Goal: Task Accomplishment & Management: Manage account settings

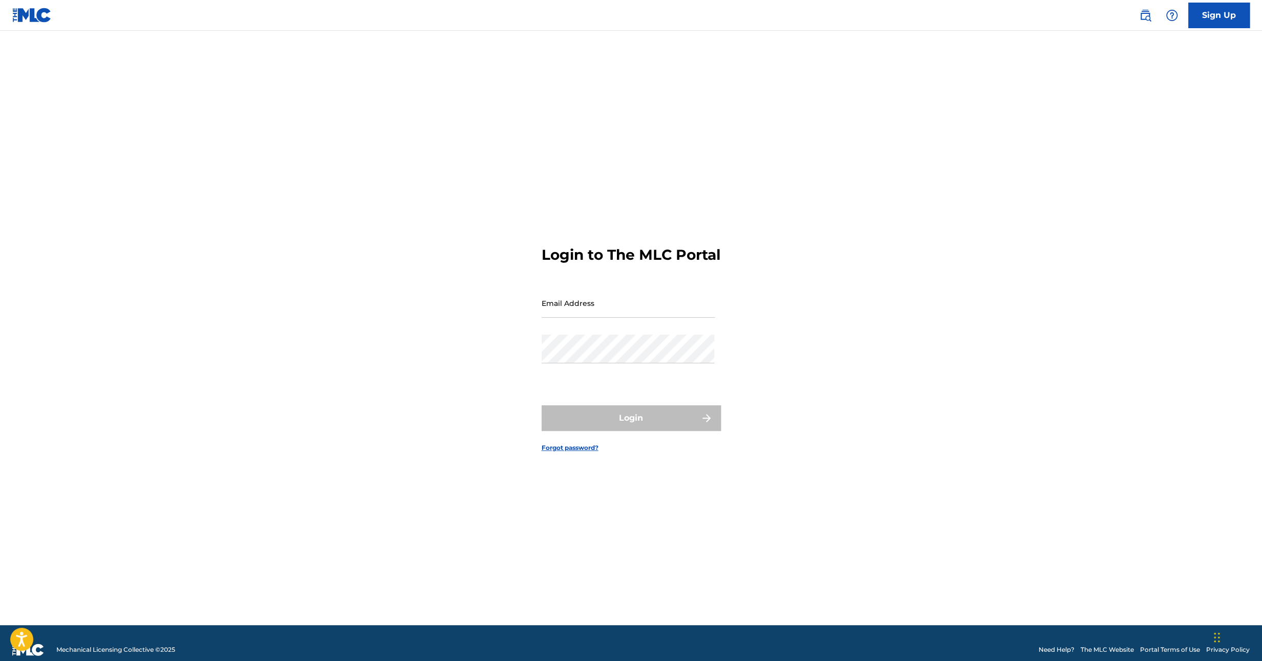
click at [611, 318] on input "Email Address" at bounding box center [628, 302] width 173 height 29
click at [613, 331] on div "Email Address" at bounding box center [628, 311] width 173 height 46
click at [603, 315] on input "Email Address" at bounding box center [628, 302] width 173 height 29
type input "[EMAIL_ADDRESS][DOMAIN_NAME]"
click at [636, 422] on button "Login" at bounding box center [631, 418] width 179 height 26
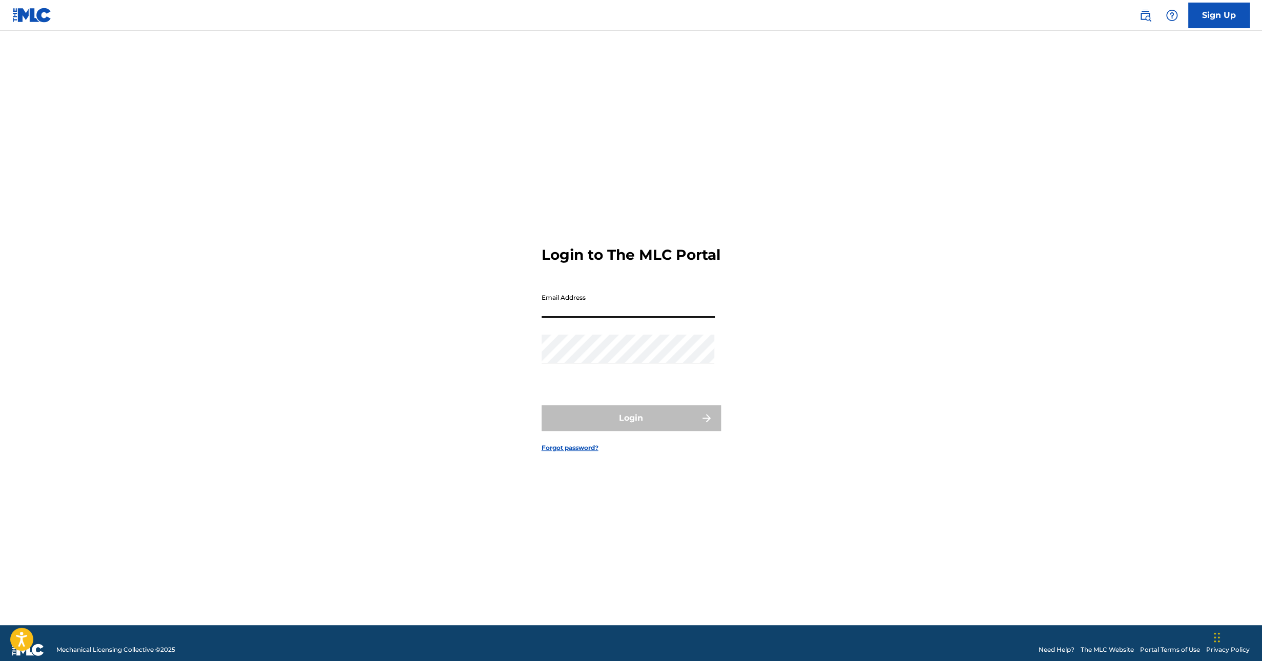
click at [581, 312] on input "Email Address" at bounding box center [628, 302] width 173 height 29
type input "[EMAIL_ADDRESS][DOMAIN_NAME]"
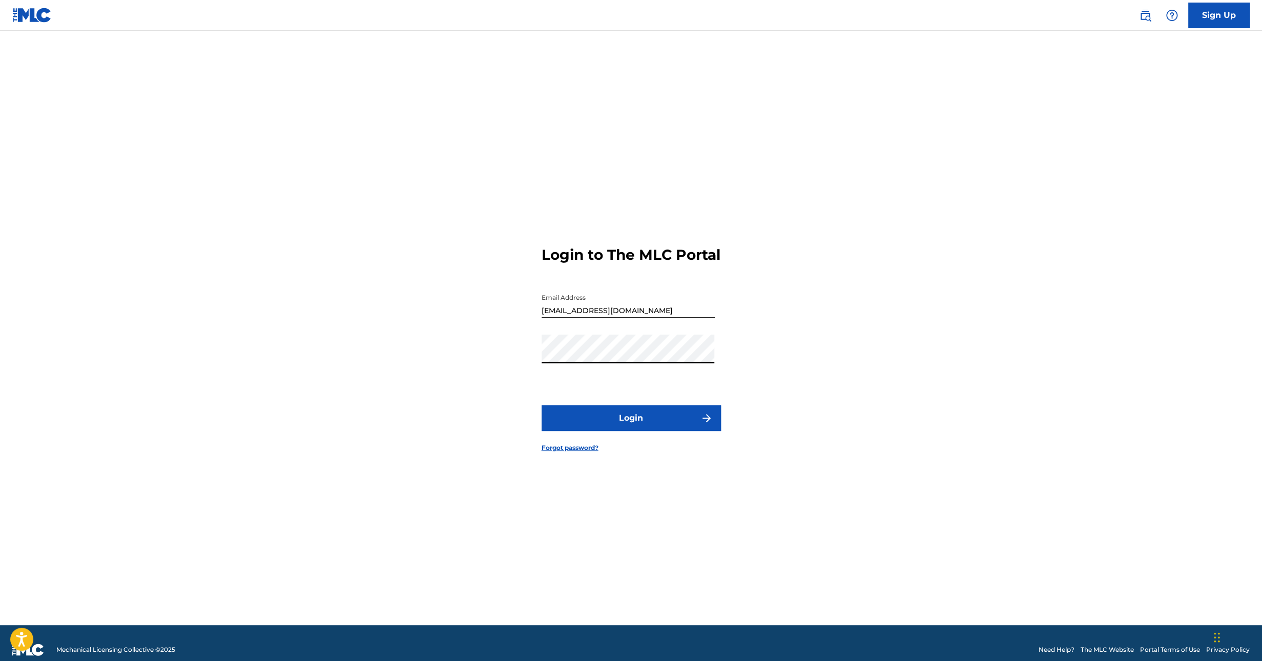
click at [643, 426] on button "Login" at bounding box center [631, 418] width 179 height 26
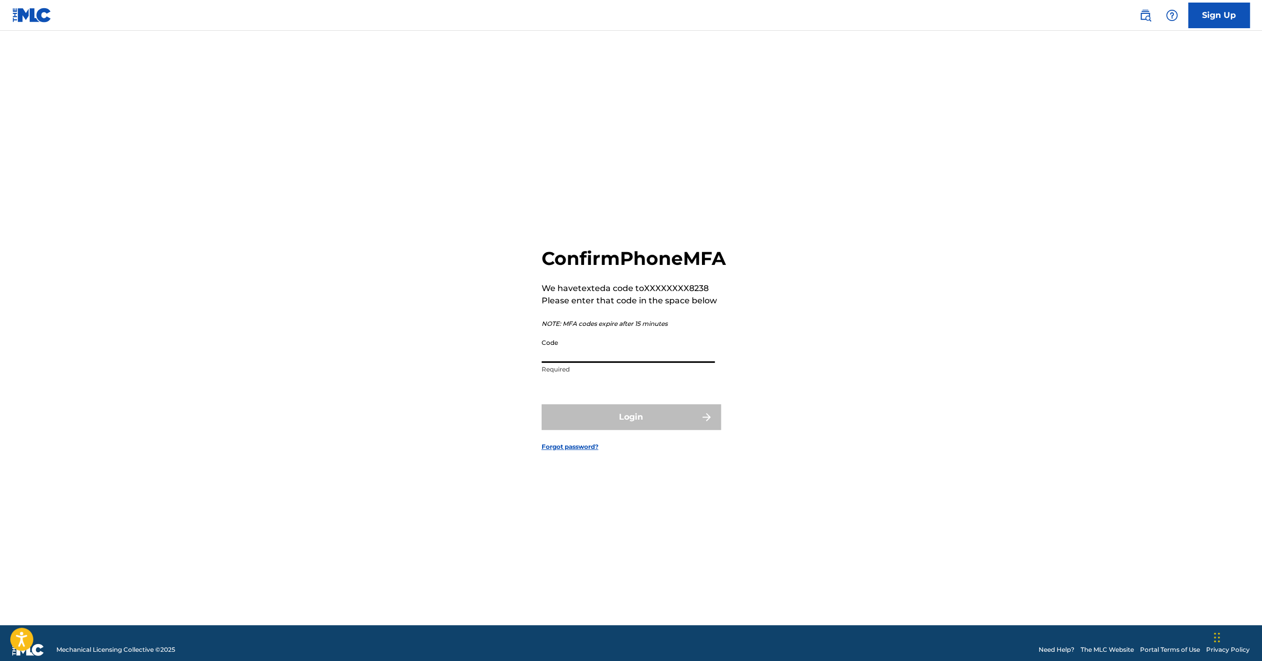
click at [648, 357] on input "Code" at bounding box center [628, 348] width 173 height 29
type input "148369"
click at [542, 404] on button "Login" at bounding box center [631, 417] width 179 height 26
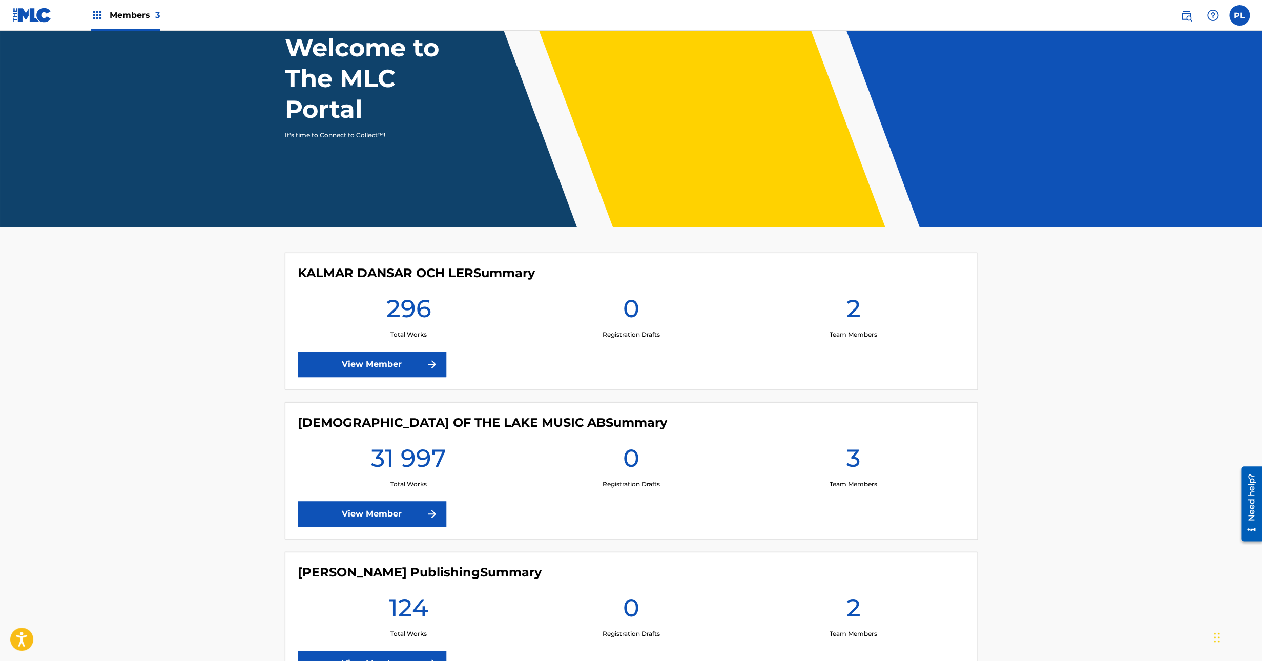
scroll to position [162, 0]
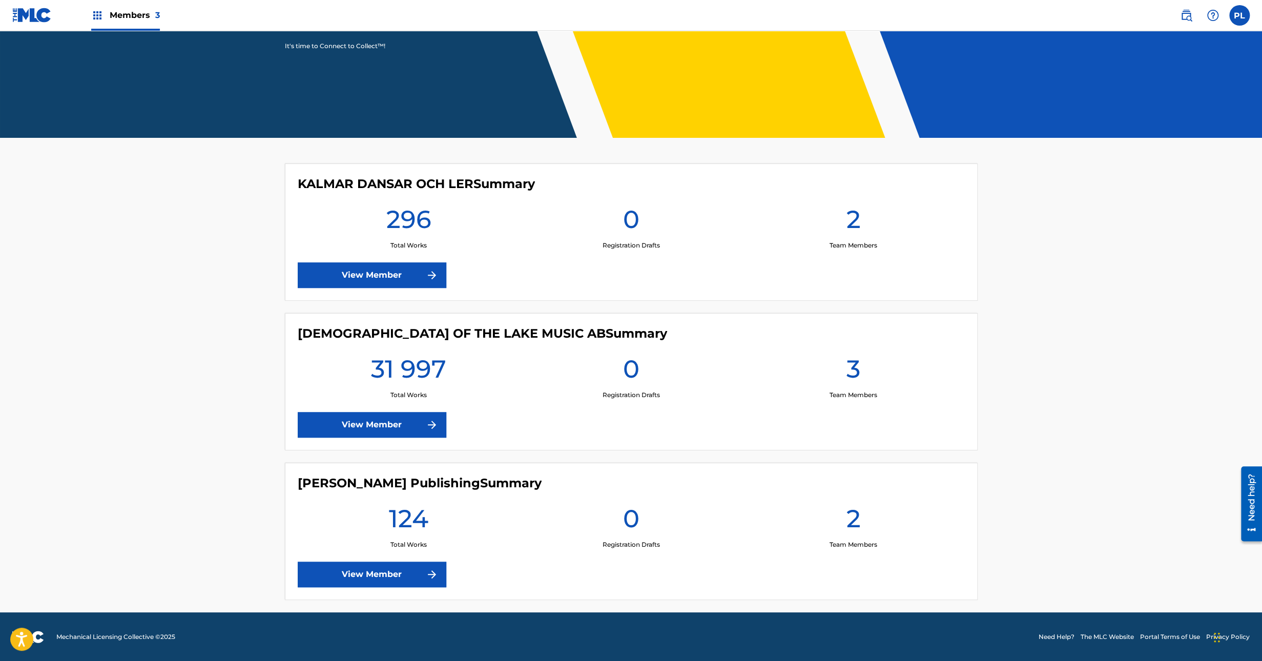
click at [392, 429] on link "View Member" at bounding box center [372, 425] width 149 height 26
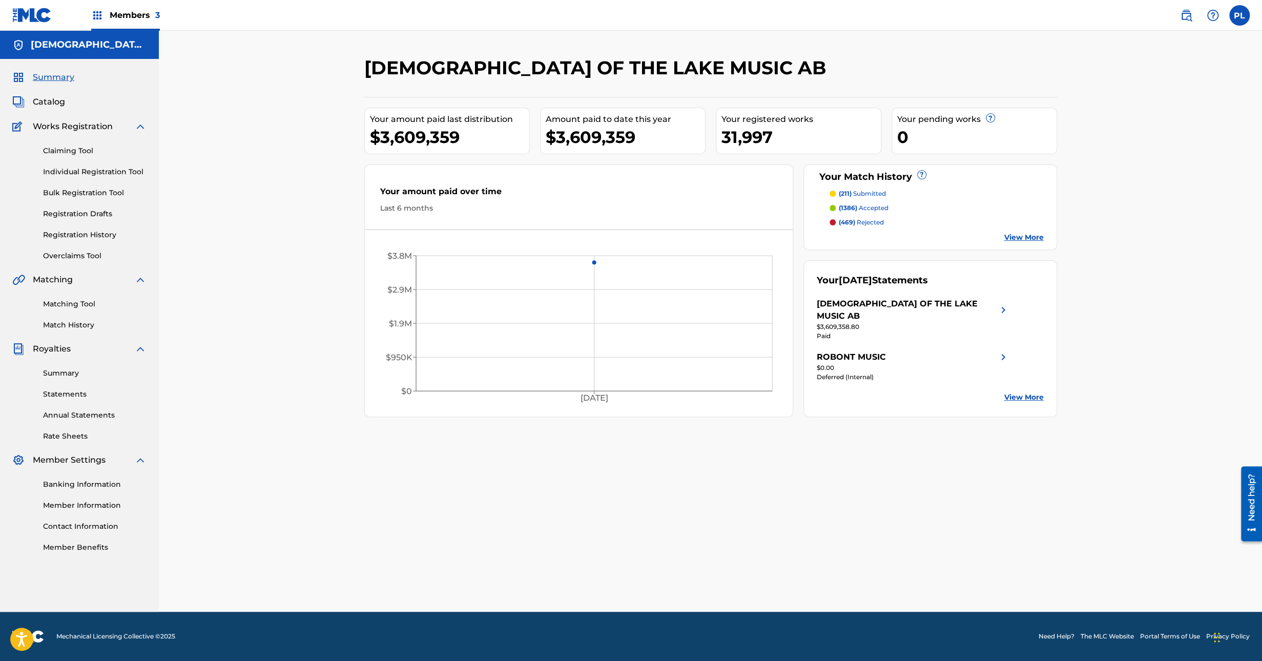
click at [76, 307] on link "Matching Tool" at bounding box center [95, 304] width 104 height 11
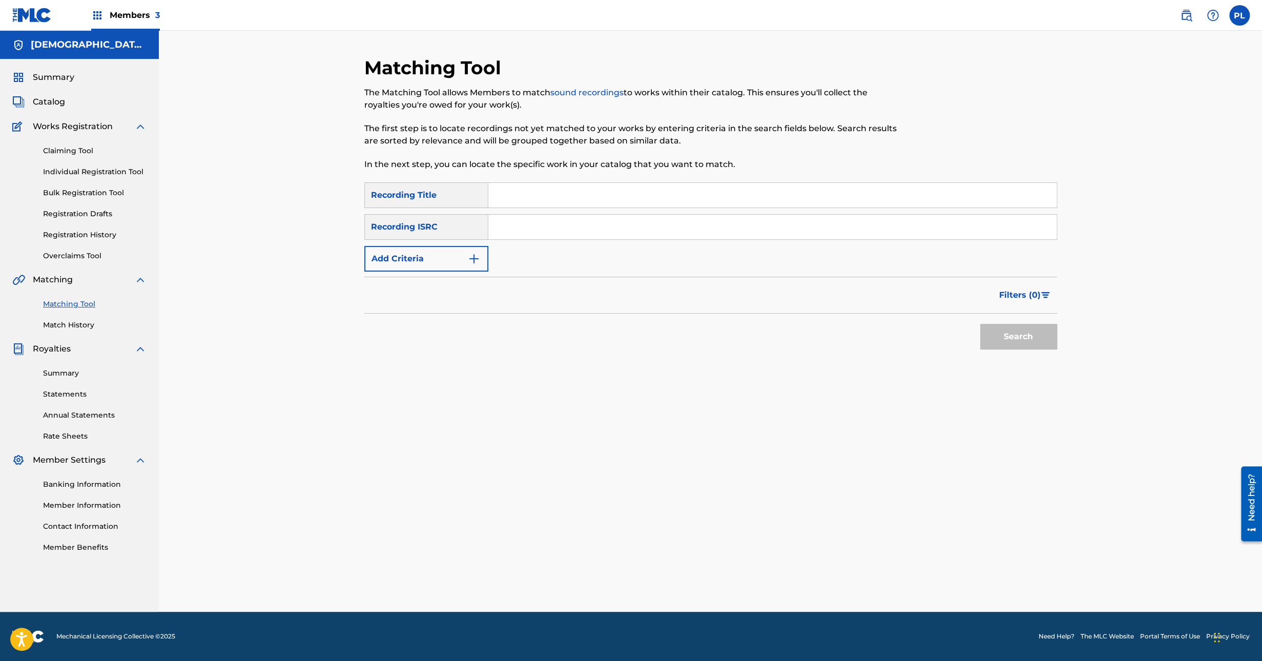
click at [524, 222] on input "Search Form" at bounding box center [772, 227] width 568 height 25
paste input "SE5IB1700976"
click at [980, 324] on button "Search" at bounding box center [1018, 337] width 77 height 26
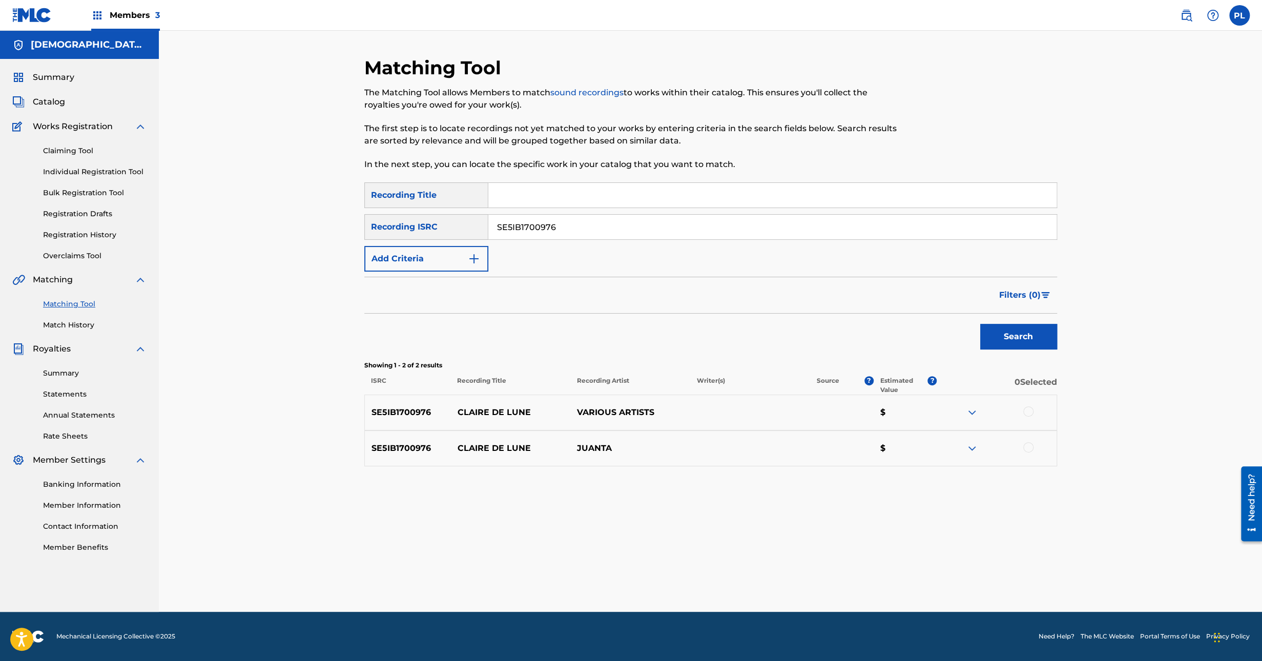
click at [980, 444] on div at bounding box center [997, 448] width 120 height 12
click at [976, 445] on img at bounding box center [972, 448] width 12 height 12
click at [969, 408] on img at bounding box center [972, 412] width 12 height 12
drag, startPoint x: 457, startPoint y: 232, endPoint x: 349, endPoint y: 238, distance: 107.8
click at [353, 238] on div "Matching Tool The Matching Tool allows Members to match sound recordings to wor…" at bounding box center [710, 333] width 717 height 555
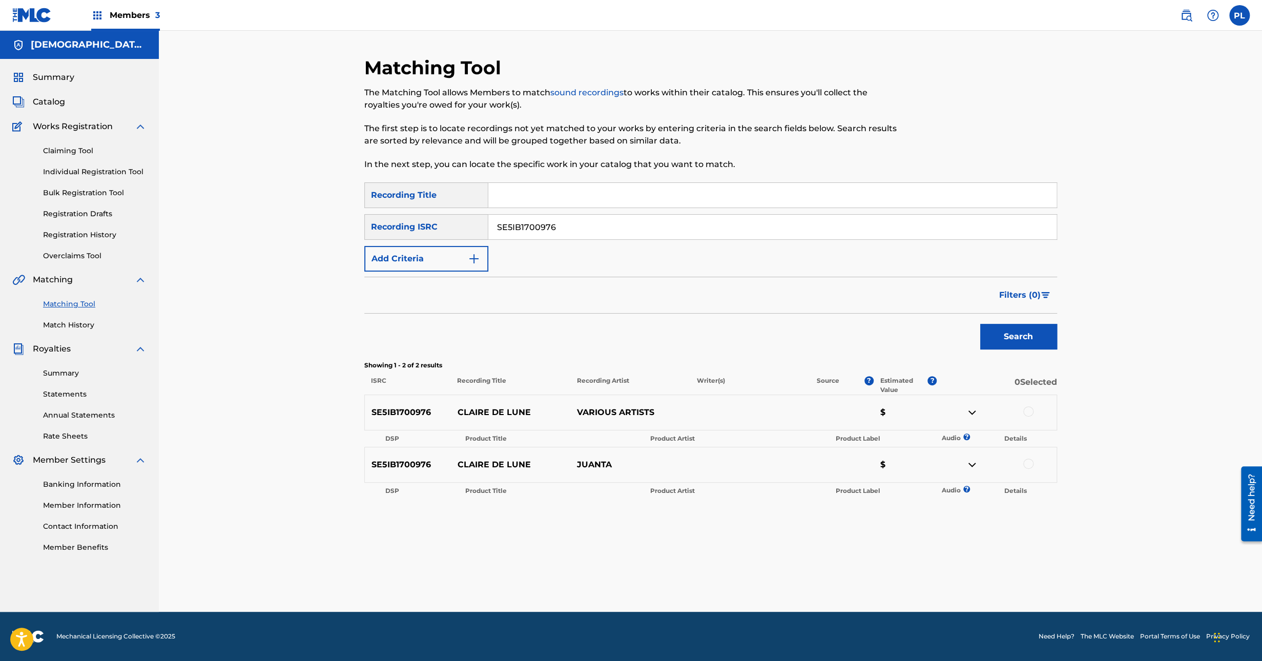
paste input "2144695"
click at [980, 324] on button "Search" at bounding box center [1018, 337] width 77 height 26
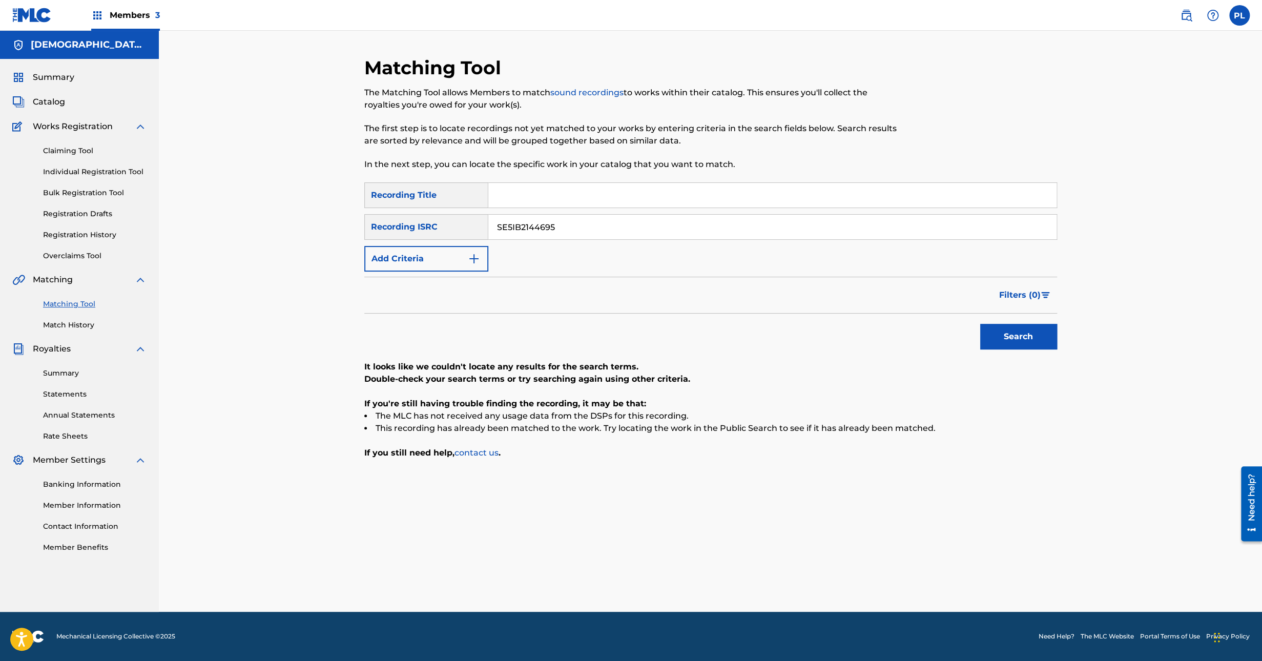
click at [384, 241] on div "SearchWithCriteria0339146a-746f-4943-9bdd-68183fb73995 Recording Title SearchWi…" at bounding box center [710, 226] width 693 height 89
click at [44, 96] on span "Catalog" at bounding box center [49, 102] width 32 height 12
paste input "205649"
type input "SE5IB2205649"
click at [980, 324] on button "Search" at bounding box center [1018, 337] width 77 height 26
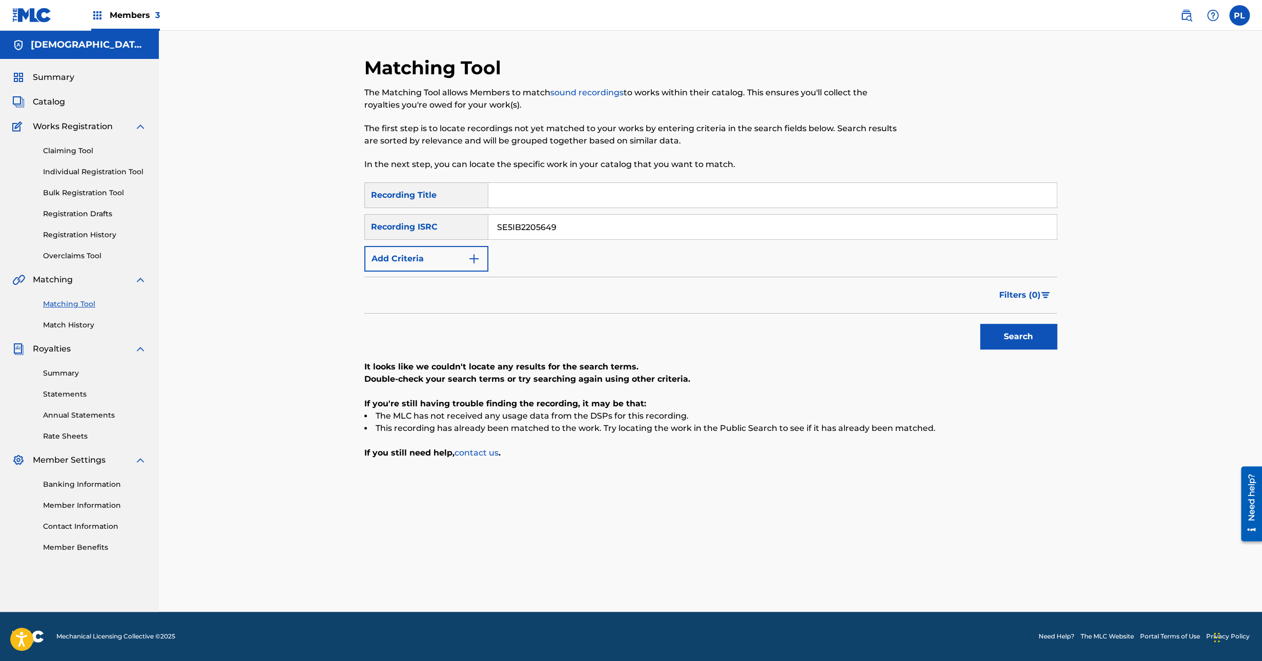
click at [52, 103] on span "Catalog" at bounding box center [49, 102] width 32 height 12
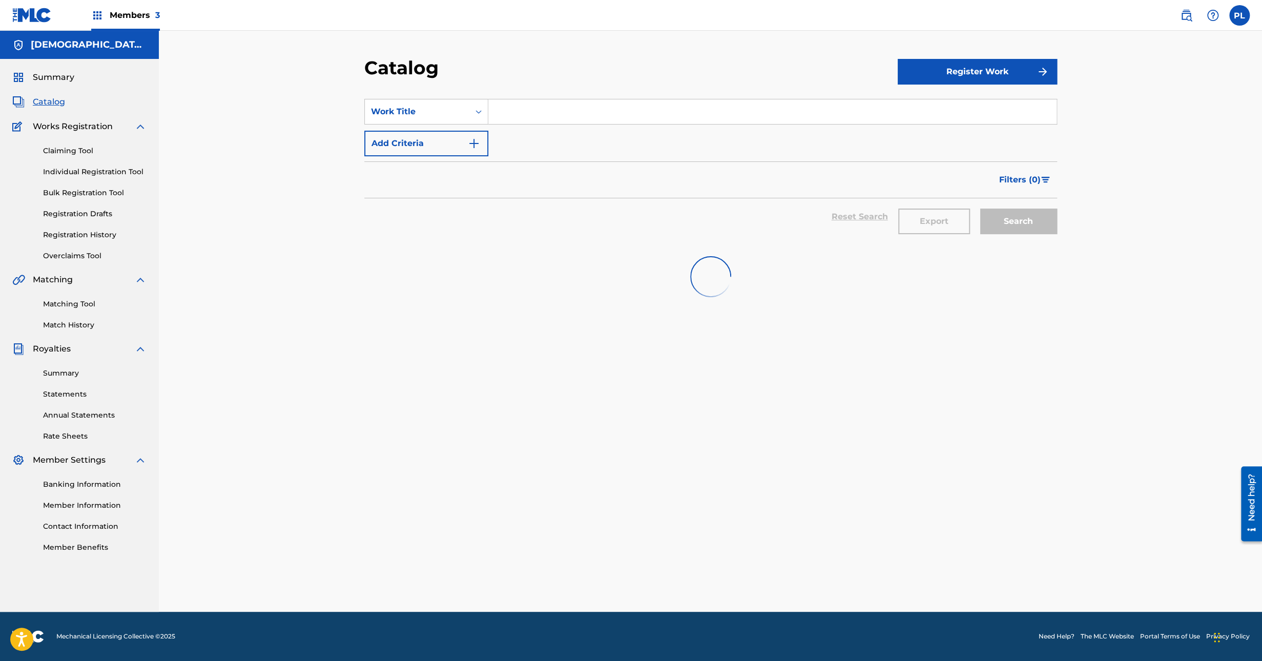
click at [556, 108] on input "Search Form" at bounding box center [772, 111] width 568 height 25
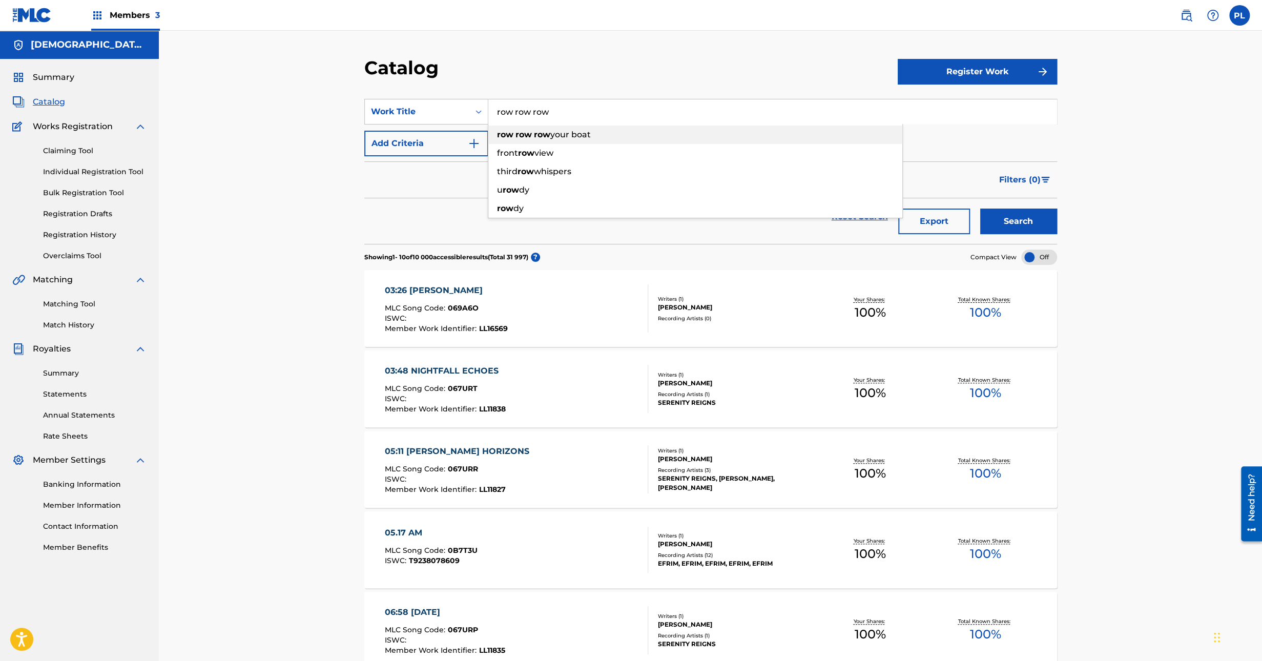
click at [572, 133] on span "your boat" at bounding box center [570, 135] width 40 height 10
type input "row row row your boat"
click at [1023, 213] on button "Search" at bounding box center [1018, 222] width 77 height 26
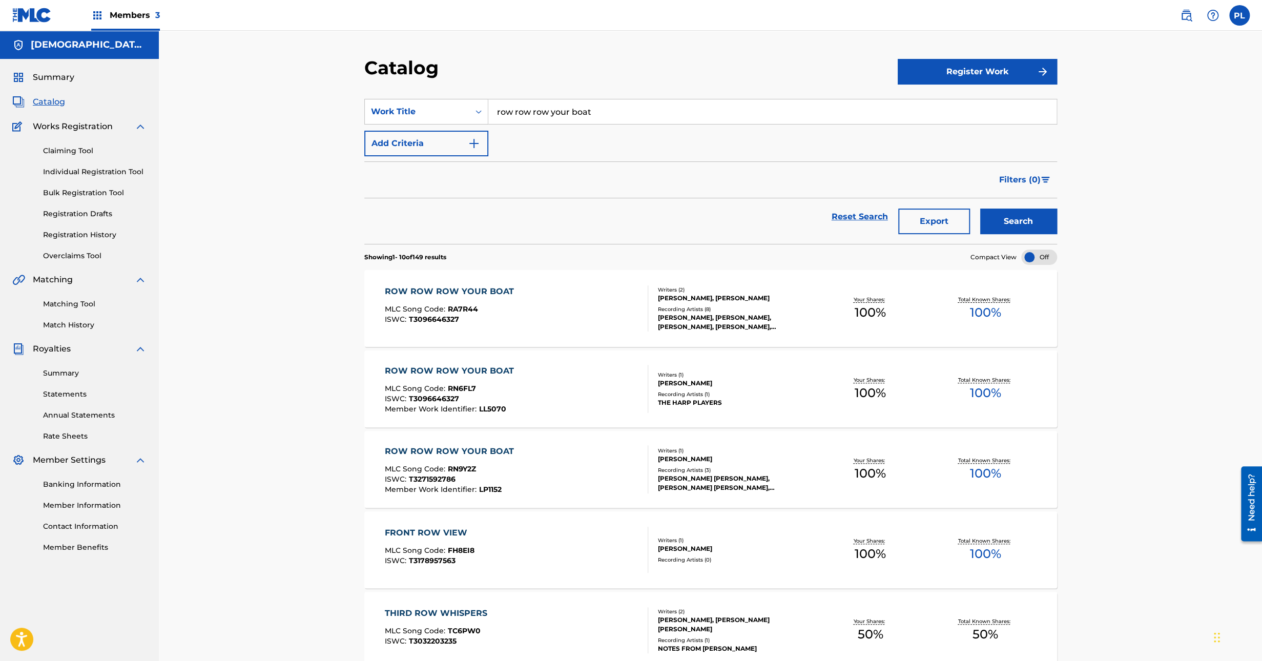
click at [664, 294] on div "[PERSON_NAME], [PERSON_NAME]" at bounding box center [735, 298] width 155 height 9
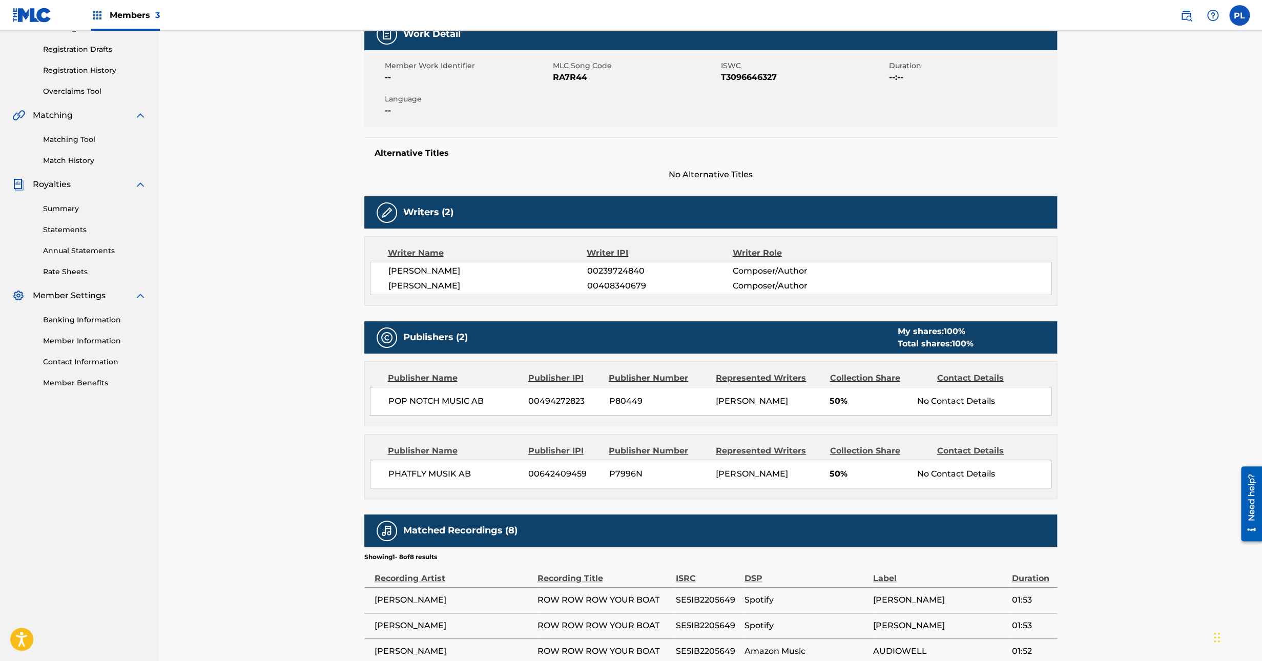
scroll to position [384, 0]
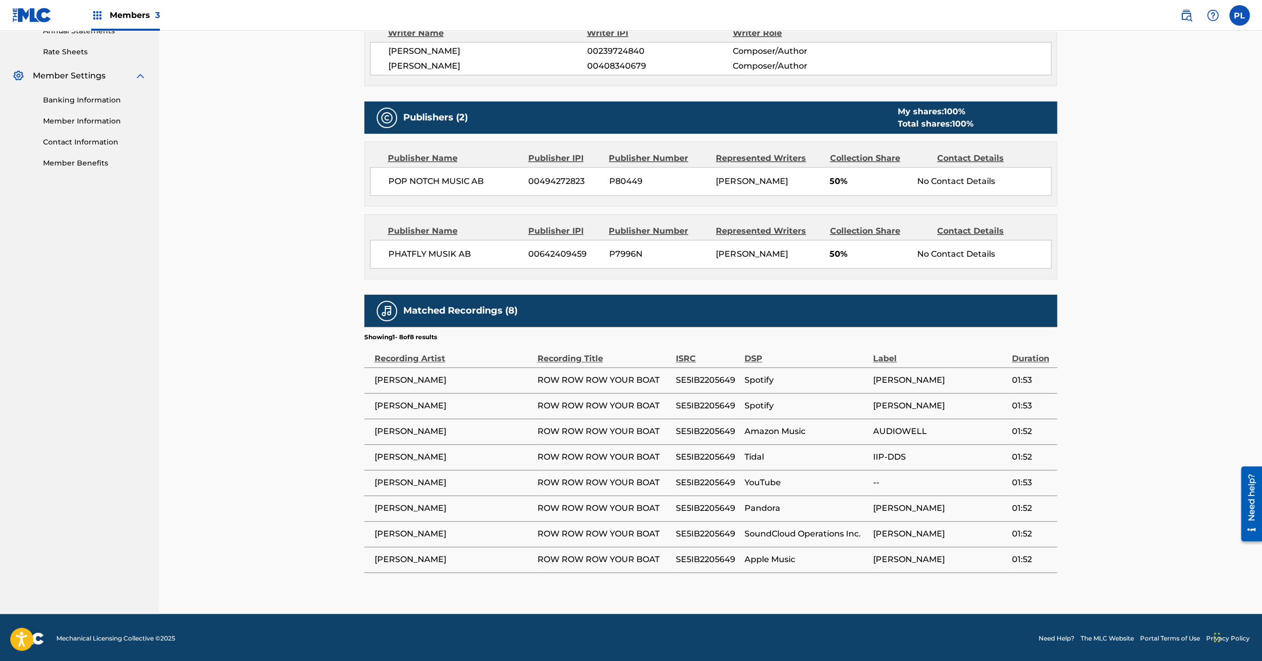
click at [1135, 219] on div "< Back to results Edit Last Edited: January 23, 2024 Source: CWR ROW ROW ROW YO…" at bounding box center [710, 129] width 1103 height 967
drag, startPoint x: 1135, startPoint y: 219, endPoint x: 1105, endPoint y: 154, distance: 71.1
click at [1109, 152] on div "< Back to results Edit Last Edited: January 23, 2024 Source: CWR ROW ROW ROW YO…" at bounding box center [710, 129] width 1103 height 967
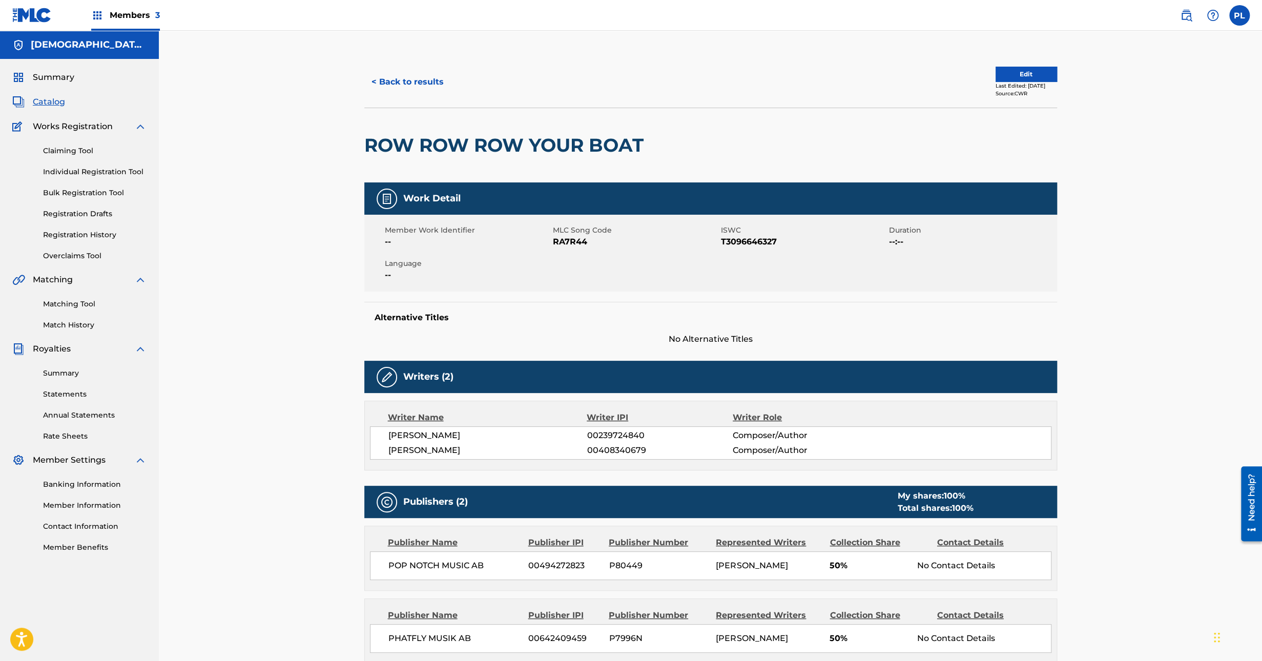
click at [570, 242] on span "RA7R44" at bounding box center [636, 242] width 166 height 12
copy span "RA7R44"
click at [604, 267] on div "Member Work Identifier -- MLC Song Code RA7R44 ISWC T3096646327 Duration --:-- …" at bounding box center [710, 253] width 693 height 77
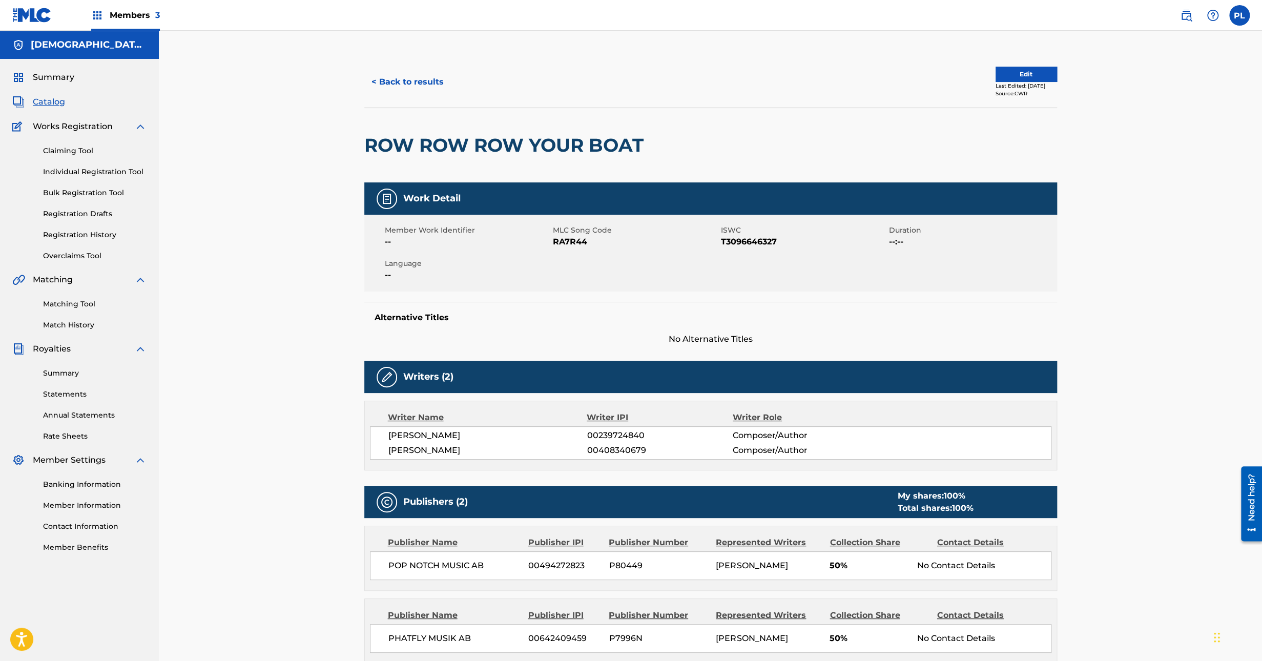
drag, startPoint x: 658, startPoint y: 266, endPoint x: 568, endPoint y: 278, distance: 91.0
click at [568, 278] on div "Member Work Identifier -- MLC Song Code RA7R44 ISWC T3096646327 Duration --:-- …" at bounding box center [710, 253] width 693 height 77
drag, startPoint x: 650, startPoint y: 267, endPoint x: 576, endPoint y: 279, distance: 75.3
click at [576, 279] on div "Member Work Identifier -- MLC Song Code RA7R44 ISWC T3096646327 Duration --:-- …" at bounding box center [710, 253] width 693 height 77
drag, startPoint x: 689, startPoint y: 259, endPoint x: 581, endPoint y: 275, distance: 108.8
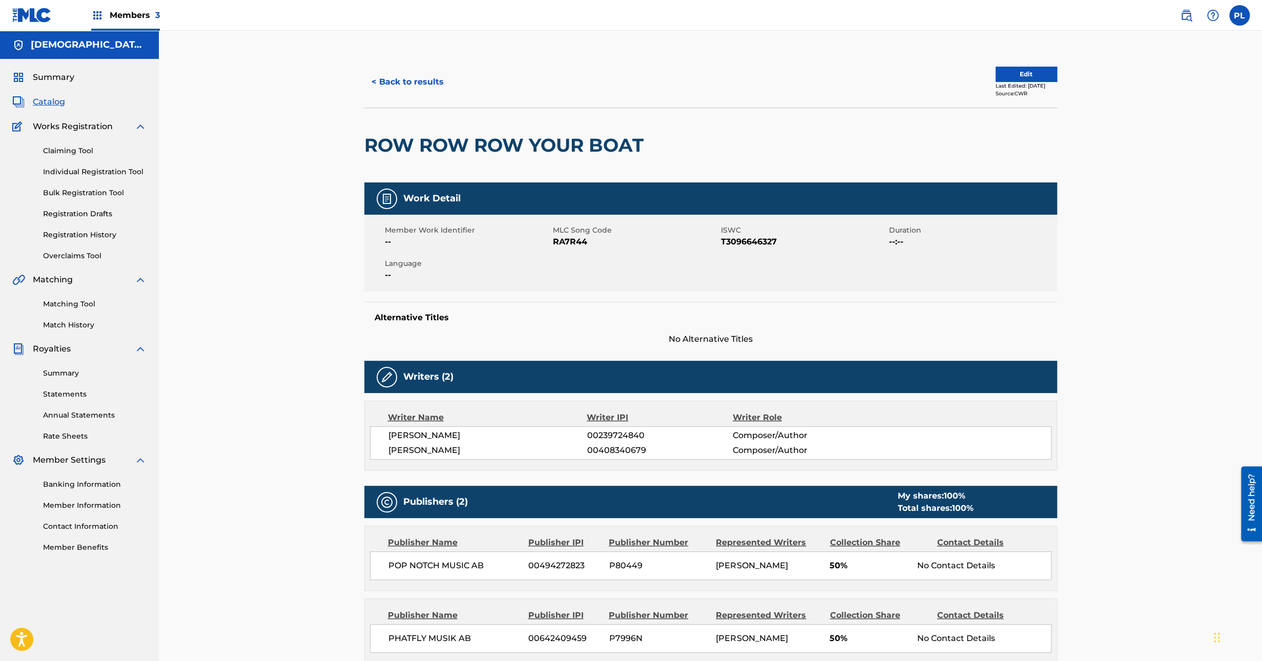
click at [581, 275] on div "Member Work Identifier -- MLC Song Code RA7R44 ISWC T3096646327 Duration --:-- …" at bounding box center [710, 253] width 693 height 77
drag, startPoint x: 723, startPoint y: 253, endPoint x: 628, endPoint y: 268, distance: 96.5
click at [628, 268] on div "Member Work Identifier -- MLC Song Code RA7R44 ISWC T3096646327 Duration --:-- …" at bounding box center [710, 253] width 693 height 77
drag, startPoint x: 820, startPoint y: 274, endPoint x: 732, endPoint y: 297, distance: 91.0
drag, startPoint x: 732, startPoint y: 297, endPoint x: 646, endPoint y: 305, distance: 86.5
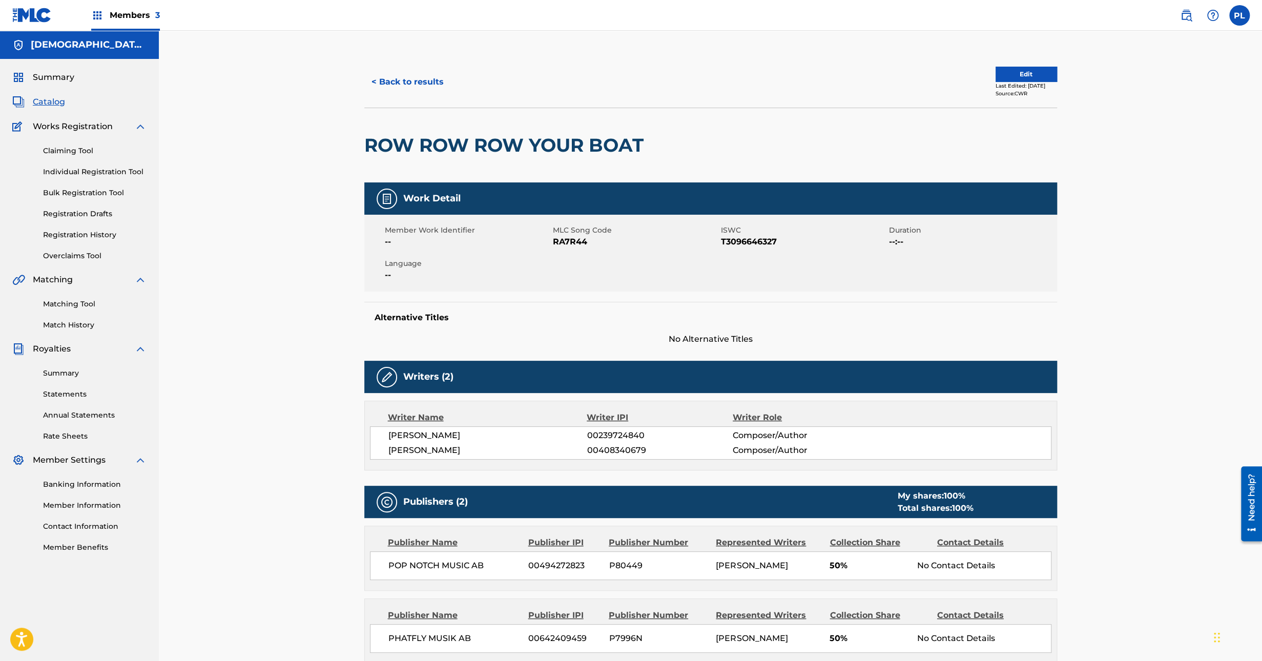
click at [657, 308] on div "Alternative Titles No Alternative Titles" at bounding box center [710, 324] width 693 height 44
click at [436, 87] on button "< Back to results" at bounding box center [407, 82] width 87 height 26
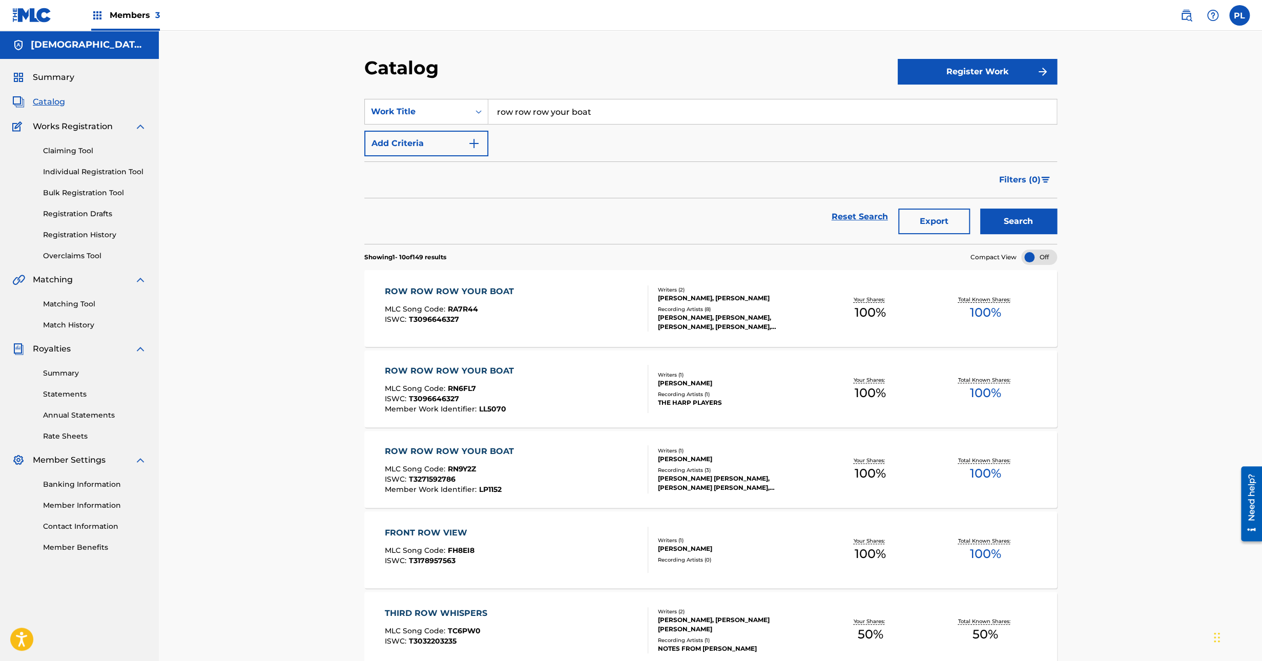
drag, startPoint x: 634, startPoint y: 107, endPoint x: 362, endPoint y: 141, distance: 274.3
click at [376, 139] on div "SearchWithCriteria24702aee-159f-4e7a-b179-19b854313c2f Work Title row row row y…" at bounding box center [710, 127] width 693 height 57
paste input "A La Nanita Nana"
type input "A La Nanita Nana"
click at [1007, 225] on button "Search" at bounding box center [1018, 222] width 77 height 26
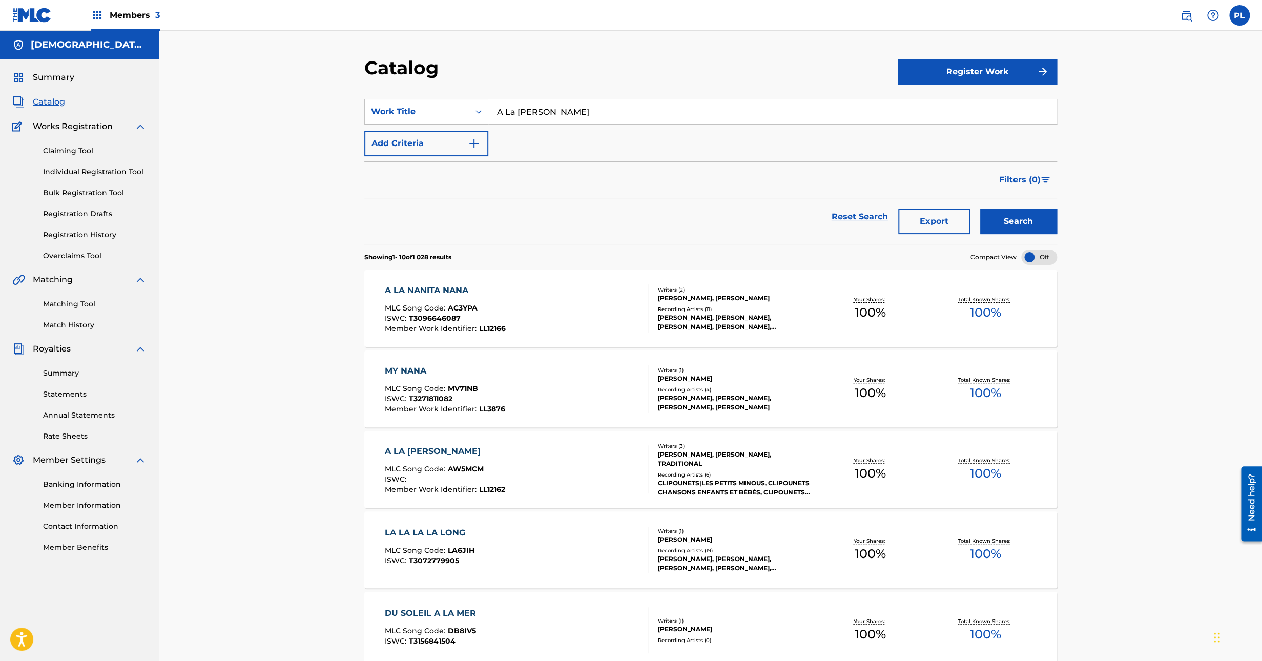
click at [676, 320] on div "ASTRID CLARK, ASTRID CLARK, ASTRID CLARK, ASTRID CLARK, ASTRID CLARK" at bounding box center [735, 322] width 155 height 18
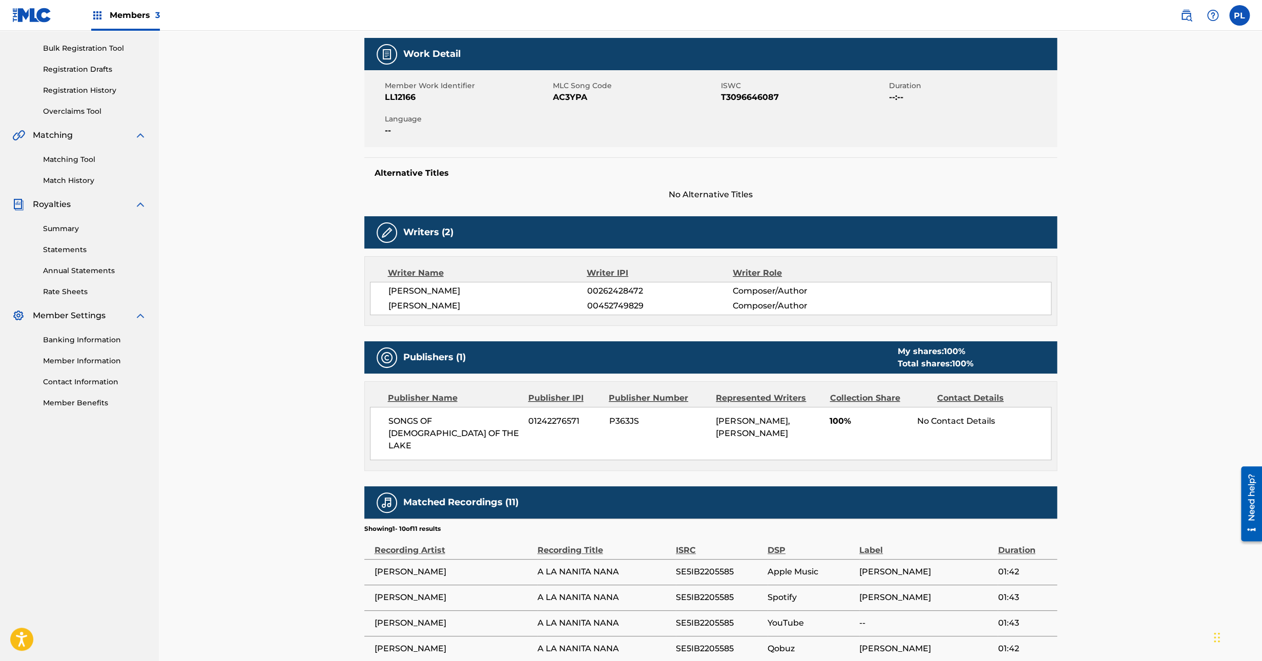
scroll to position [413, 0]
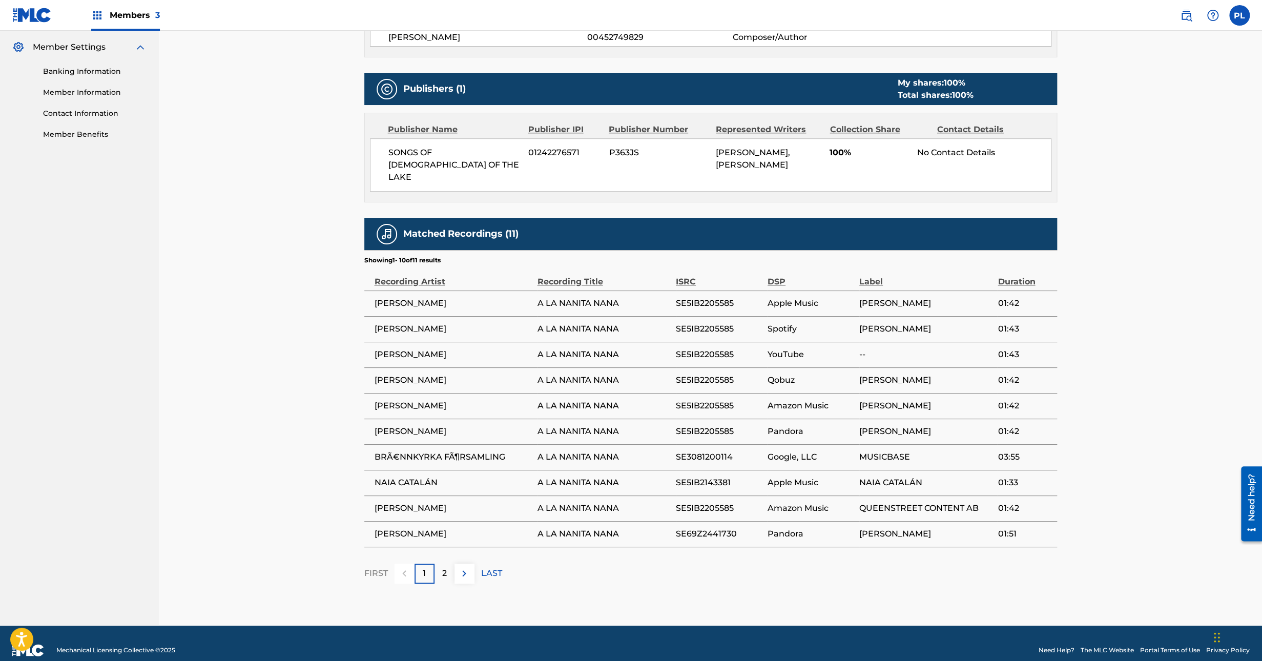
click at [439, 564] on div "2" at bounding box center [445, 574] width 20 height 20
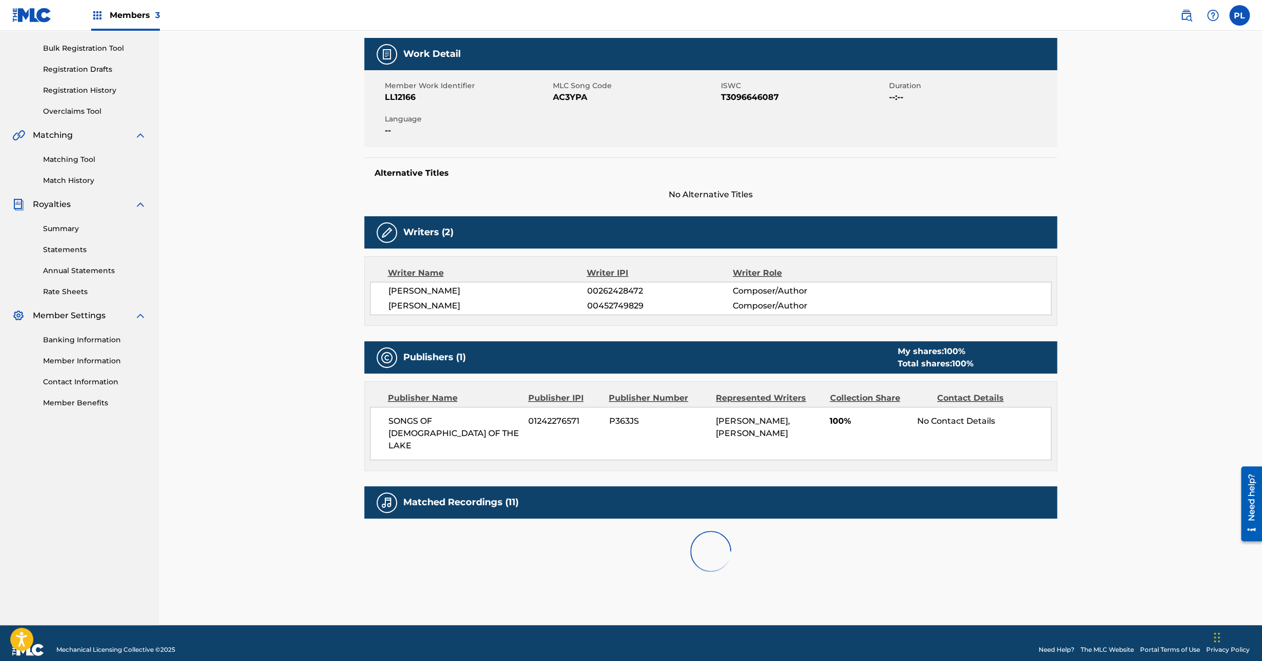
scroll to position [182, 0]
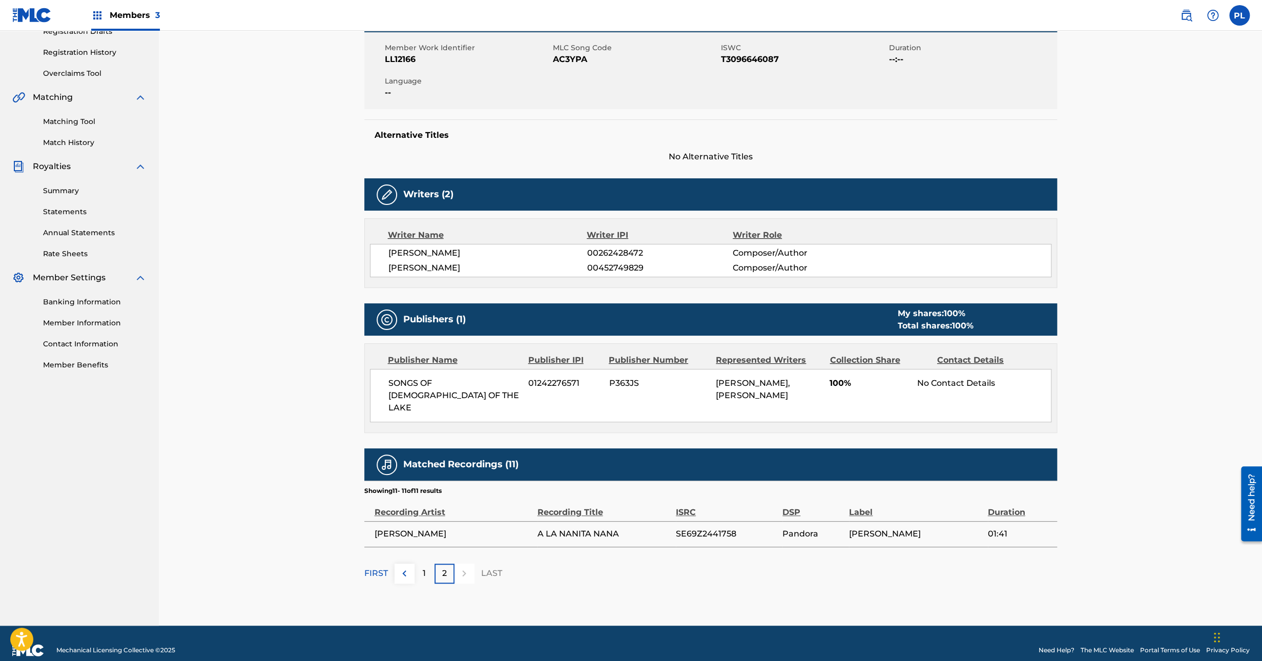
click at [427, 564] on div "1" at bounding box center [425, 574] width 20 height 20
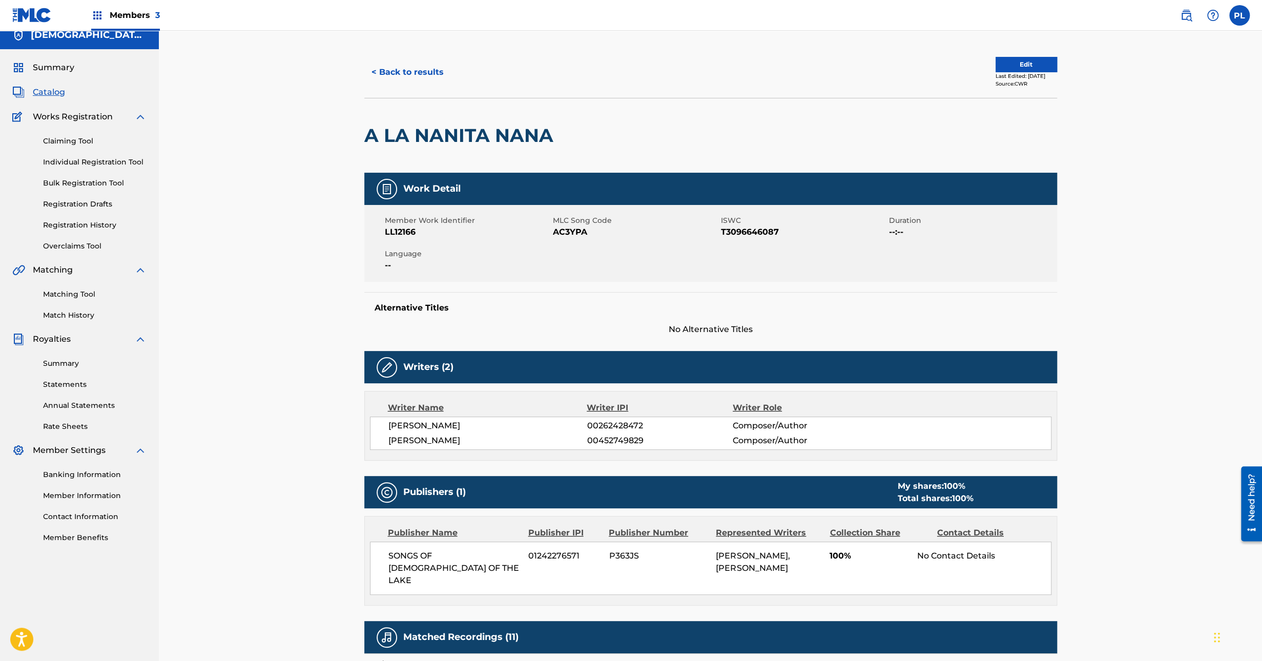
scroll to position [0, 0]
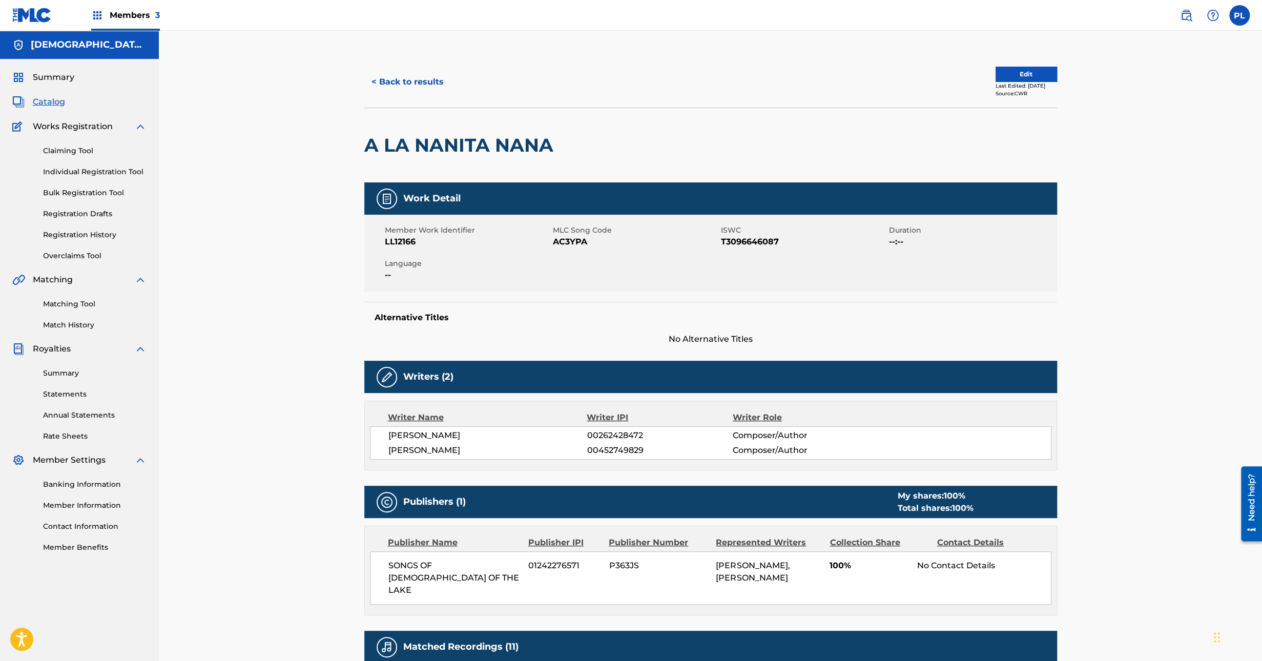
click at [1035, 74] on button "Edit" at bounding box center [1026, 74] width 61 height 15
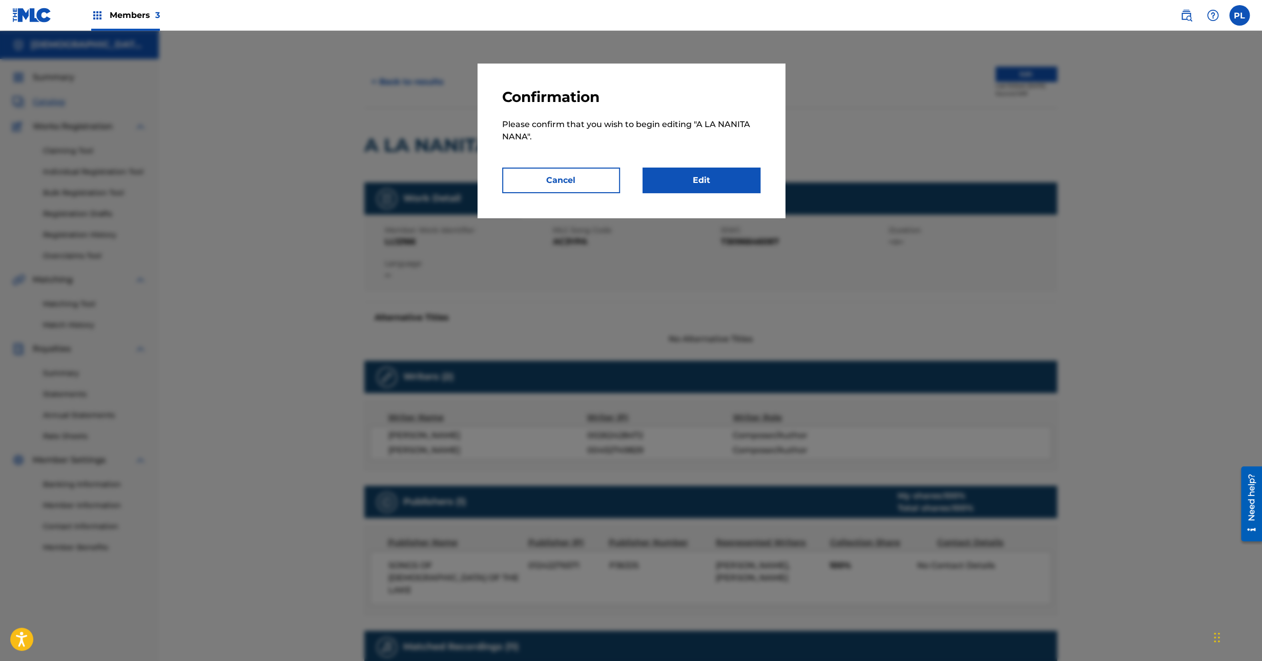
click at [724, 179] on link "Edit" at bounding box center [702, 181] width 118 height 26
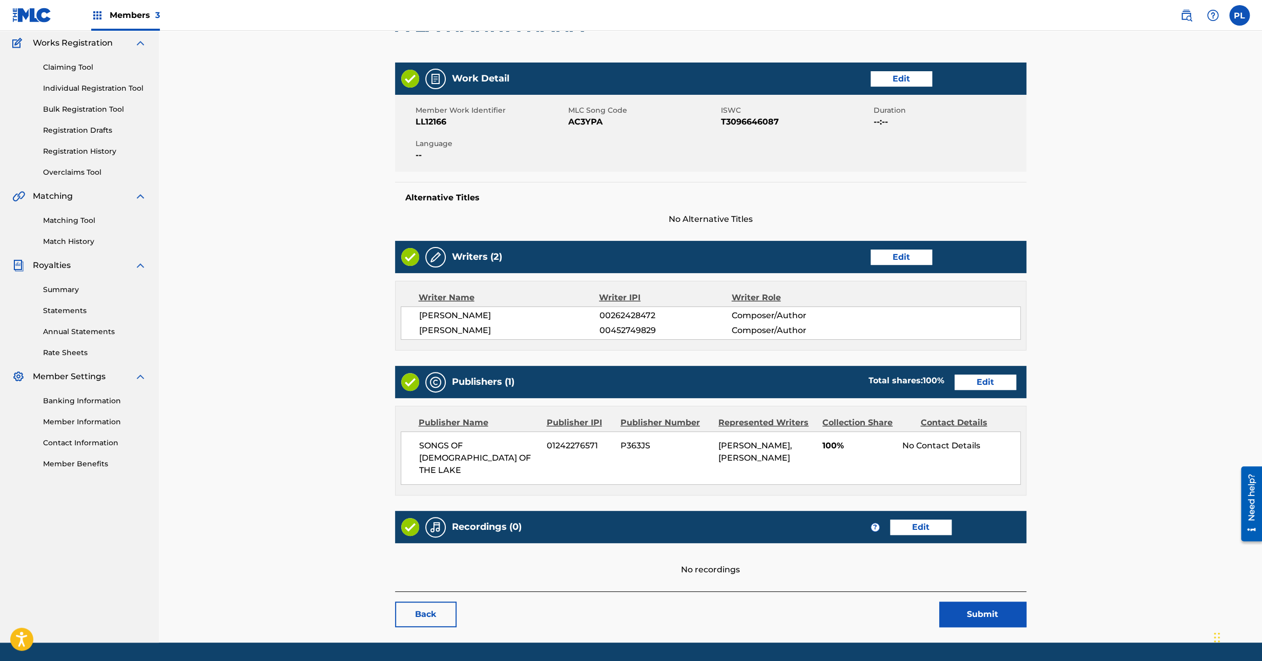
scroll to position [113, 0]
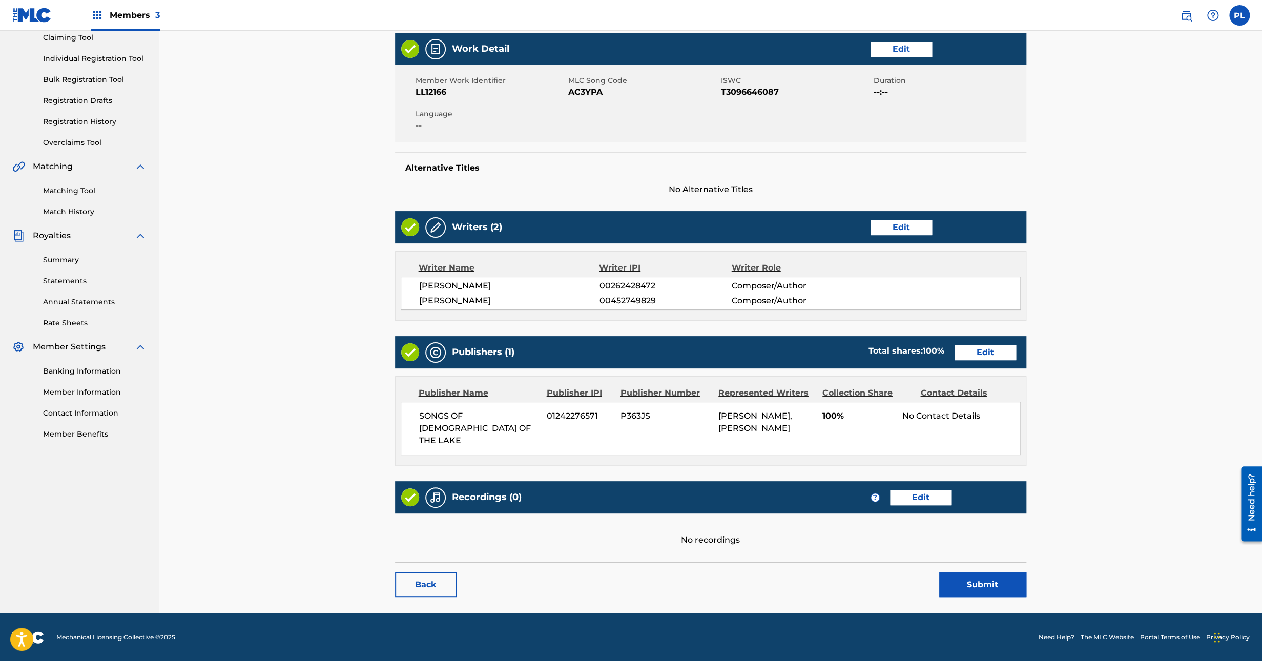
click at [920, 495] on link "Edit" at bounding box center [920, 497] width 61 height 15
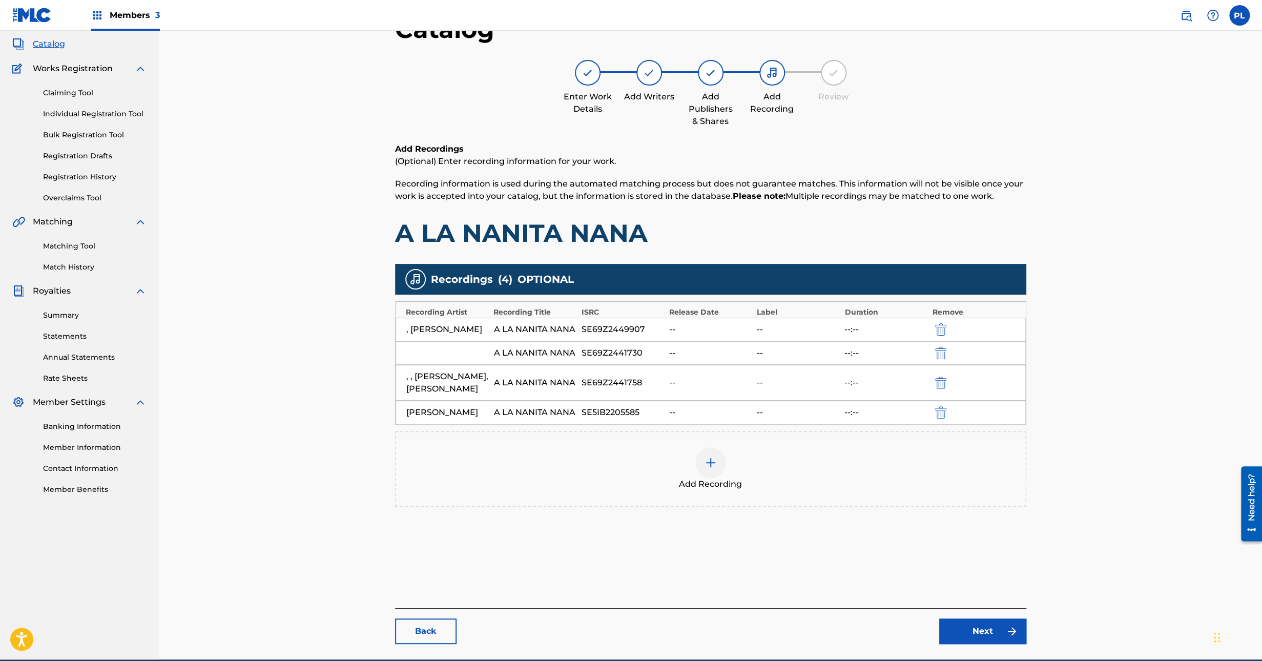
scroll to position [105, 0]
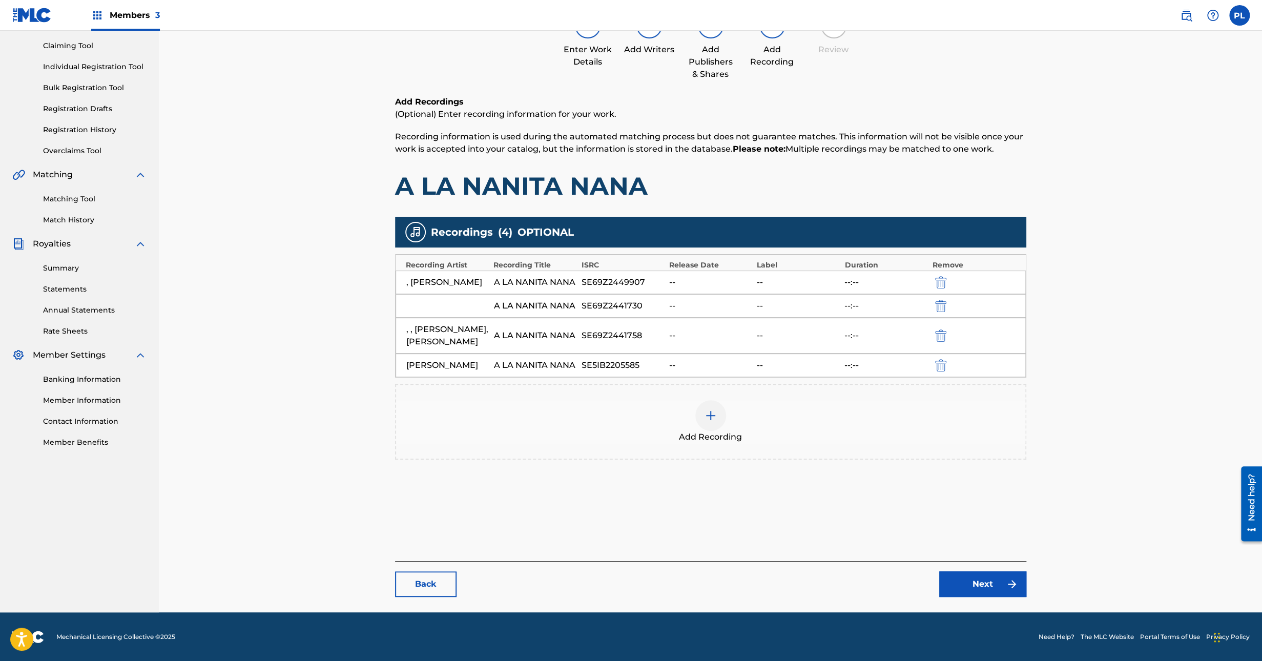
click at [711, 422] on img at bounding box center [711, 415] width 12 height 12
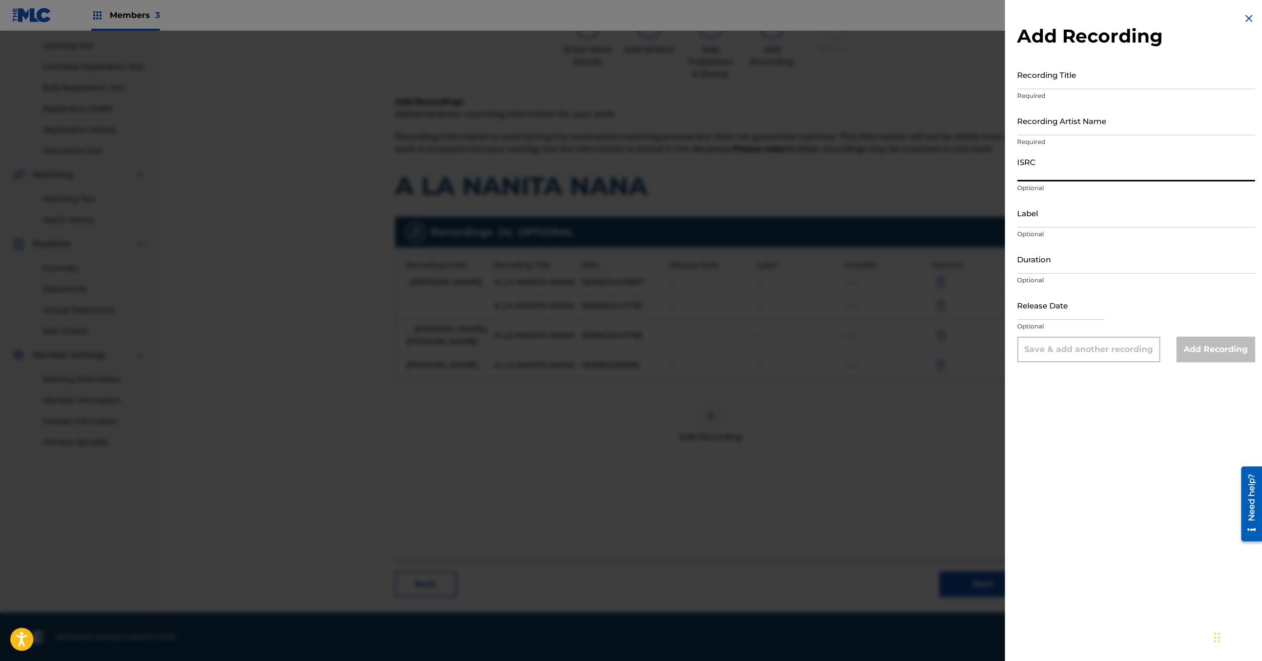
click at [1041, 181] on input "ISRC" at bounding box center [1136, 166] width 238 height 29
paste input "A La Nanita Nana"
type input "A La Nanita Nana"
drag, startPoint x: 1060, startPoint y: 87, endPoint x: 1064, endPoint y: 83, distance: 6.2
click at [1056, 94] on div "Recording Title Required" at bounding box center [1136, 83] width 238 height 46
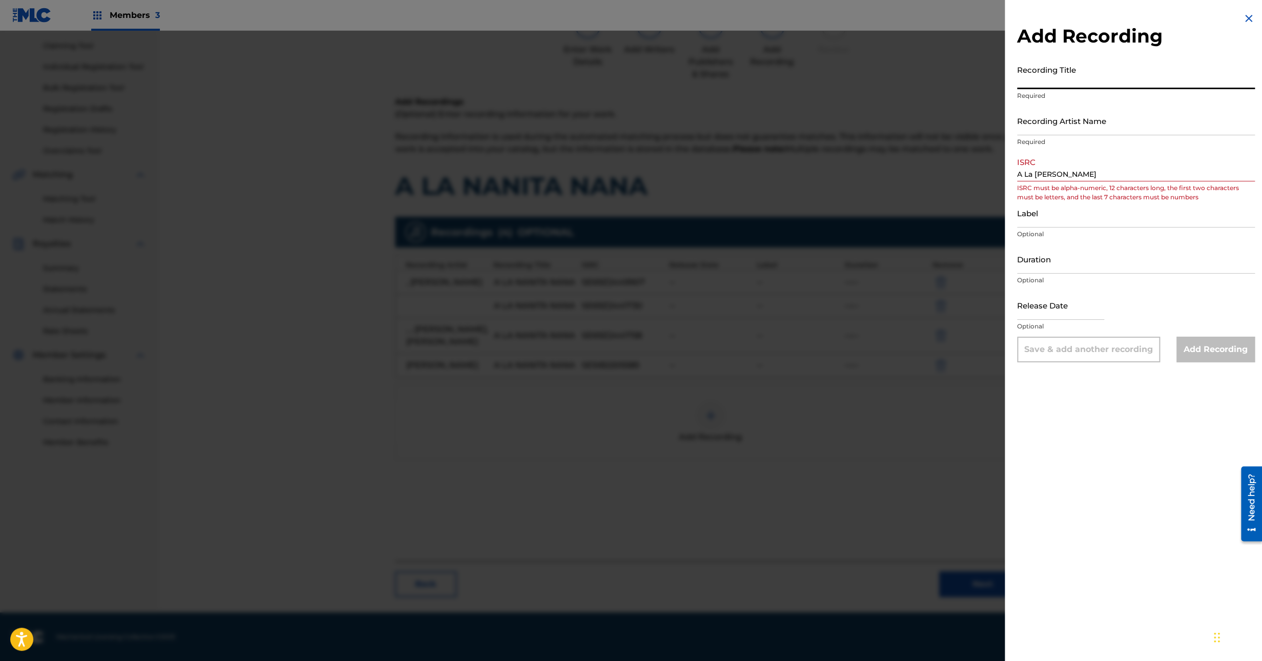
paste input "A La Nanita Nana"
type input "A La Nanita Nana"
drag, startPoint x: 934, startPoint y: 207, endPoint x: 882, endPoint y: 219, distance: 53.2
click at [883, 219] on div "Add Recording Recording Title A La Nanita Nana Required Recording Artist Name R…" at bounding box center [631, 346] width 1262 height 630
paste input "SE5IB2291073"
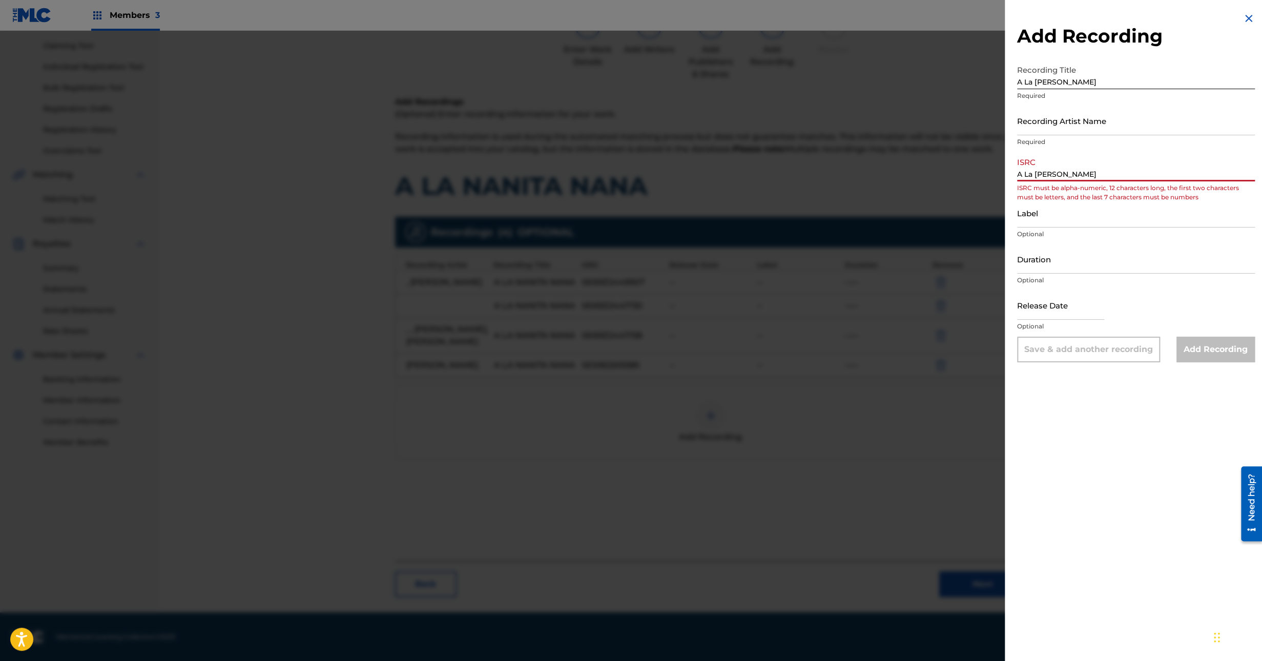
type input "SE5IB2291073"
drag, startPoint x: 1091, startPoint y: 175, endPoint x: 930, endPoint y: 186, distance: 161.3
click at [930, 186] on div "Add Recording Recording Title A La Nanita Nana Required Recording Artist Name R…" at bounding box center [631, 346] width 1262 height 630
click at [1252, 17] on div "Add Recording Recording Title A La Nanita Nana Required Recording Artist Name R…" at bounding box center [1136, 187] width 262 height 375
click at [1243, 22] on img at bounding box center [1249, 18] width 12 height 12
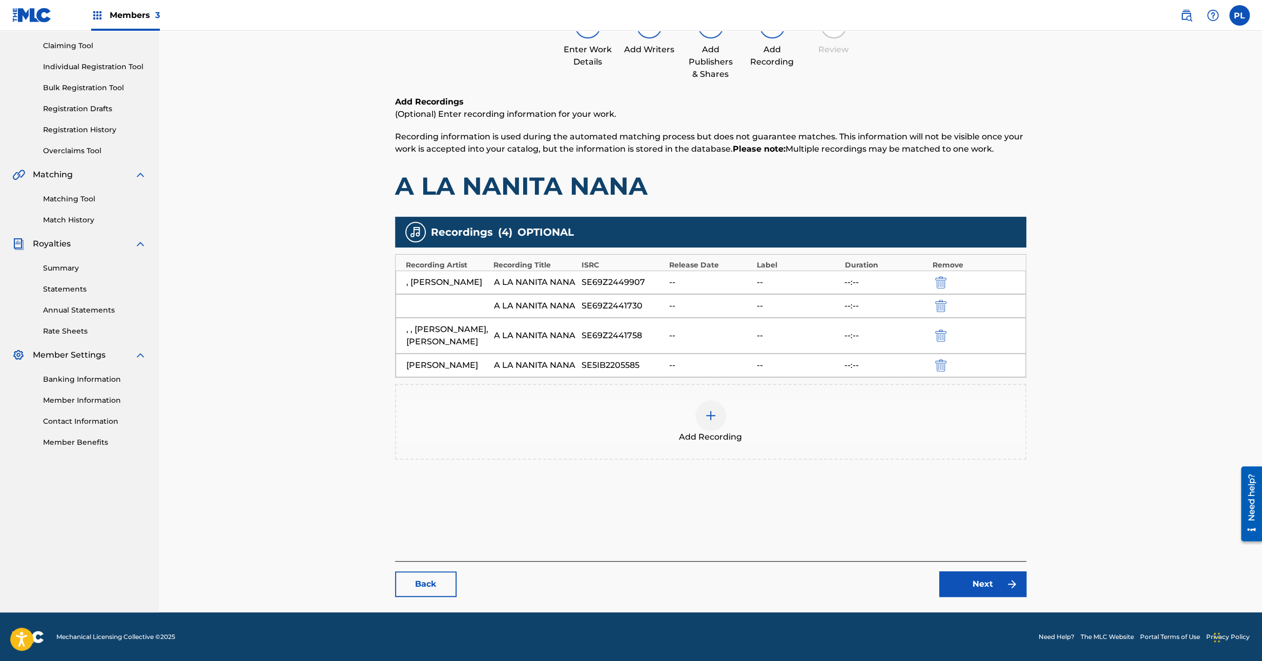
click at [705, 422] on img at bounding box center [711, 415] width 12 height 12
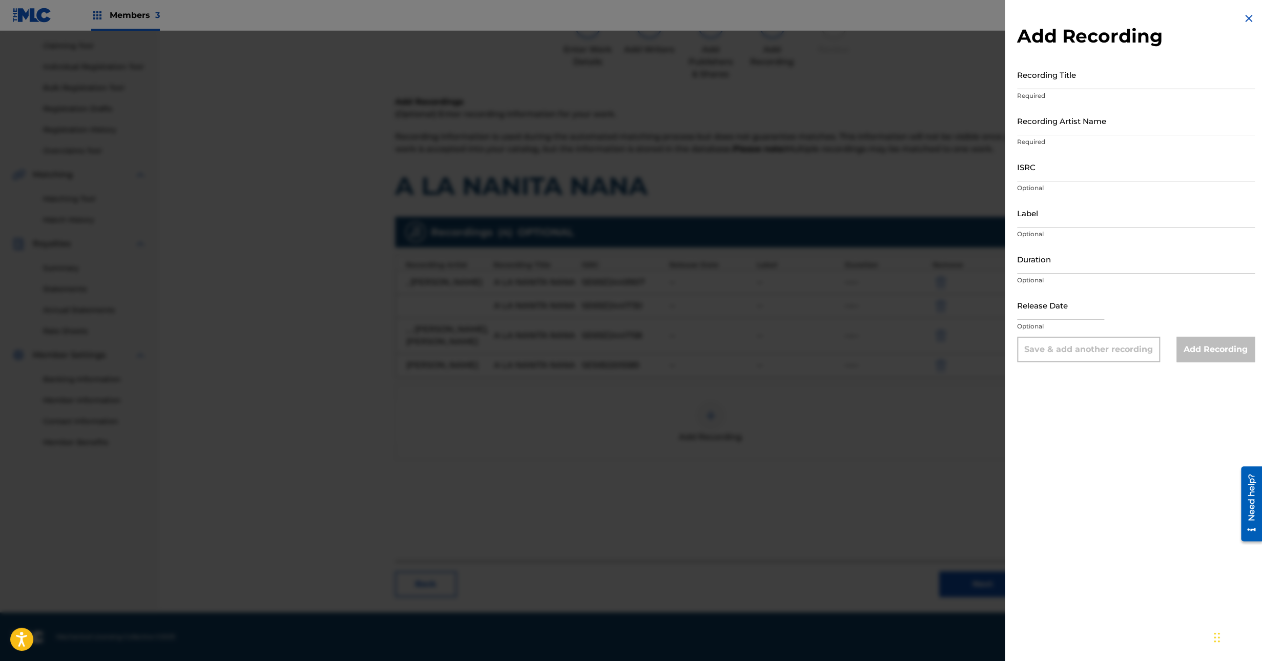
click at [1027, 175] on input "ISRC" at bounding box center [1136, 166] width 238 height 29
paste input "SE5IB2291073"
type input "SE5IB2291073"
click at [1056, 89] on input "Recording Title" at bounding box center [1136, 74] width 238 height 29
paste input "A La Nanita Nana"
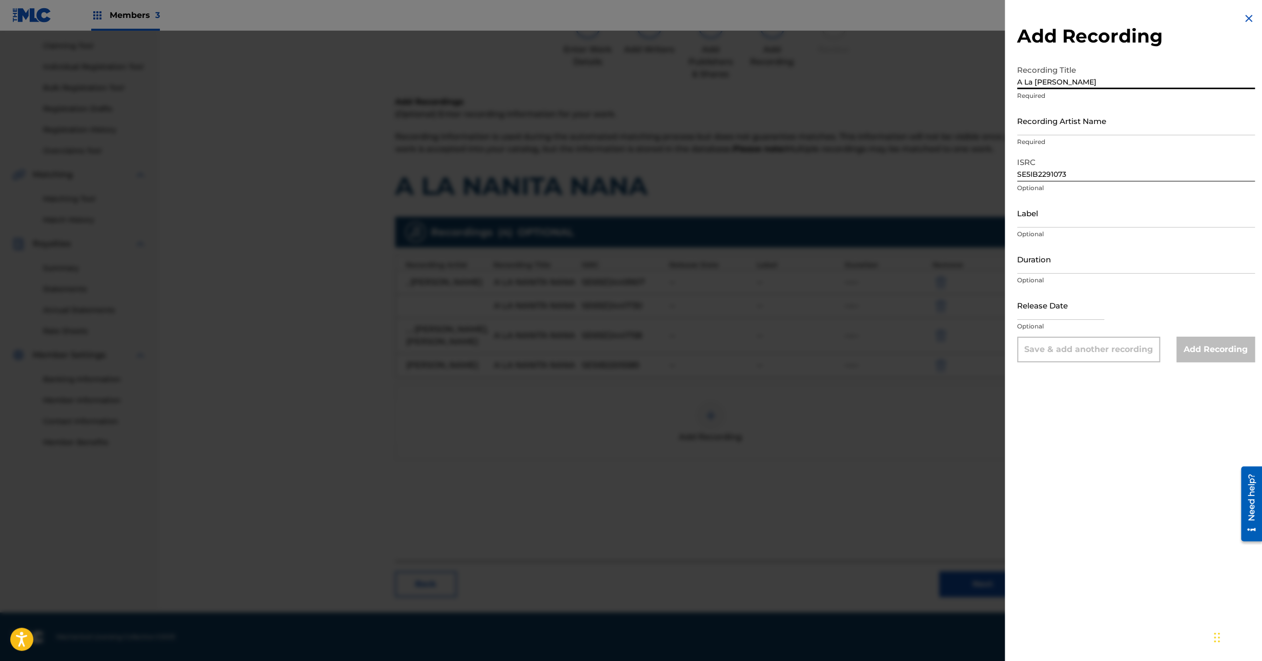
type input "A La Nanita Nana"
click at [1043, 133] on input "Recording Artist Name" at bounding box center [1136, 120] width 238 height 29
paste input "Miles Patrick"
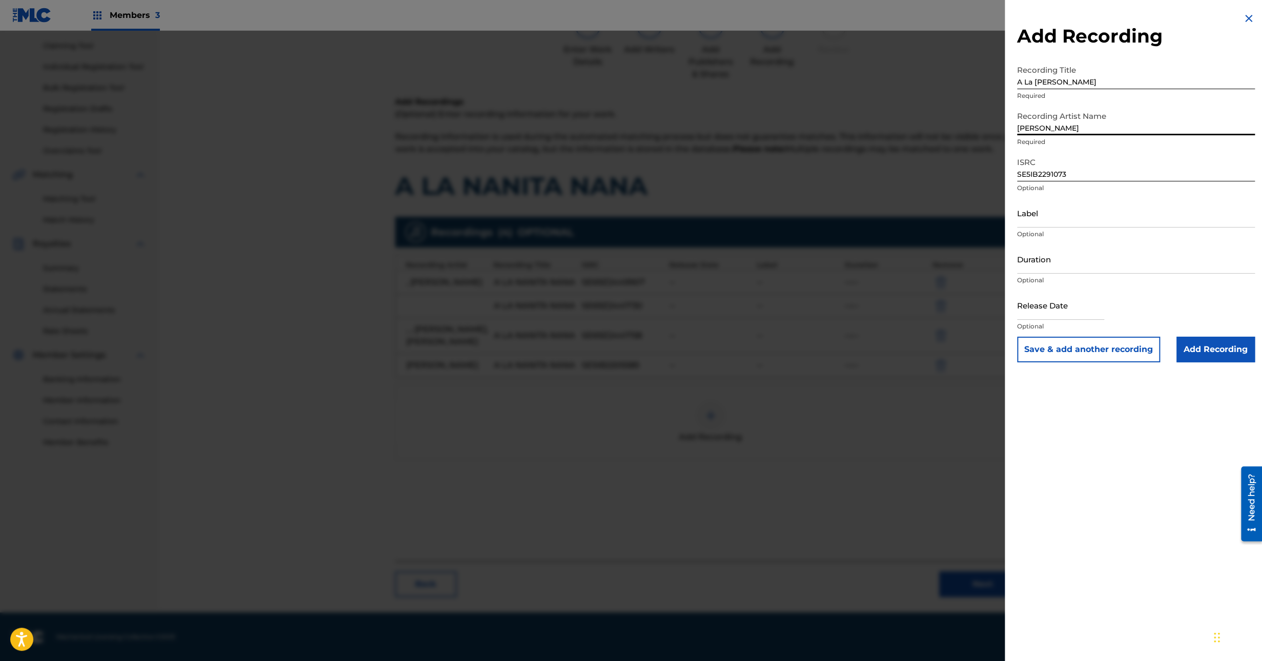
type input "Miles Patrick"
drag, startPoint x: 1047, startPoint y: 219, endPoint x: 1038, endPoint y: 228, distance: 12.7
click at [1038, 228] on div "Label Optional" at bounding box center [1136, 221] width 238 height 46
paste input "Miles Patrick"
type input "Miles Patrick"
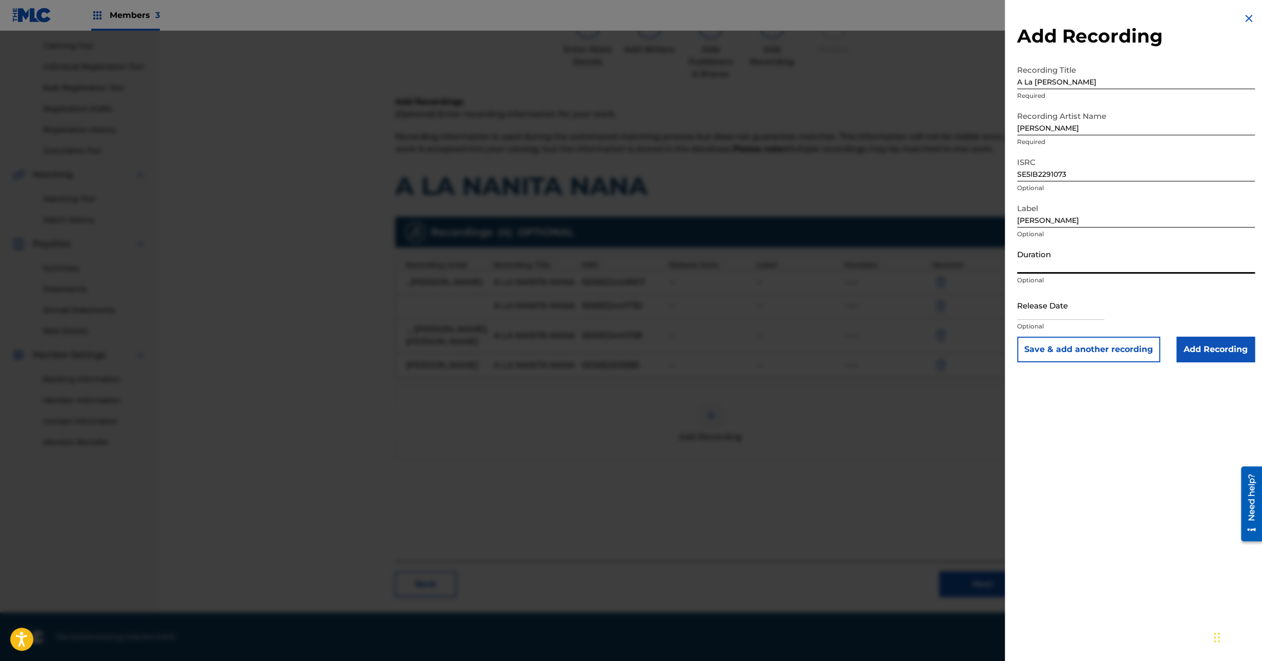
drag, startPoint x: 1045, startPoint y: 268, endPoint x: 1068, endPoint y: 259, distance: 25.3
click at [1045, 268] on input "Duration" at bounding box center [1136, 258] width 238 height 29
type input "01:21"
click at [1037, 305] on input "text" at bounding box center [1060, 305] width 87 height 29
select select "7"
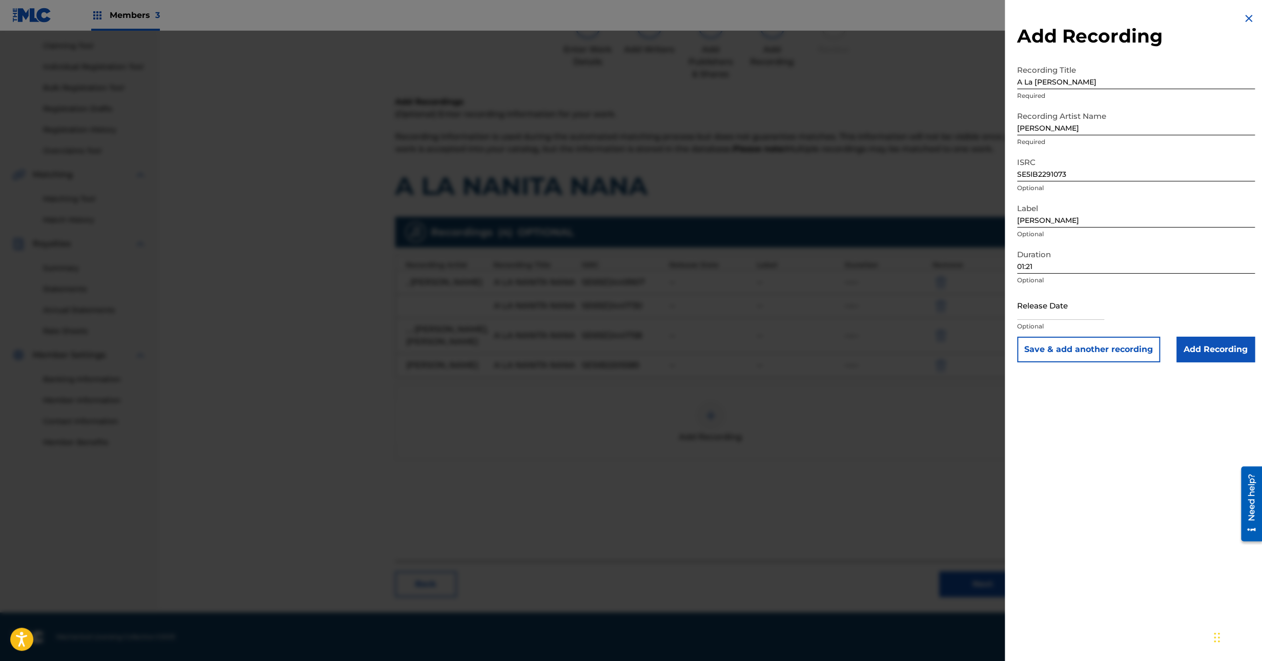
select select "2025"
click at [1228, 350] on input "Add Recording" at bounding box center [1216, 350] width 78 height 26
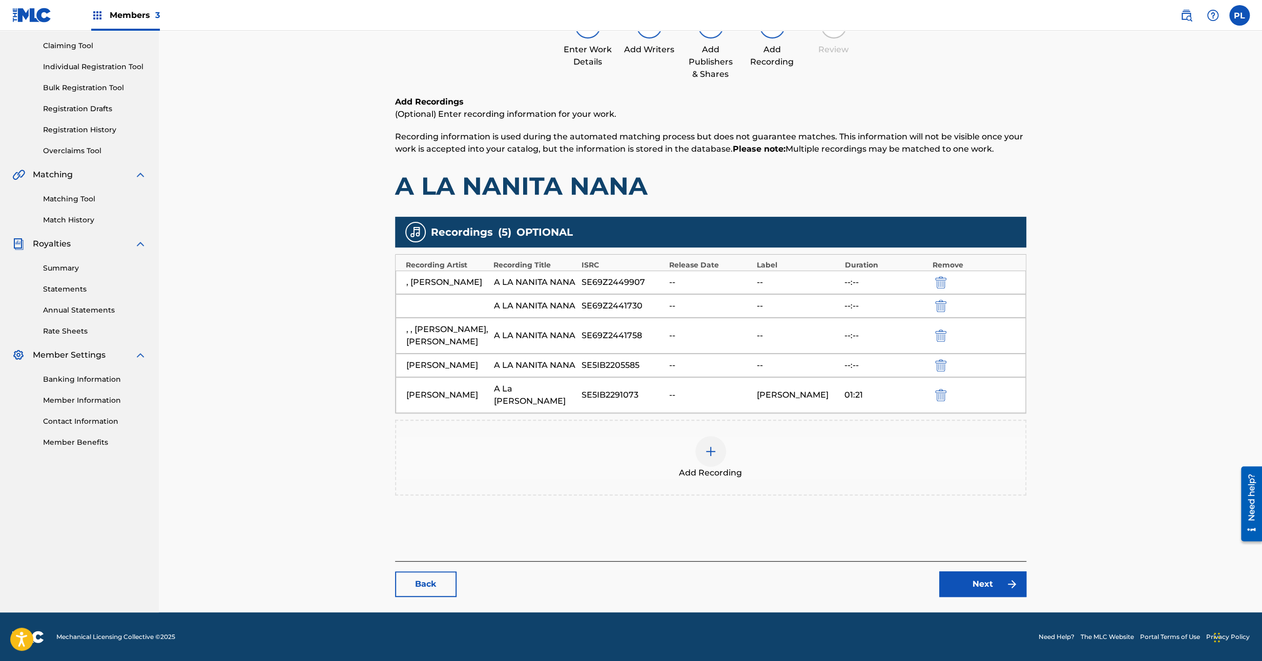
click at [988, 584] on link "Next" at bounding box center [982, 584] width 87 height 26
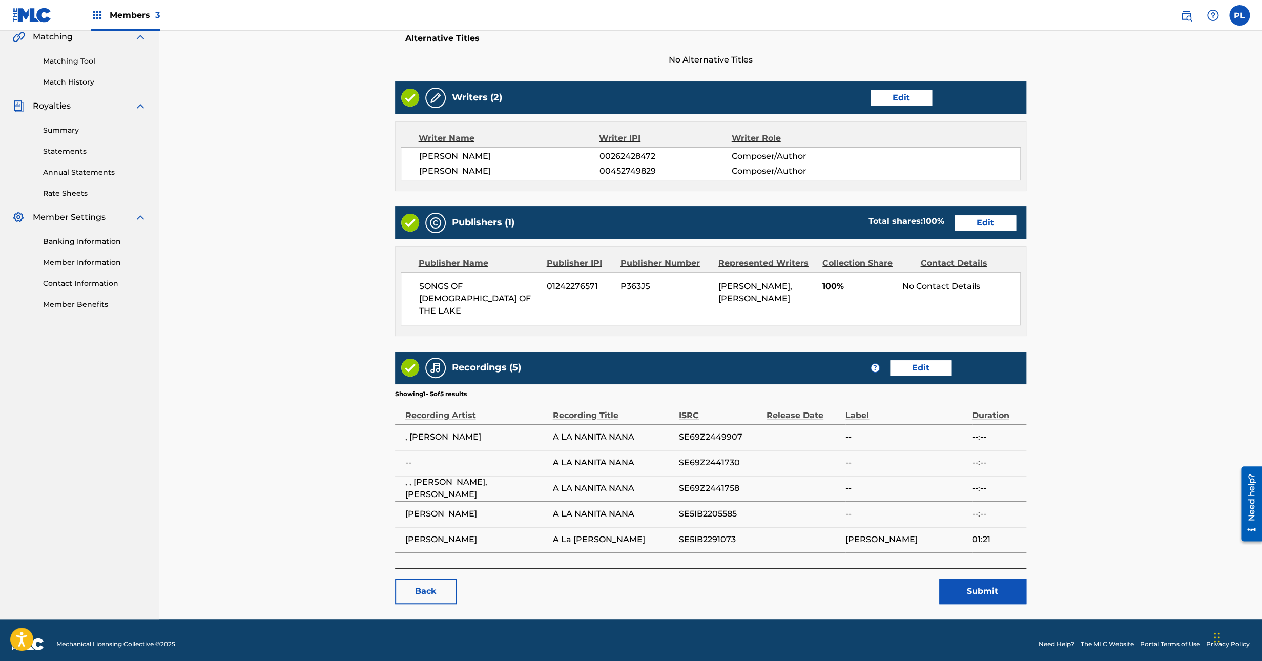
scroll to position [249, 0]
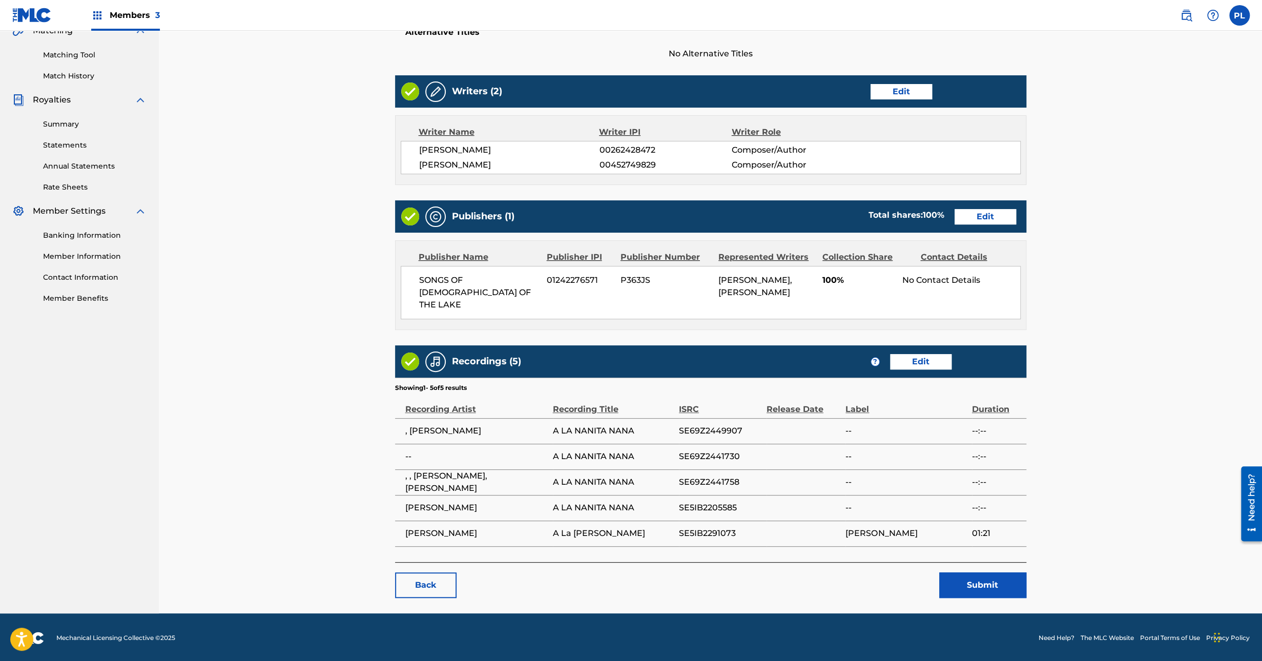
click at [979, 572] on button "Submit" at bounding box center [982, 585] width 87 height 26
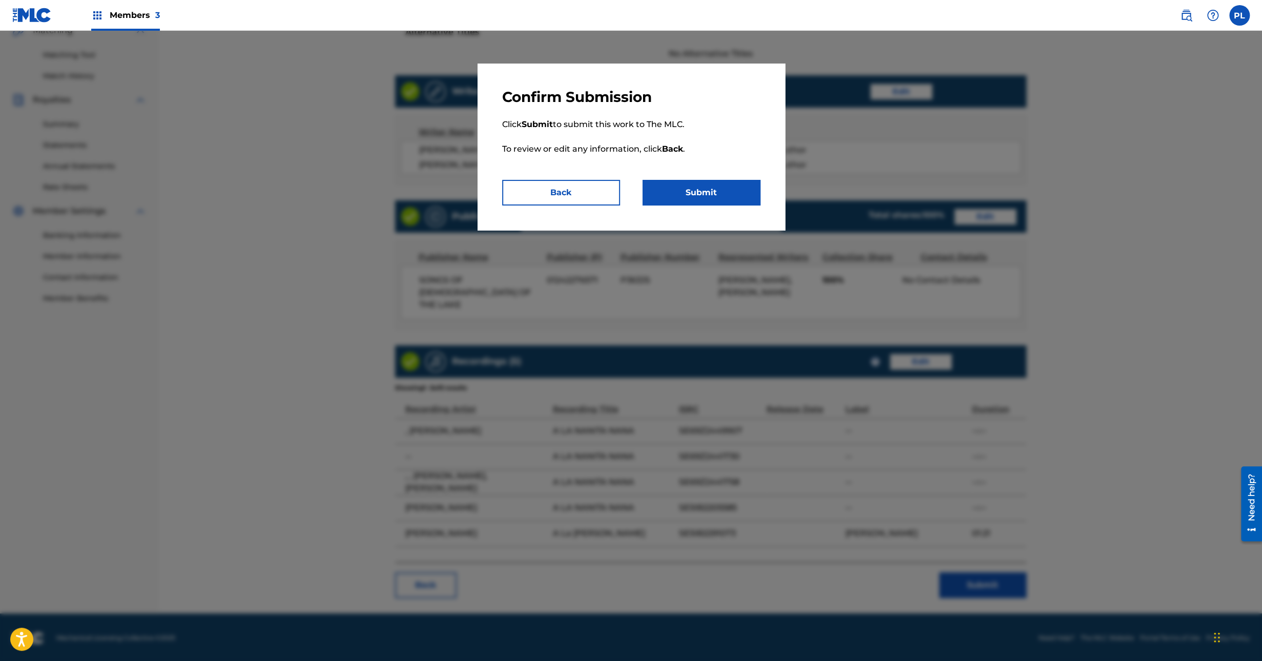
click at [701, 190] on button "Submit" at bounding box center [702, 193] width 118 height 26
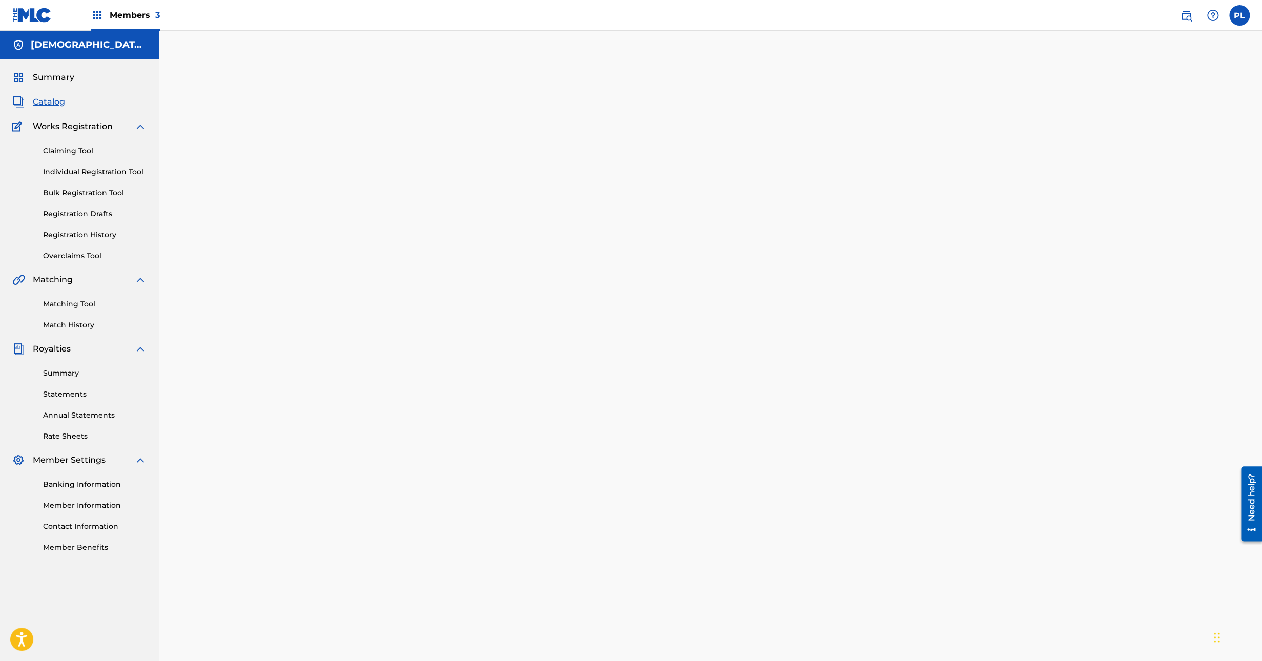
click at [54, 111] on div "Summary Catalog Works Registration Claiming Tool Individual Registration Tool B…" at bounding box center [79, 312] width 159 height 506
click at [48, 105] on span "Catalog" at bounding box center [49, 102] width 32 height 12
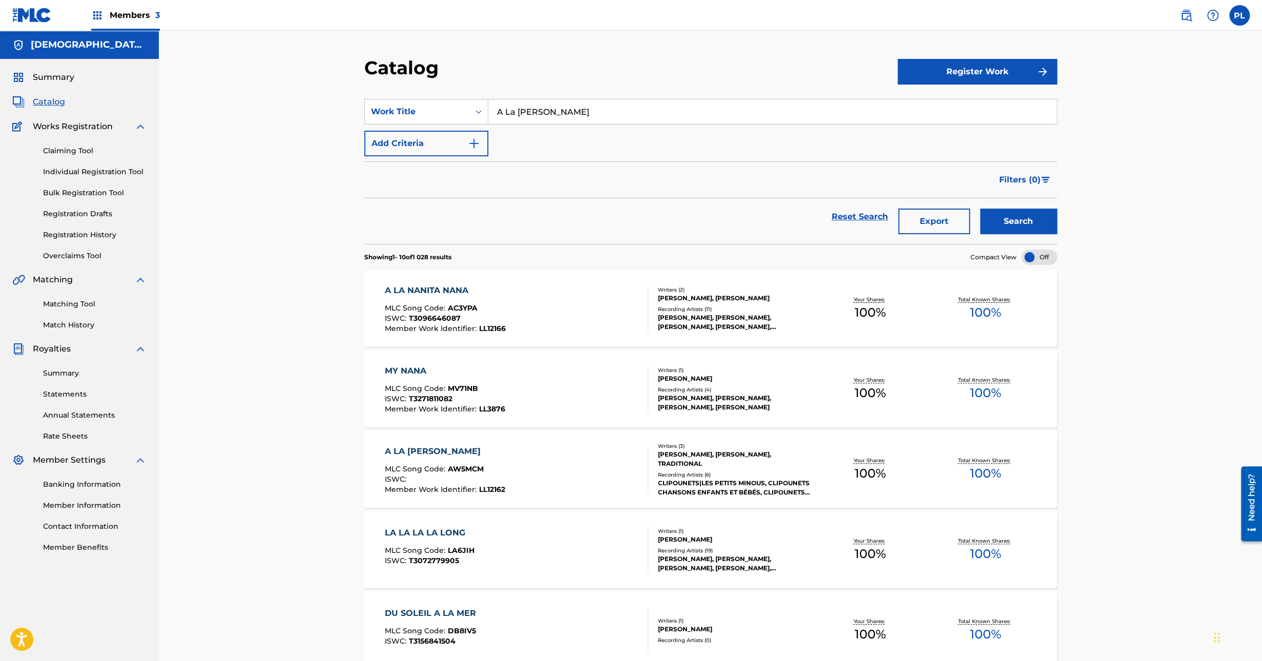
click at [271, 175] on div "Catalog Register Work SearchWithCriteria24702aee-159f-4e7a-b179-19b854313c2f Wo…" at bounding box center [710, 577] width 1103 height 1093
paste input "brahms lullaby"
type input "brahms lullaby"
click at [980, 209] on button "Search" at bounding box center [1018, 222] width 77 height 26
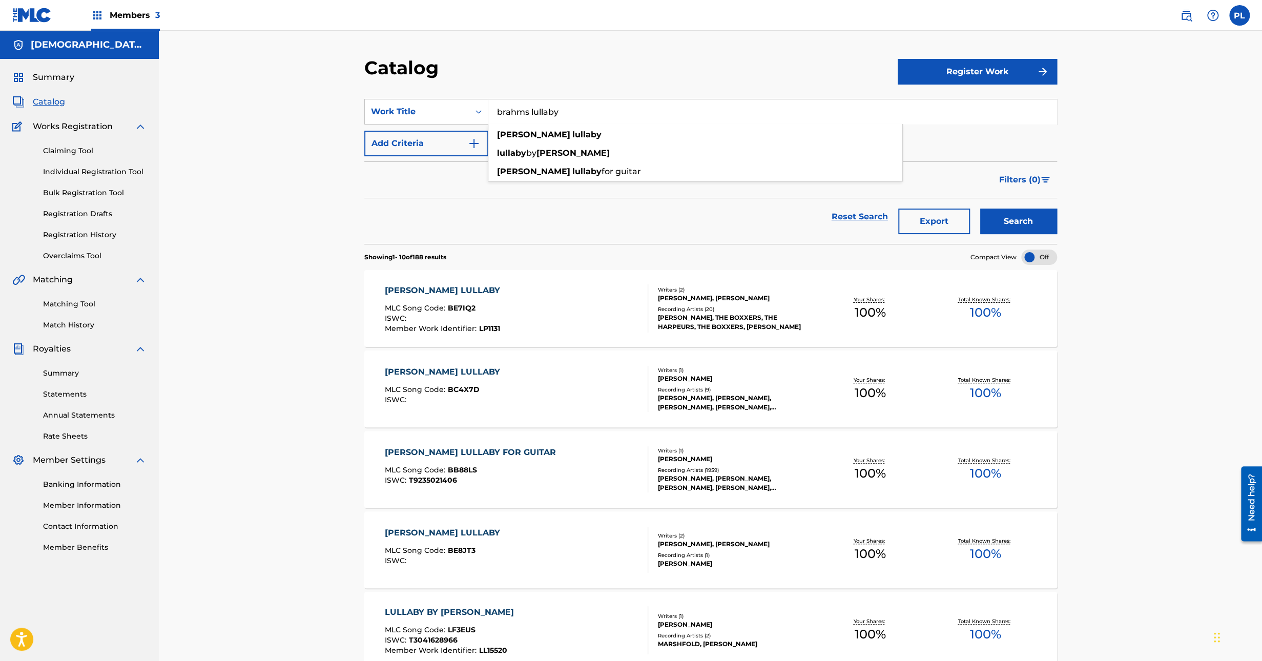
click at [716, 328] on div "MILES PATRICK, THE BOXXERS, THE HARPEURS, THE BOXXERS, LUCY BENNETT" at bounding box center [735, 322] width 155 height 18
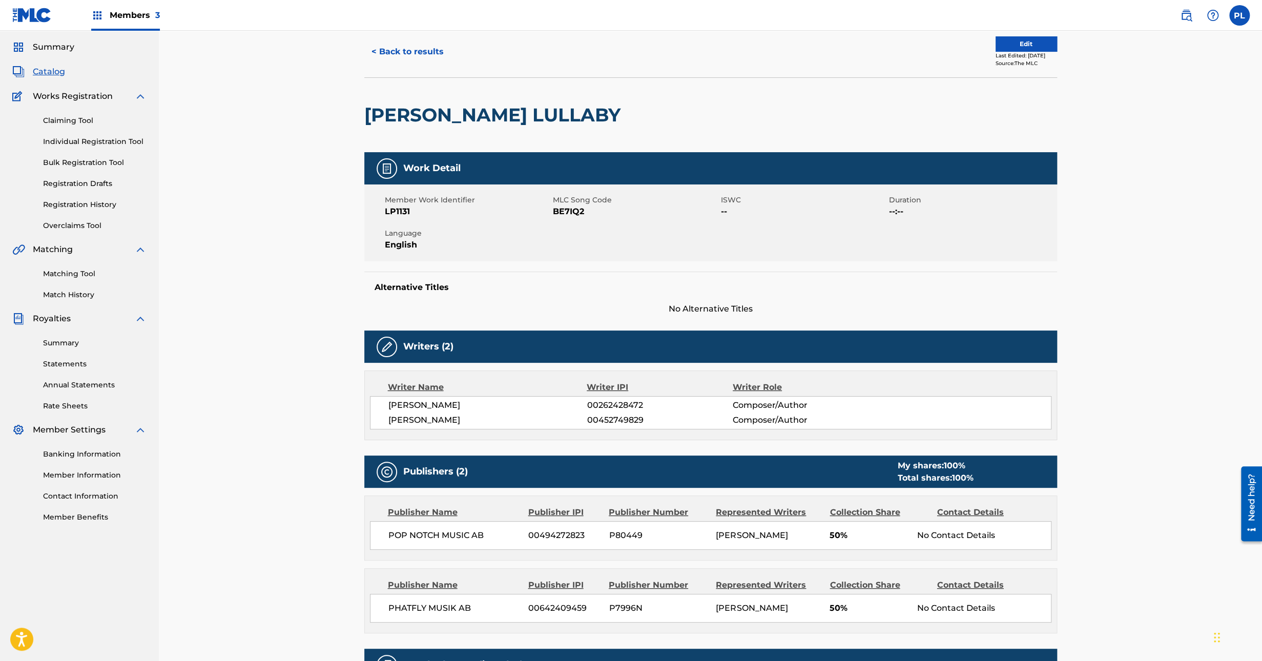
scroll to position [12, 0]
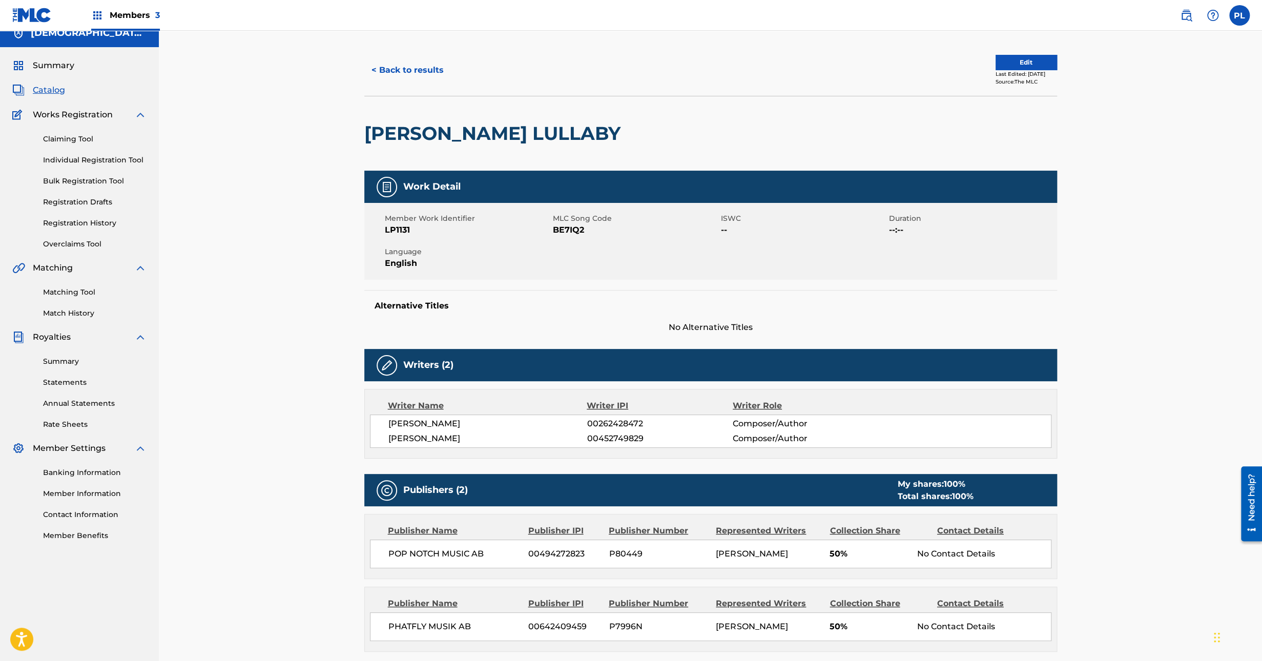
click at [559, 228] on span "BE7IQ2" at bounding box center [636, 230] width 166 height 12
copy span "BE7IQ2"
click at [402, 65] on button "< Back to results" at bounding box center [407, 70] width 87 height 26
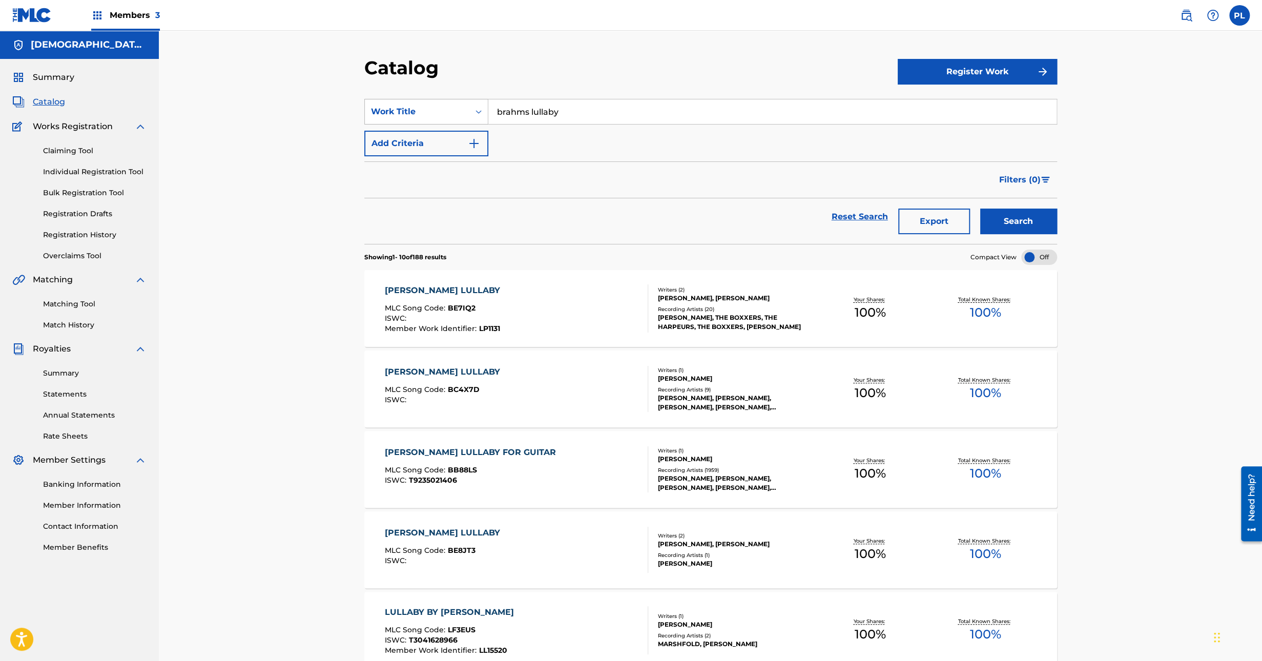
click at [408, 111] on div "Work Title" at bounding box center [417, 112] width 92 height 12
drag, startPoint x: 423, startPoint y: 213, endPoint x: 458, endPoint y: 202, distance: 35.8
click at [424, 213] on div "MLC Song Code" at bounding box center [426, 214] width 123 height 26
drag, startPoint x: 550, startPoint y: 113, endPoint x: 564, endPoint y: 113, distance: 13.3
click at [550, 113] on input "Search Form" at bounding box center [772, 111] width 568 height 25
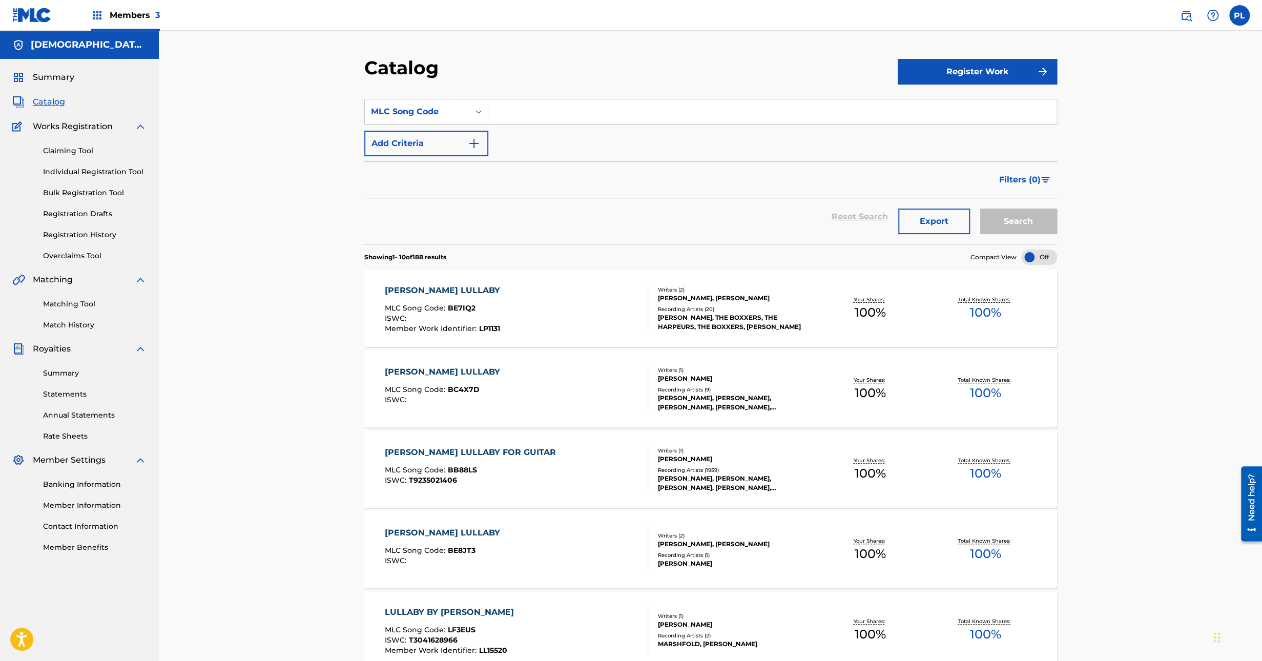
paste input "DC6MBV"
type input "DC6MBV"
click at [1013, 225] on button "Search" at bounding box center [1018, 222] width 77 height 26
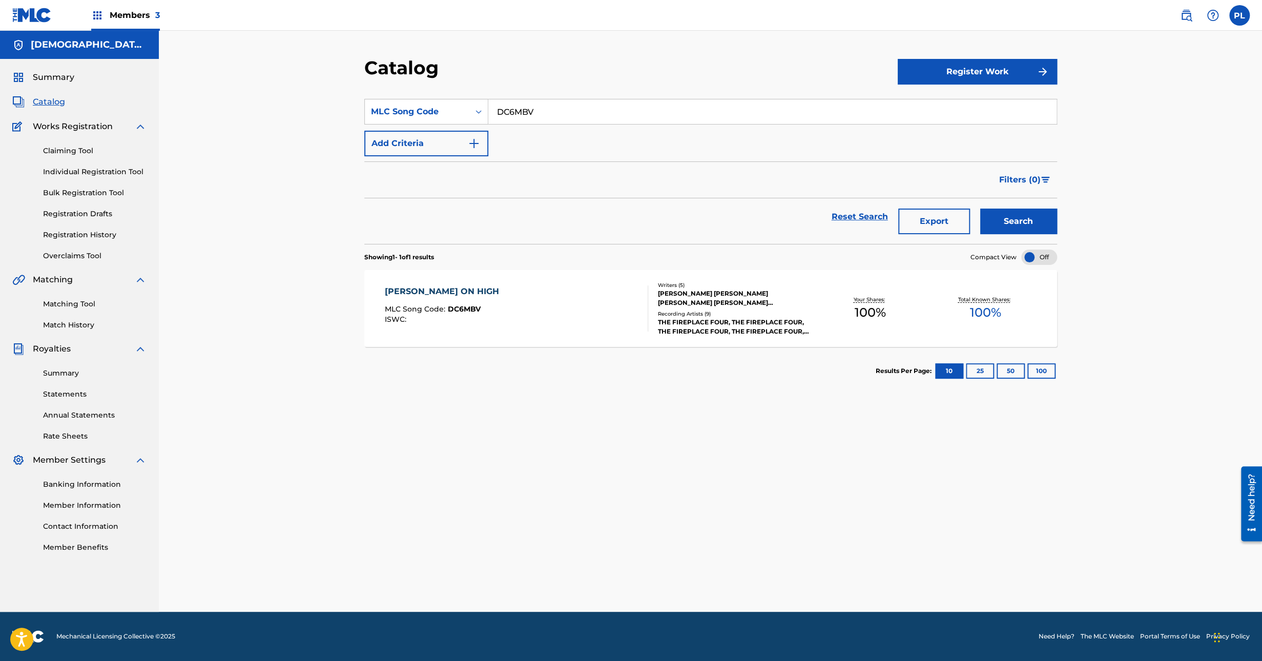
click at [715, 308] on div "Writers ( 5 ) JOHN VICENTE DE LIRA LINDBERG, OSCAR CARL MARKUS JOHANSSON, BJORN…" at bounding box center [730, 308] width 164 height 55
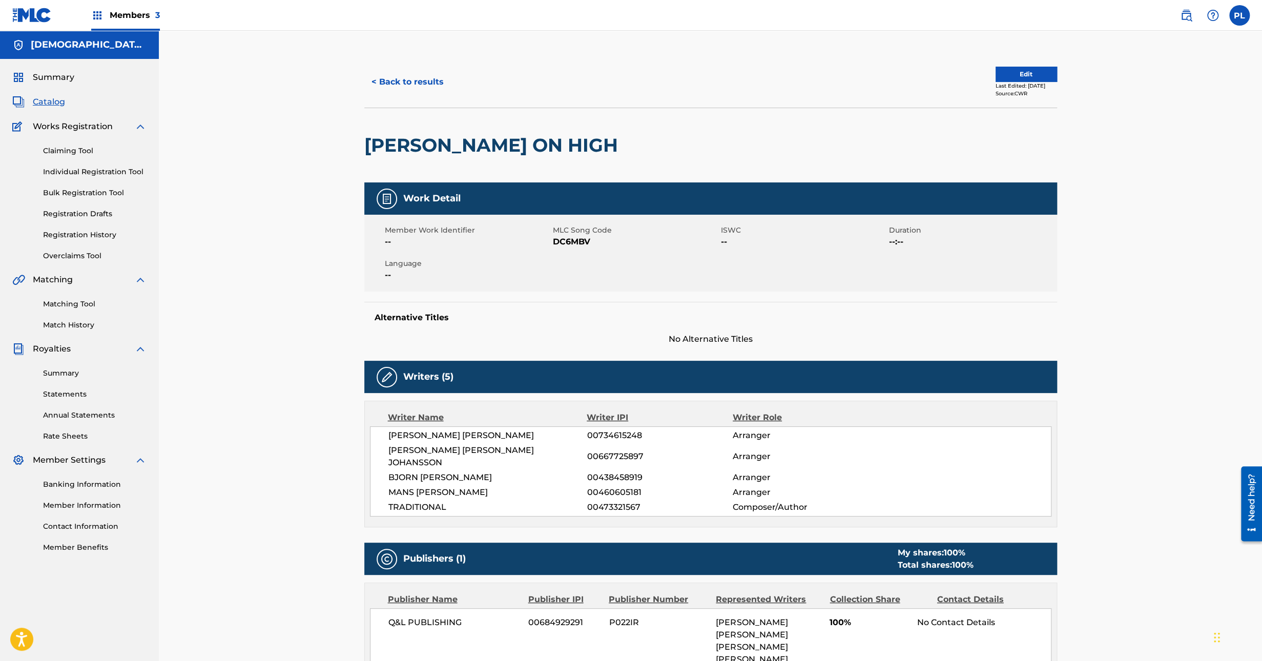
click at [996, 71] on button "Edit" at bounding box center [1026, 74] width 61 height 15
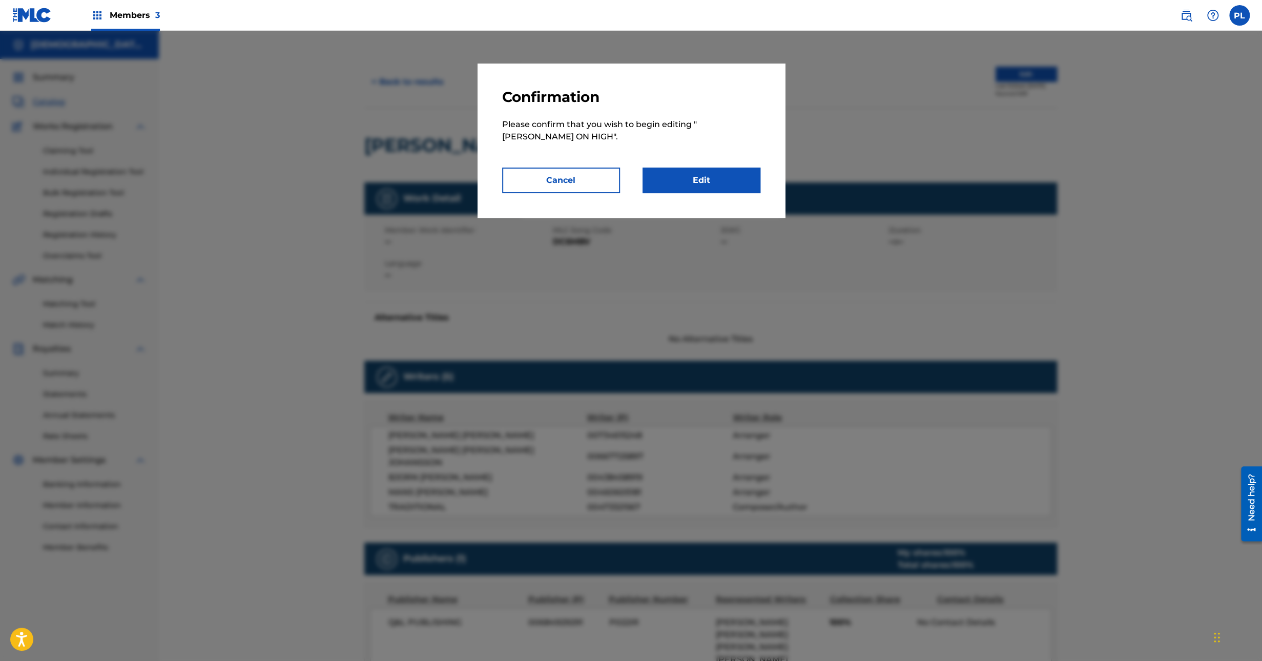
click at [733, 184] on link "Edit" at bounding box center [702, 181] width 118 height 26
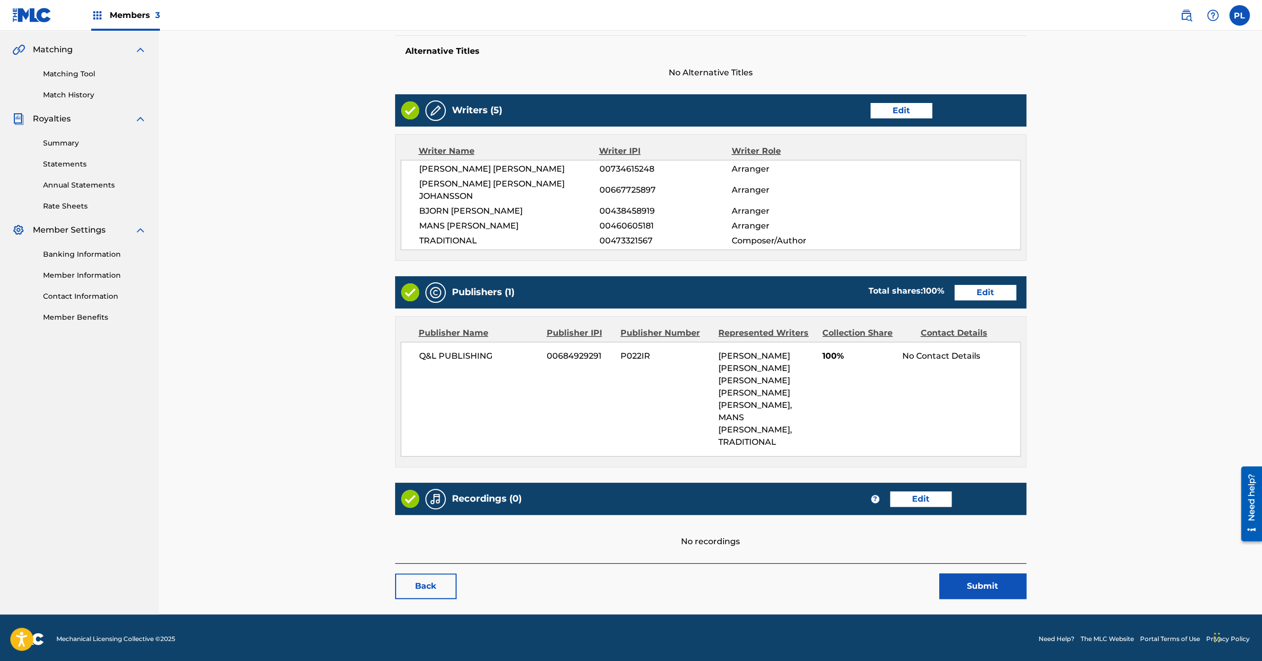
scroll to position [232, 0]
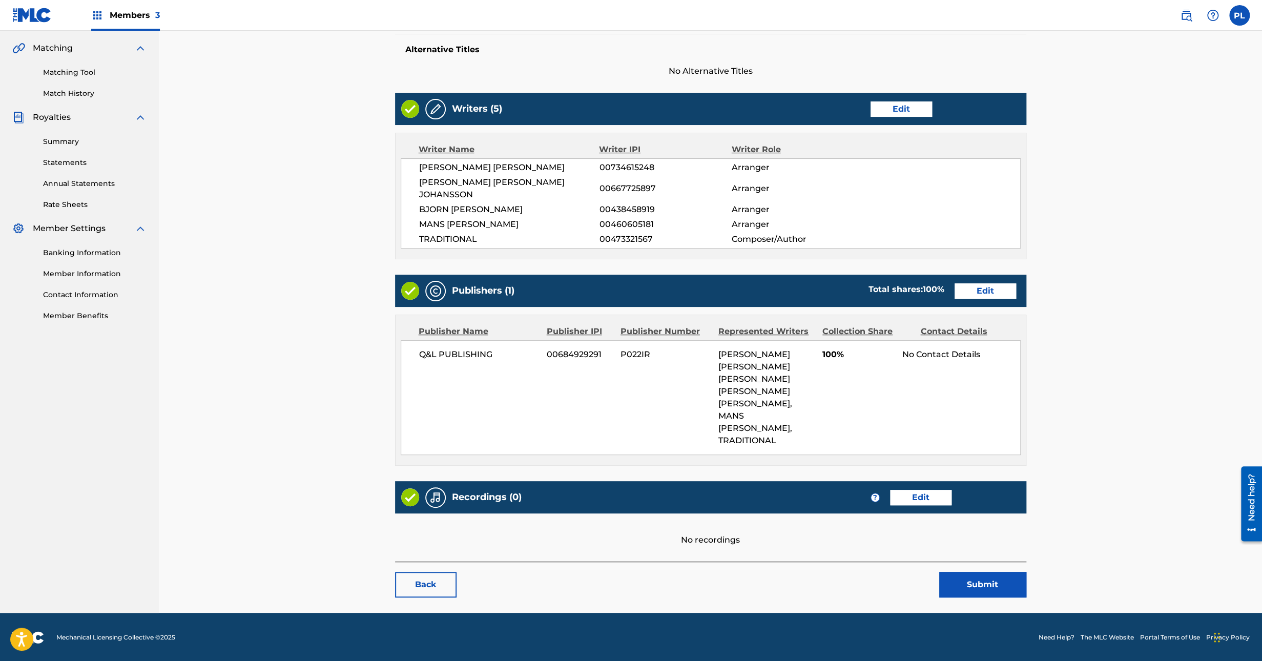
click at [940, 494] on link "Edit" at bounding box center [920, 497] width 61 height 15
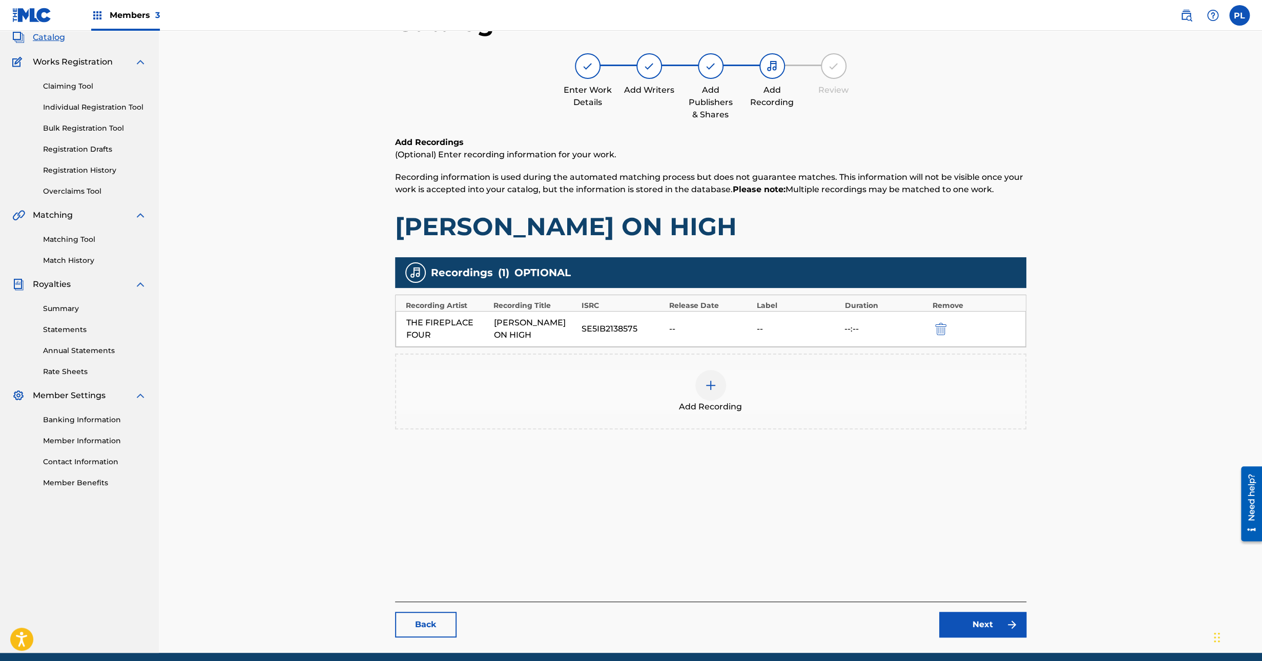
scroll to position [105, 0]
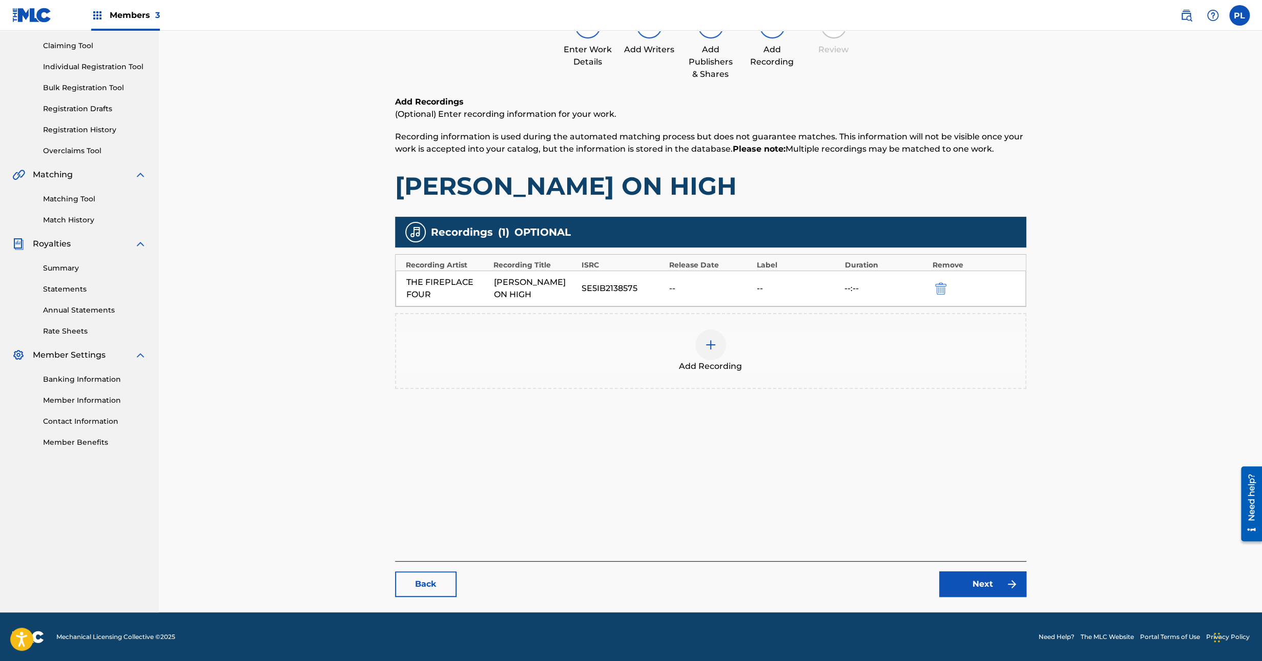
click at [707, 336] on div at bounding box center [710, 344] width 31 height 31
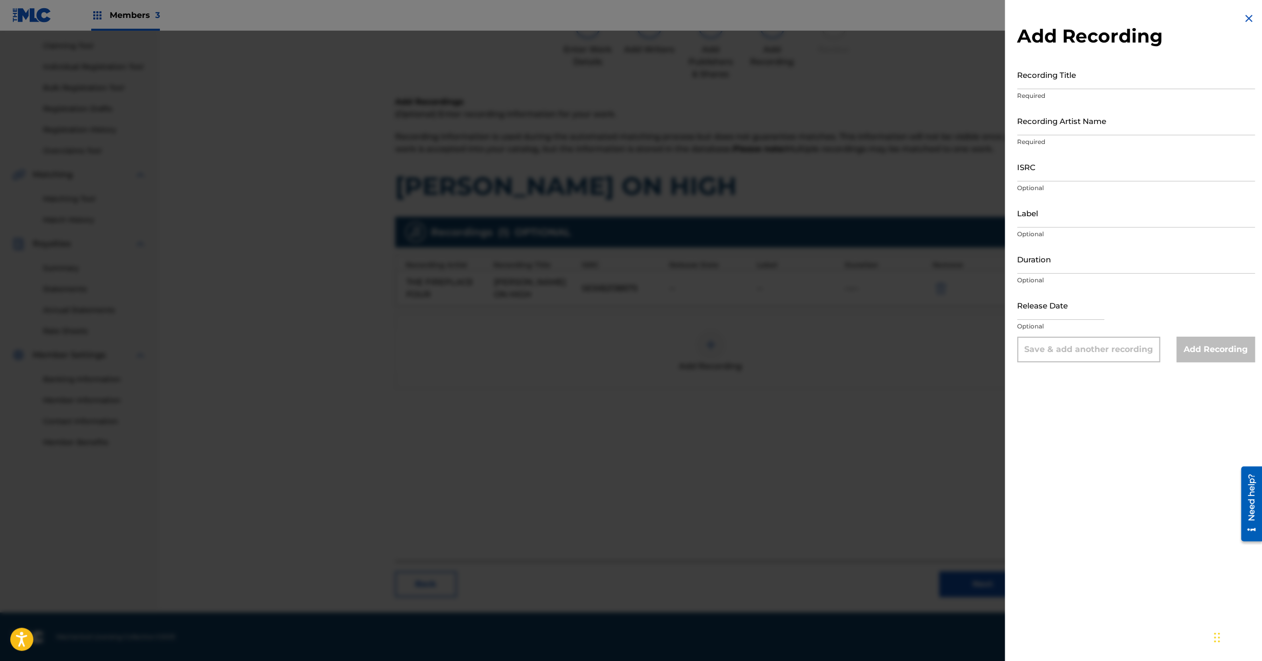
click at [1042, 182] on div "ISRC Optional" at bounding box center [1136, 175] width 238 height 46
click at [1058, 171] on input "ISRC" at bounding box center [1136, 166] width 238 height 29
paste input "SE5IB2001547 Holborns"
type input "SE5IB2001547"
drag, startPoint x: 1069, startPoint y: 122, endPoint x: 1064, endPoint y: 133, distance: 11.5
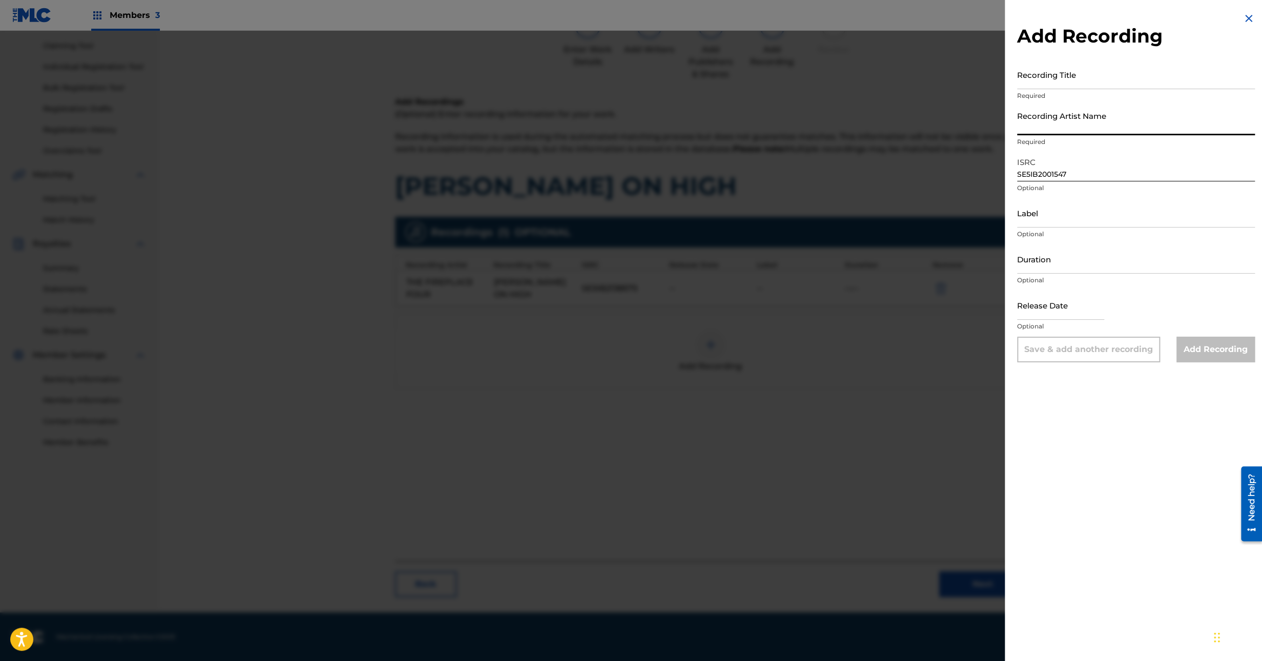
click at [1067, 128] on input "Recording Artist Name" at bounding box center [1136, 120] width 238 height 29
paste input "Holborns"
type input "Holborns"
click at [1063, 91] on p "Required" at bounding box center [1136, 95] width 238 height 9
click at [1054, 83] on input "Recording Title" at bounding box center [1136, 74] width 238 height 29
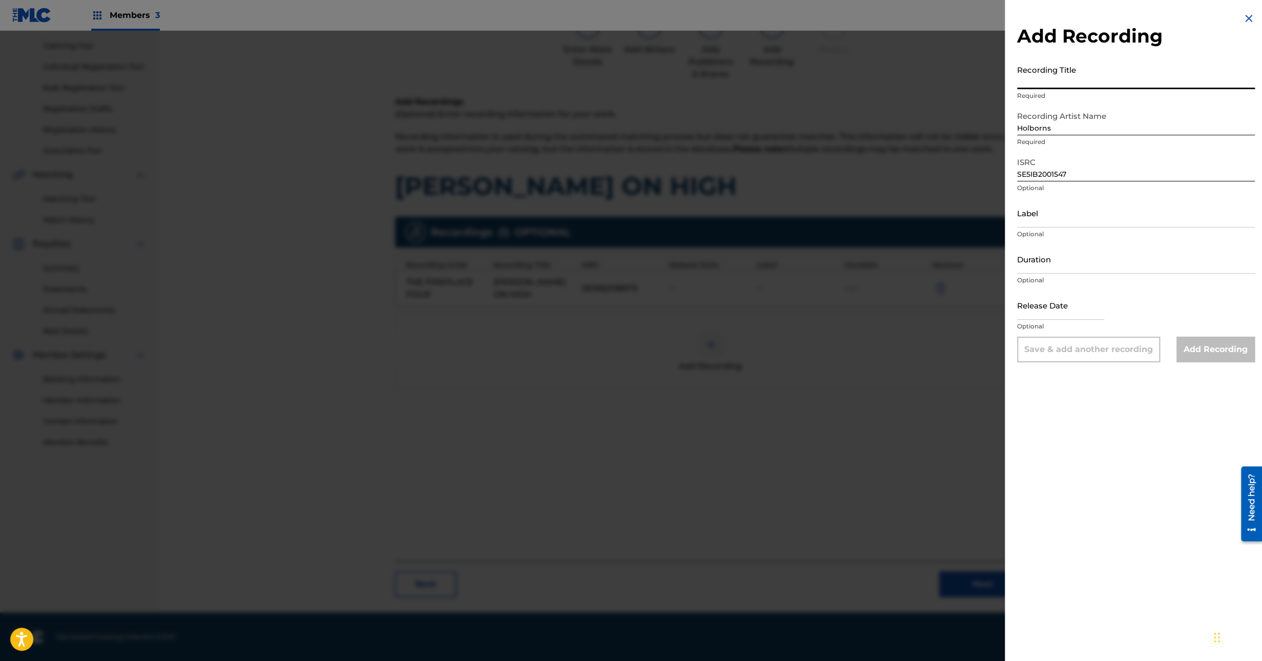
paste input "Ding Dong Merrily on High"
type input "Ding Dong Merrily on High"
click at [1224, 346] on input "Add Recording" at bounding box center [1216, 350] width 78 height 26
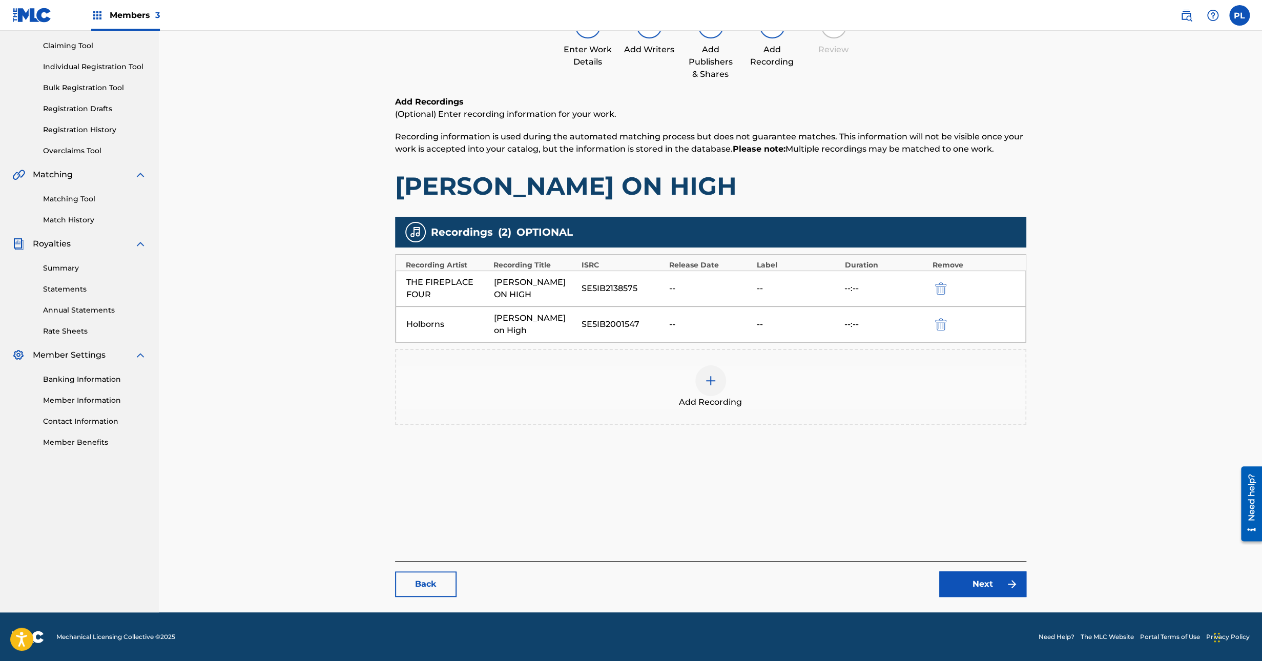
click at [990, 587] on link "Next" at bounding box center [982, 584] width 87 height 26
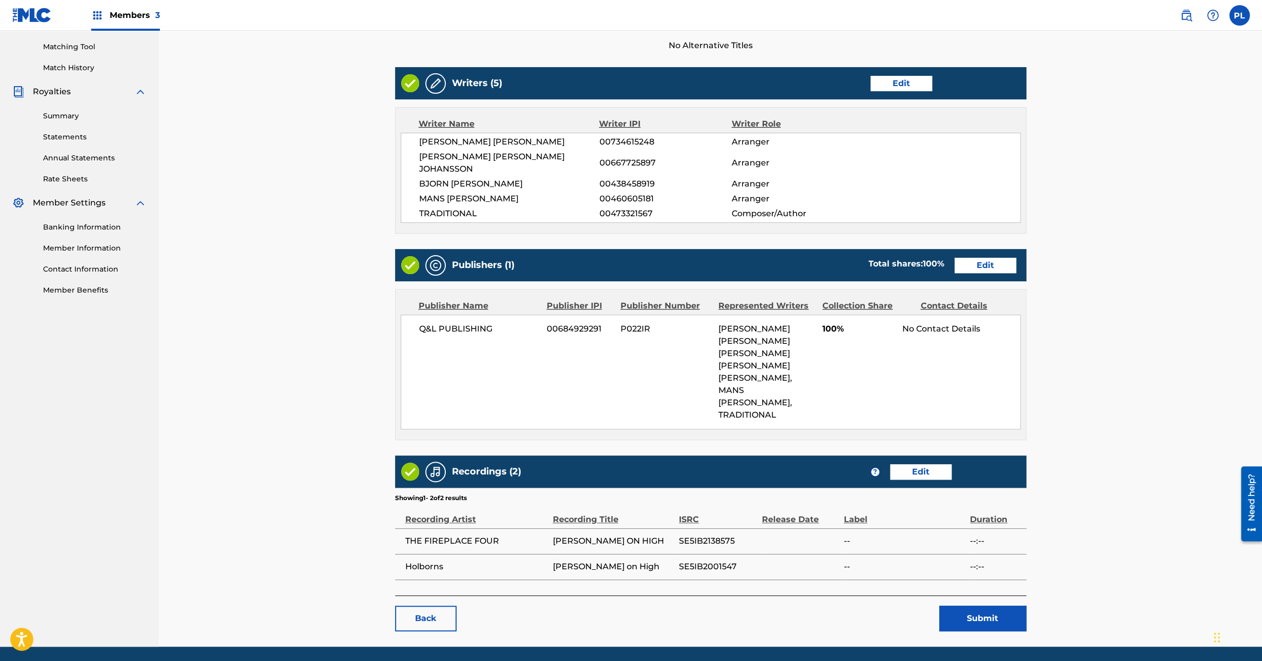
scroll to position [291, 0]
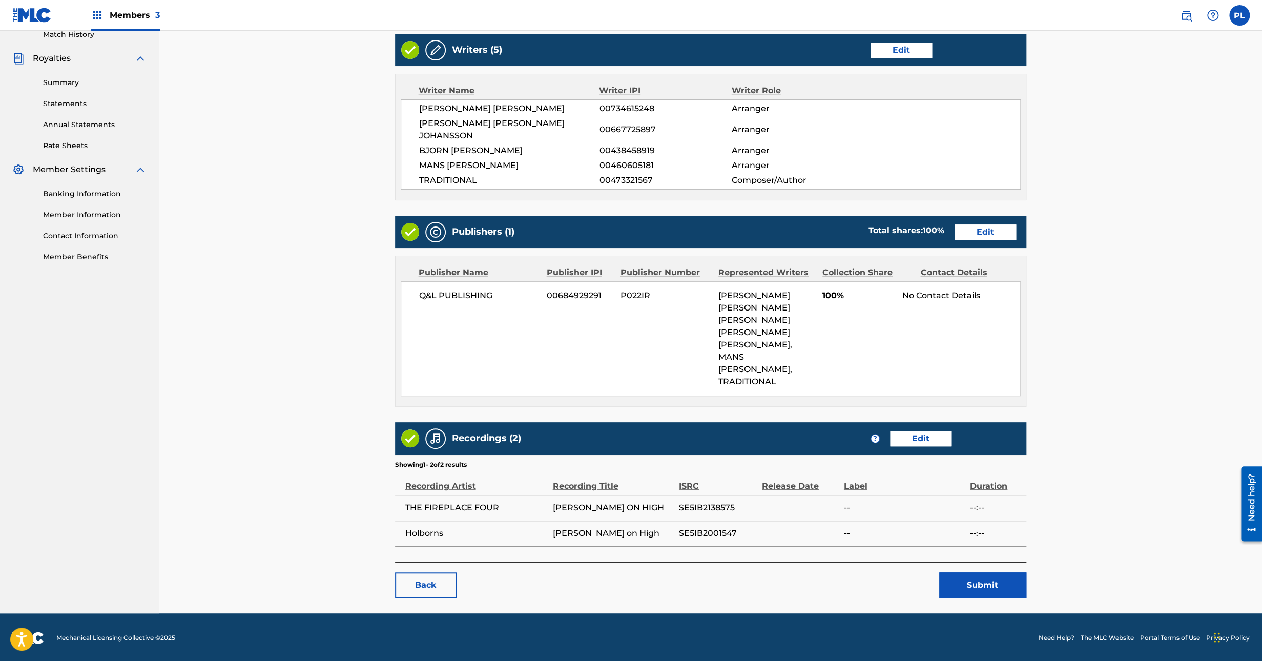
click at [980, 586] on button "Submit" at bounding box center [982, 585] width 87 height 26
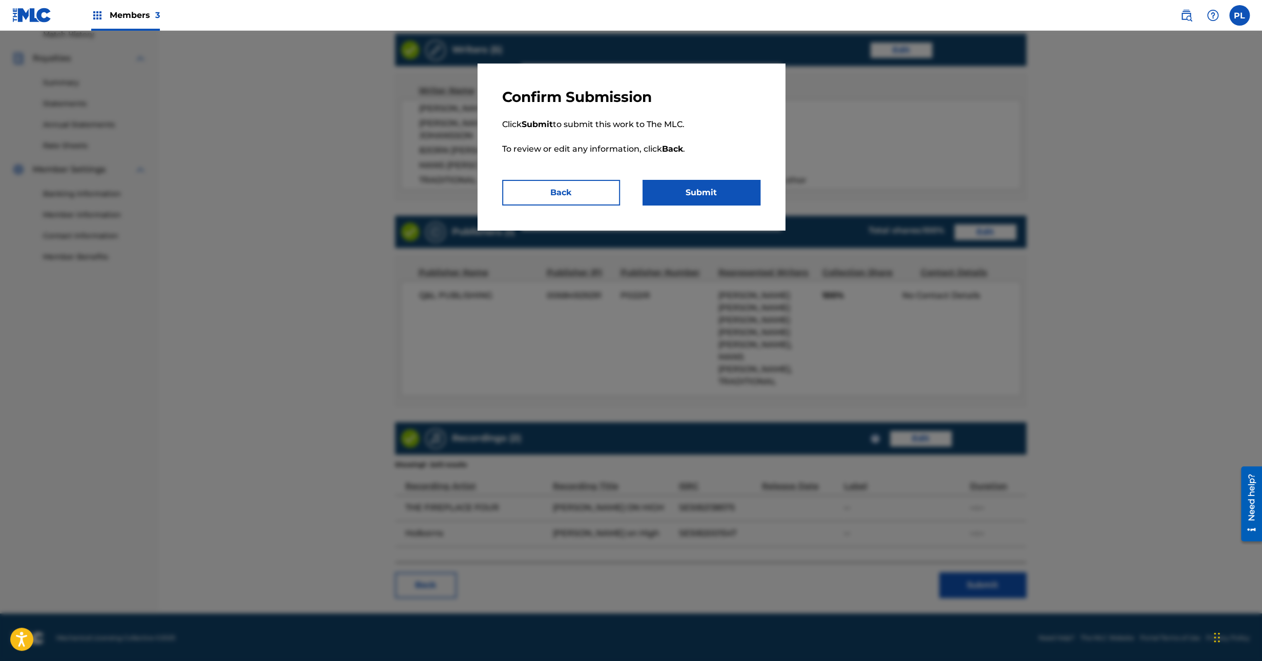
click at [699, 206] on div "Confirm Submission Click Submit to submit this work to The MLC. To review or ed…" at bounding box center [631, 147] width 307 height 167
click at [704, 195] on button "Submit" at bounding box center [702, 193] width 118 height 26
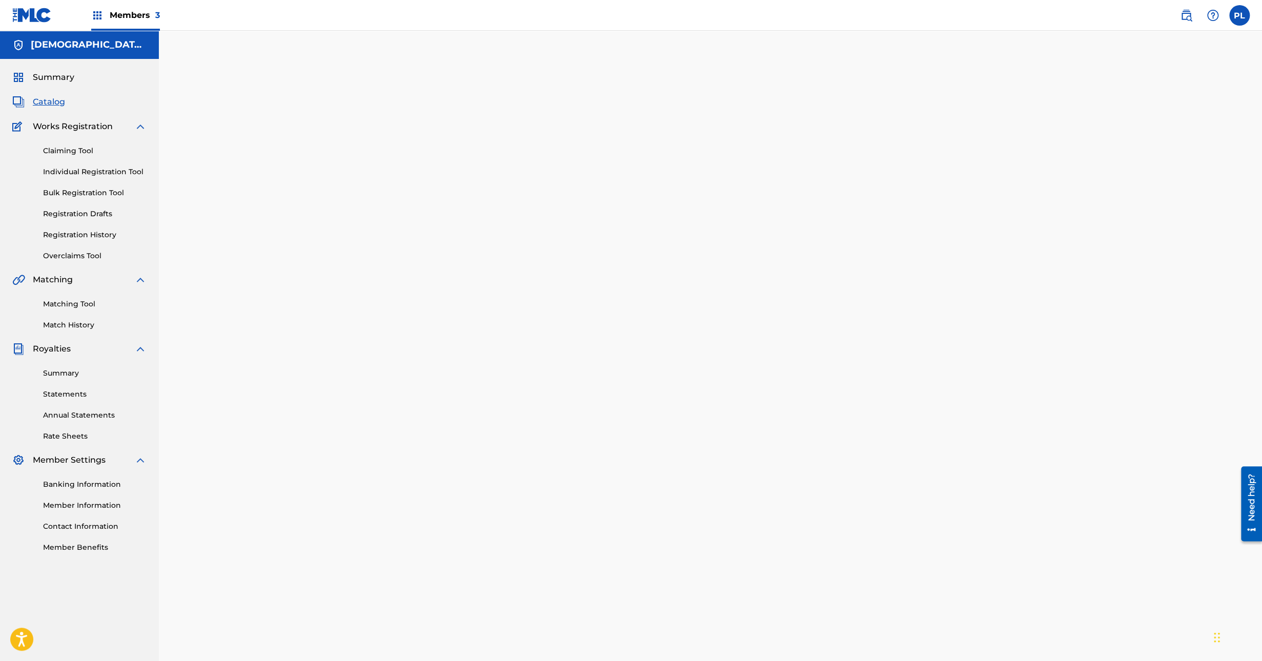
click at [64, 109] on div "Summary Catalog Works Registration Claiming Tool Individual Registration Tool B…" at bounding box center [79, 312] width 159 height 506
click at [58, 104] on span "Catalog" at bounding box center [49, 102] width 32 height 12
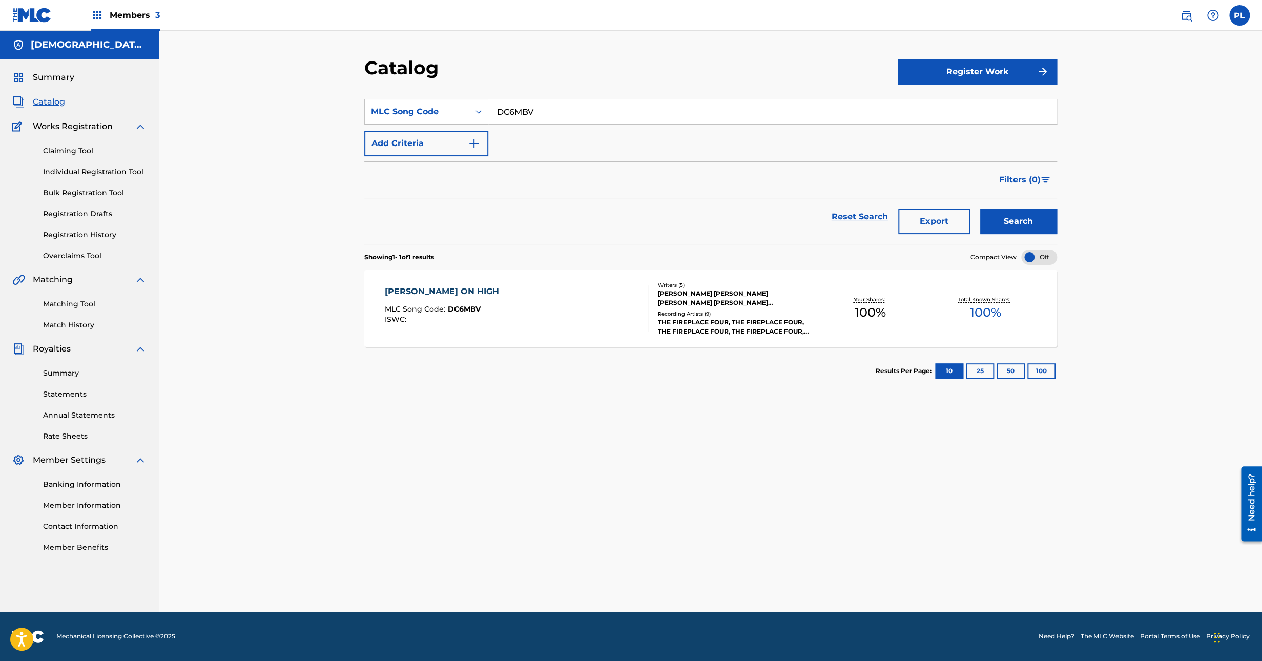
drag, startPoint x: 583, startPoint y: 115, endPoint x: 323, endPoint y: 113, distance: 259.8
click at [311, 111] on div "Catalog Register Work SearchWithCriteriaf2878908-2ae1-4fce-93a0-afa5e5140924 ML…" at bounding box center [710, 321] width 1103 height 581
click at [442, 116] on div "MLC Song Code" at bounding box center [417, 112] width 92 height 12
click at [427, 146] on div "Work Title" at bounding box center [426, 138] width 123 height 26
click at [560, 117] on input "Search Form" at bounding box center [772, 111] width 568 height 25
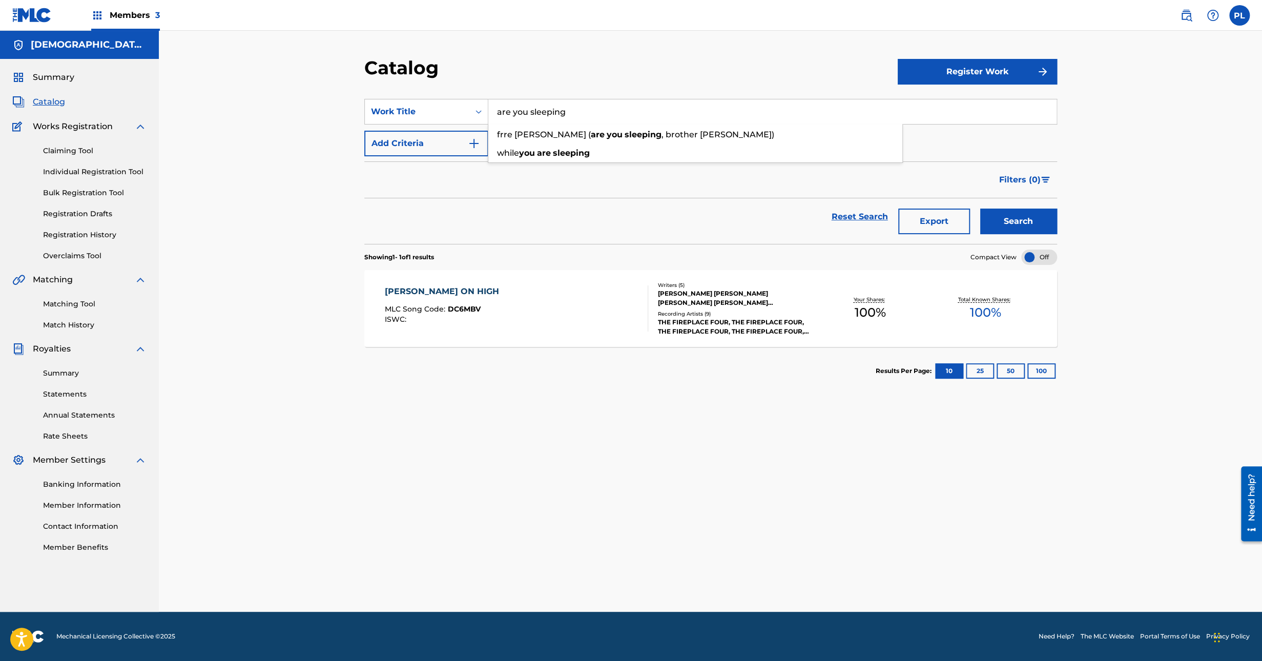
type input "are you sleeping"
click at [980, 209] on button "Search" at bounding box center [1018, 222] width 77 height 26
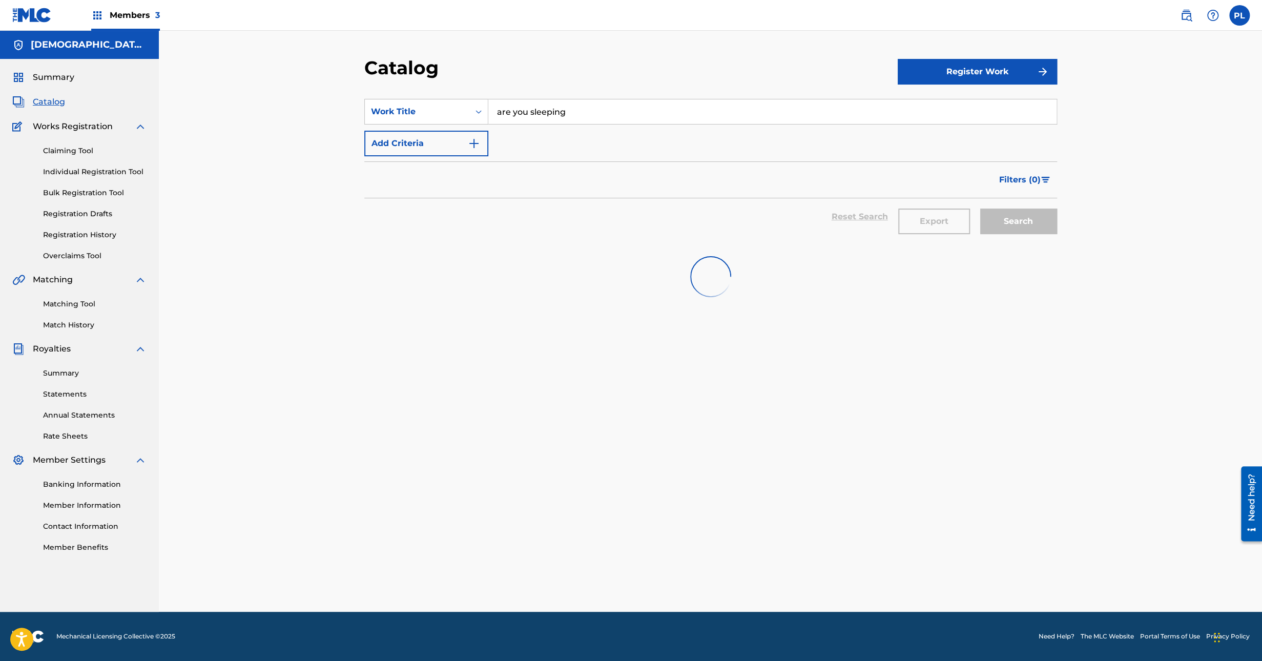
drag, startPoint x: 655, startPoint y: 118, endPoint x: 359, endPoint y: 125, distance: 295.7
click at [326, 129] on div "Catalog Register Work SearchWithCriteria093547f6-ba45-4342-8311-542a330042c3 Wo…" at bounding box center [710, 321] width 1103 height 581
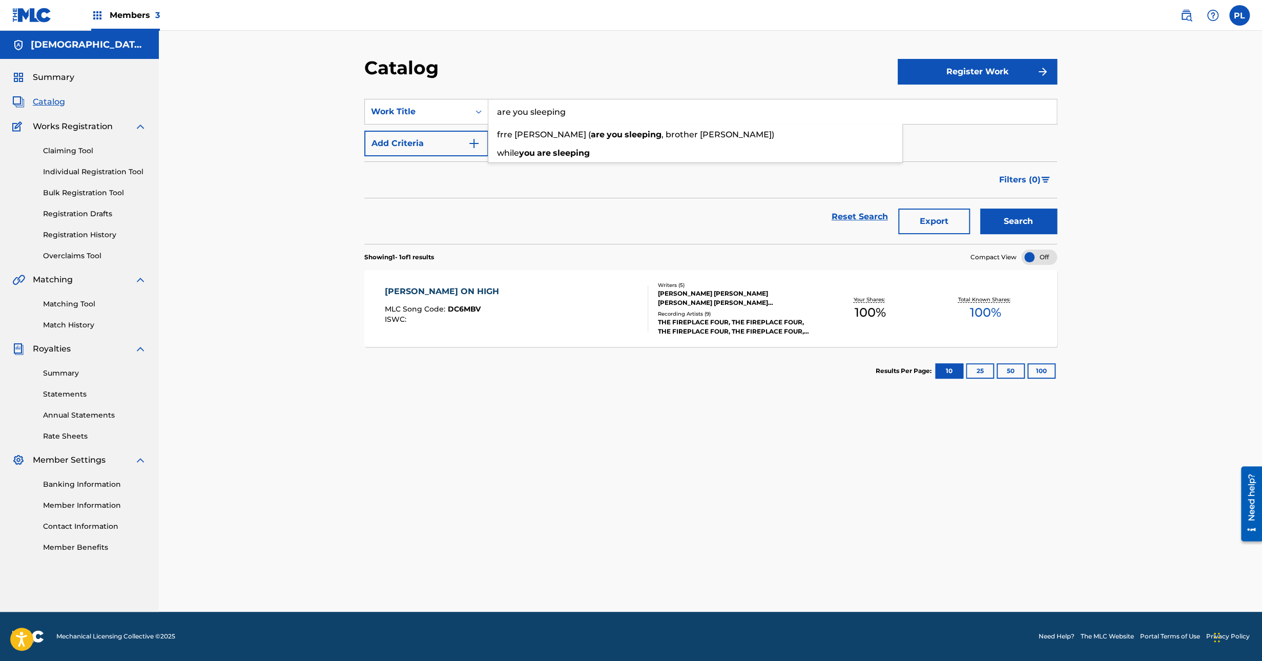
click at [616, 108] on input "are you sleeping" at bounding box center [772, 111] width 568 height 25
click at [691, 80] on div "Catalog" at bounding box center [630, 71] width 533 height 30
click at [1023, 224] on button "Search" at bounding box center [1018, 222] width 77 height 26
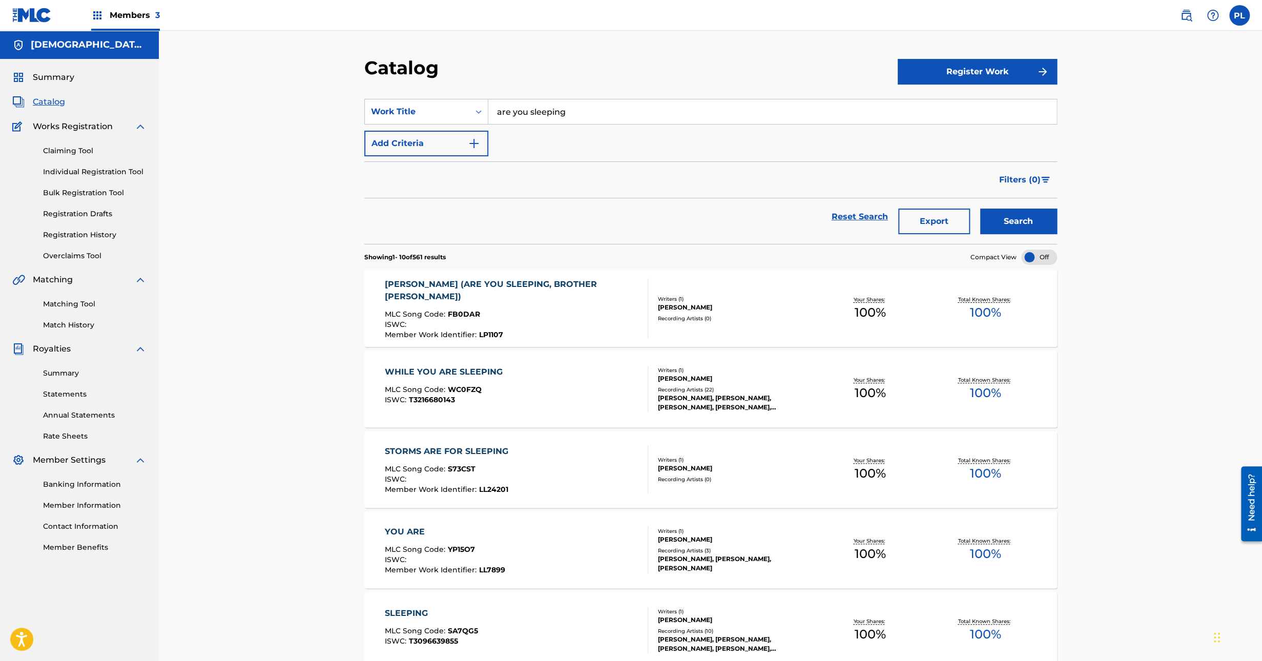
click at [721, 309] on div "[PERSON_NAME]" at bounding box center [735, 307] width 155 height 9
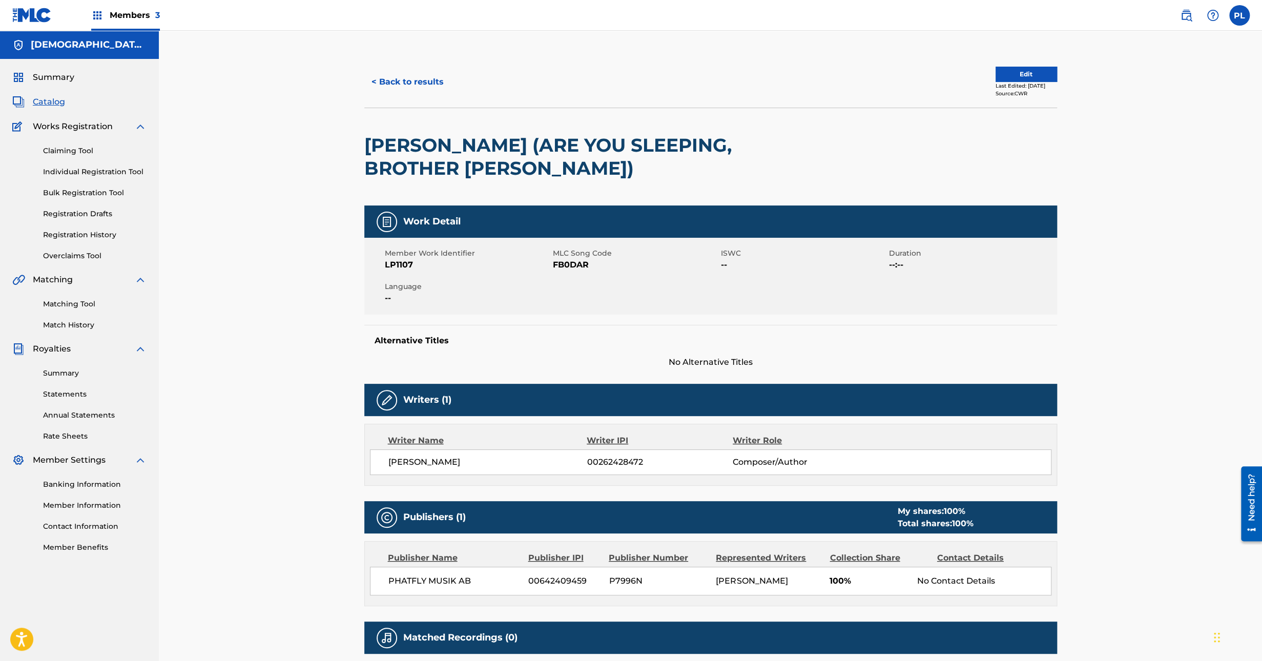
click at [1023, 68] on button "Edit" at bounding box center [1026, 74] width 61 height 15
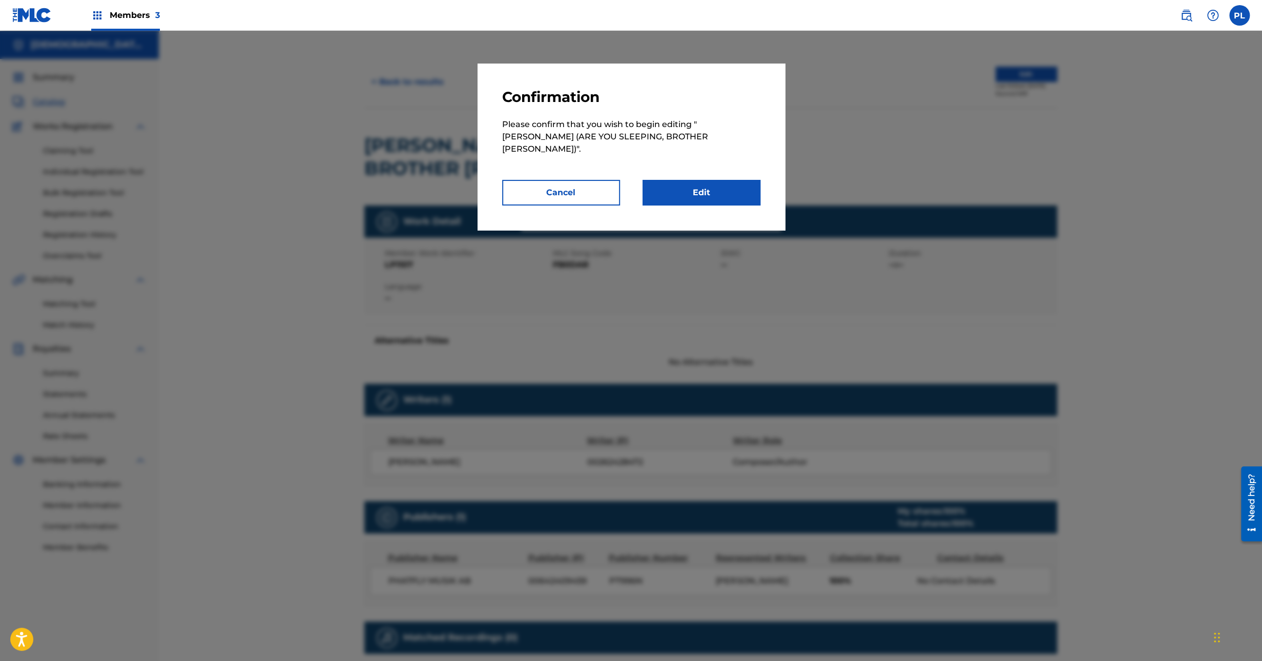
click at [722, 182] on link "Edit" at bounding box center [702, 193] width 118 height 26
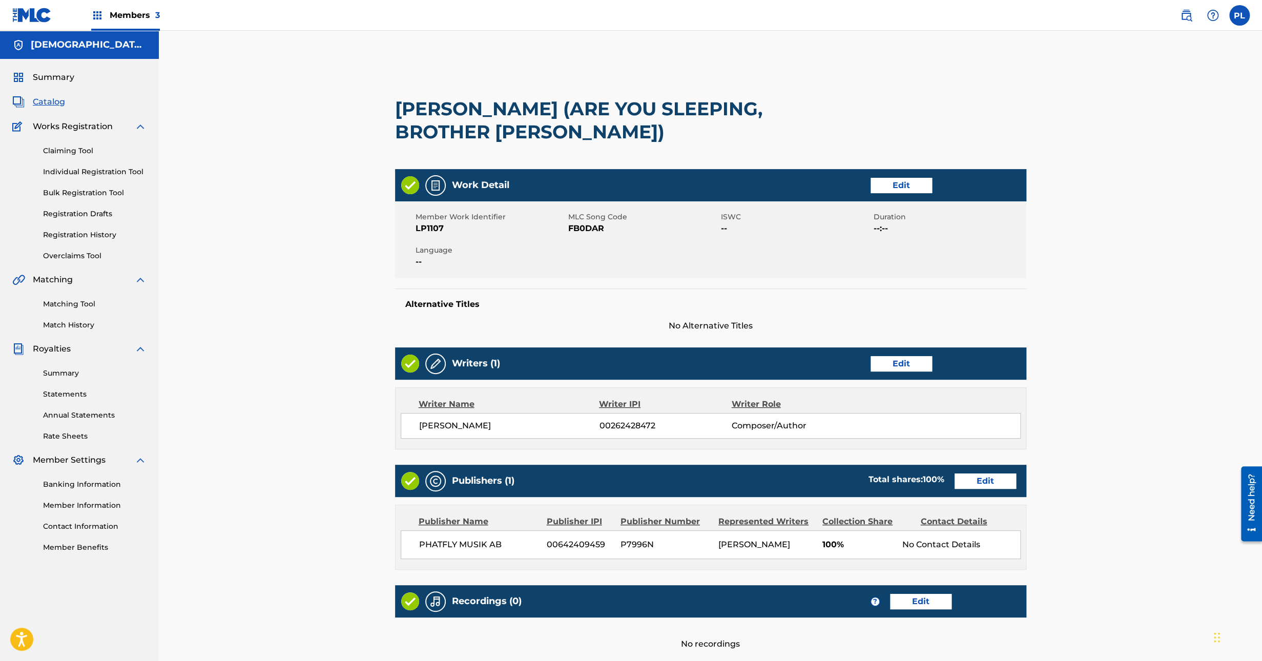
click at [916, 363] on link "Edit" at bounding box center [901, 363] width 61 height 15
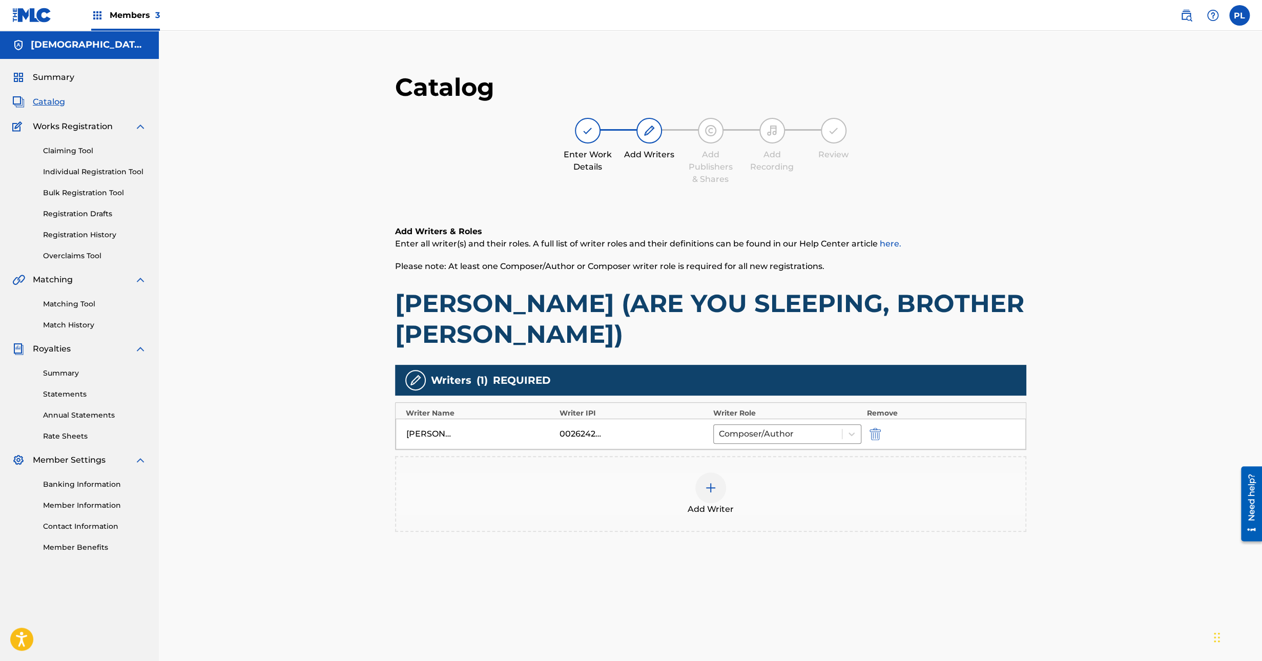
click at [718, 489] on div at bounding box center [710, 487] width 31 height 31
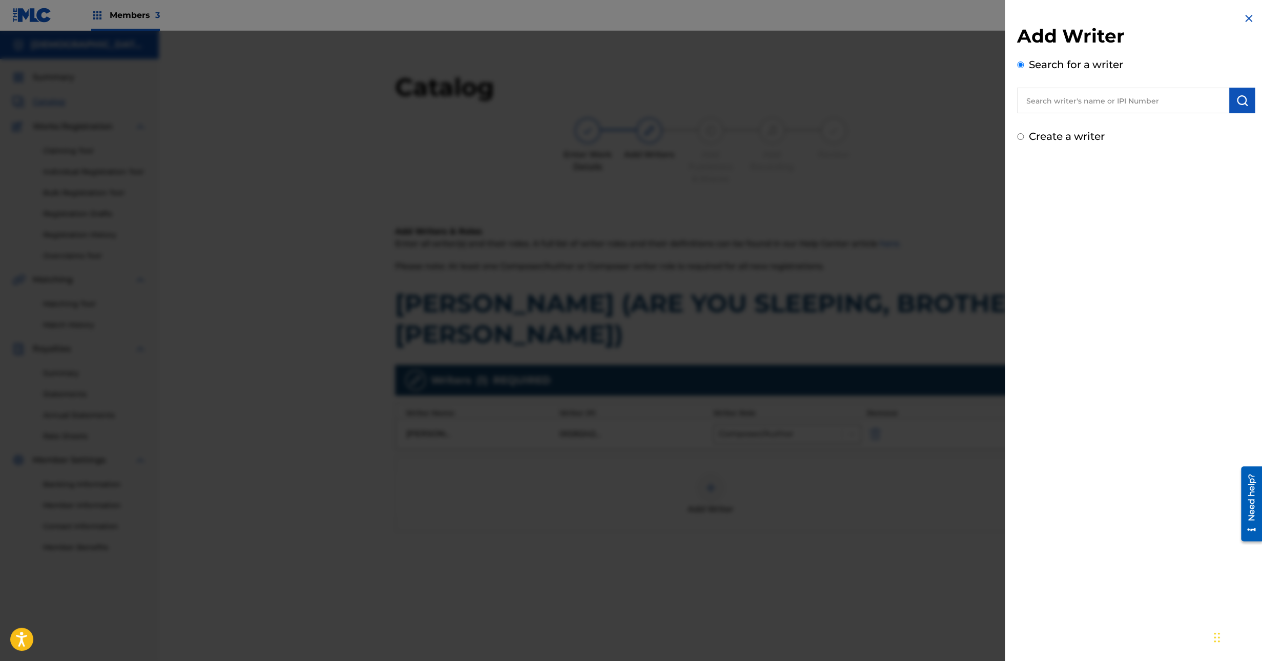
click at [1079, 100] on input "text" at bounding box center [1123, 101] width 212 height 26
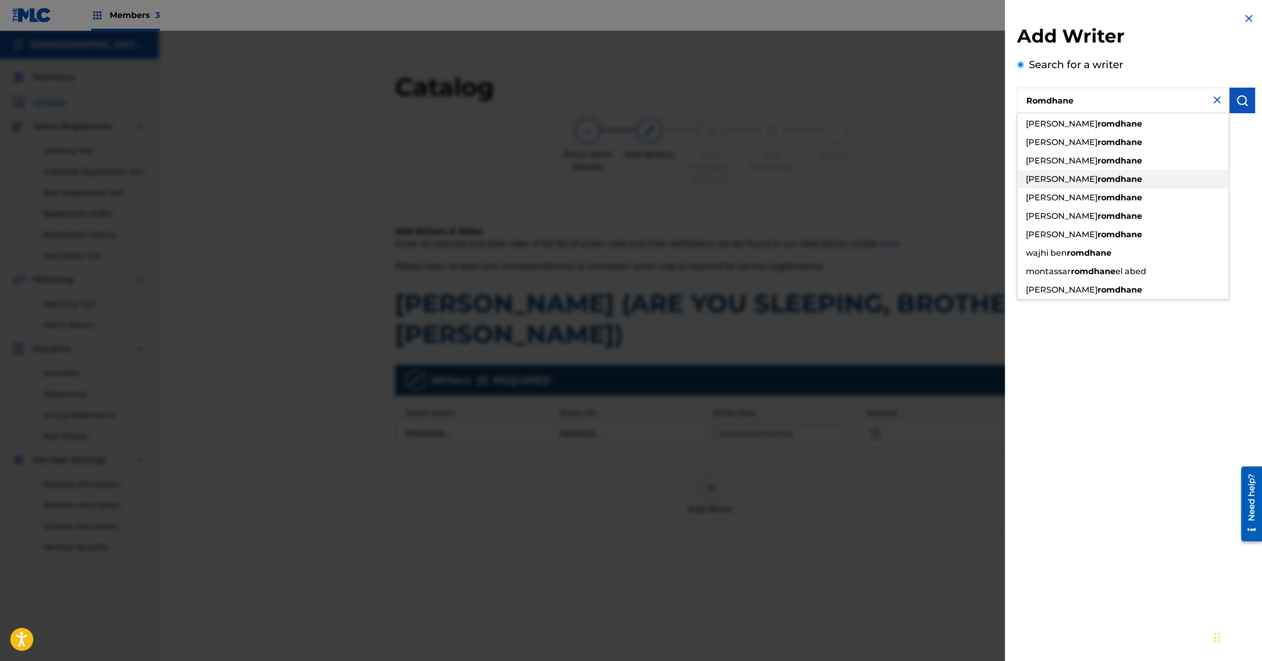
click at [1098, 178] on strong "romdhane" at bounding box center [1120, 179] width 45 height 10
type input "andreas romdhane"
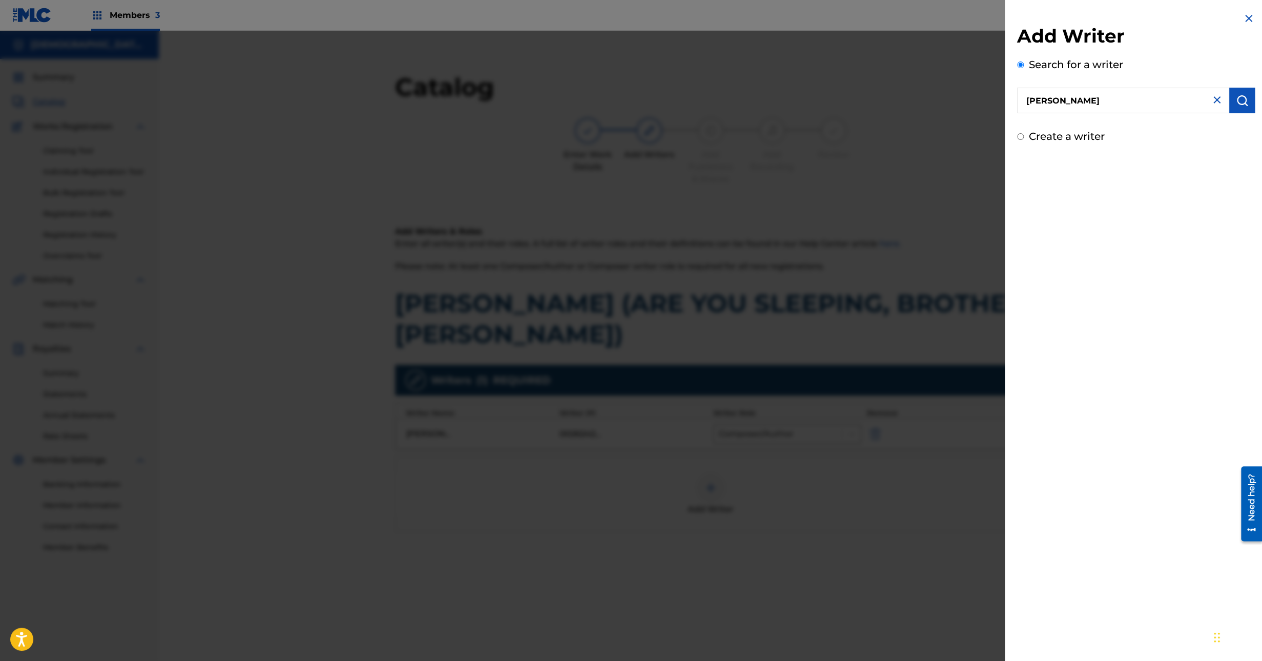
click at [1239, 103] on img "submit" at bounding box center [1242, 100] width 12 height 12
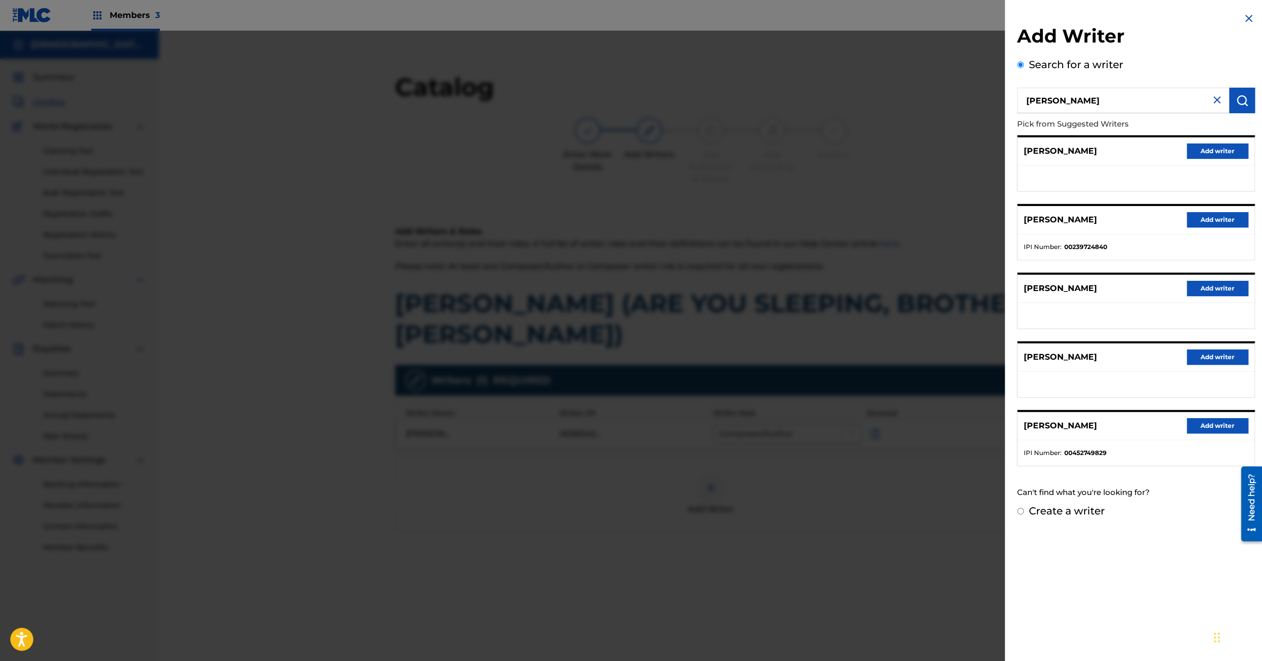
click at [1218, 216] on button "Add writer" at bounding box center [1217, 219] width 61 height 15
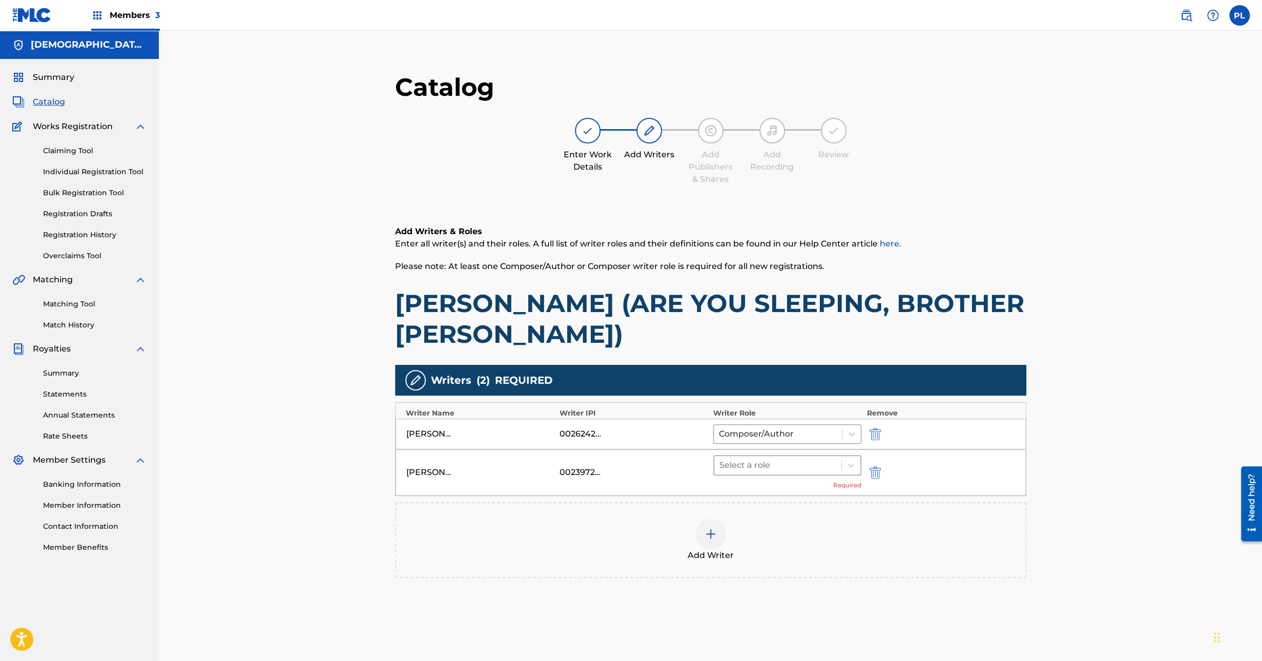
click at [754, 458] on div at bounding box center [777, 465] width 117 height 14
click at [774, 487] on div "Composer/Author" at bounding box center [787, 491] width 149 height 20
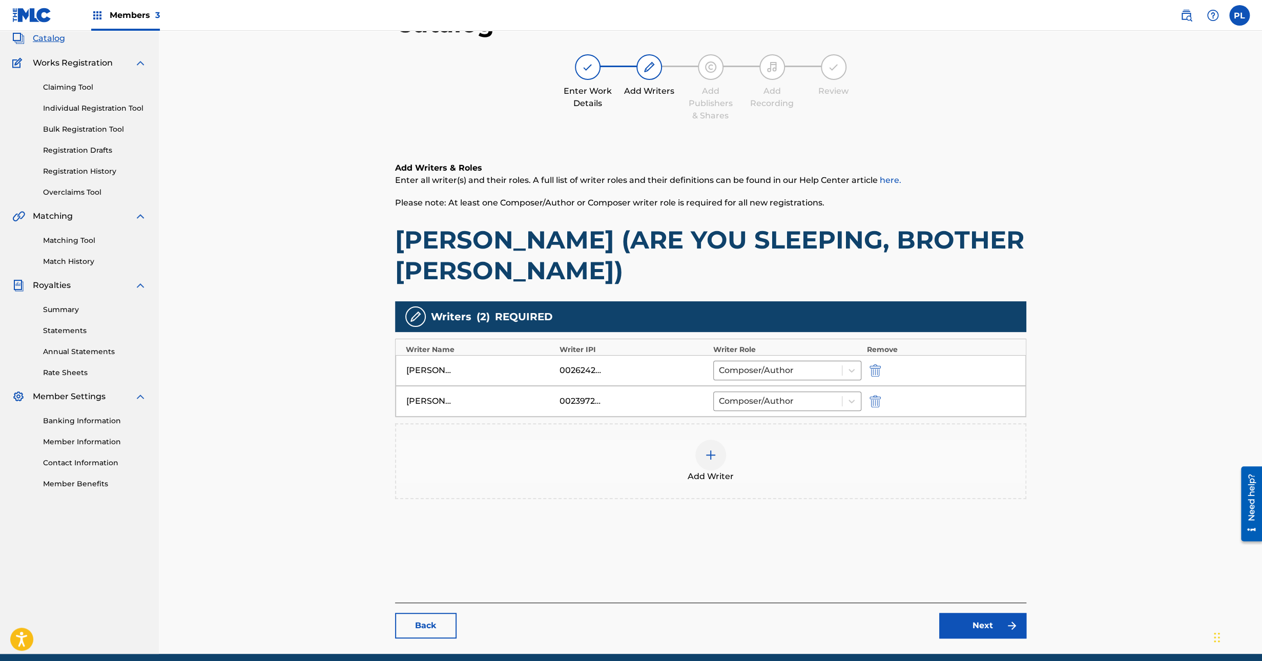
scroll to position [105, 0]
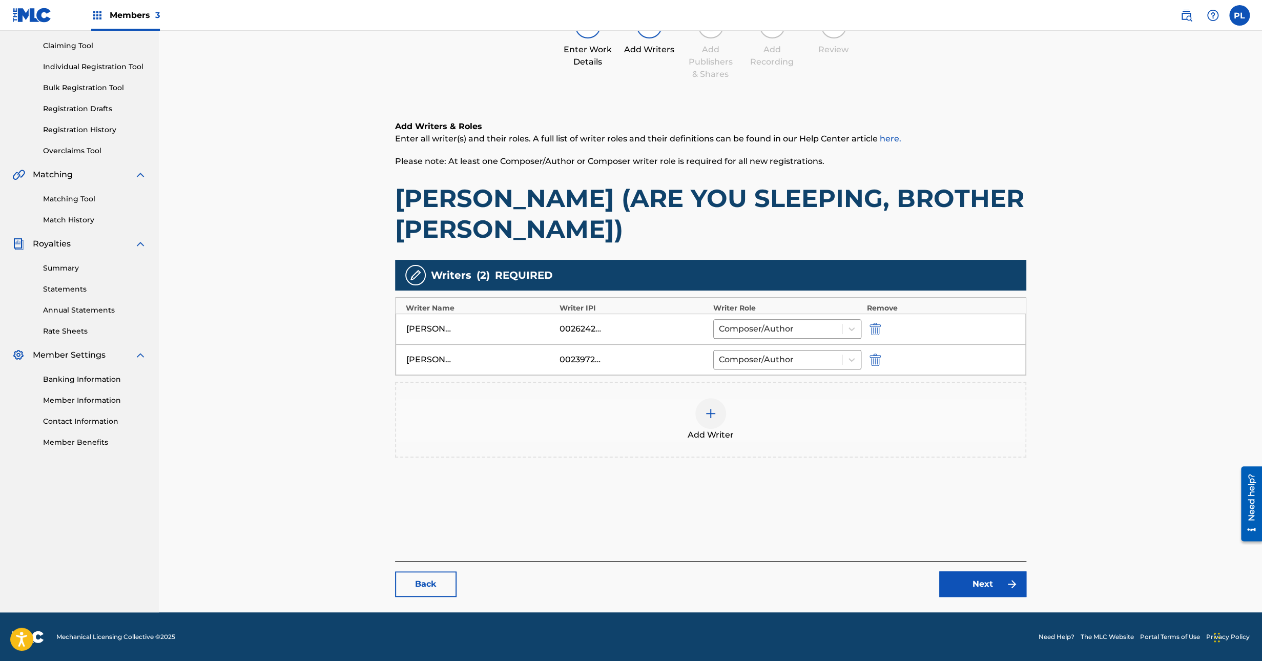
click at [999, 579] on link "Next" at bounding box center [982, 584] width 87 height 26
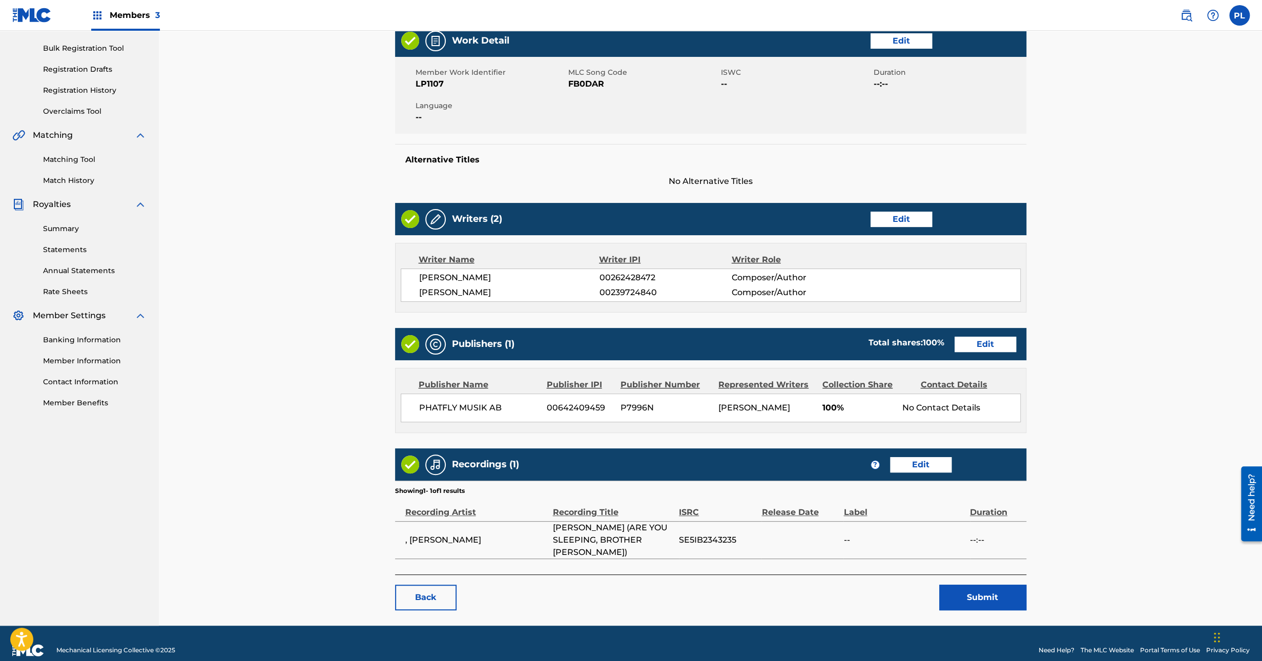
scroll to position [145, 0]
click at [988, 340] on link "Edit" at bounding box center [985, 343] width 61 height 15
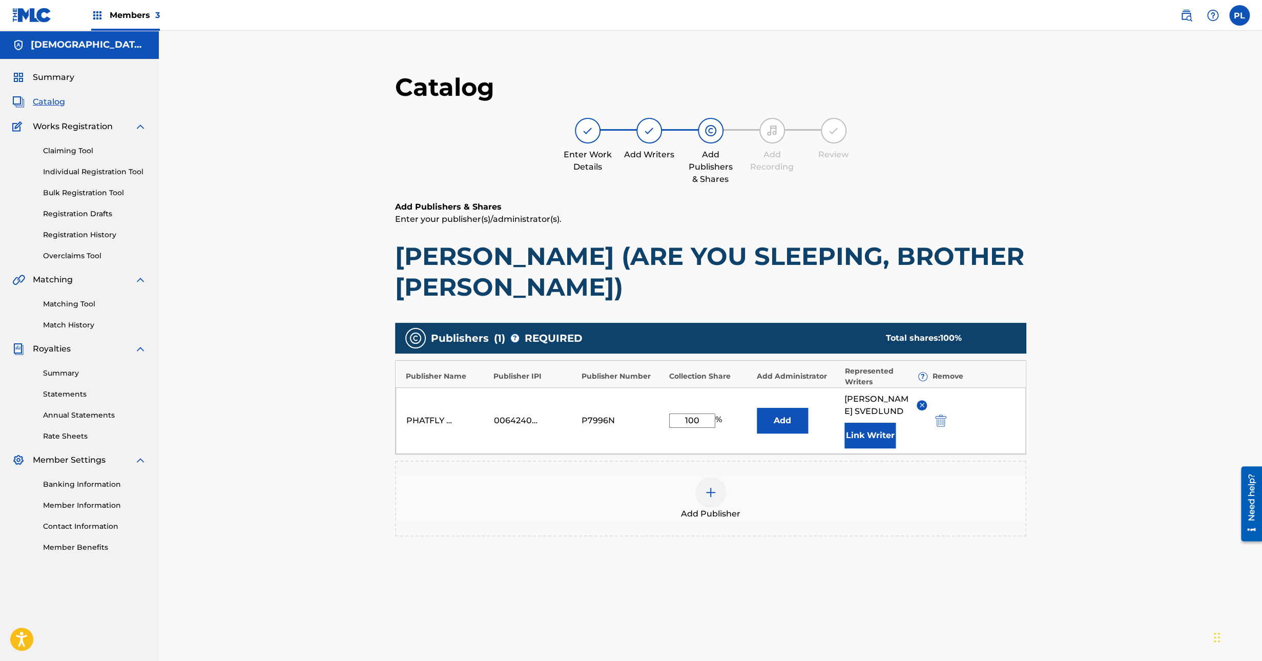
click at [725, 491] on div at bounding box center [710, 492] width 31 height 31
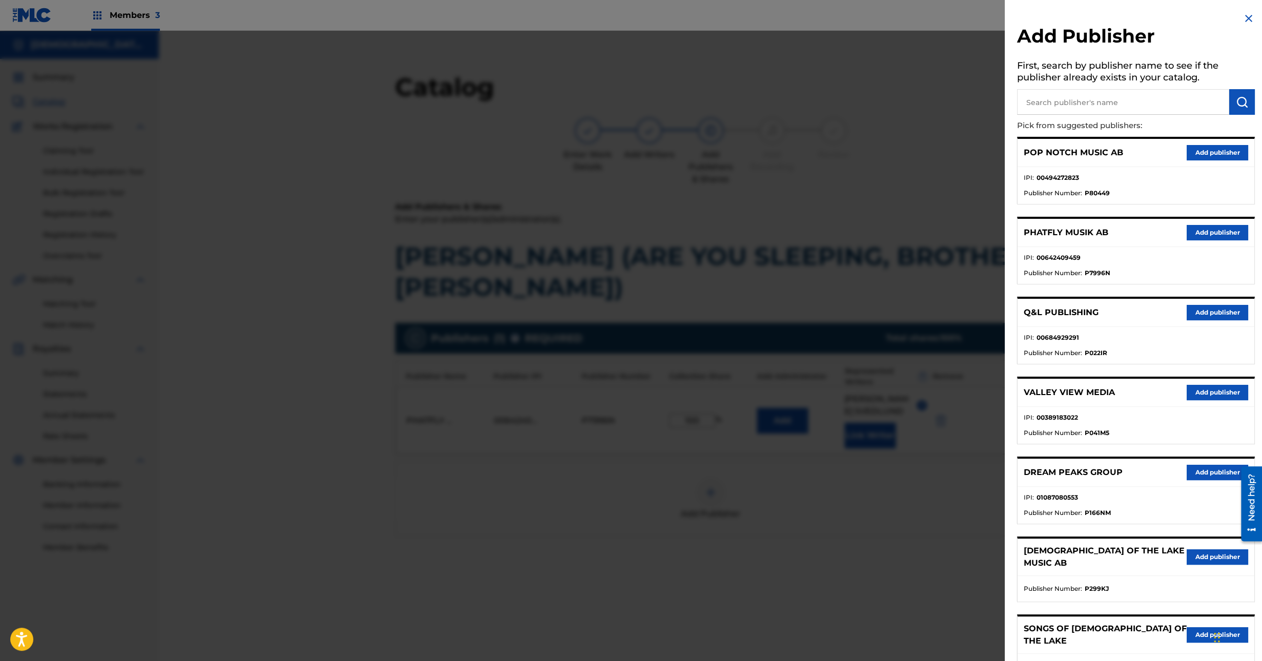
click at [1067, 110] on input "text" at bounding box center [1123, 102] width 212 height 26
click at [1210, 154] on button "Add publisher" at bounding box center [1217, 152] width 61 height 15
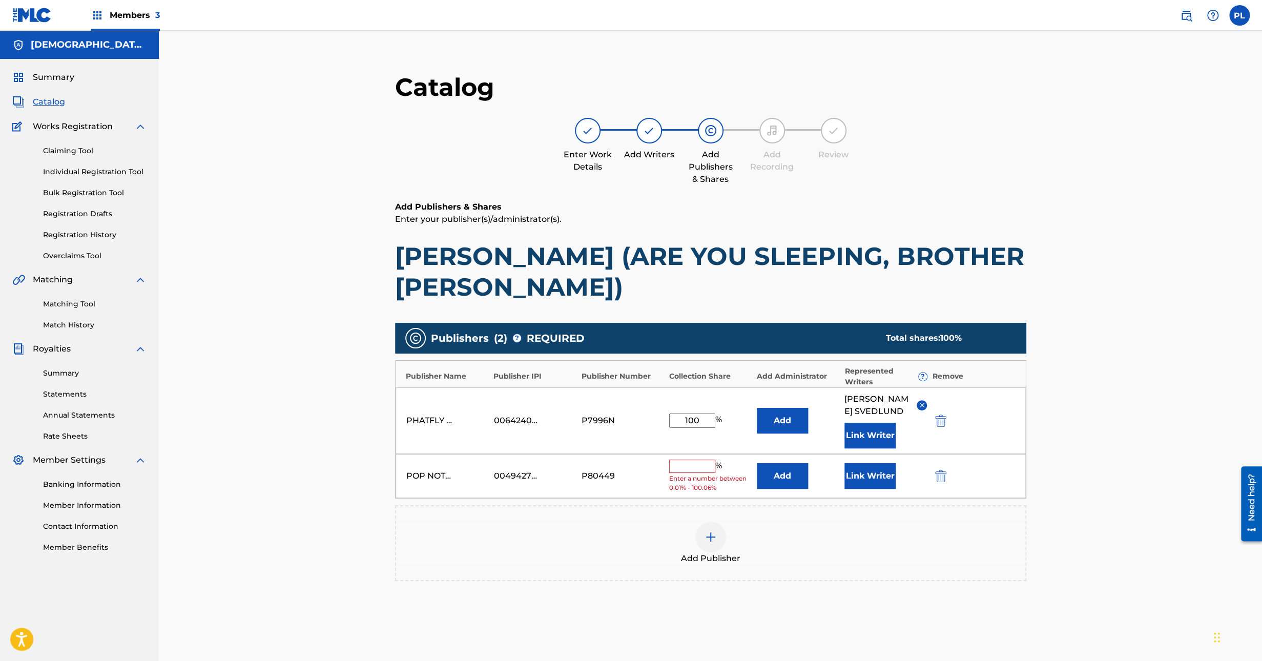
click at [703, 460] on input "text" at bounding box center [692, 466] width 46 height 13
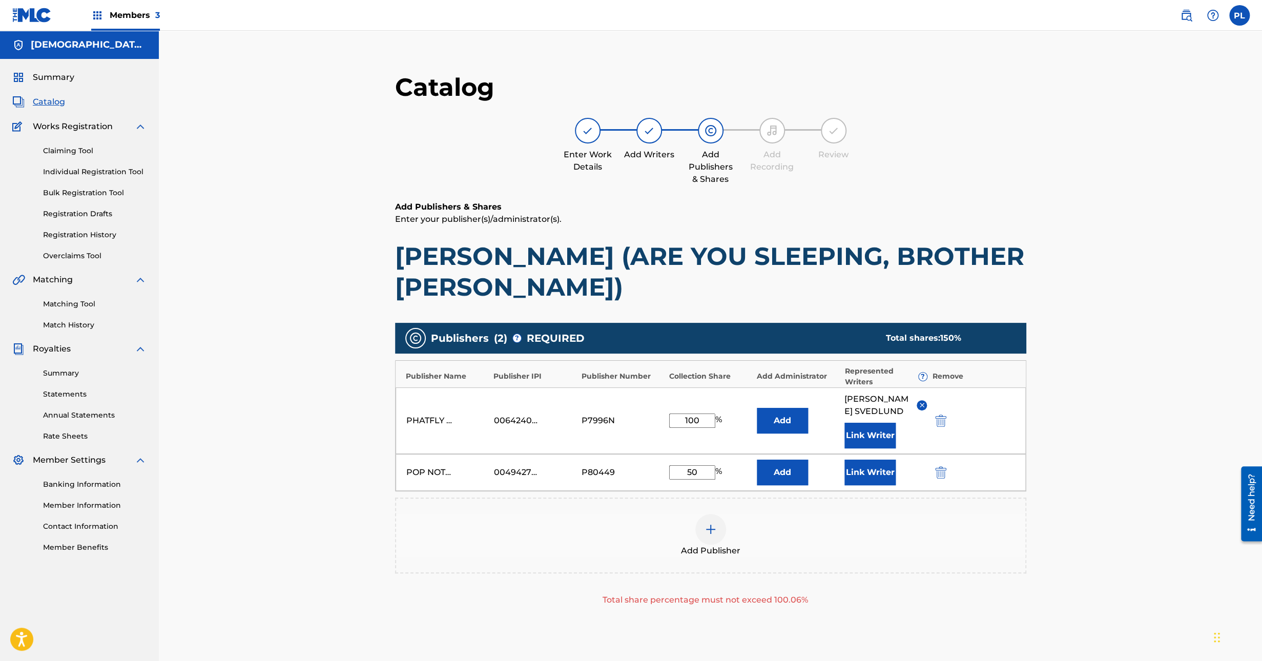
type input "50"
drag, startPoint x: 703, startPoint y: 419, endPoint x: 638, endPoint y: 429, distance: 65.4
click at [638, 429] on div "PHATFLY MUSIK AB 00642409459 P7996N 100 % Add JOSEF SVEDLUND Link Writer" at bounding box center [711, 420] width 630 height 67
type input "50"
click at [1099, 312] on div "Catalog Enter Work Details Add Writers Add Publishers & Shares Add Recording Re…" at bounding box center [710, 374] width 1103 height 687
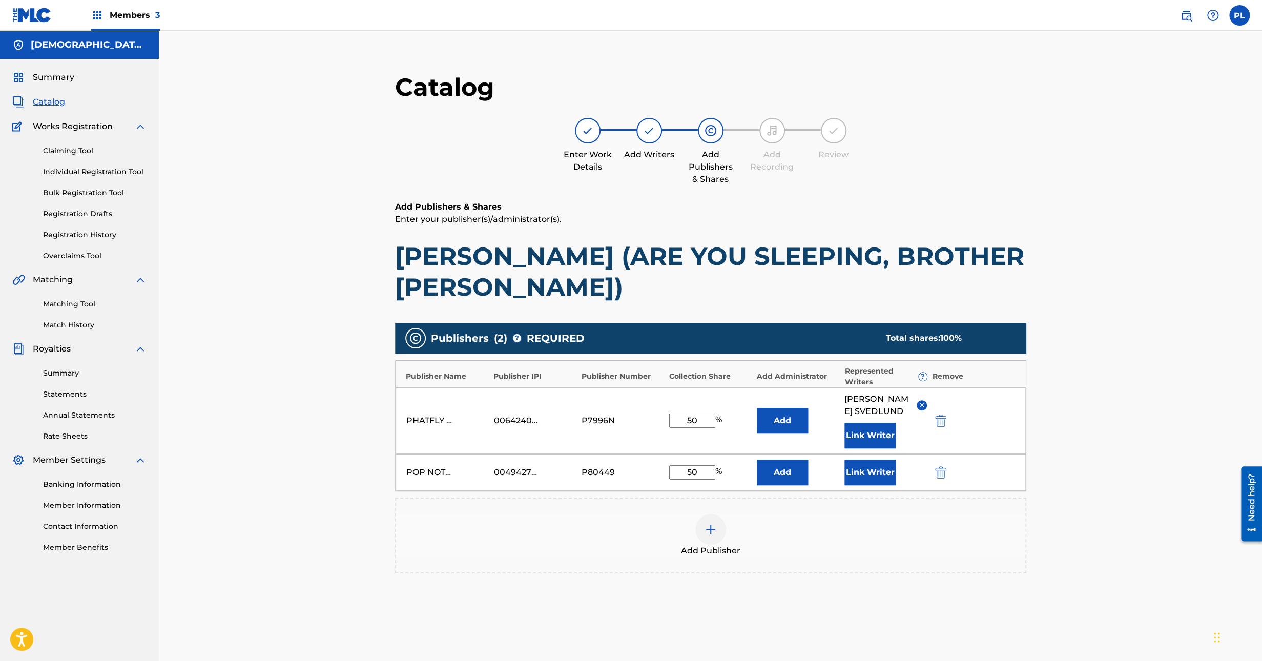
click at [868, 472] on button "Link Writer" at bounding box center [869, 473] width 51 height 26
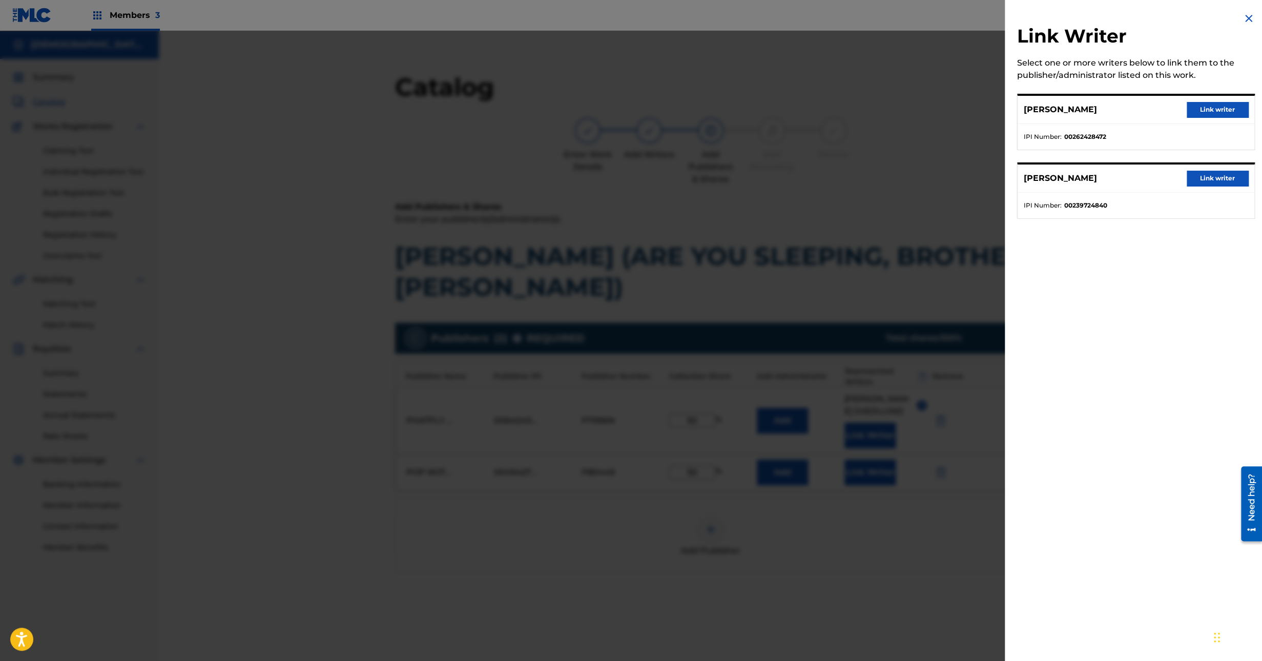
click at [1218, 177] on button "Link writer" at bounding box center [1217, 178] width 61 height 15
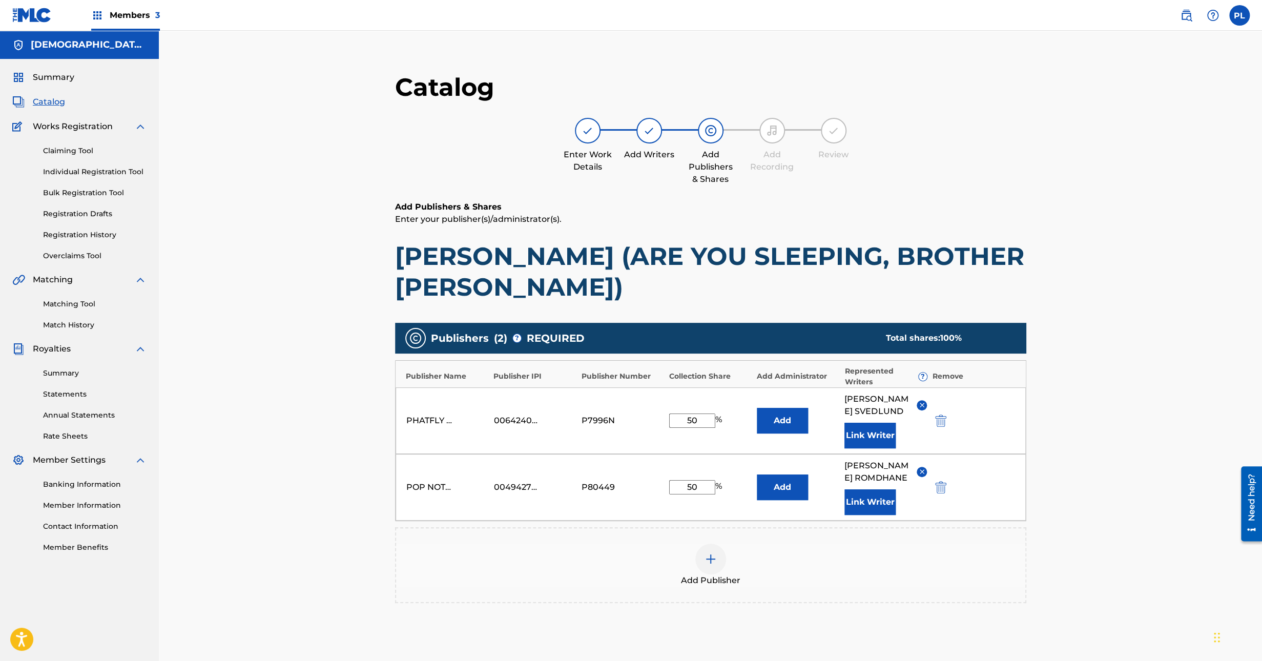
click at [1079, 361] on div "Catalog Enter Work Details Add Writers Add Publishers & Shares Add Recording Re…" at bounding box center [710, 383] width 1103 height 704
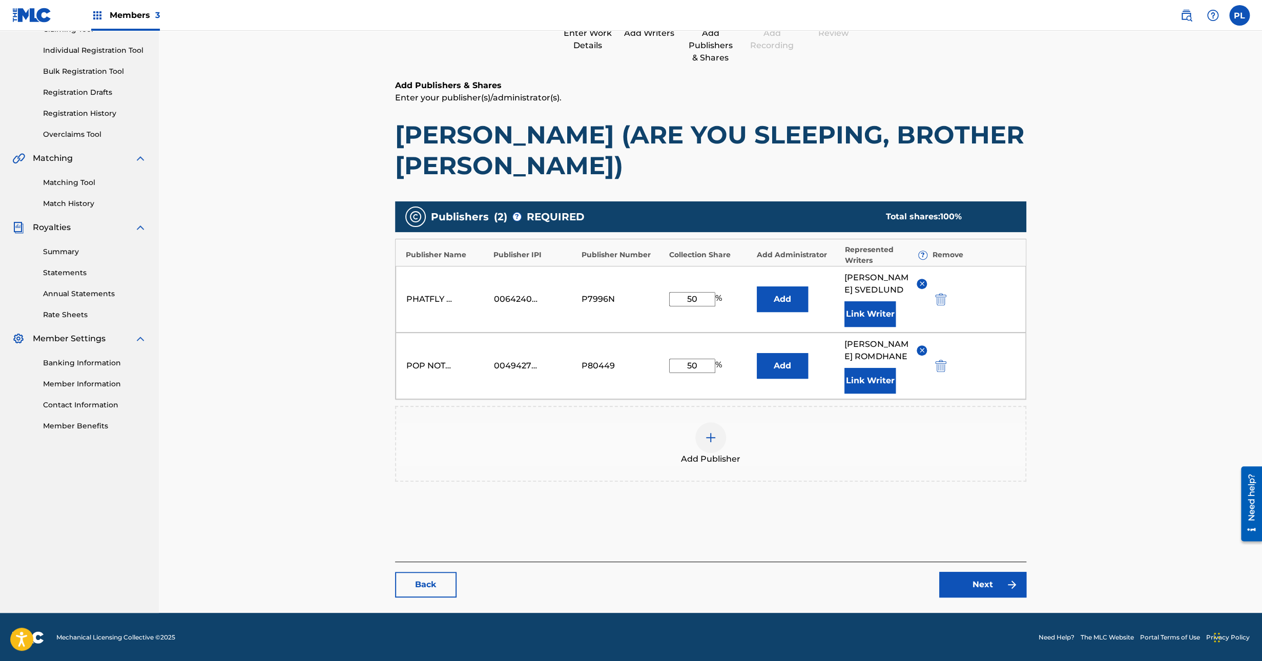
click at [983, 584] on link "Next" at bounding box center [982, 585] width 87 height 26
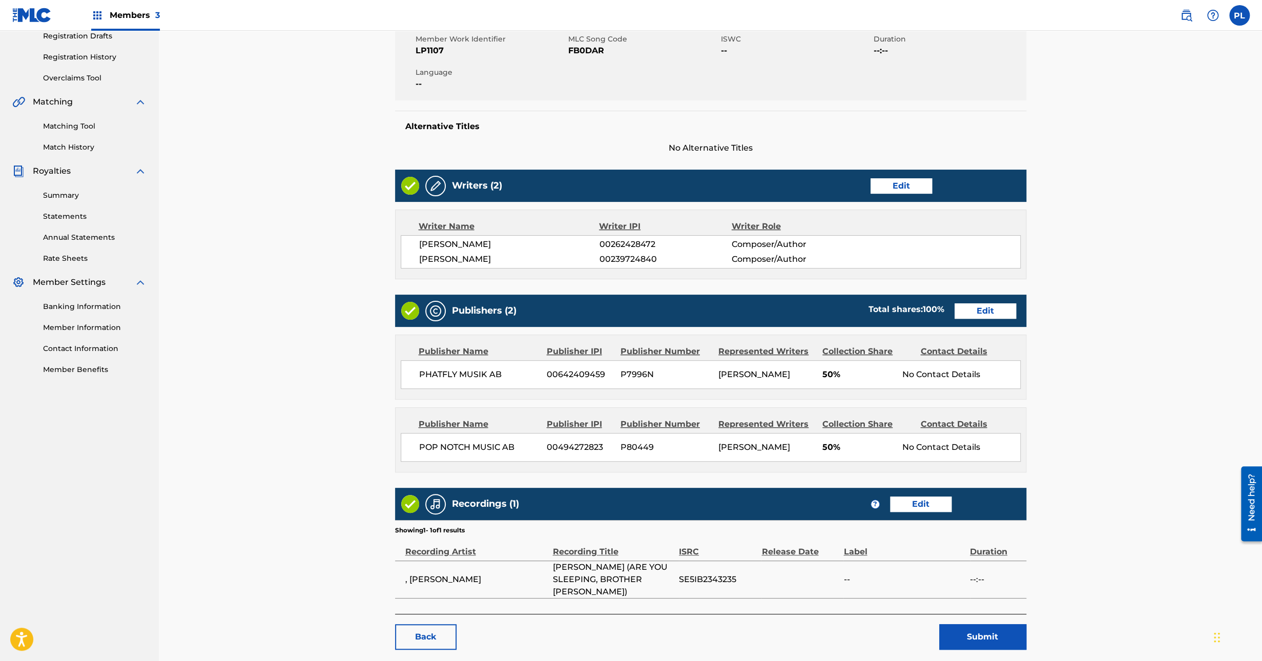
scroll to position [230, 0]
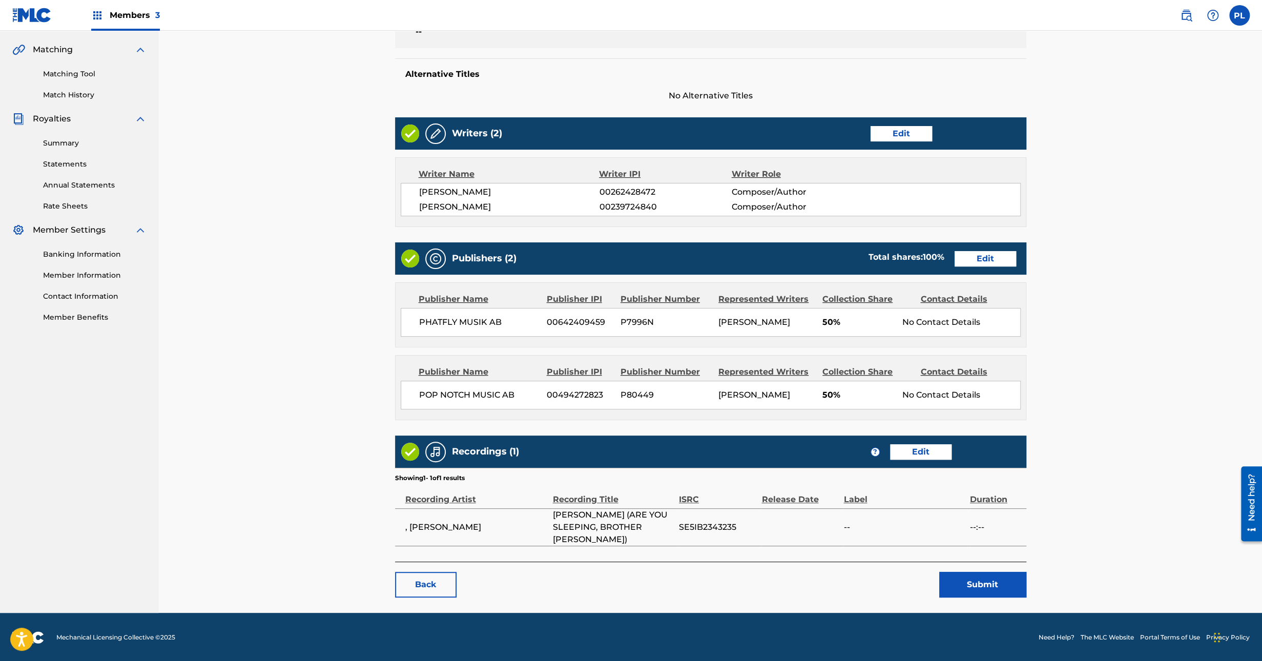
click at [923, 460] on link "Edit" at bounding box center [920, 451] width 61 height 15
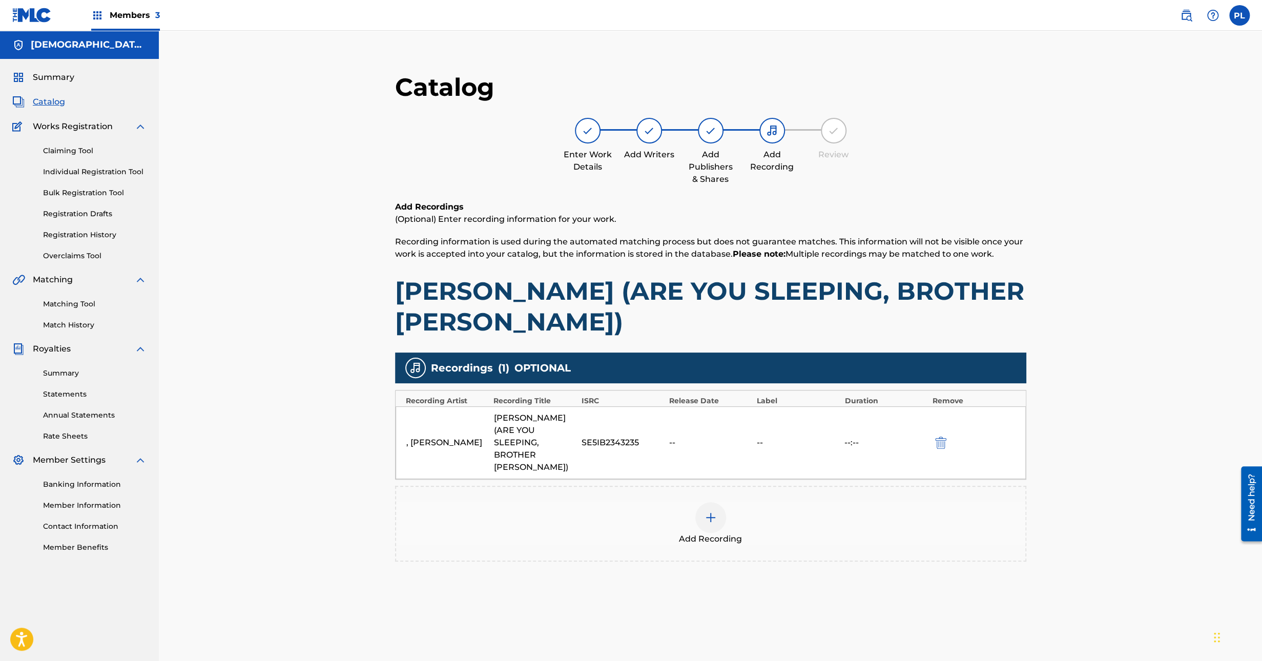
click at [713, 511] on img at bounding box center [711, 517] width 12 height 12
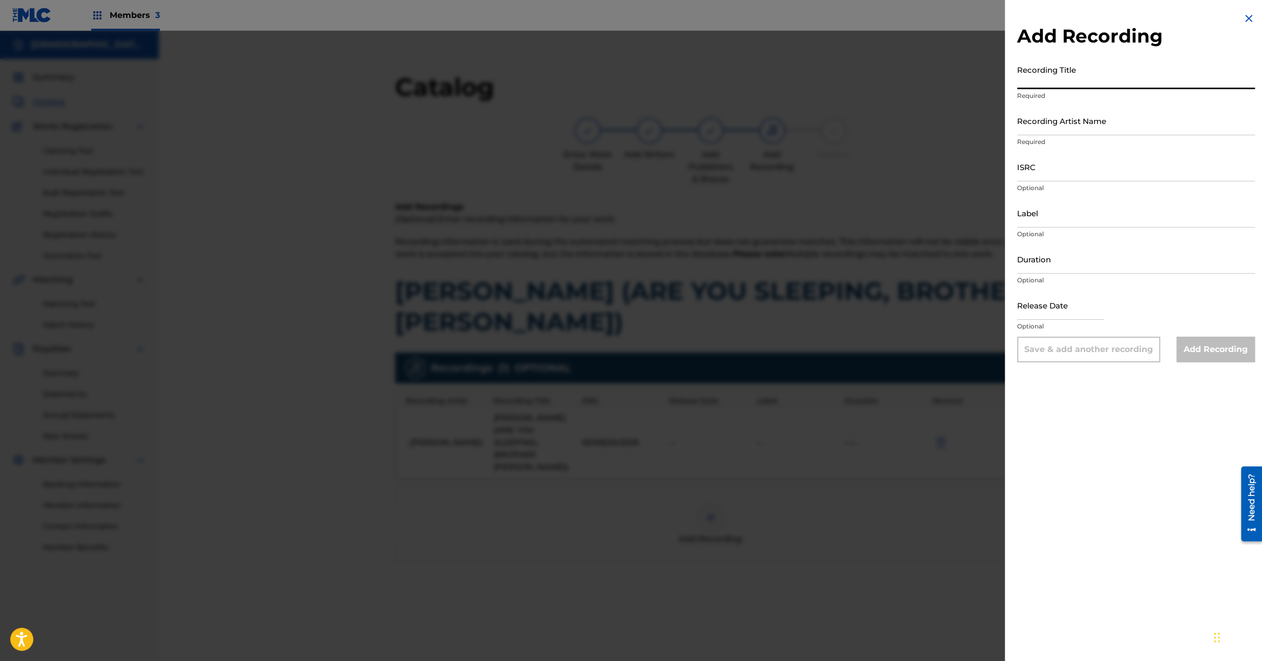
click at [1048, 77] on input "Recording Title" at bounding box center [1136, 74] width 238 height 29
paste input "00239724840"
drag, startPoint x: 750, startPoint y: 94, endPoint x: 709, endPoint y: 100, distance: 42.0
click at [707, 98] on div "Add Recording Recording Title 00239724840 Required Recording Artist Name Requir…" at bounding box center [631, 346] width 1262 height 630
paste input "Are You Sleeping"
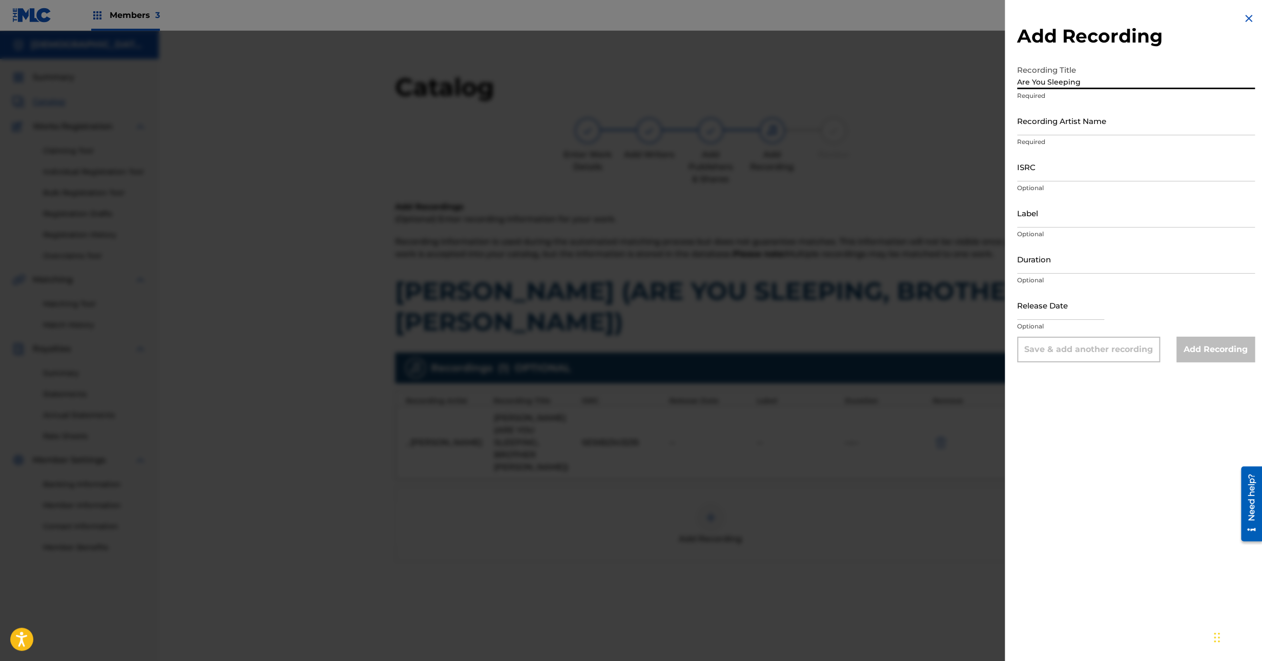
type input "Are You Sleeping"
click at [1074, 128] on input "Recording Artist Name" at bounding box center [1136, 120] width 238 height 29
paste input "Miles Patrick"
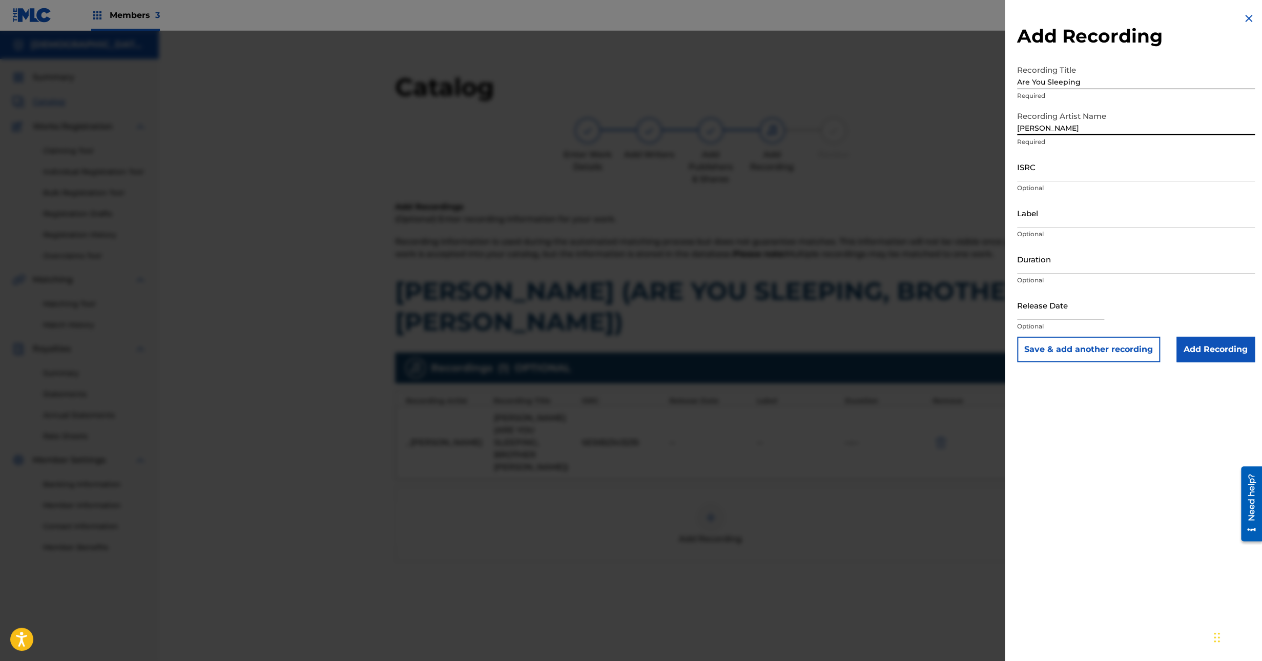
type input "Miles Patrick"
click at [1062, 167] on input "ISRC" at bounding box center [1136, 166] width 238 height 29
paste input "SE5IB2291041"
type input "SE5IB2291041"
click at [1225, 345] on input "Add Recording" at bounding box center [1216, 350] width 78 height 26
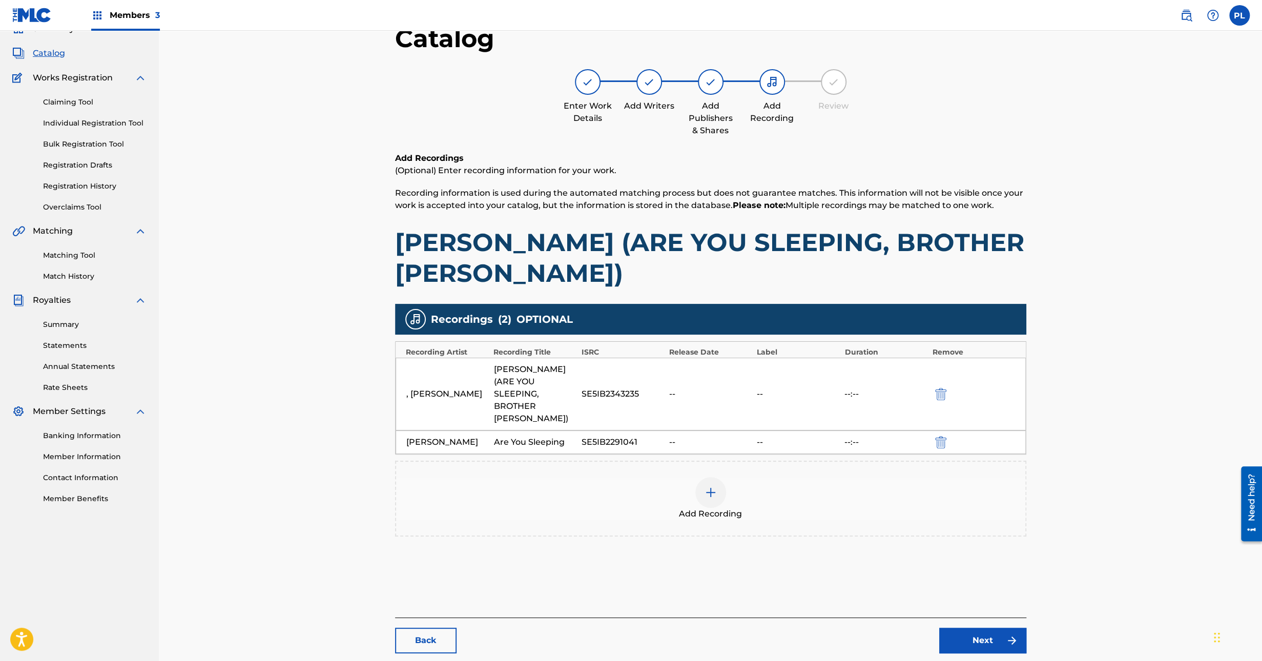
scroll to position [105, 0]
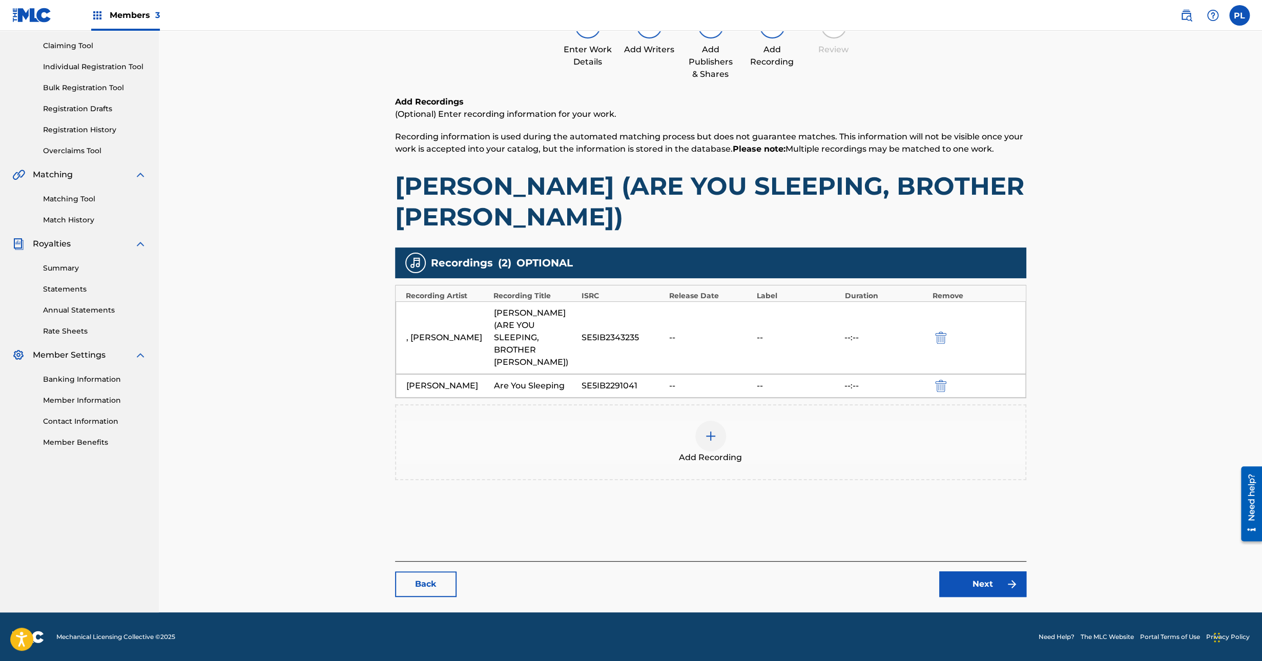
click at [976, 578] on link "Next" at bounding box center [982, 584] width 87 height 26
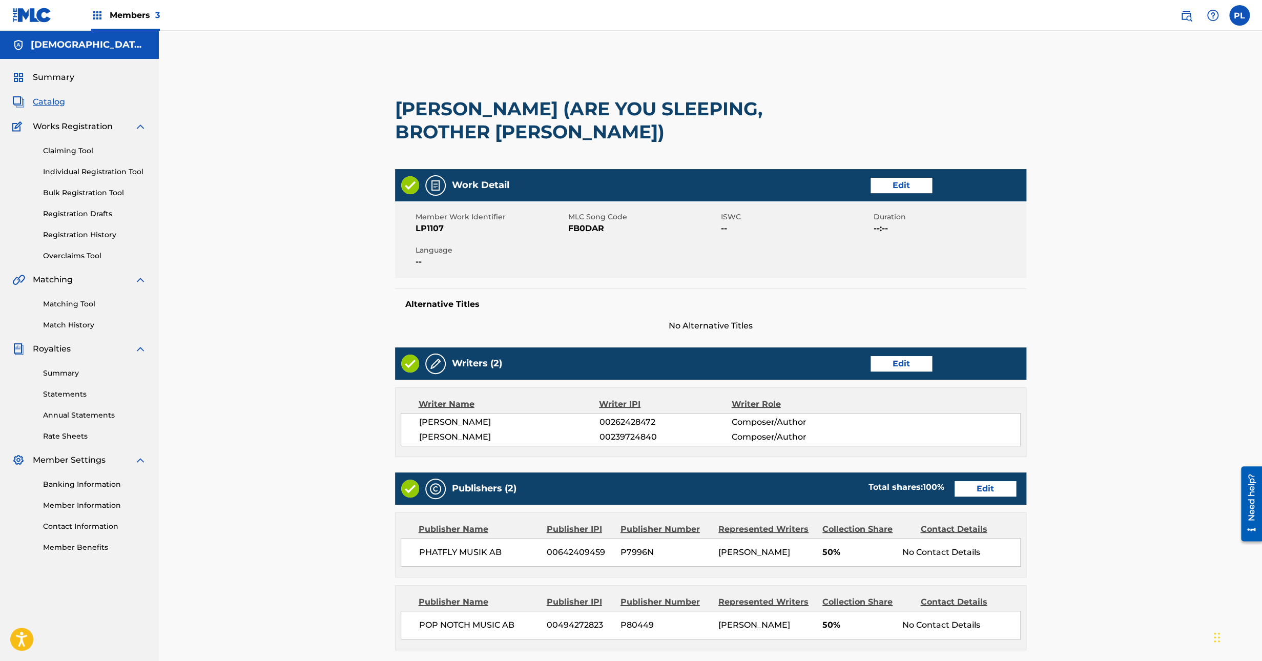
click at [435, 230] on span "LP1107" at bounding box center [491, 228] width 150 height 12
copy span "LP1107"
click at [621, 322] on span "No Alternative Titles" at bounding box center [710, 326] width 631 height 12
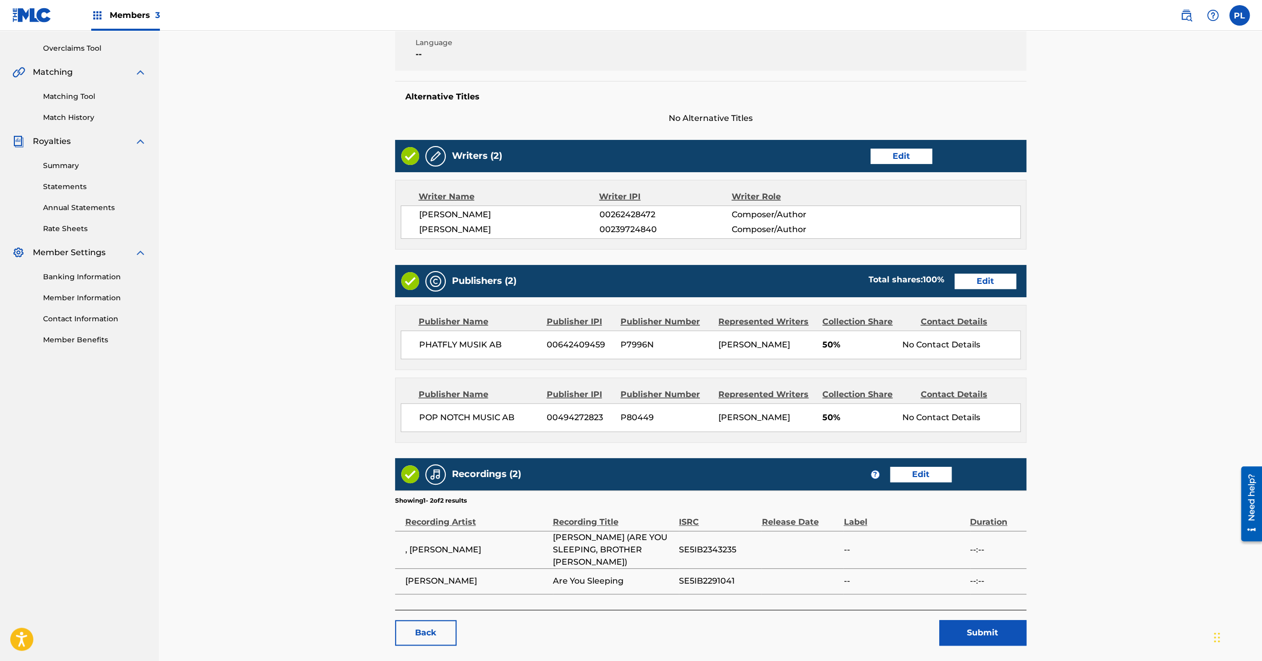
scroll to position [255, 0]
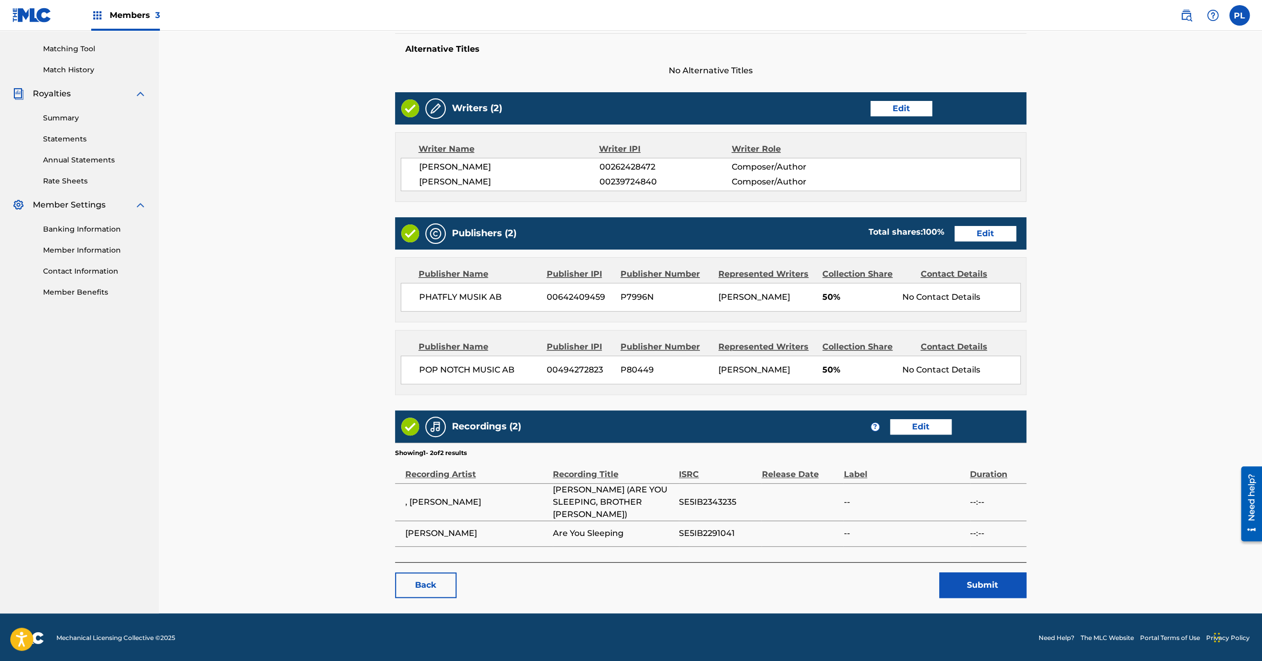
click at [959, 584] on button "Submit" at bounding box center [982, 585] width 87 height 26
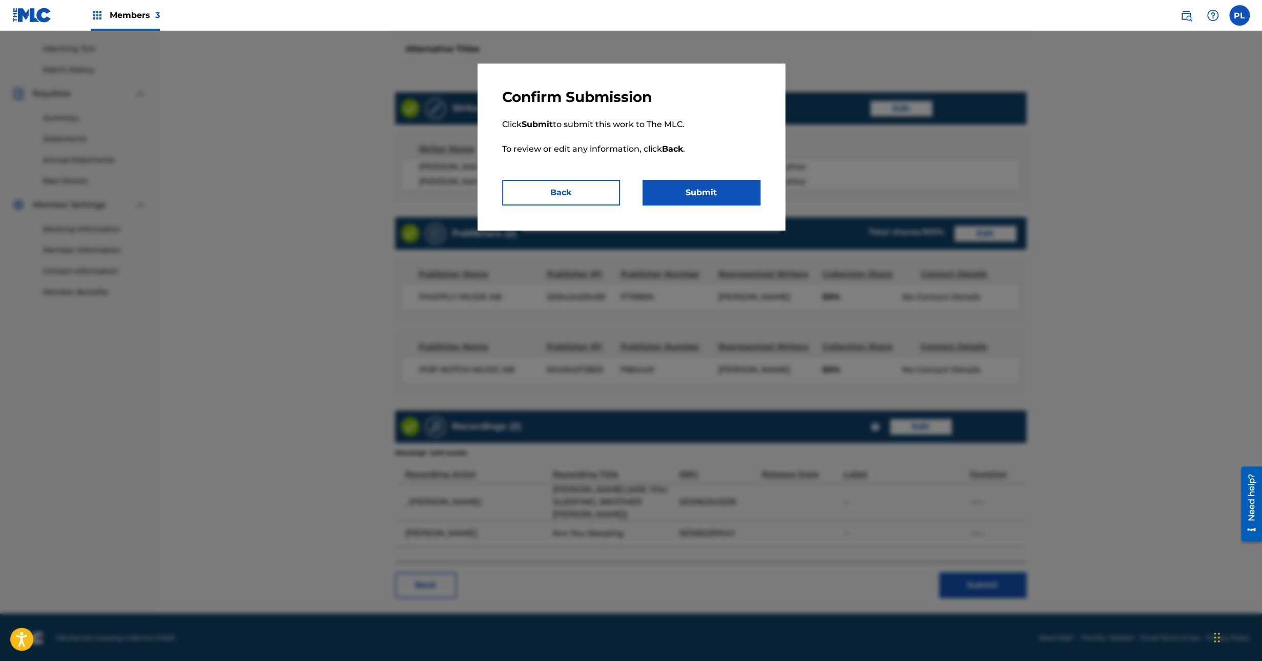
click at [714, 185] on button "Submit" at bounding box center [702, 193] width 118 height 26
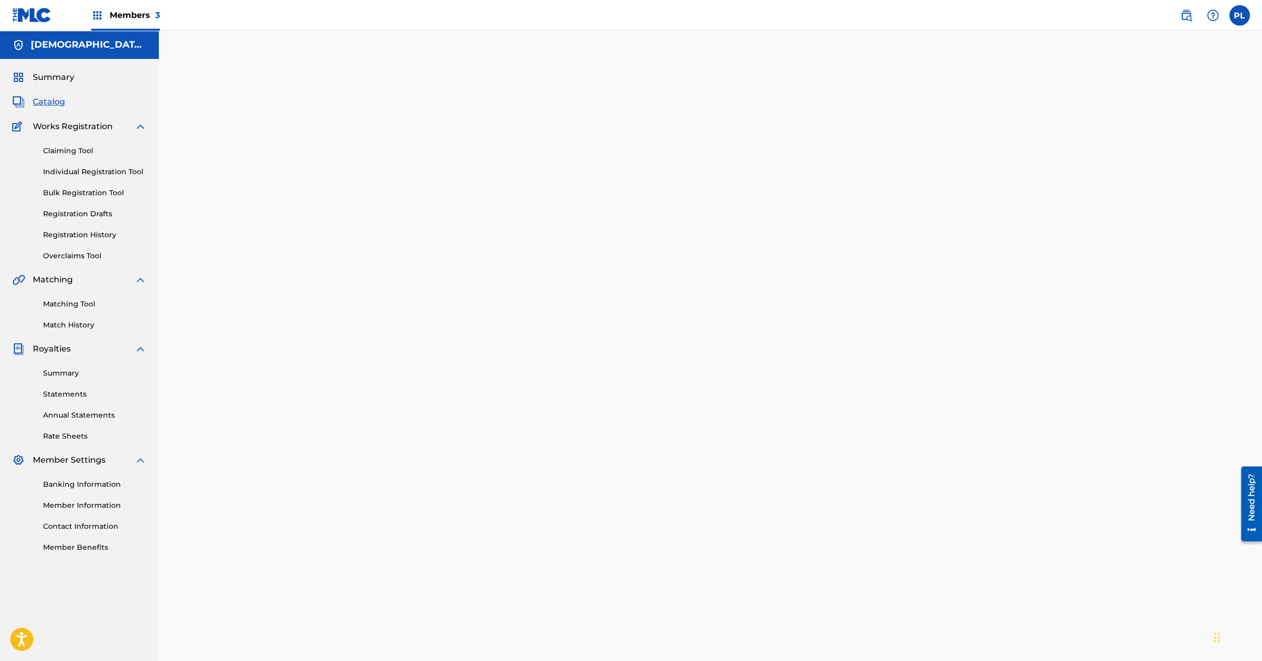
drag, startPoint x: 64, startPoint y: 98, endPoint x: 174, endPoint y: 117, distance: 112.3
click at [63, 98] on span "Catalog" at bounding box center [49, 102] width 32 height 12
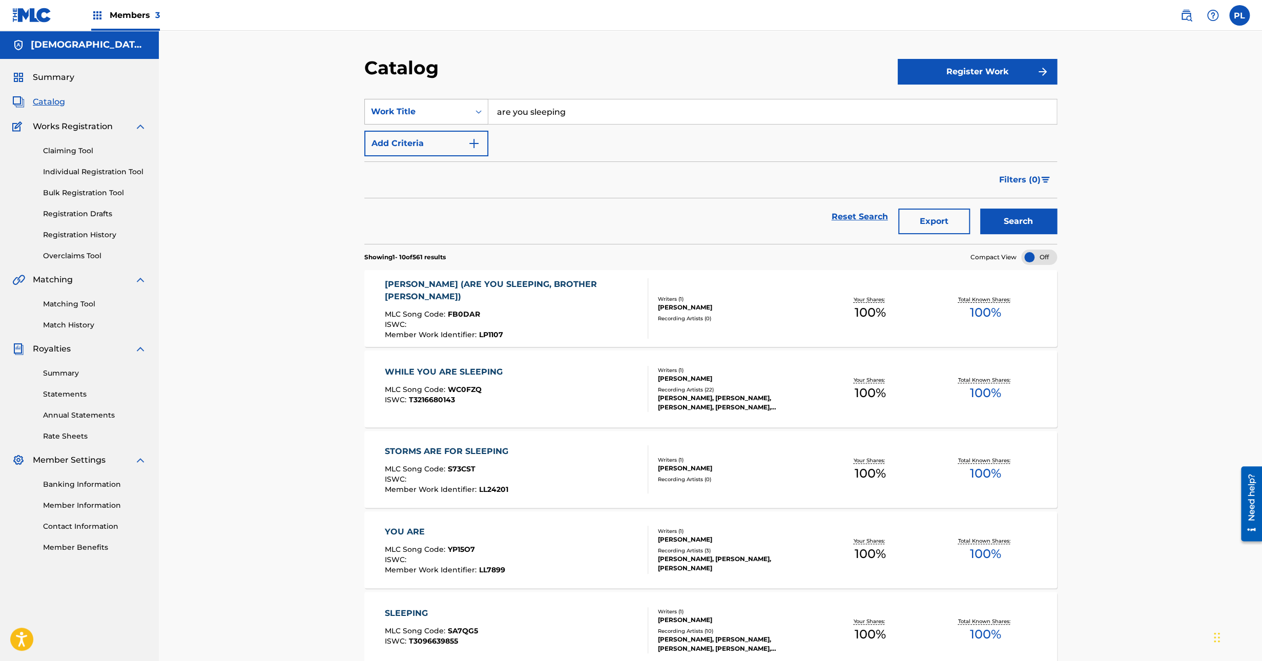
click at [433, 102] on div "Work Title" at bounding box center [417, 111] width 105 height 19
drag, startPoint x: 420, startPoint y: 212, endPoint x: 455, endPoint y: 193, distance: 40.4
click at [420, 212] on div "MLC Song Code" at bounding box center [426, 214] width 123 height 26
drag, startPoint x: 578, startPoint y: 112, endPoint x: 630, endPoint y: 113, distance: 51.8
click at [578, 111] on input "Search Form" at bounding box center [772, 111] width 568 height 25
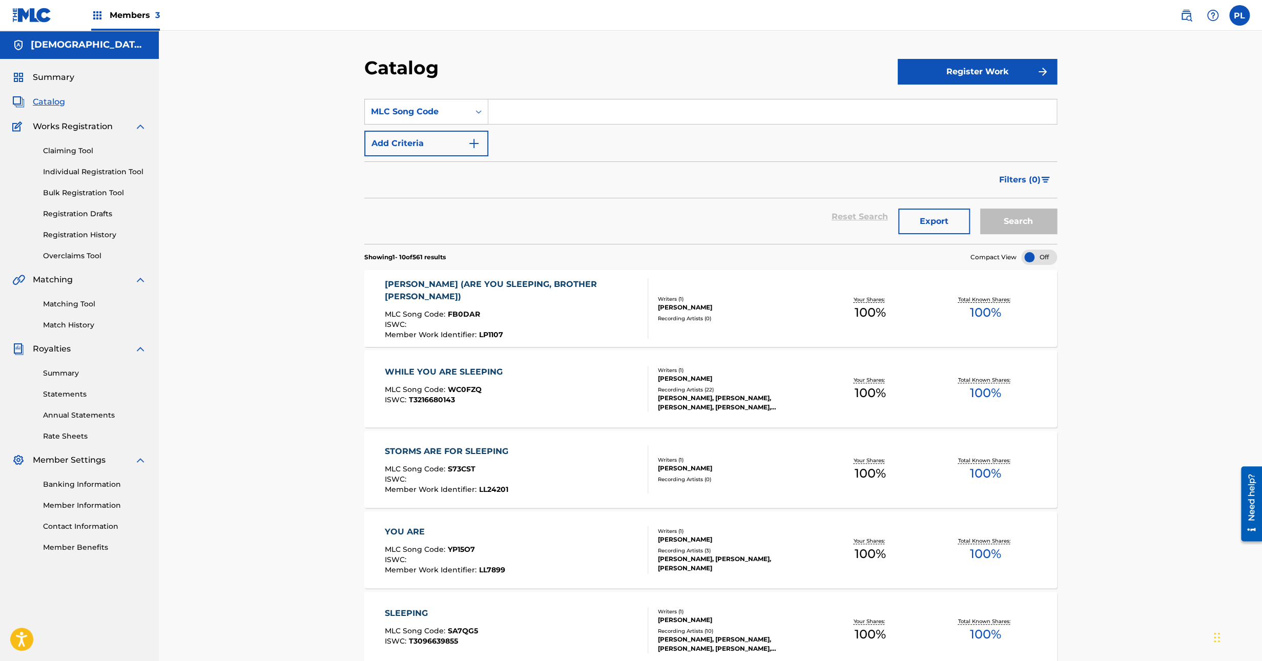
paste input "AC3YSB"
type input "AC3YSB"
click at [980, 209] on button "Search" at bounding box center [1018, 222] width 77 height 26
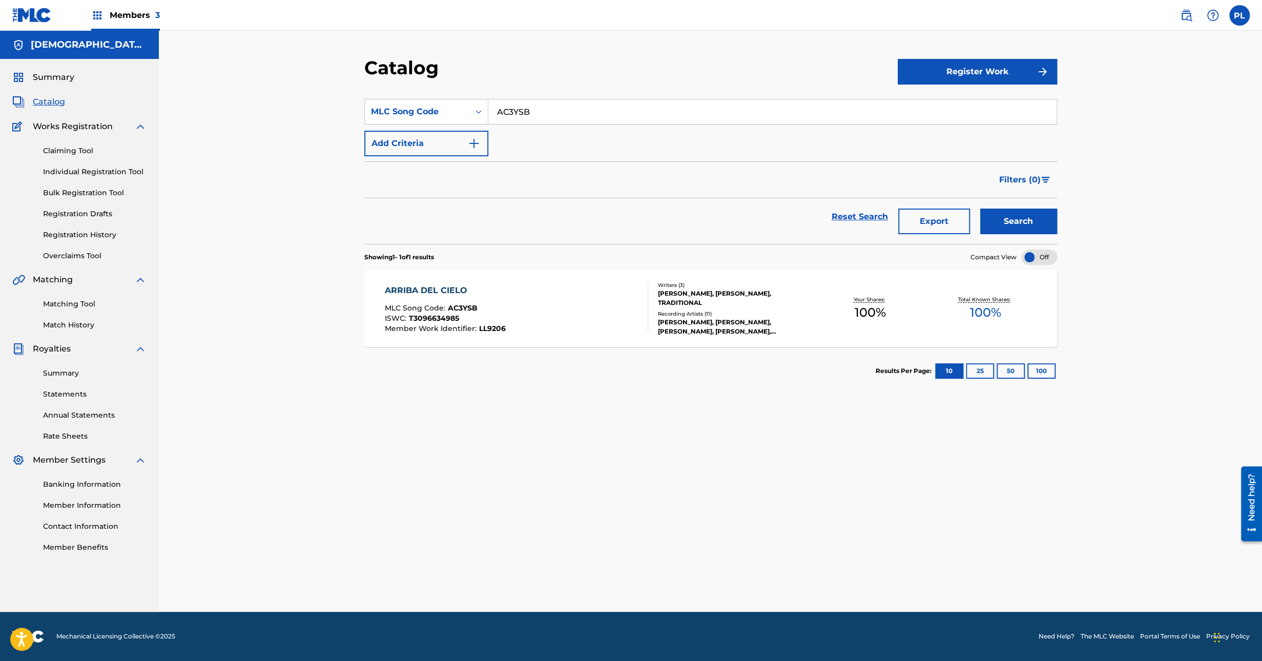
click at [735, 302] on div "ANDREAS ROMDHANE, JOSEF SVEDLUND, TRADITIONAL" at bounding box center [735, 298] width 155 height 18
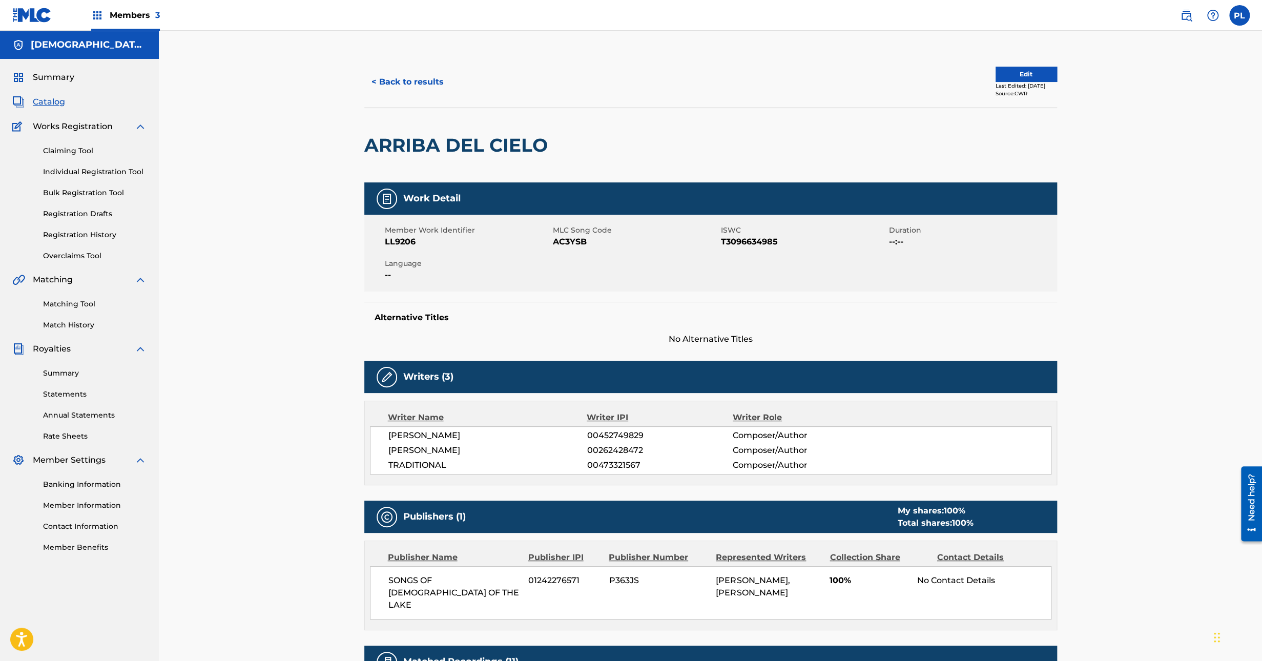
click at [1020, 80] on button "Edit" at bounding box center [1026, 74] width 61 height 15
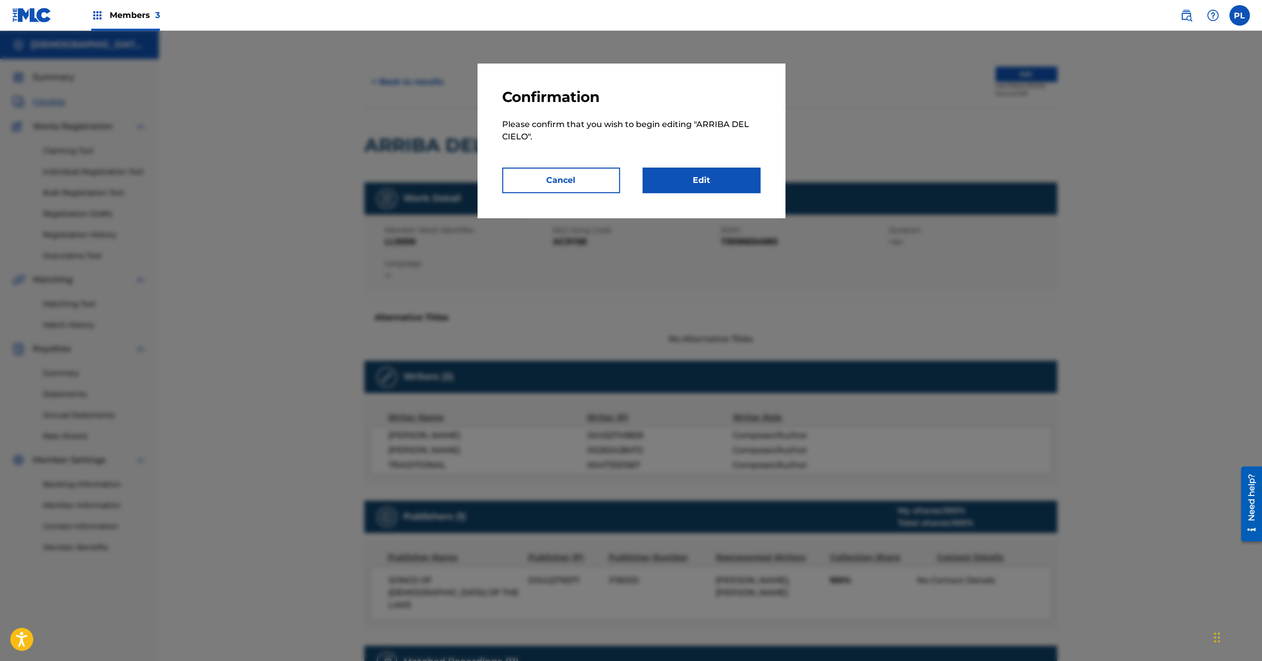
click at [700, 186] on link "Edit" at bounding box center [702, 181] width 118 height 26
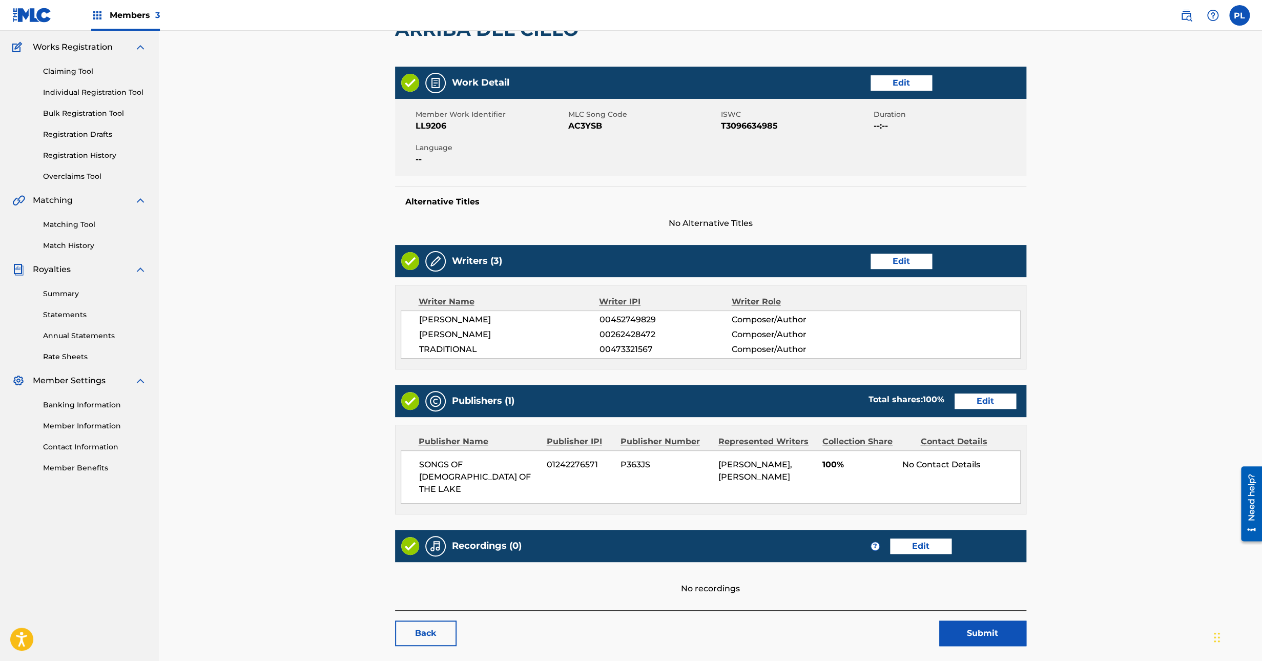
scroll to position [128, 0]
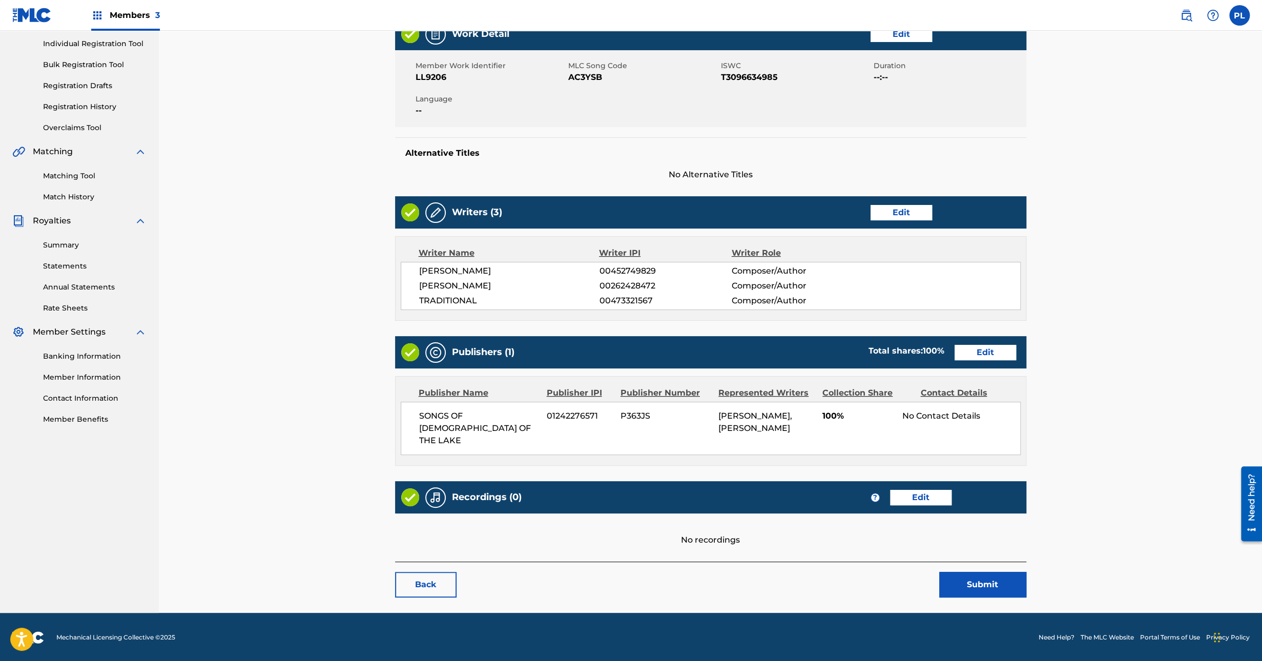
click at [923, 497] on link "Edit" at bounding box center [920, 497] width 61 height 15
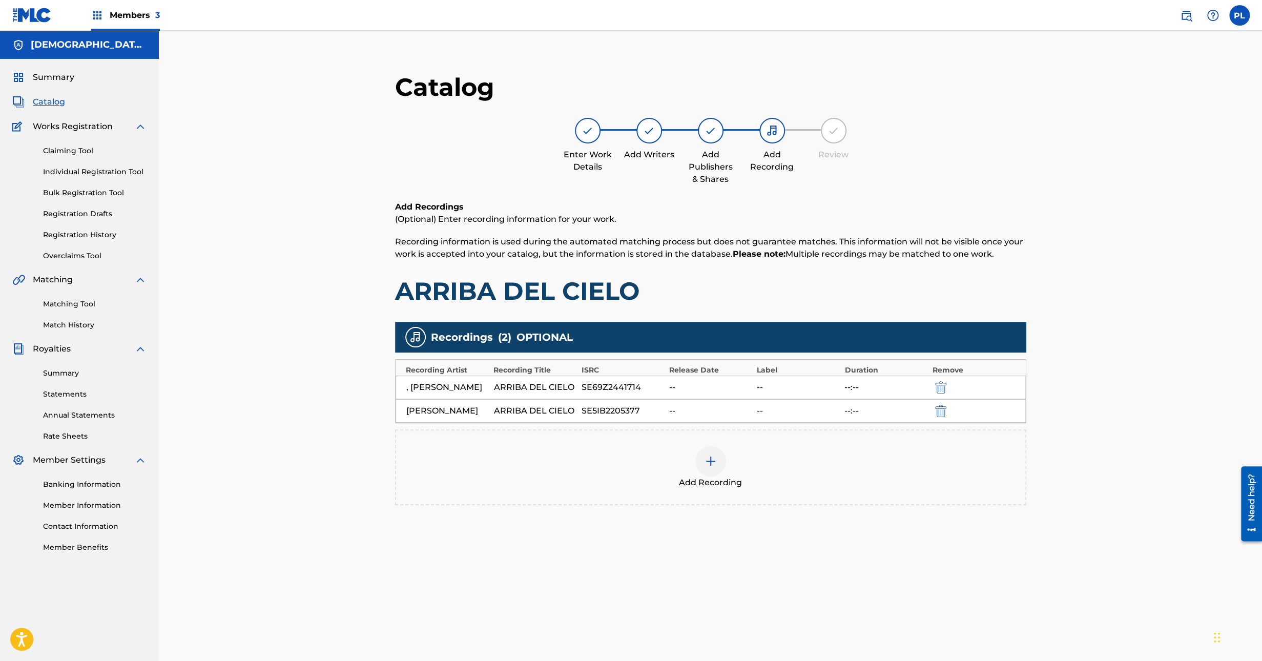
click at [716, 467] on img at bounding box center [711, 461] width 12 height 12
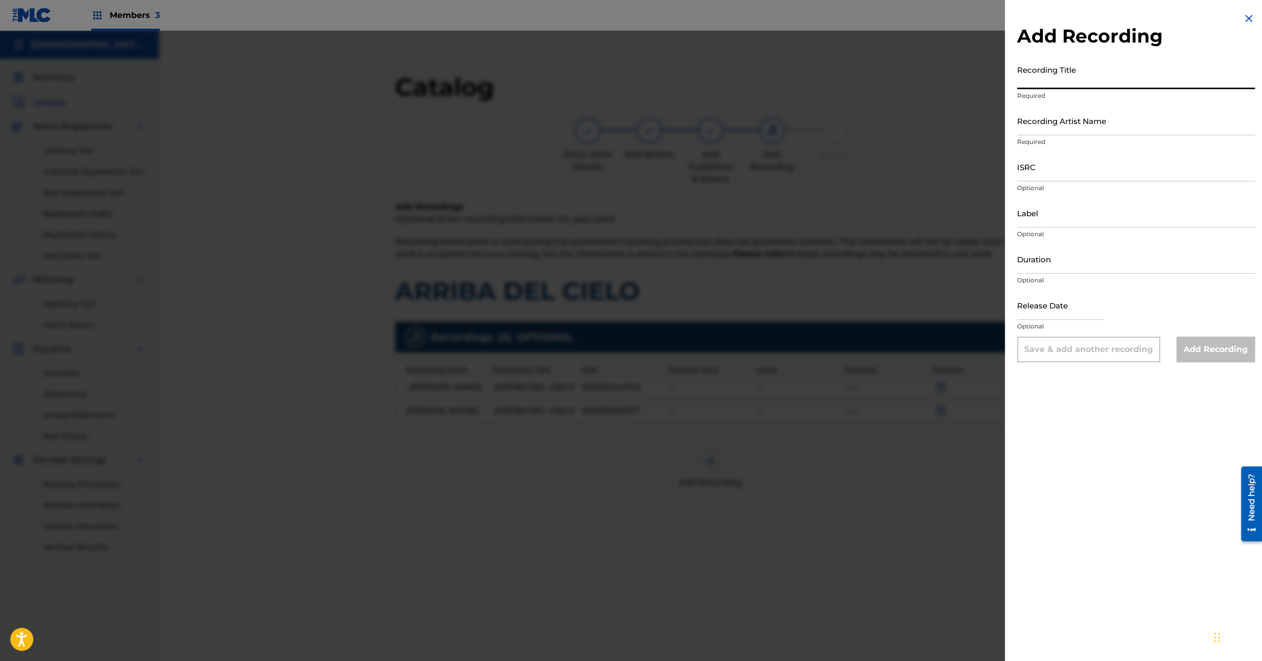
click at [1052, 87] on input "Recording Title" at bounding box center [1136, 74] width 238 height 29
paste input "Arriba del cielo"
type input "Arriba del cielo"
click at [1050, 179] on input "ISRC" at bounding box center [1136, 166] width 238 height 29
paste input "SE5IB2291025"
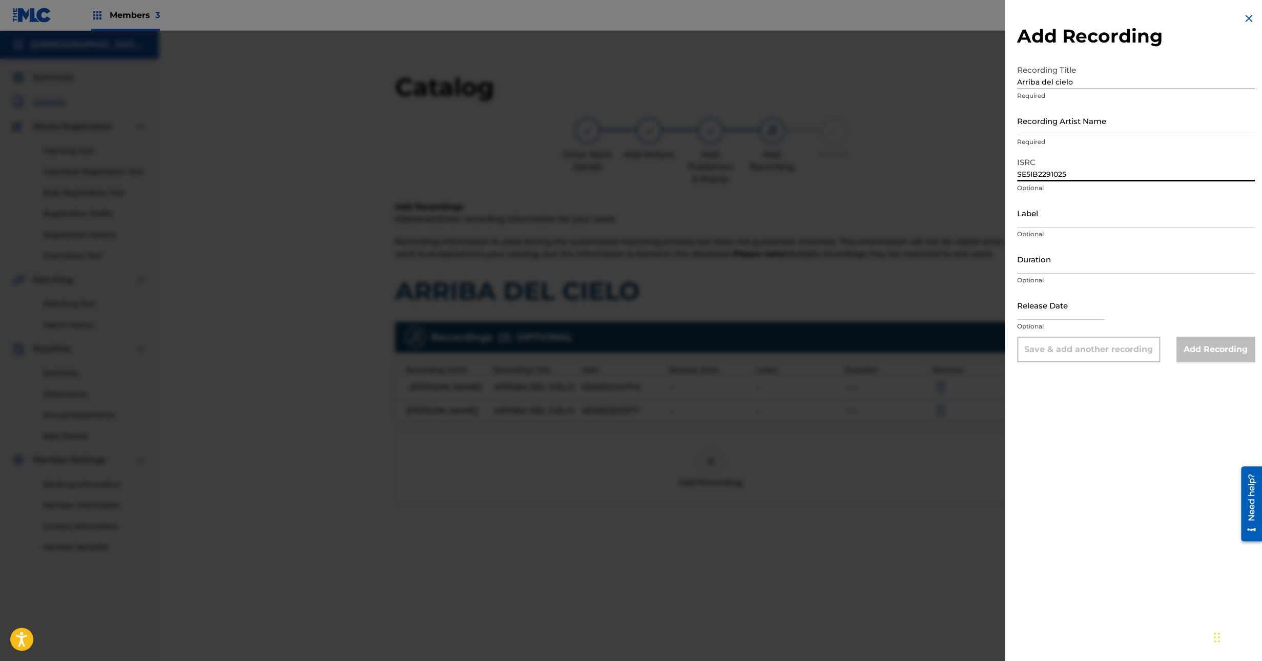
type input "SE5IB2291025"
click at [1065, 119] on input "Recording Artist Name" at bounding box center [1136, 120] width 238 height 29
paste input "Miles Patrick"
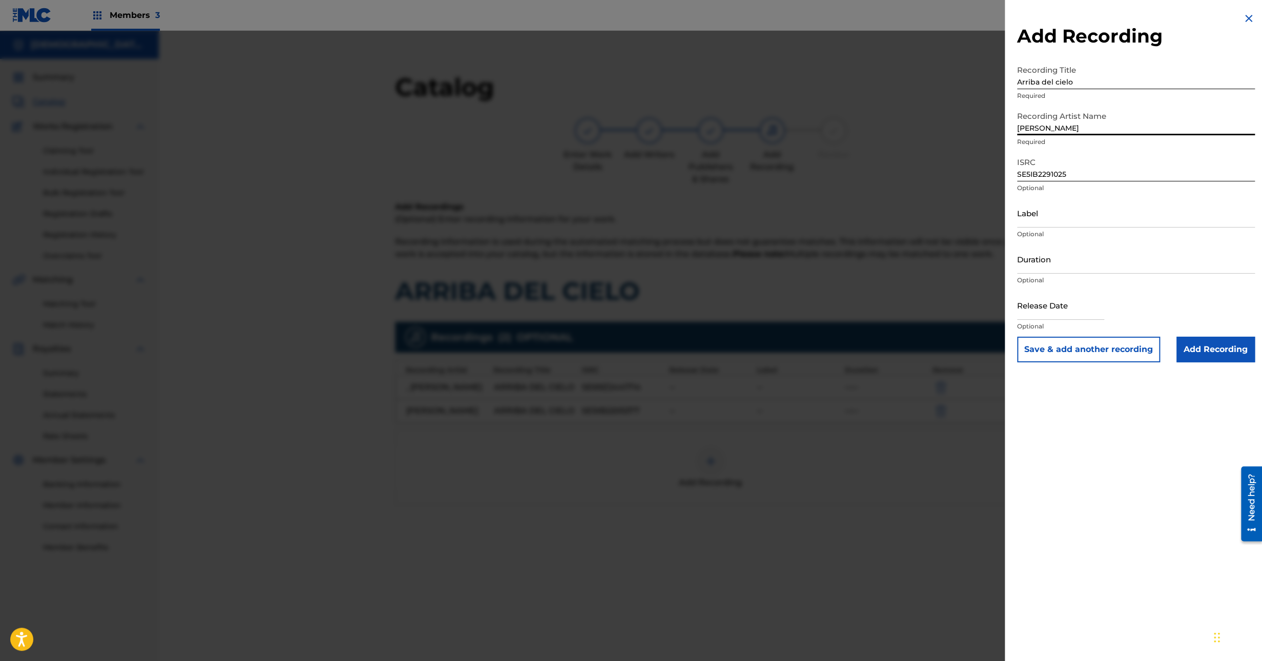
type input "Miles Patrick"
click at [1213, 352] on input "Add Recording" at bounding box center [1216, 350] width 78 height 26
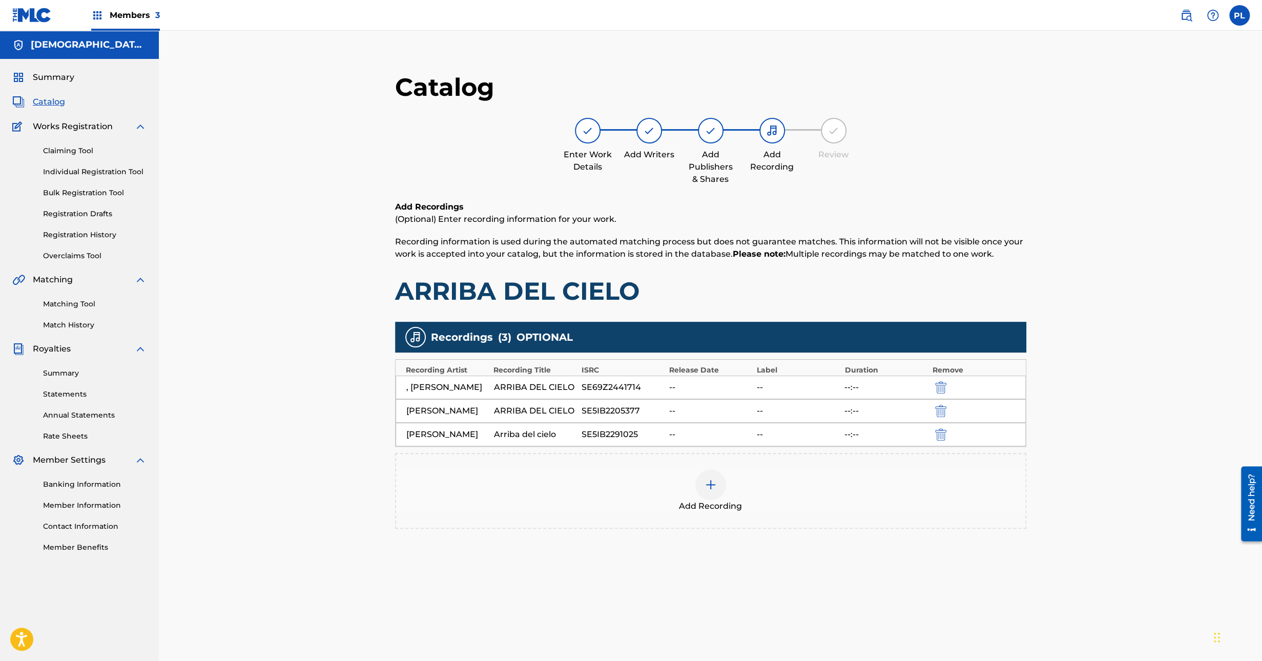
scroll to position [105, 0]
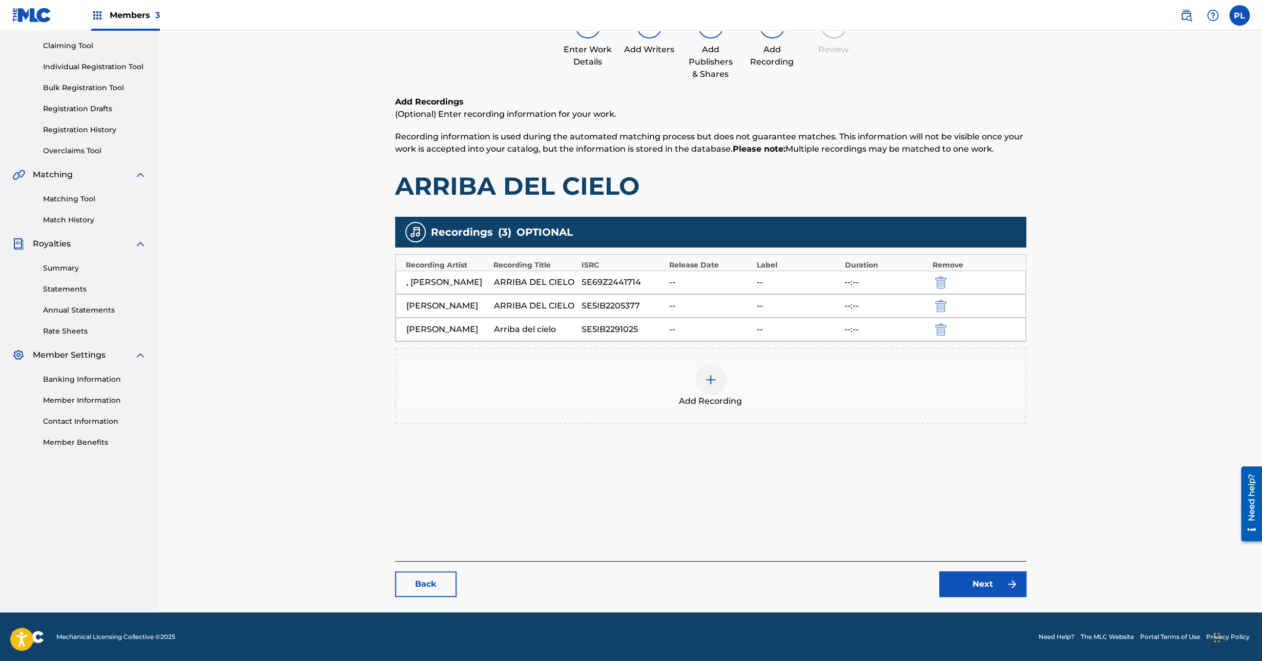
click at [972, 582] on link "Next" at bounding box center [982, 584] width 87 height 26
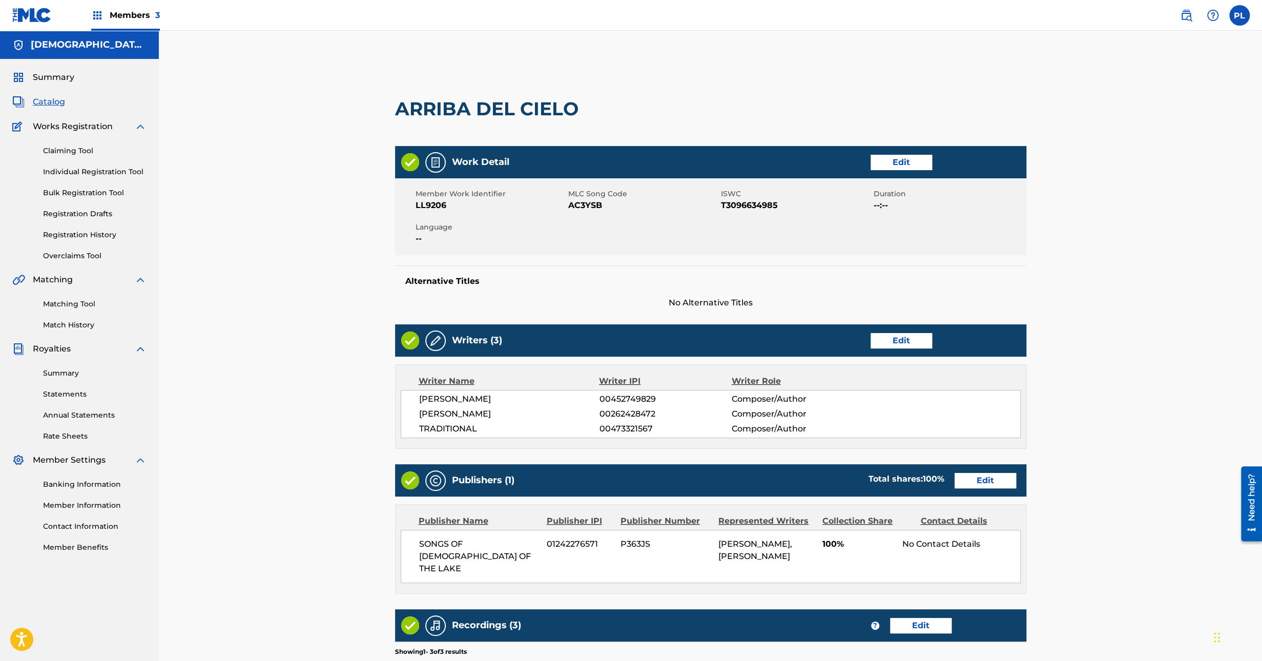
scroll to position [213, 0]
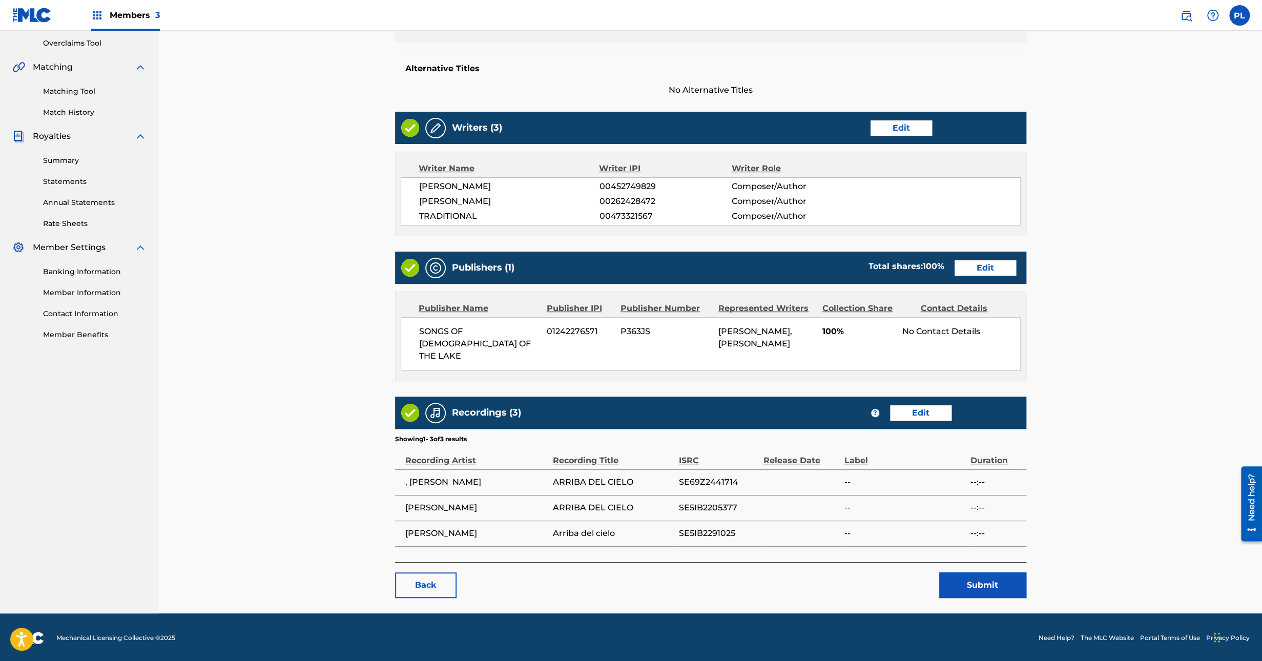
click at [984, 585] on button "Submit" at bounding box center [982, 585] width 87 height 26
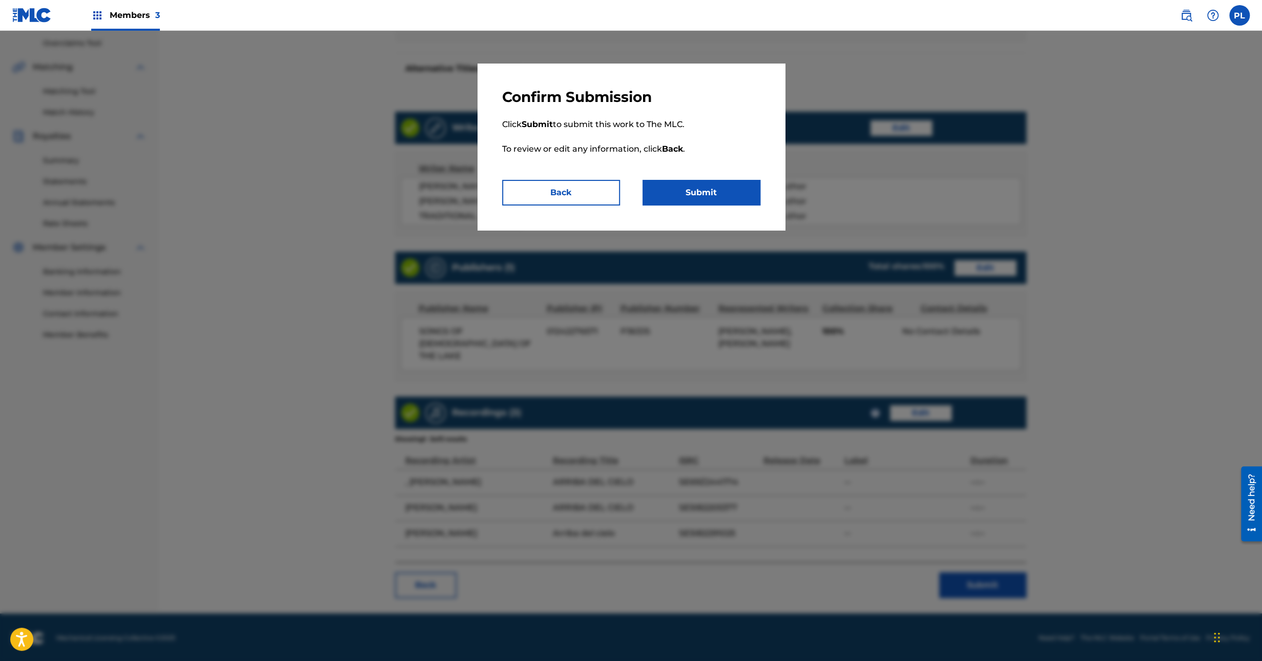
click at [700, 192] on button "Submit" at bounding box center [702, 193] width 118 height 26
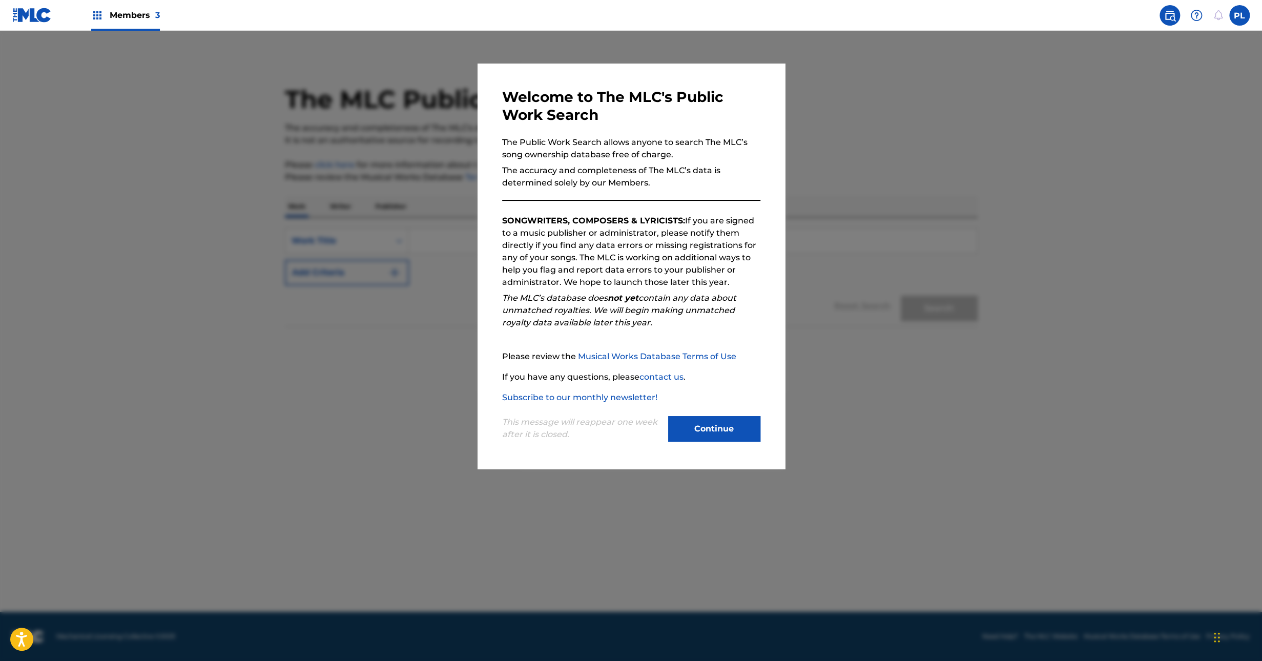
drag, startPoint x: 729, startPoint y: 424, endPoint x: 671, endPoint y: 416, distance: 58.0
click at [728, 425] on button "Continue" at bounding box center [714, 429] width 92 height 26
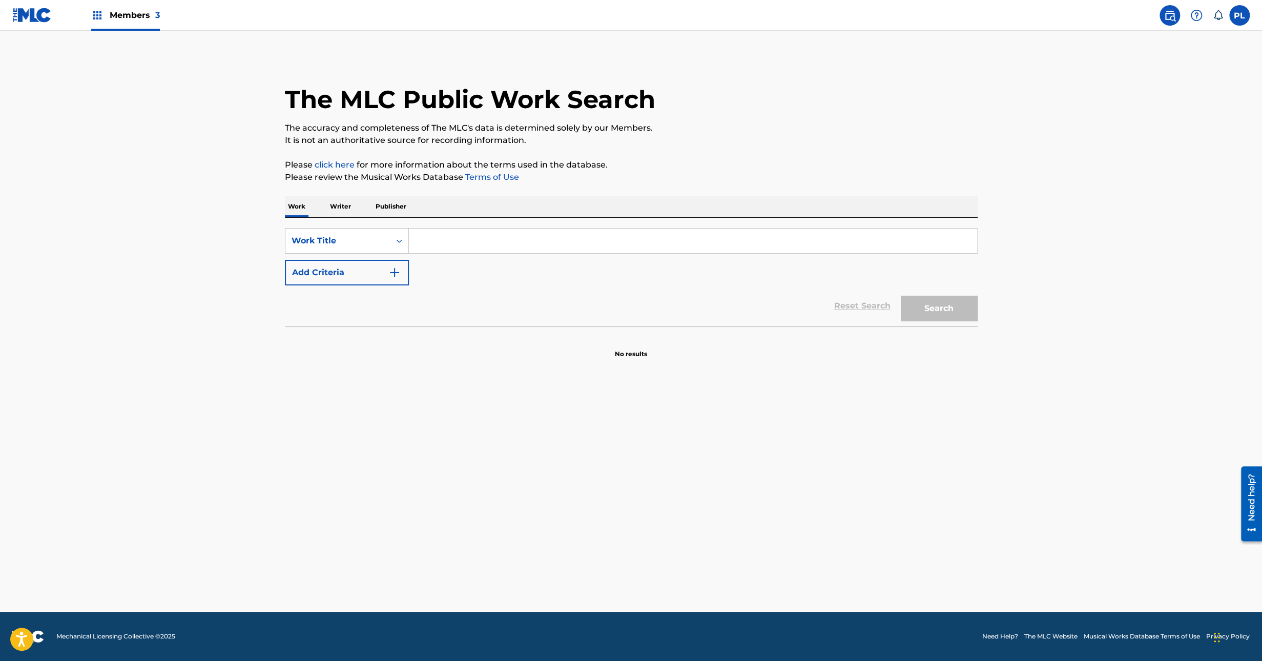
click at [429, 249] on input "Search Form" at bounding box center [693, 241] width 568 height 25
paste input "Claire De Lune"
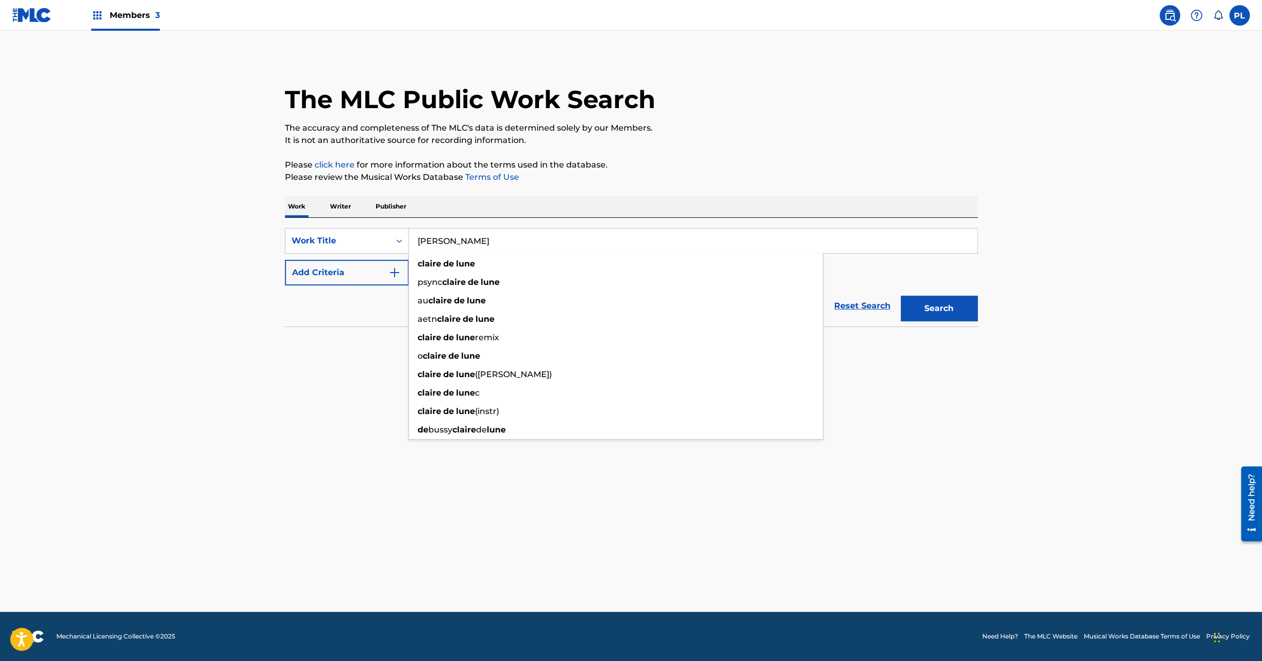
type input "Claire De Lune"
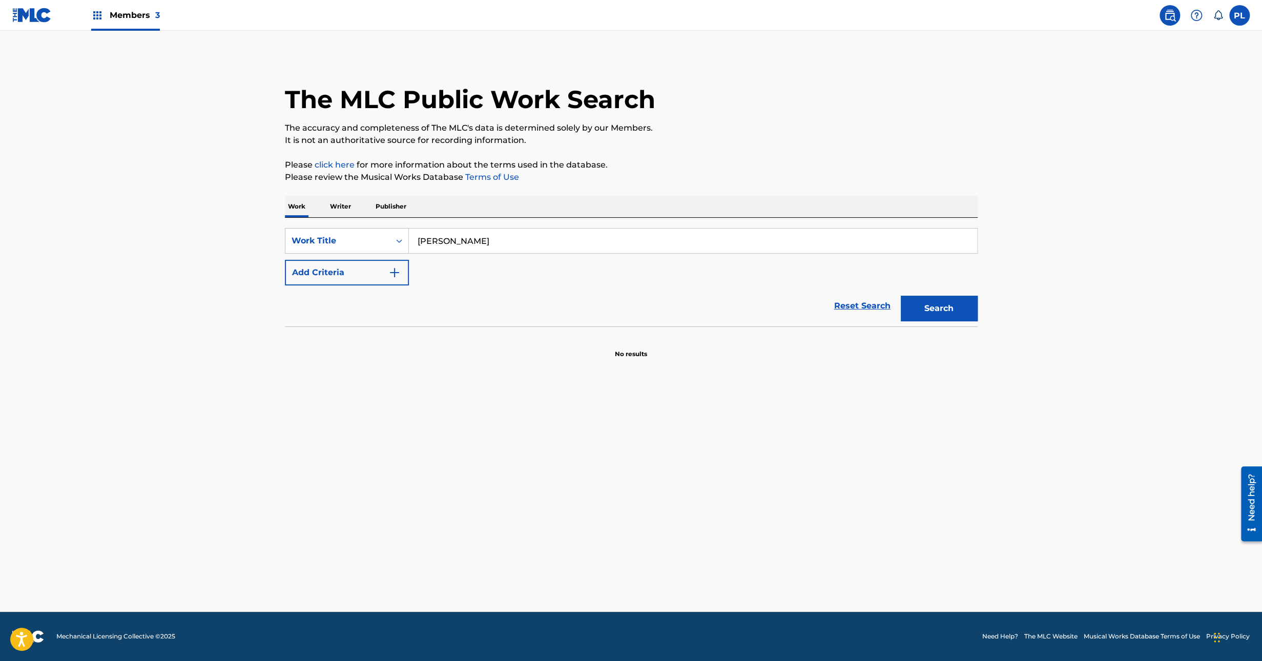
click at [962, 308] on button "Search" at bounding box center [939, 309] width 77 height 26
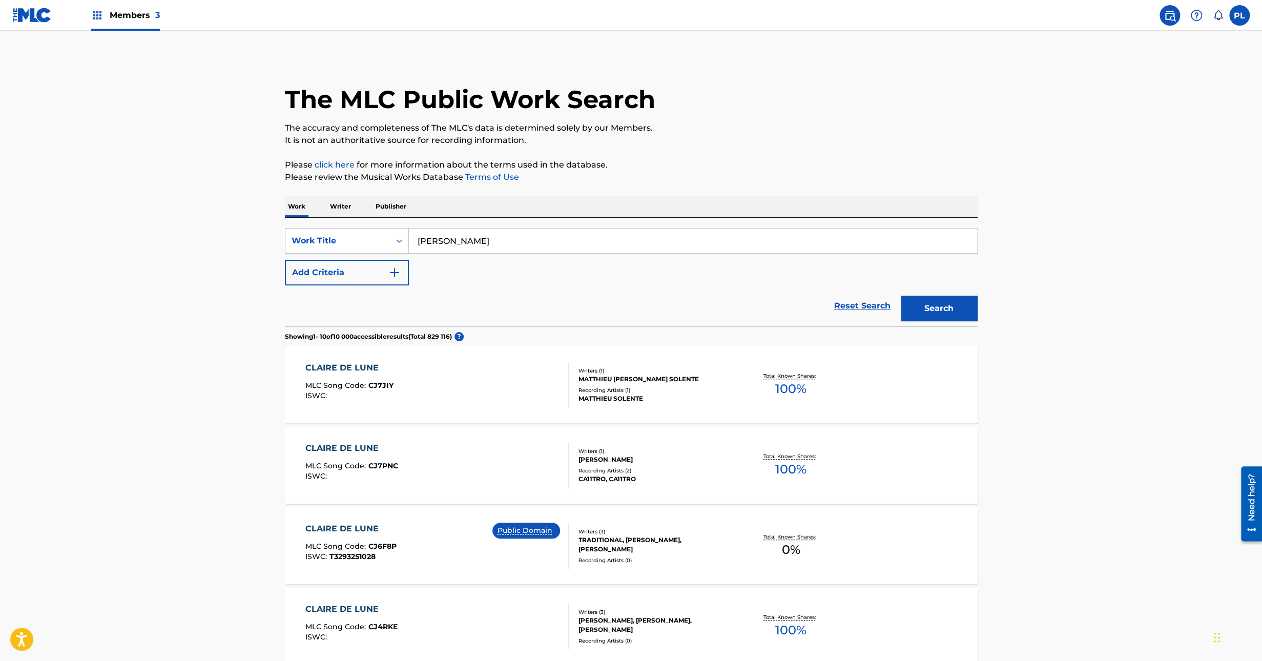
click at [331, 277] on button "Add Criteria" at bounding box center [347, 273] width 124 height 26
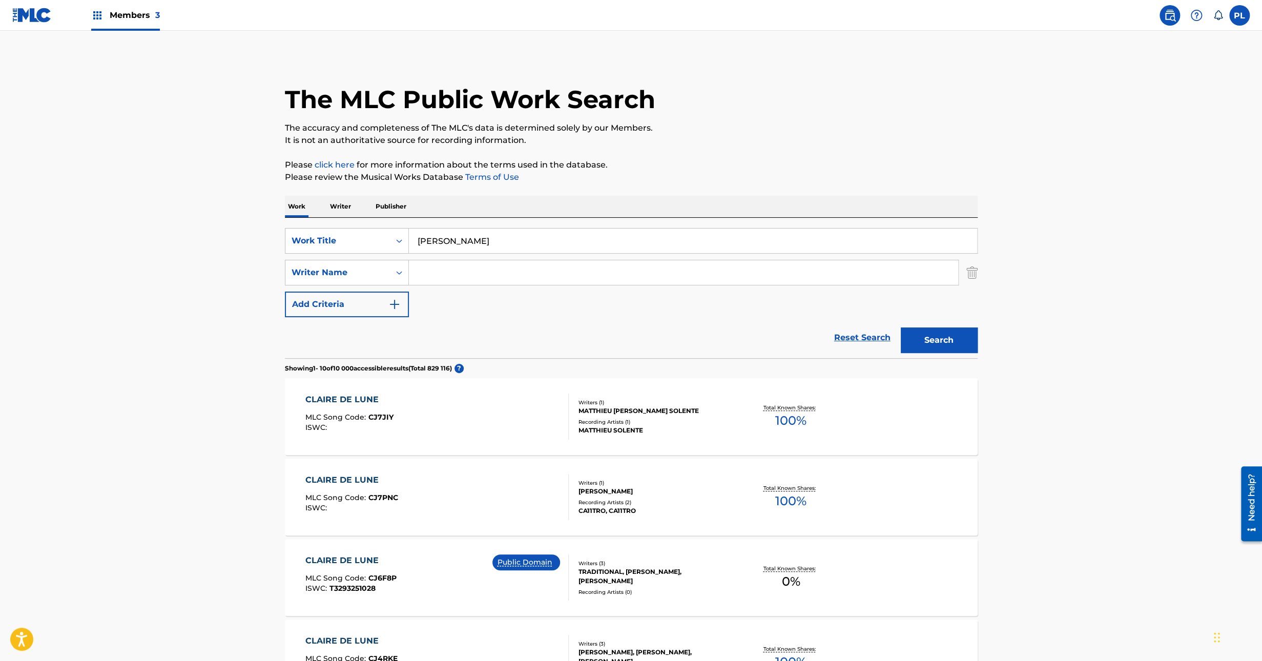
click at [516, 268] on input "Search Form" at bounding box center [683, 272] width 549 height 25
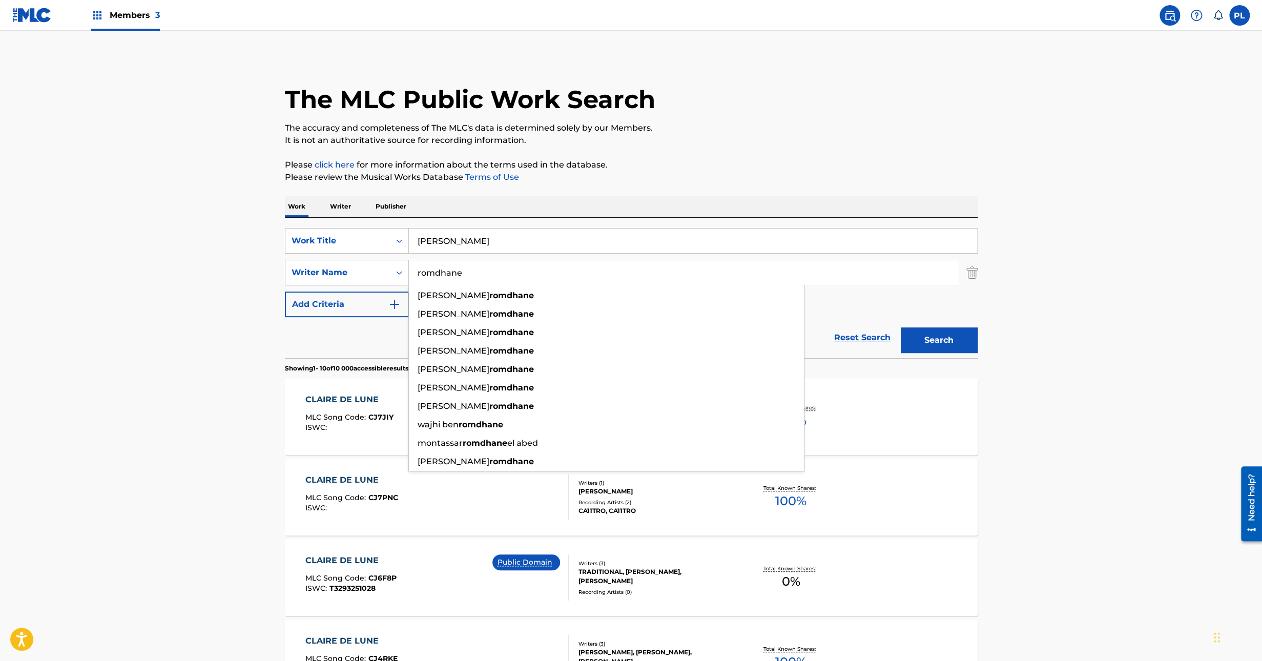
type input "romdhane"
click at [901, 327] on button "Search" at bounding box center [939, 340] width 77 height 26
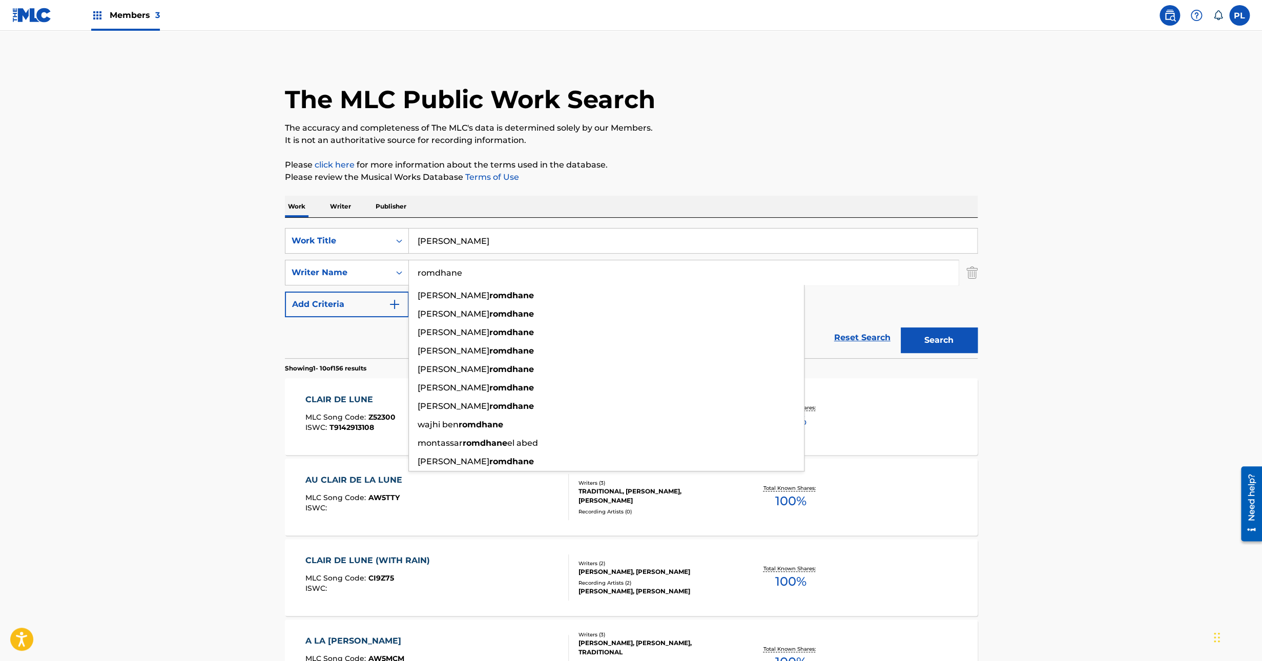
click at [978, 112] on div "The MLC Public Work Search The accuracy and completeness of The MLC's data is d…" at bounding box center [631, 644] width 717 height 1176
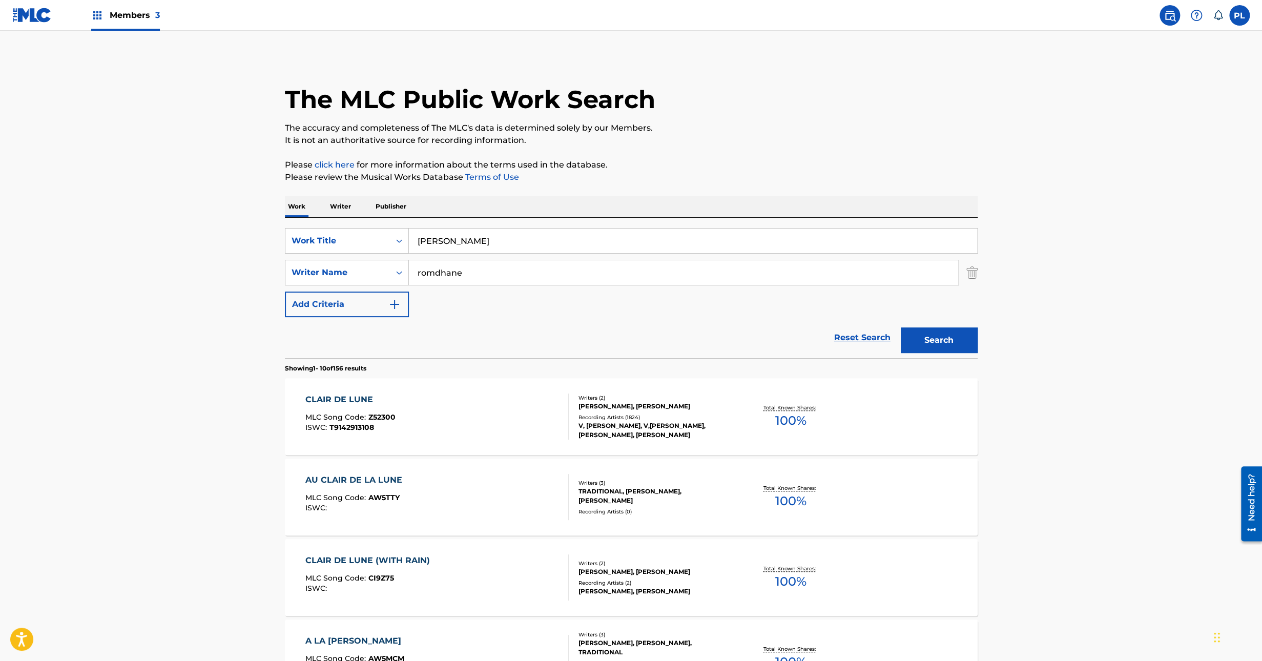
click at [601, 431] on div "V, DEBUSSY, V,DEBUSSY, INGOLF WUNDER, JUANTA, BENITA CALRADO" at bounding box center [656, 430] width 155 height 18
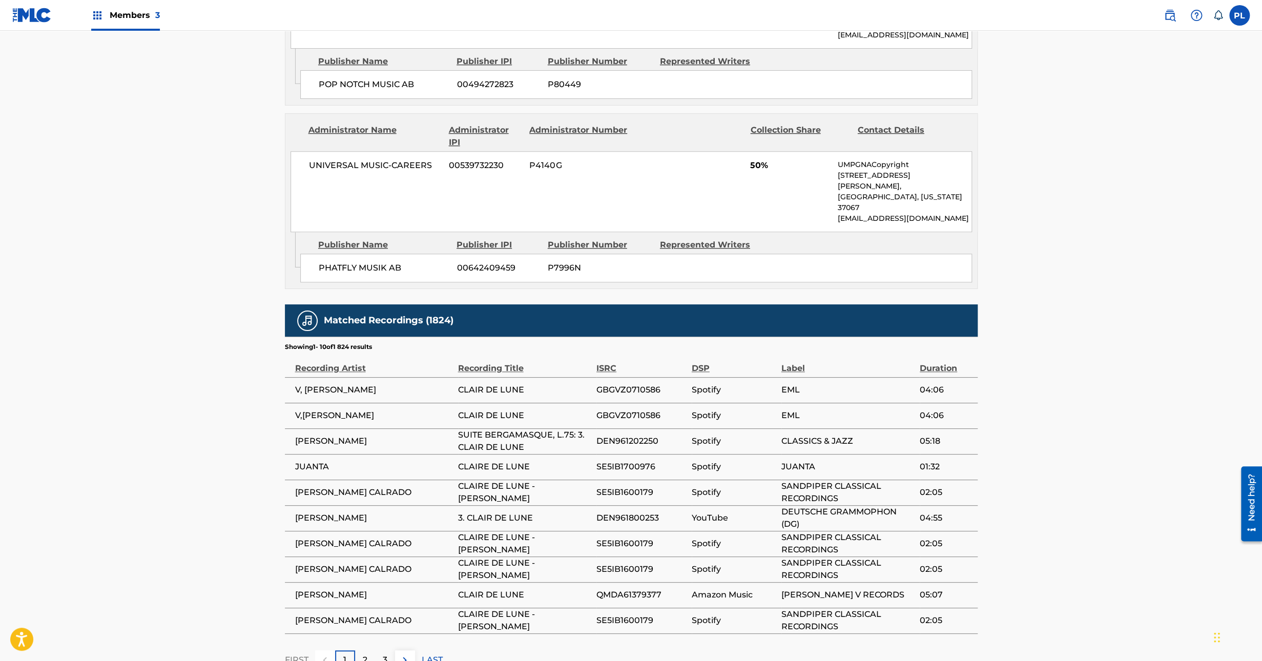
scroll to position [626, 0]
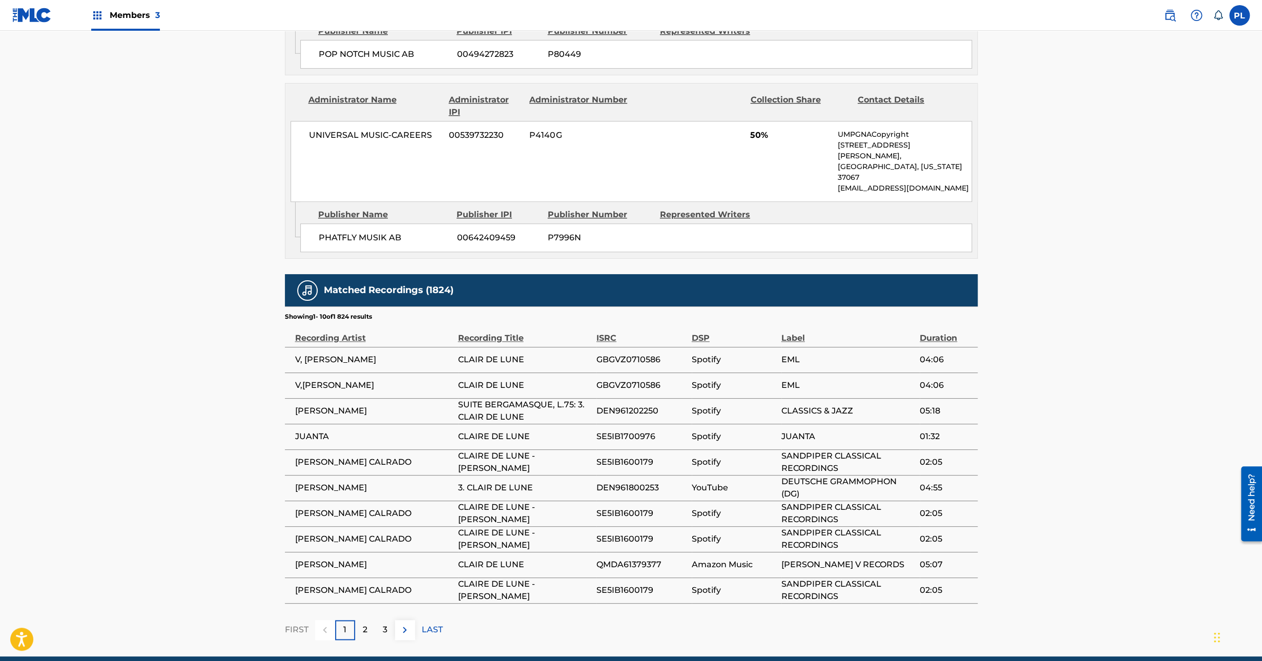
drag, startPoint x: 375, startPoint y: 445, endPoint x: 294, endPoint y: 450, distance: 80.6
click at [294, 475] on td "ALICE SARA OTT" at bounding box center [371, 488] width 173 height 26
click at [286, 475] on td "ALICE SARA OTT" at bounding box center [371, 488] width 173 height 26
click at [507, 430] on span "CLAIRE DE LUNE" at bounding box center [524, 436] width 133 height 12
click at [641, 424] on td "SE5IB1700976" at bounding box center [643, 437] width 95 height 26
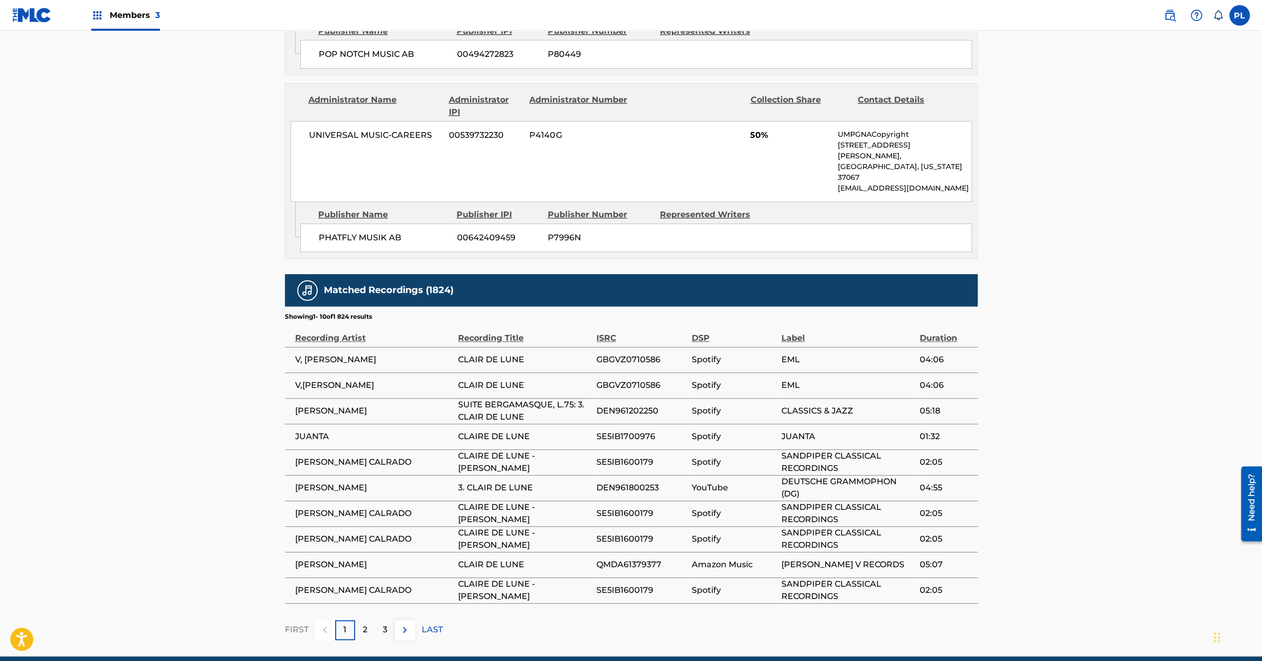
click at [556, 449] on td "CLAIRE DE LUNE - DEBUSSY" at bounding box center [527, 462] width 138 height 26
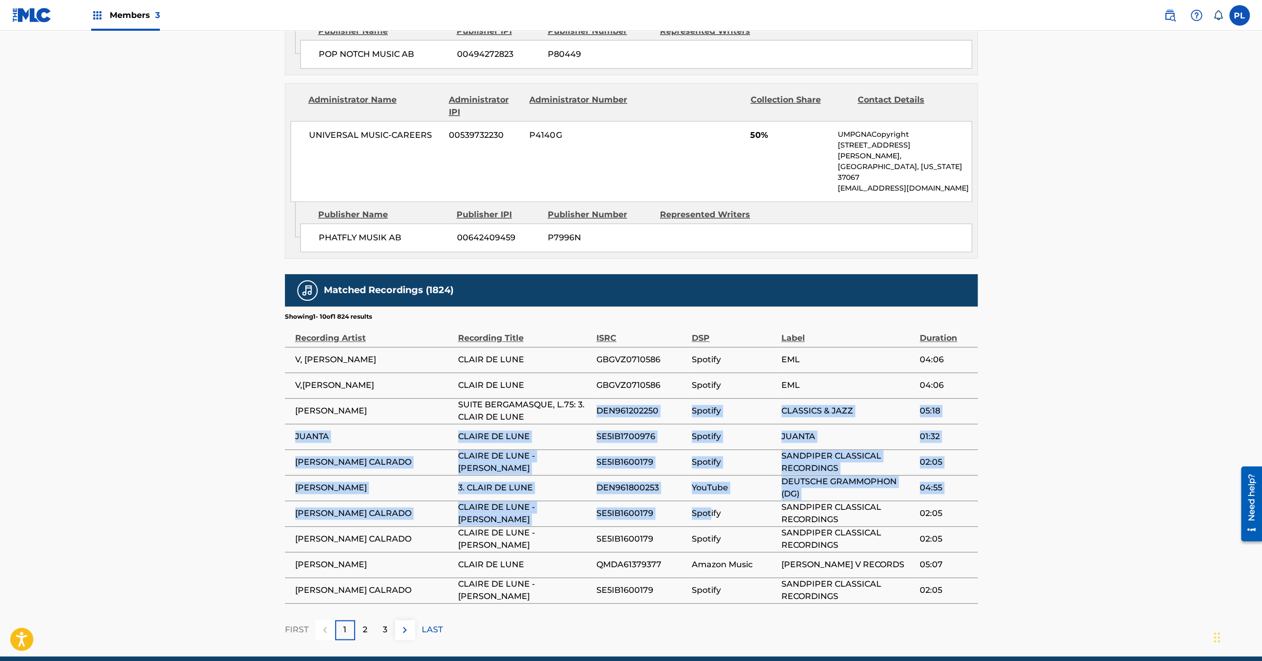
drag, startPoint x: 578, startPoint y: 368, endPoint x: 710, endPoint y: 464, distance: 163.3
click at [710, 464] on tbody "V, DEBUSSY CLAIR DE LUNE GBGVZ0710586 Spotify EML 04:06 V,DEBUSSY CLAIR DE LUNE…" at bounding box center [631, 475] width 693 height 256
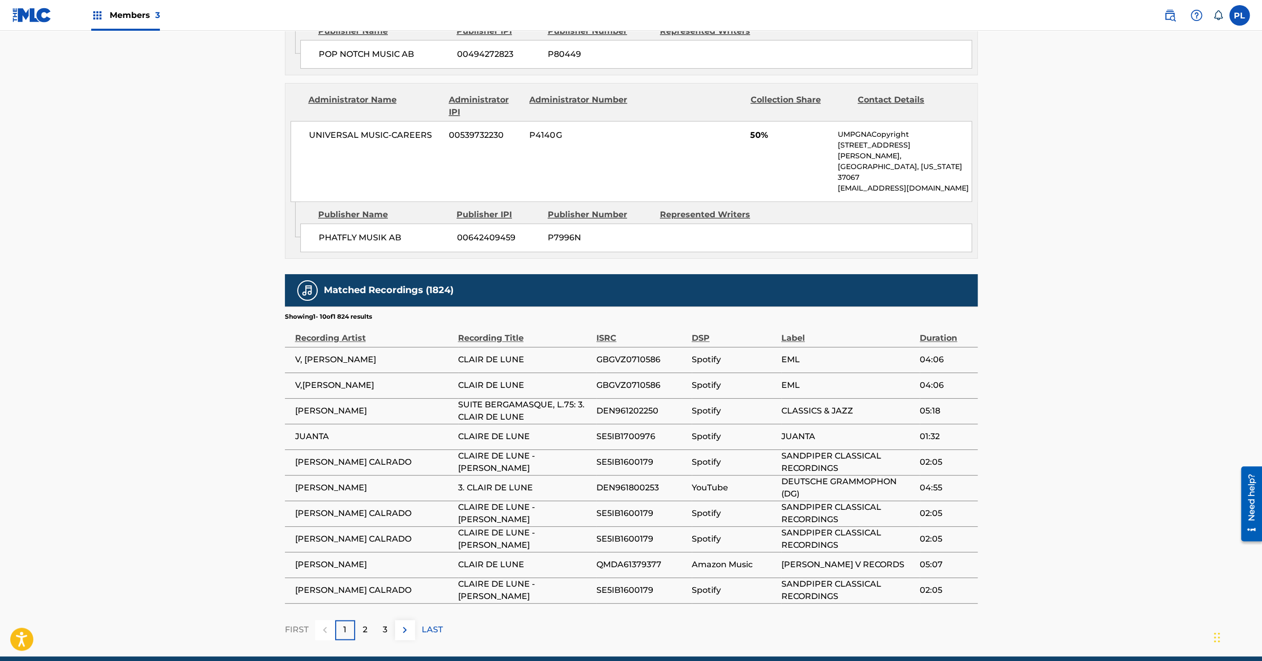
click at [715, 501] on td "Spotify" at bounding box center [737, 514] width 90 height 26
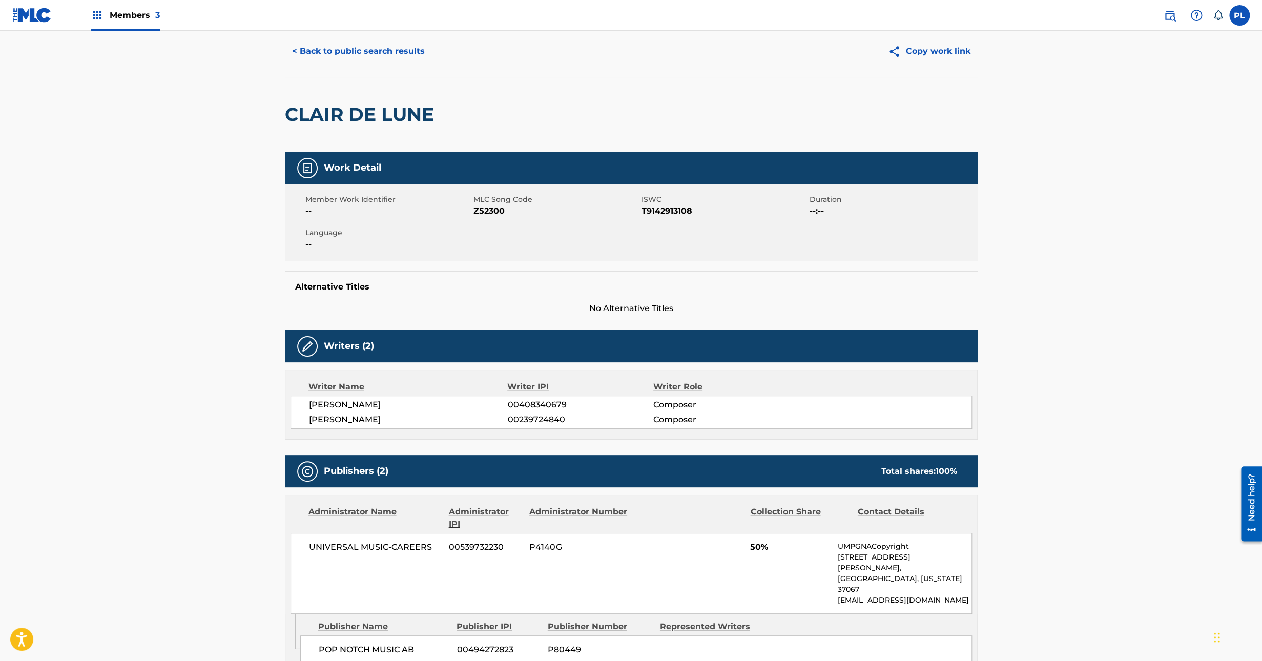
scroll to position [0, 0]
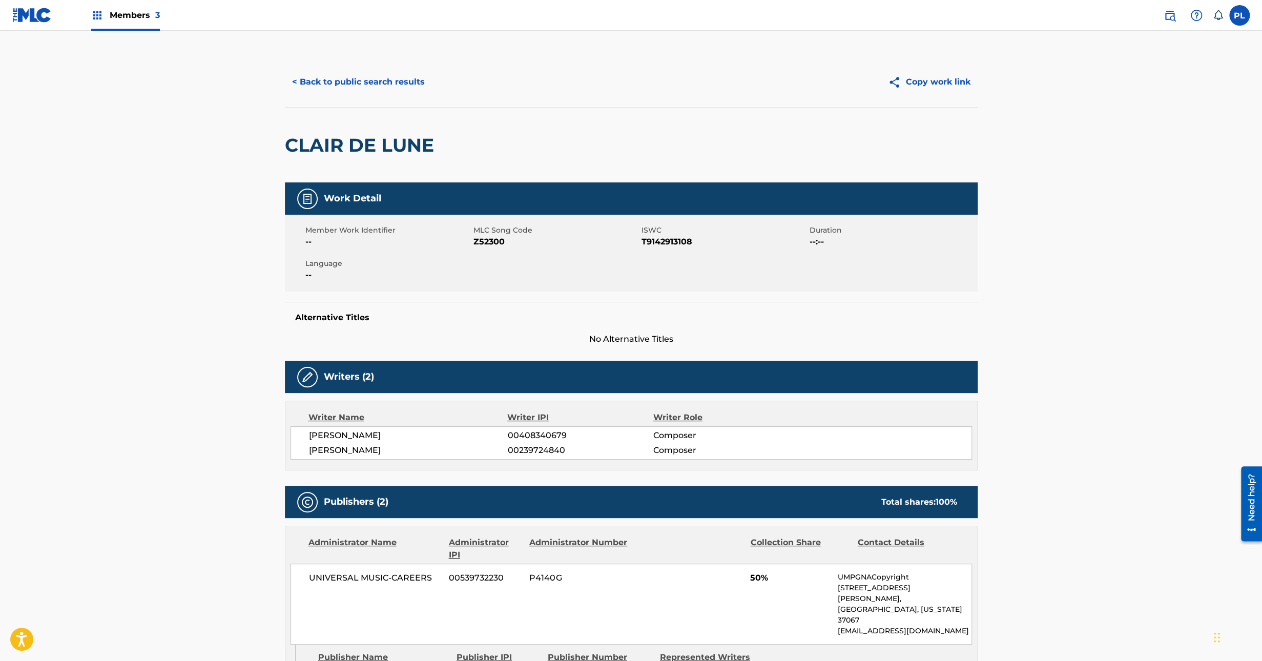
click at [375, 88] on button "< Back to public search results" at bounding box center [358, 82] width 147 height 26
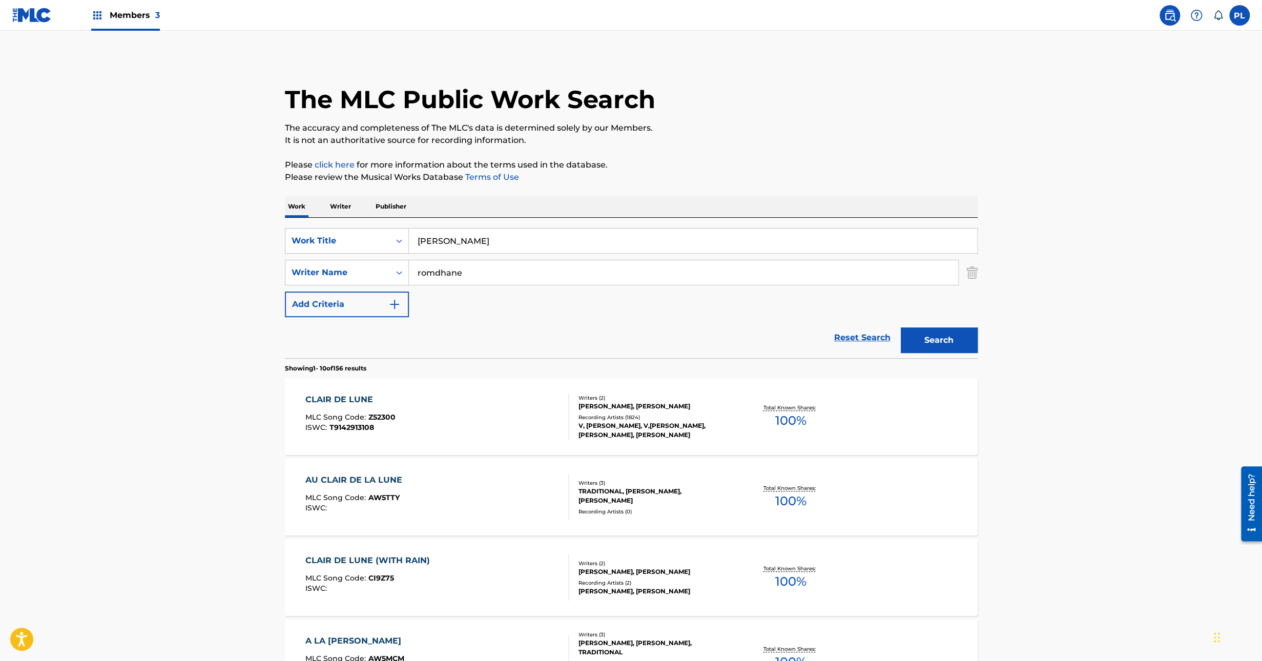
drag, startPoint x: 291, startPoint y: 244, endPoint x: 230, endPoint y: 244, distance: 61.0
click at [230, 244] on main "The MLC Public Work Search The accuracy and completeness of The MLC's data is d…" at bounding box center [631, 634] width 1262 height 1206
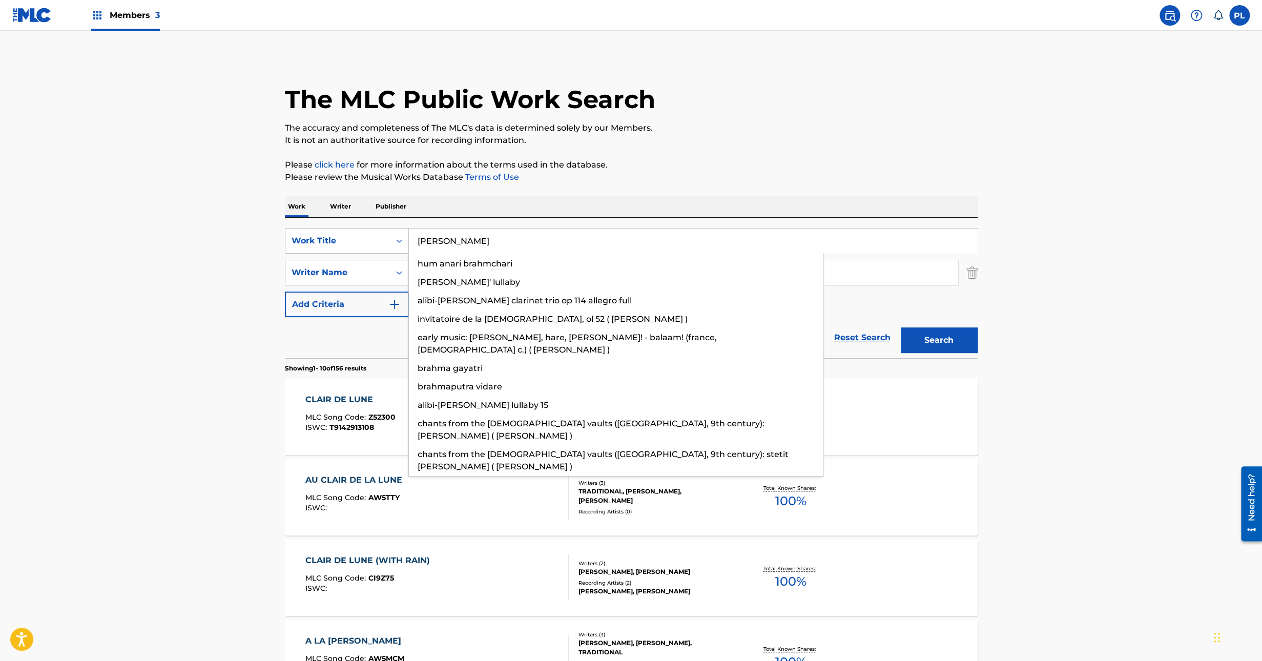
type input "brahm's"
click at [901, 327] on button "Search" at bounding box center [939, 340] width 77 height 26
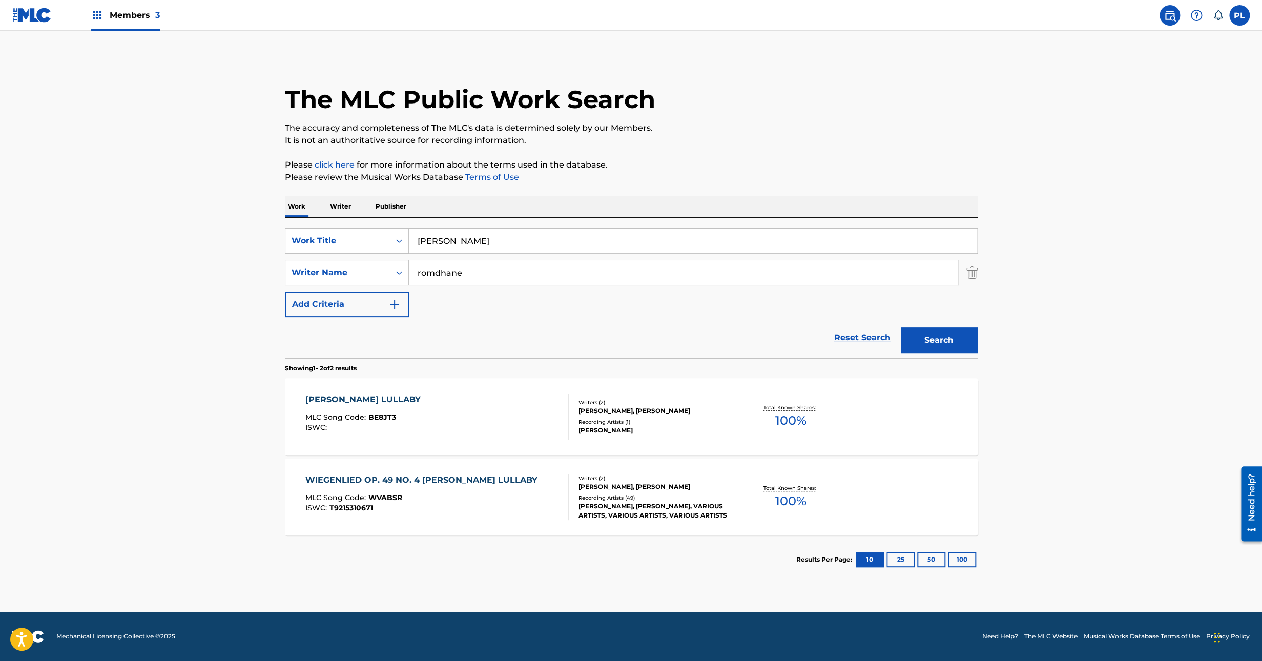
click at [256, 419] on main "The MLC Public Work Search The accuracy and completeness of The MLC's data is d…" at bounding box center [631, 321] width 1262 height 581
click at [667, 426] on div "LUCY BENNETT" at bounding box center [656, 430] width 155 height 9
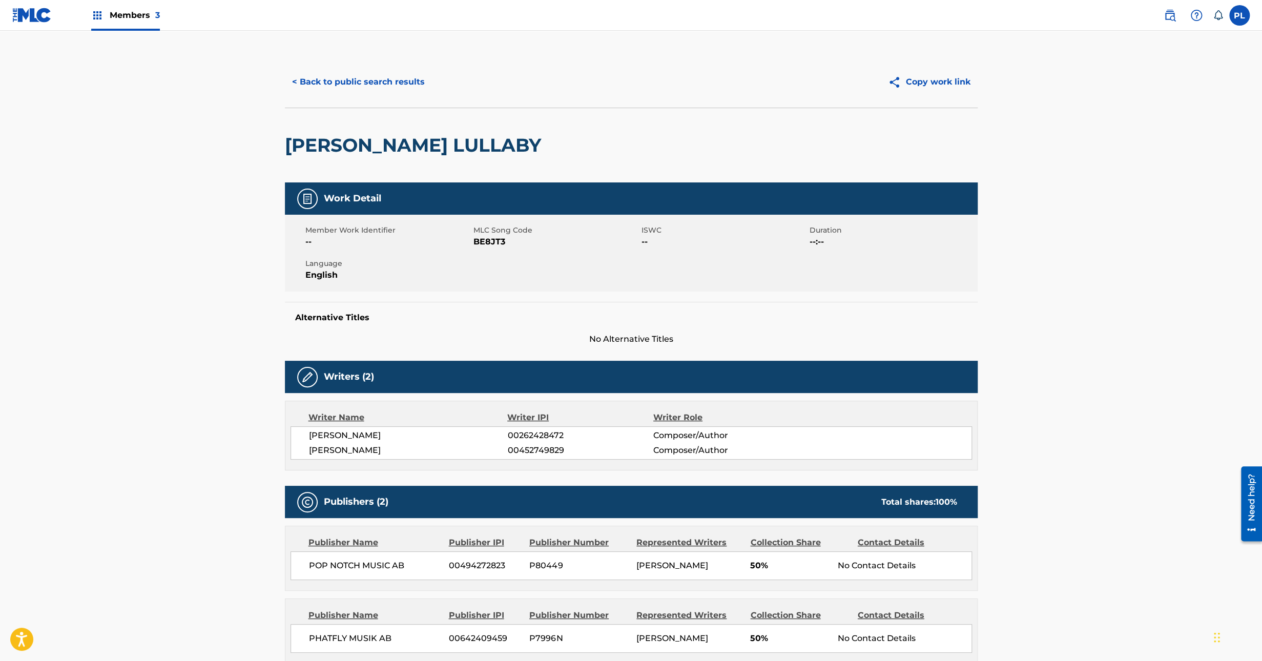
click at [506, 240] on span "BE8JT3" at bounding box center [556, 242] width 166 height 12
click at [491, 244] on span "BE8JT3" at bounding box center [556, 242] width 166 height 12
copy span "BE8JT3"
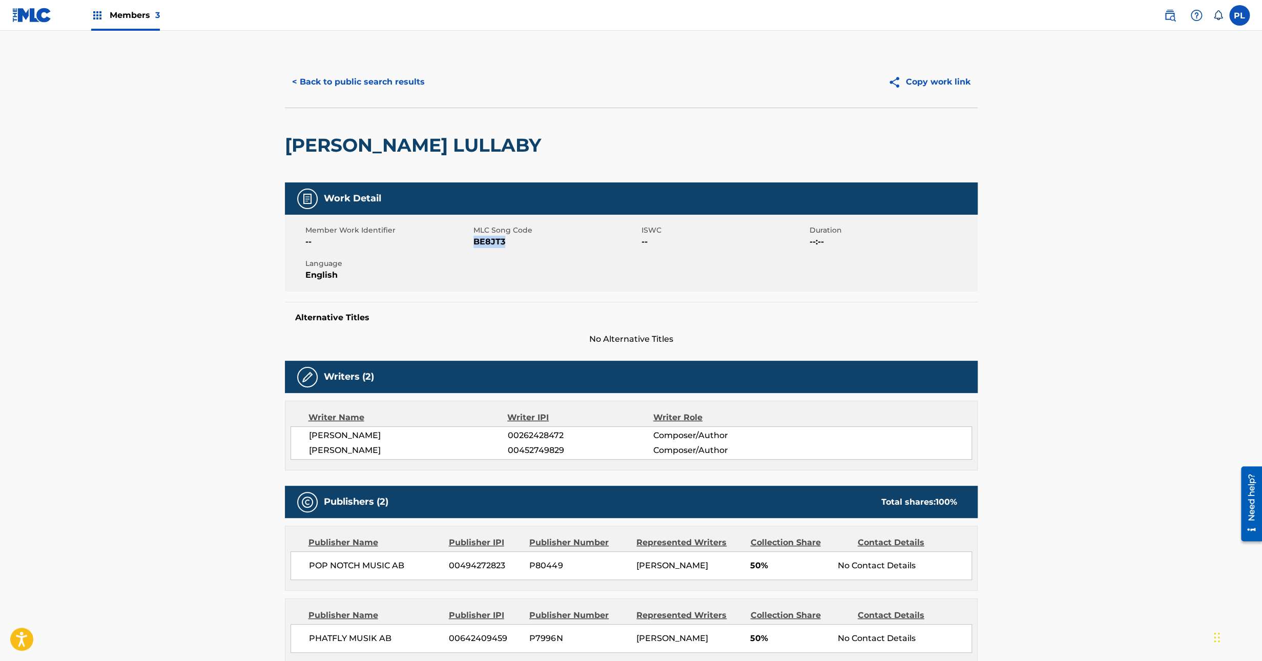
click at [361, 71] on button "< Back to public search results" at bounding box center [358, 82] width 147 height 26
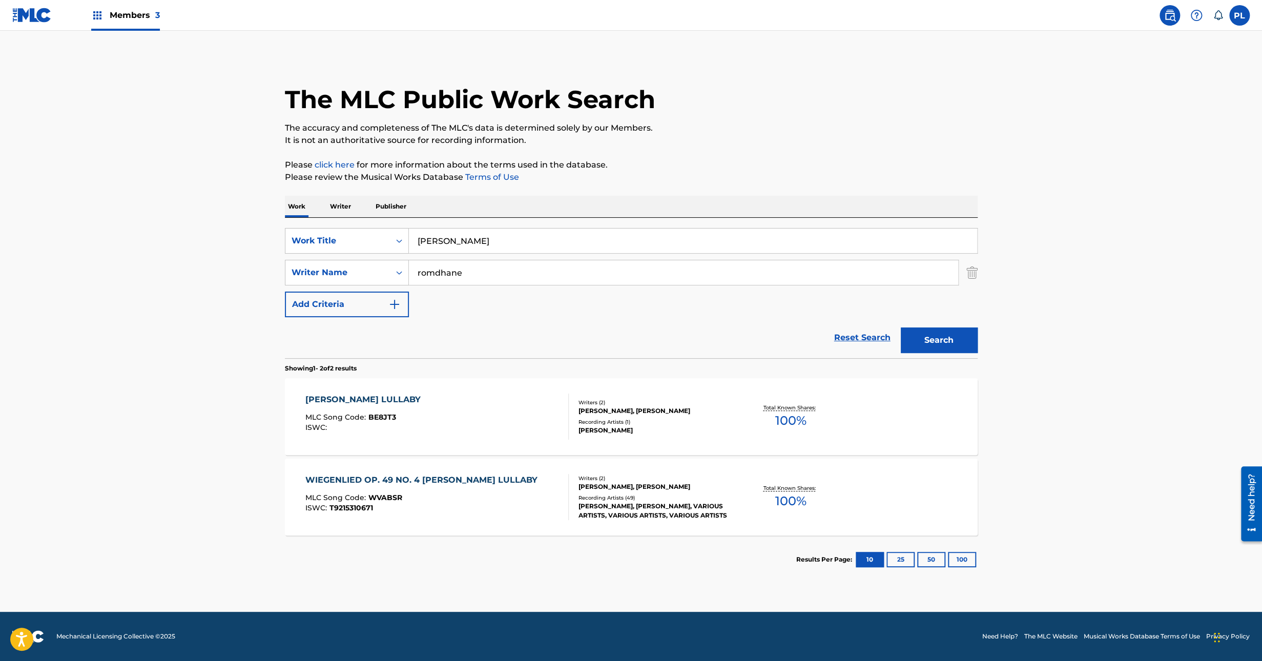
drag, startPoint x: 504, startPoint y: 242, endPoint x: 215, endPoint y: 275, distance: 290.9
click at [232, 274] on main "The MLC Public Work Search The accuracy and completeness of The MLC's data is d…" at bounding box center [631, 321] width 1262 height 581
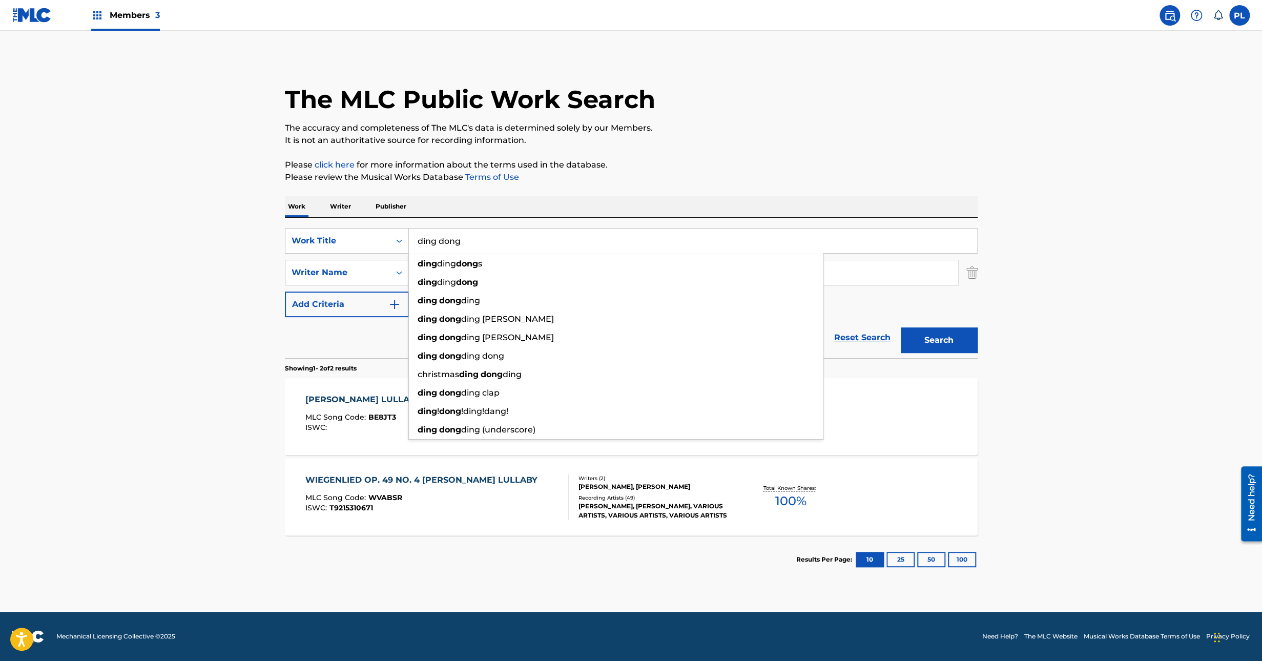
type input "ding dong"
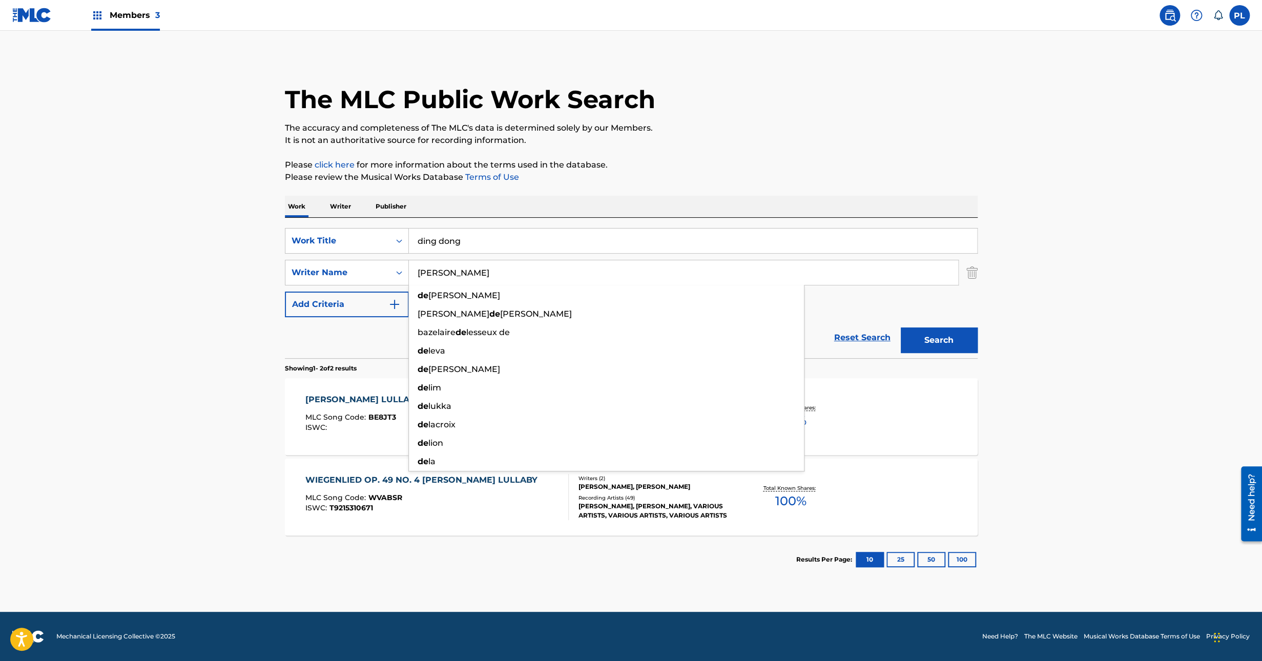
type input "de lira"
click at [901, 327] on button "Search" at bounding box center [939, 340] width 77 height 26
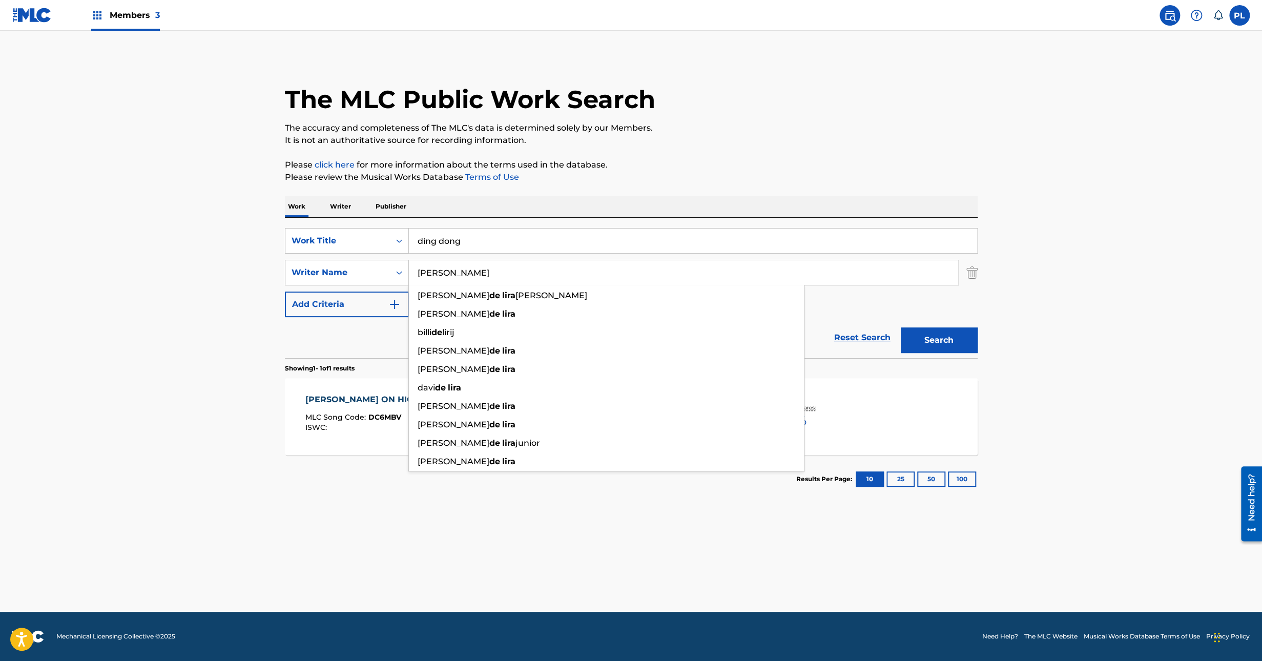
click at [41, 481] on main "The MLC Public Work Search The accuracy and completeness of The MLC's data is d…" at bounding box center [631, 321] width 1262 height 581
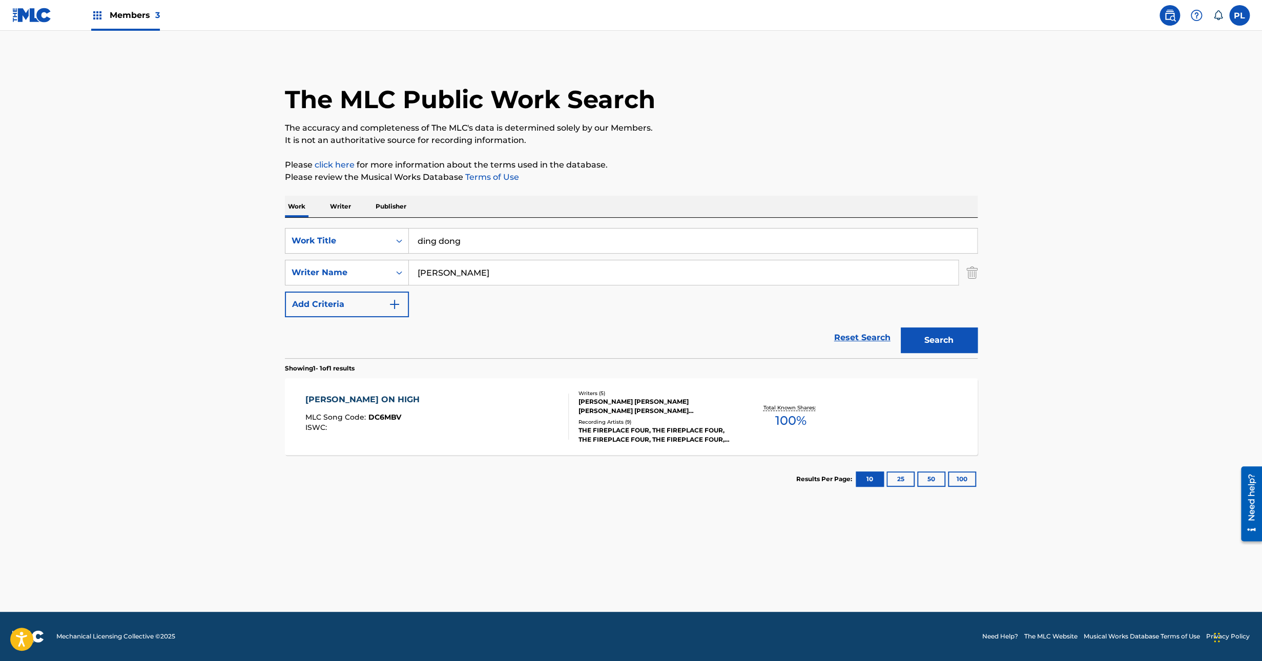
click at [660, 411] on div "JOHN VICENTE DE LIRA LINDBERG, OSCAR CARL MARKUS JOHANSSON, BJORN SVEN GUSTAV L…" at bounding box center [656, 406] width 155 height 18
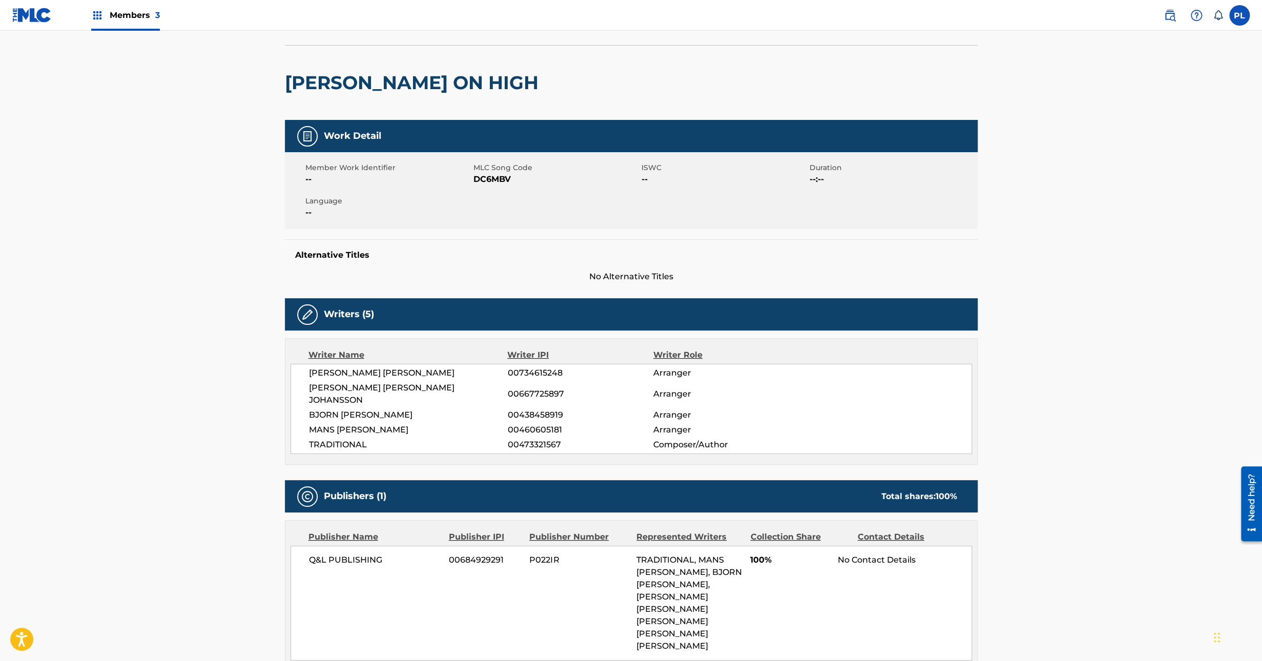
scroll to position [153, 0]
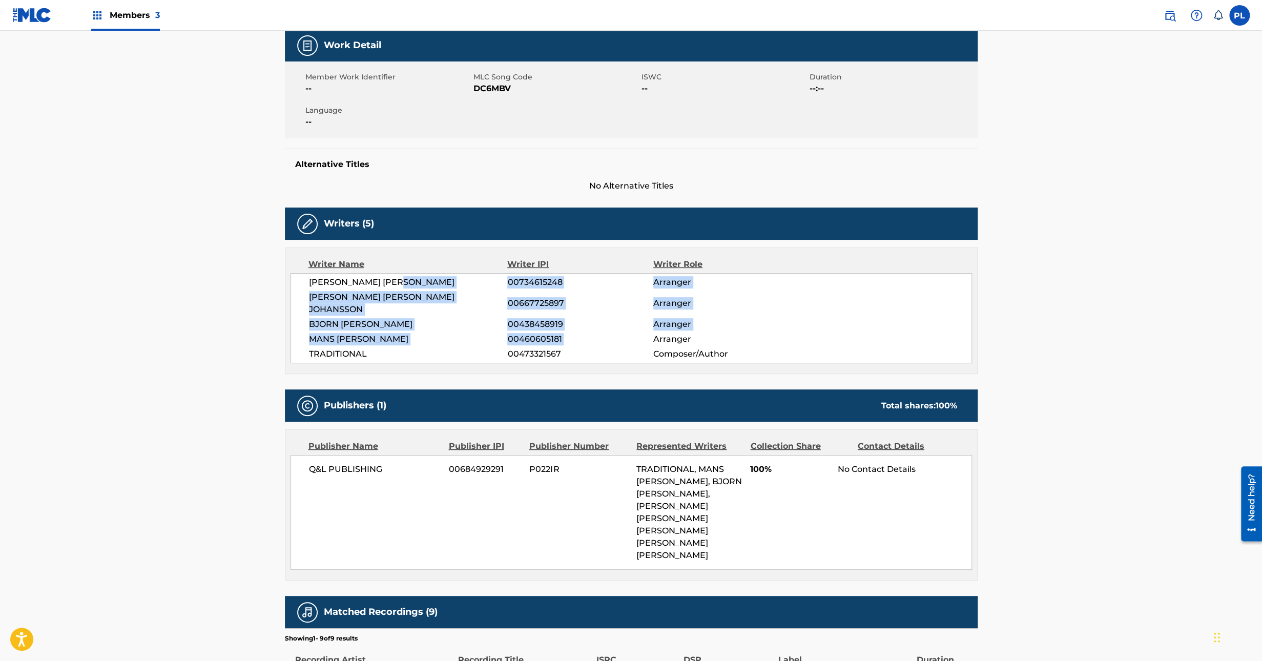
drag, startPoint x: 414, startPoint y: 284, endPoint x: 655, endPoint y: 326, distance: 244.5
click at [655, 326] on div "JOHN VICENTE DE LIRA LINDBERG 00734615248 Arranger OSCAR CARL MARKUS JOHANSSON …" at bounding box center [632, 318] width 682 height 90
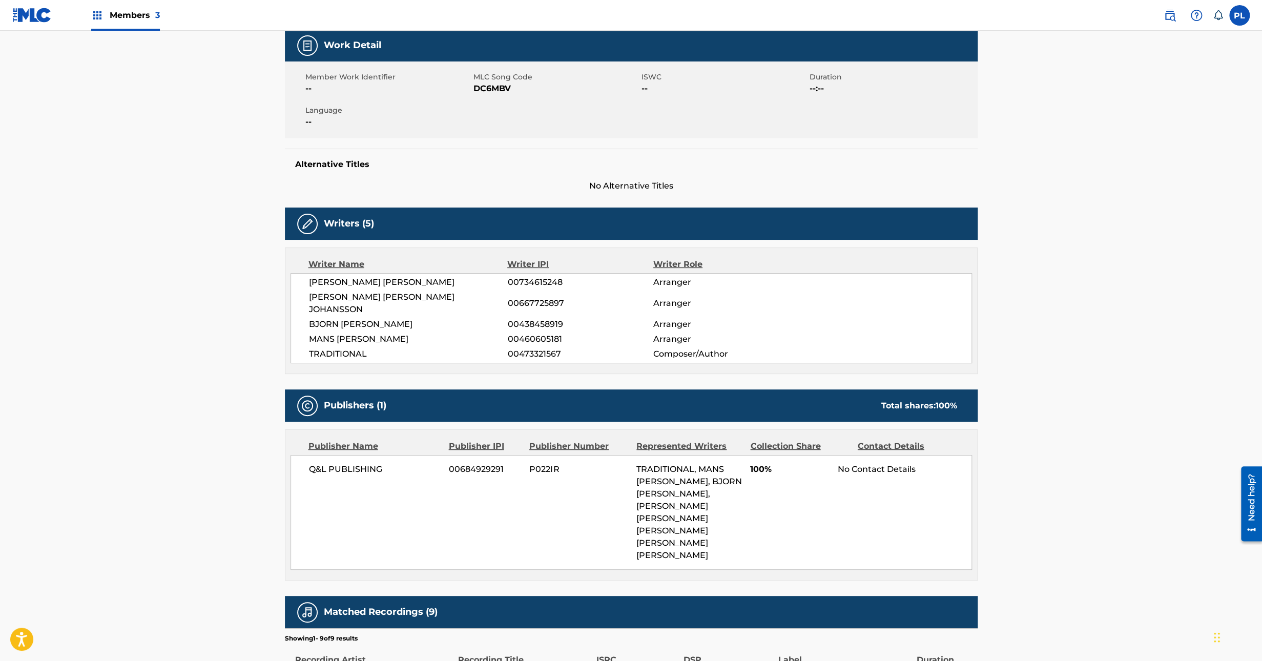
click at [731, 333] on span "Arranger" at bounding box center [719, 339] width 133 height 12
drag, startPoint x: 739, startPoint y: 345, endPoint x: 616, endPoint y: 343, distance: 122.5
click at [616, 348] on div "TRADITIONAL 00473321567 Composer/Author" at bounding box center [640, 354] width 663 height 12
click at [623, 348] on span "00473321567" at bounding box center [580, 354] width 146 height 12
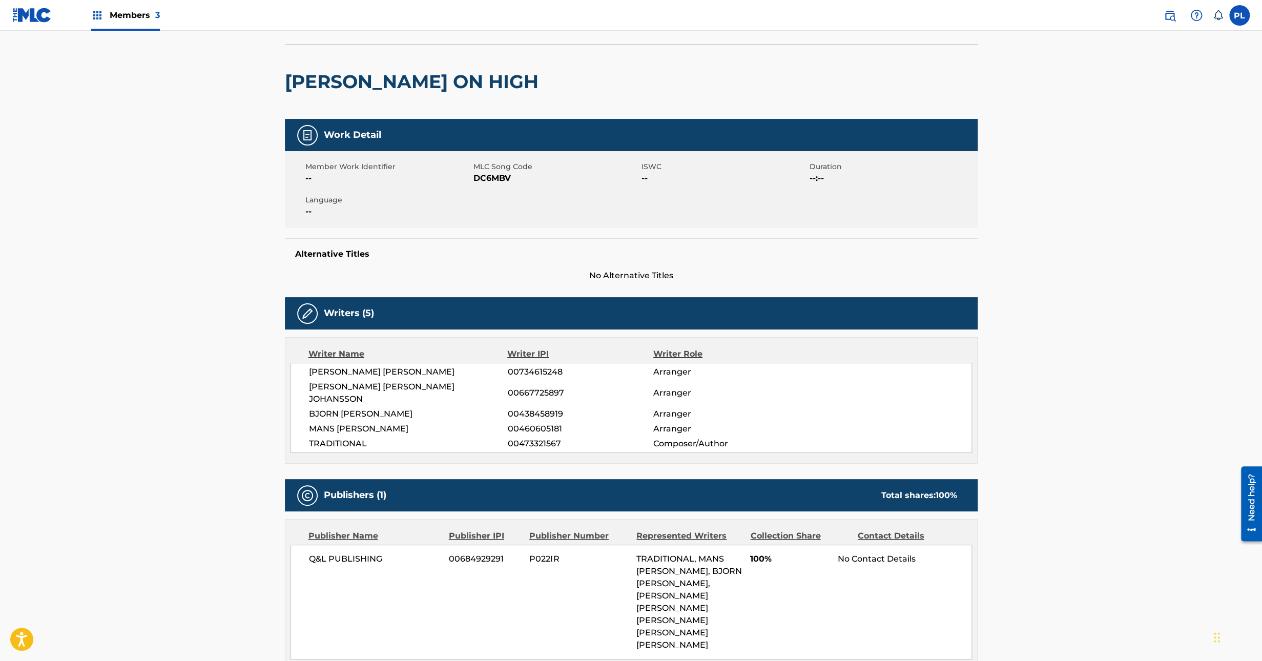
scroll to position [0, 0]
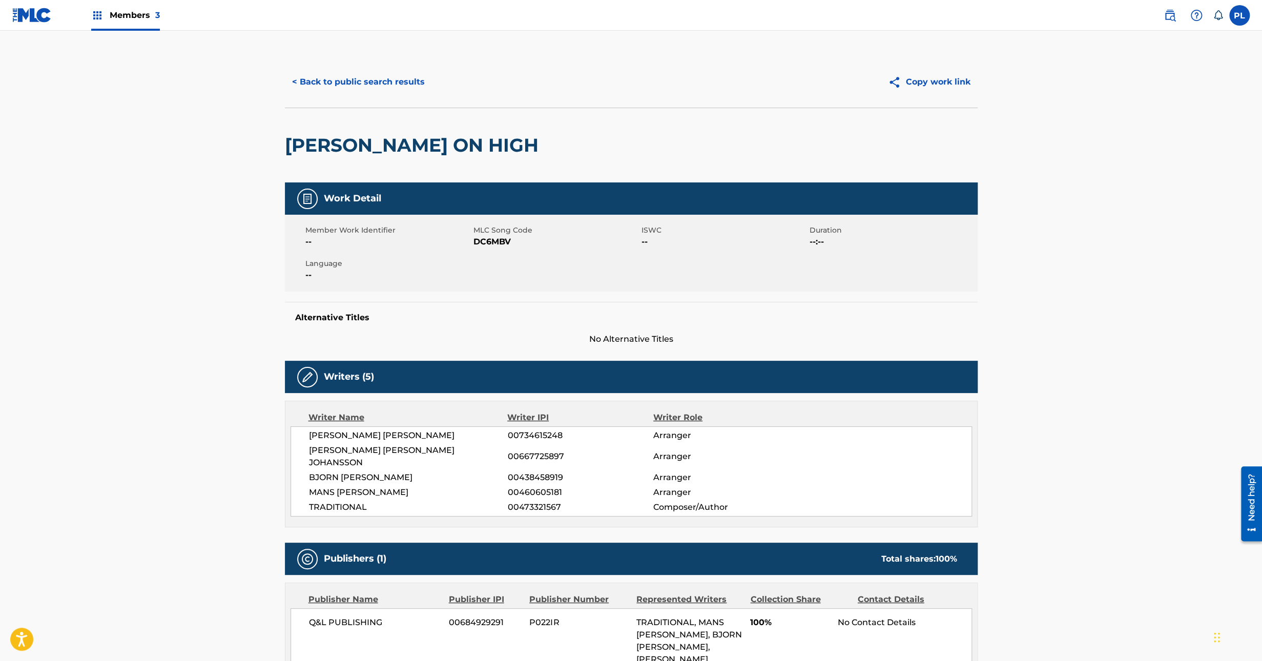
click at [491, 240] on span "DC6MBV" at bounding box center [556, 242] width 166 height 12
click at [492, 240] on span "DC6MBV" at bounding box center [556, 242] width 166 height 12
copy span "DC6MBV"
drag, startPoint x: 658, startPoint y: 323, endPoint x: 593, endPoint y: 299, distance: 68.9
click at [593, 299] on div "Work Detail Member Work Identifier -- MLC Song Code DC6MBV ISWC -- Duration --:…" at bounding box center [631, 263] width 693 height 163
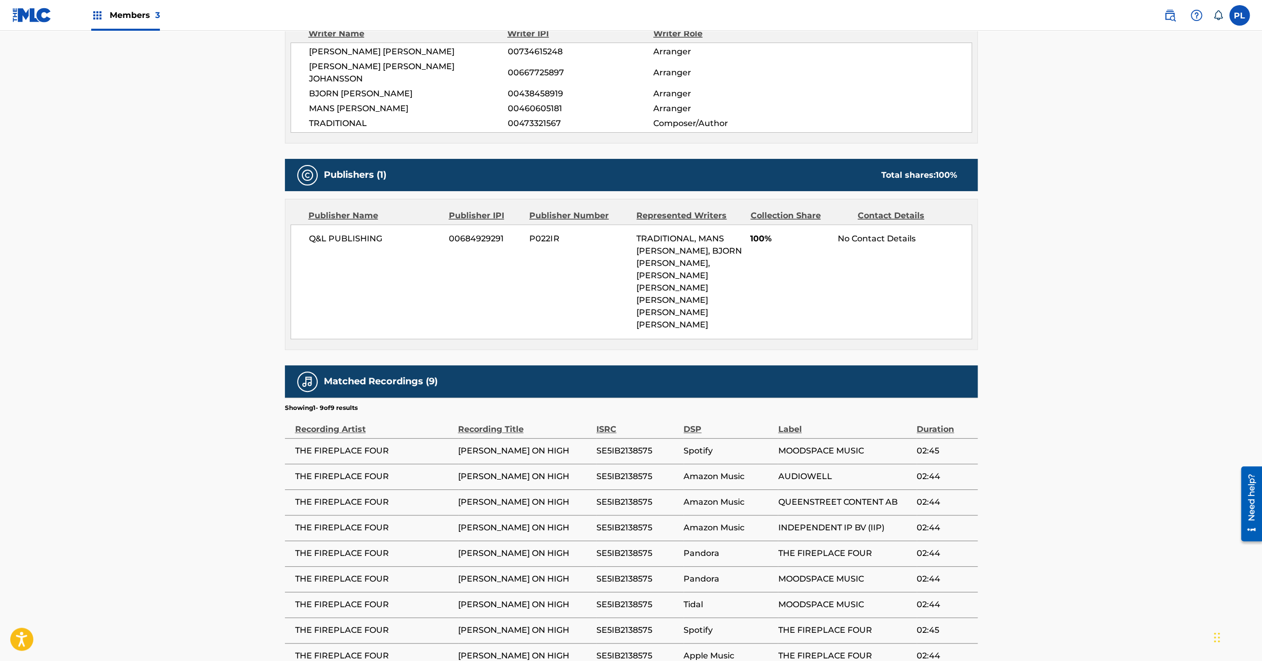
scroll to position [443, 0]
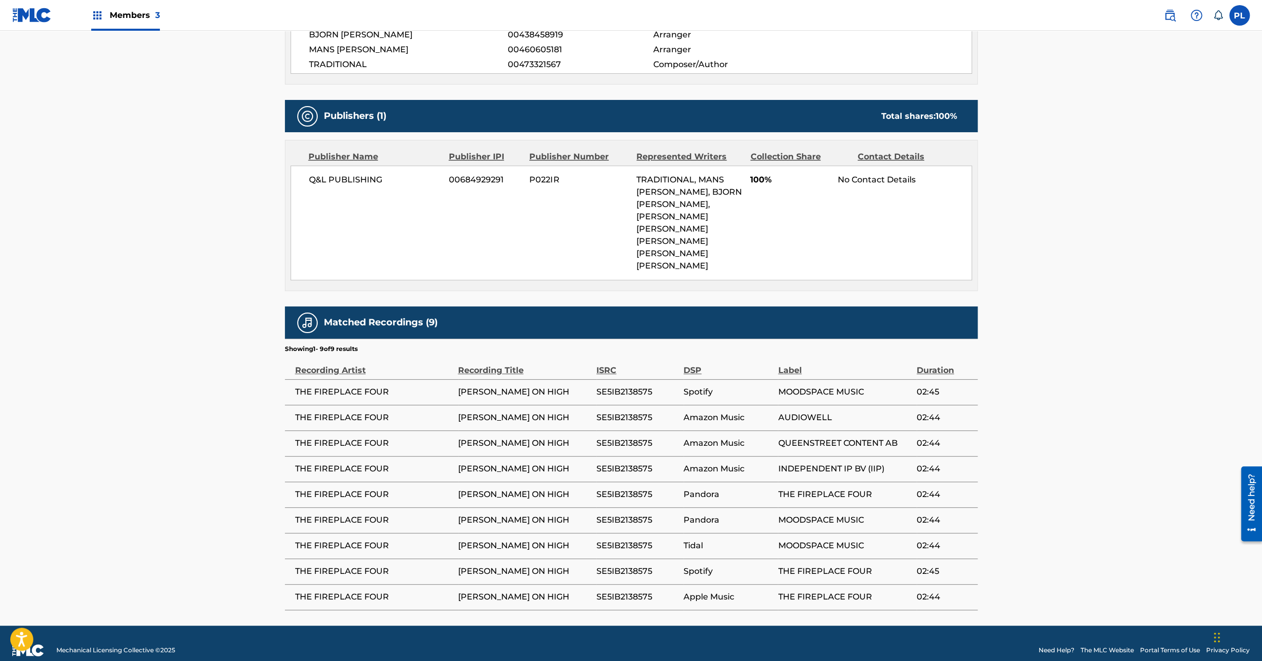
click at [1021, 365] on main "< Back to public search results Copy work link DING DONG MERRILLY ON HIGH Work …" at bounding box center [631, 107] width 1262 height 1038
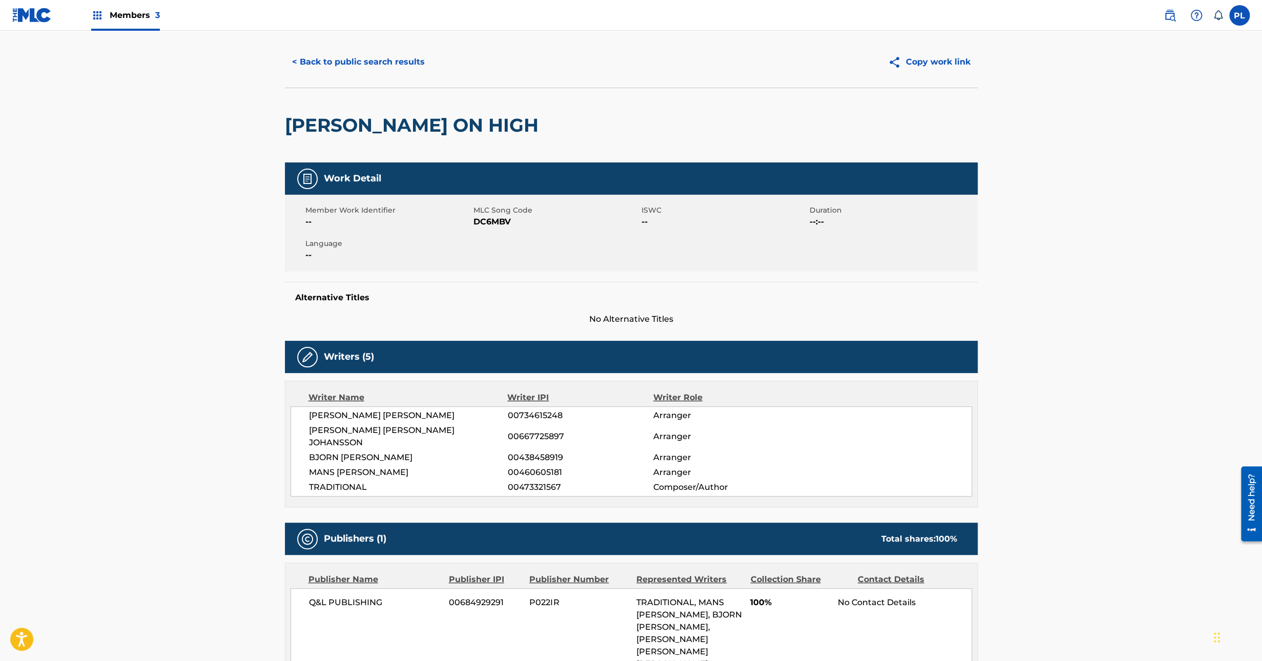
scroll to position [0, 0]
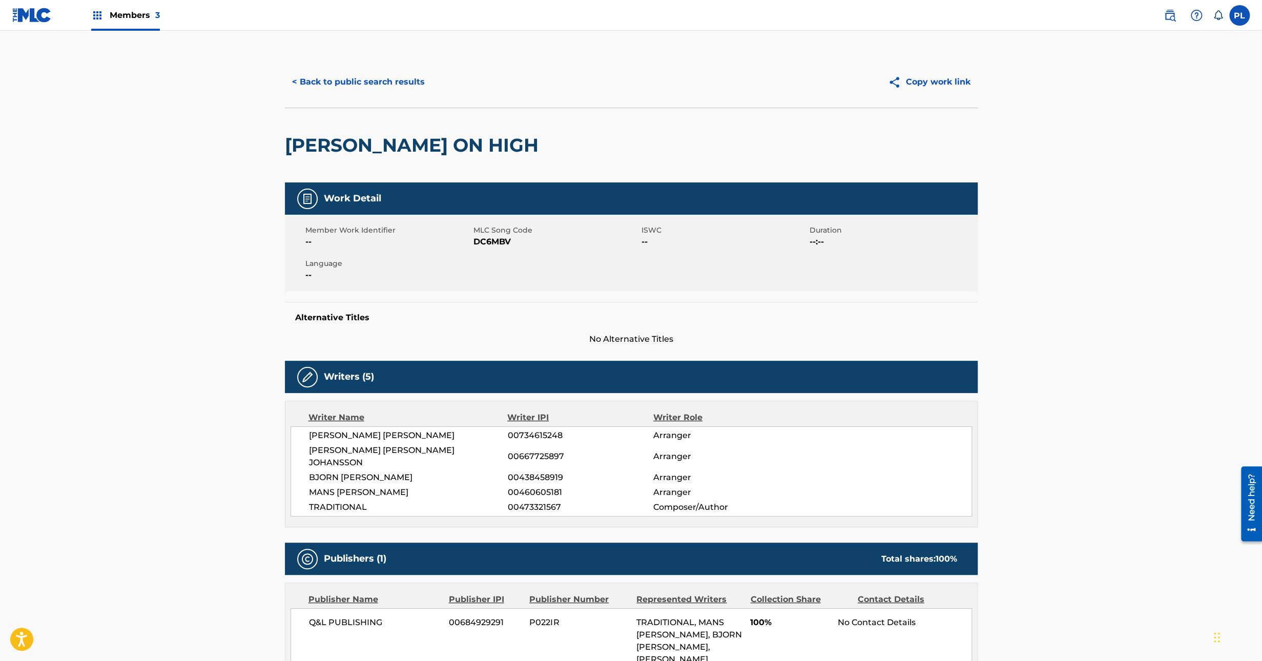
click at [339, 69] on button "< Back to public search results" at bounding box center [358, 82] width 147 height 26
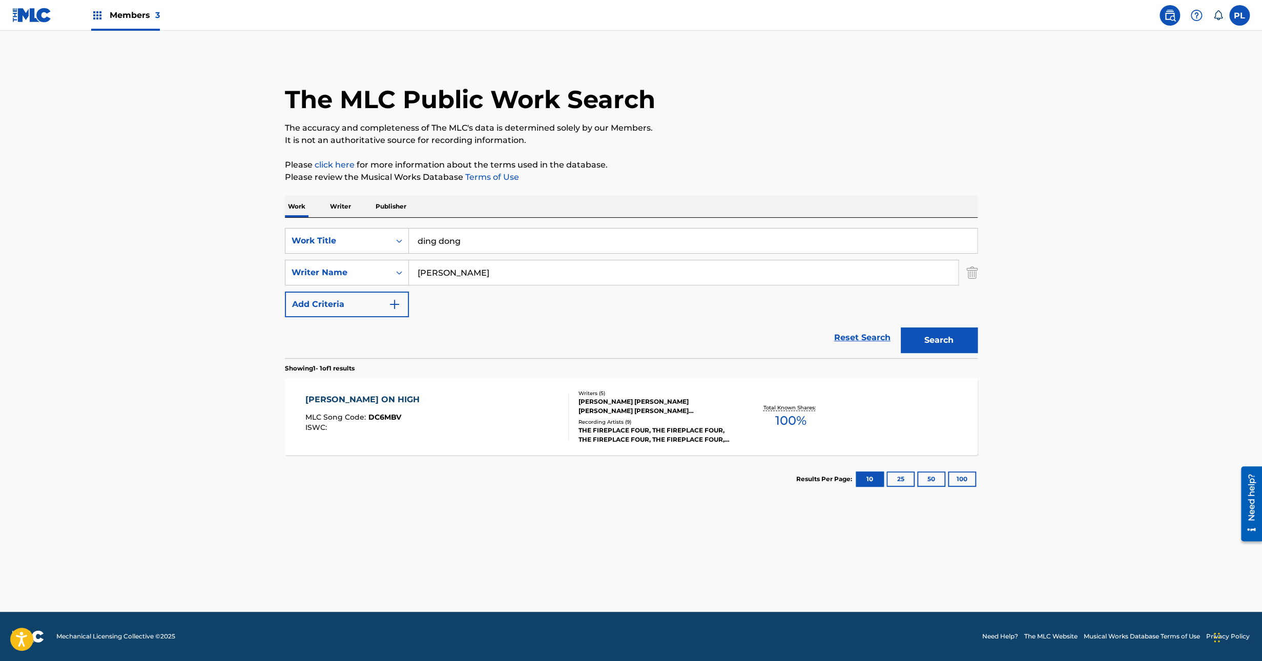
drag, startPoint x: 473, startPoint y: 242, endPoint x: 348, endPoint y: 259, distance: 125.7
click at [336, 263] on div "SearchWithCriteria9c16ce1c-a20e-4068-af36-c0dc222fc029 Work Title ding dong Sea…" at bounding box center [631, 272] width 693 height 89
paste input "A La Nanita Nana"
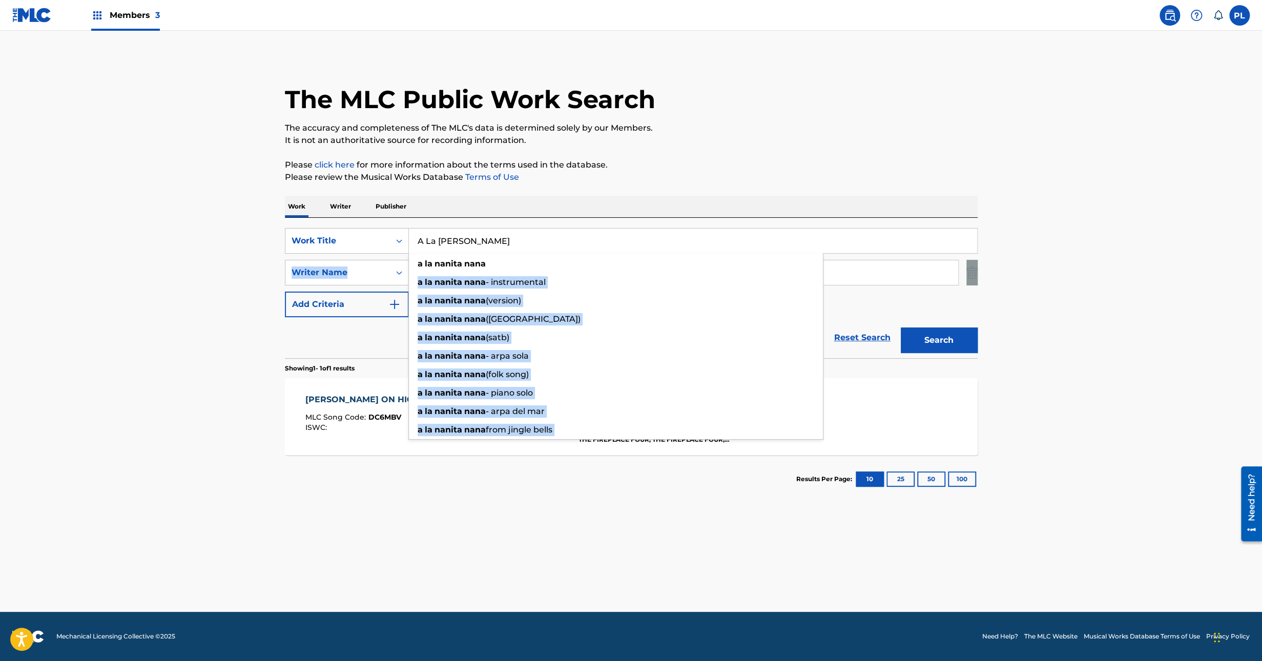
click at [105, 320] on main "The MLC Public Work Search The accuracy and completeness of The MLC's data is d…" at bounding box center [631, 321] width 1262 height 581
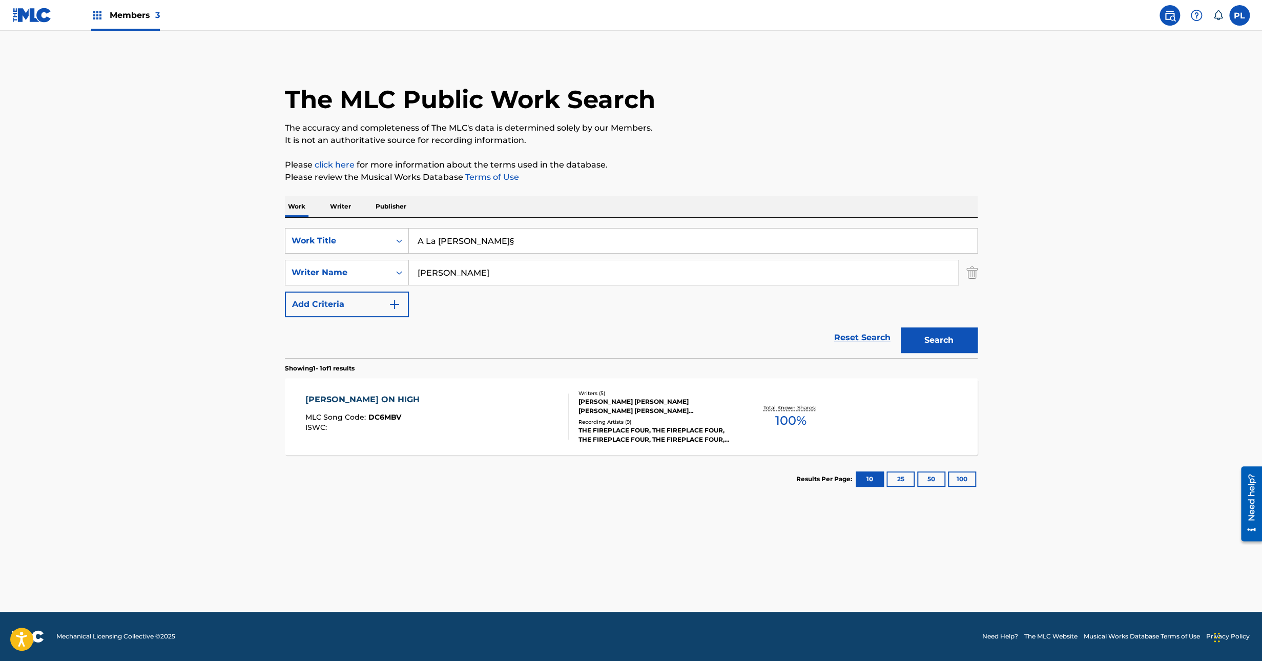
click at [596, 241] on input "A La Nanita Nana§" at bounding box center [693, 241] width 568 height 25
type input "A La Nanita Nana"
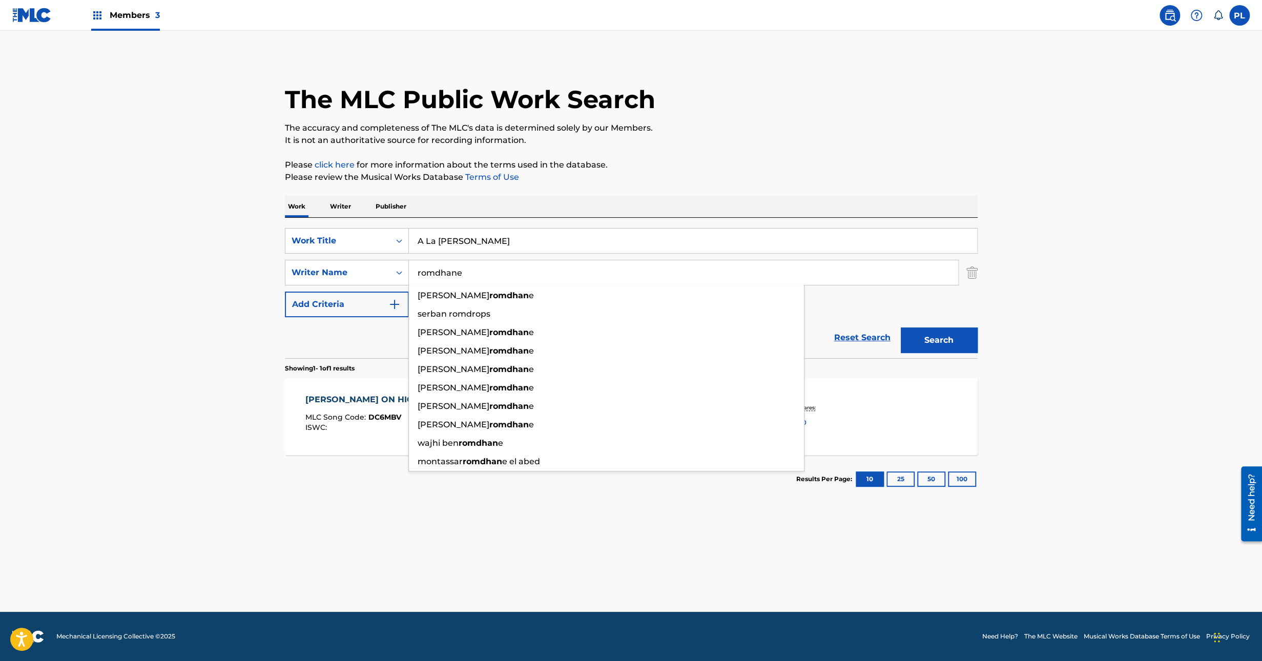
type input "romdhane"
click at [901, 327] on button "Search" at bounding box center [939, 340] width 77 height 26
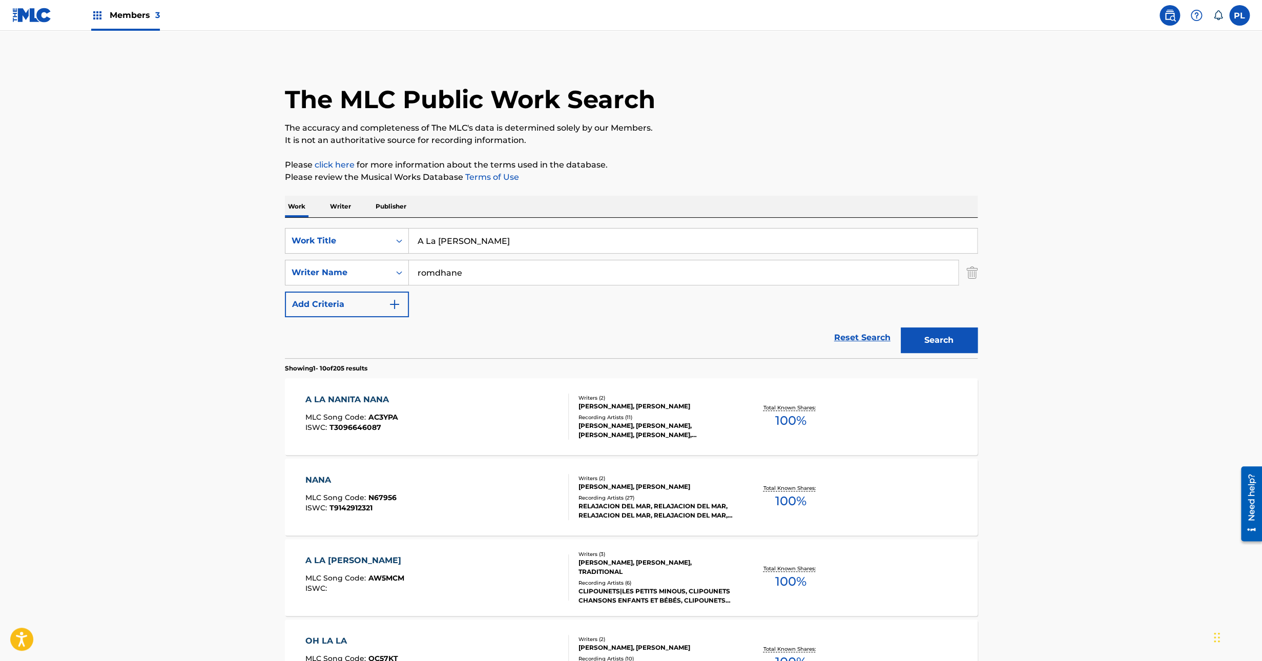
click at [184, 428] on main "The MLC Public Work Search The accuracy and completeness of The MLC's data is d…" at bounding box center [631, 634] width 1262 height 1206
click at [678, 415] on div "Recording Artists ( 11 )" at bounding box center [656, 418] width 155 height 8
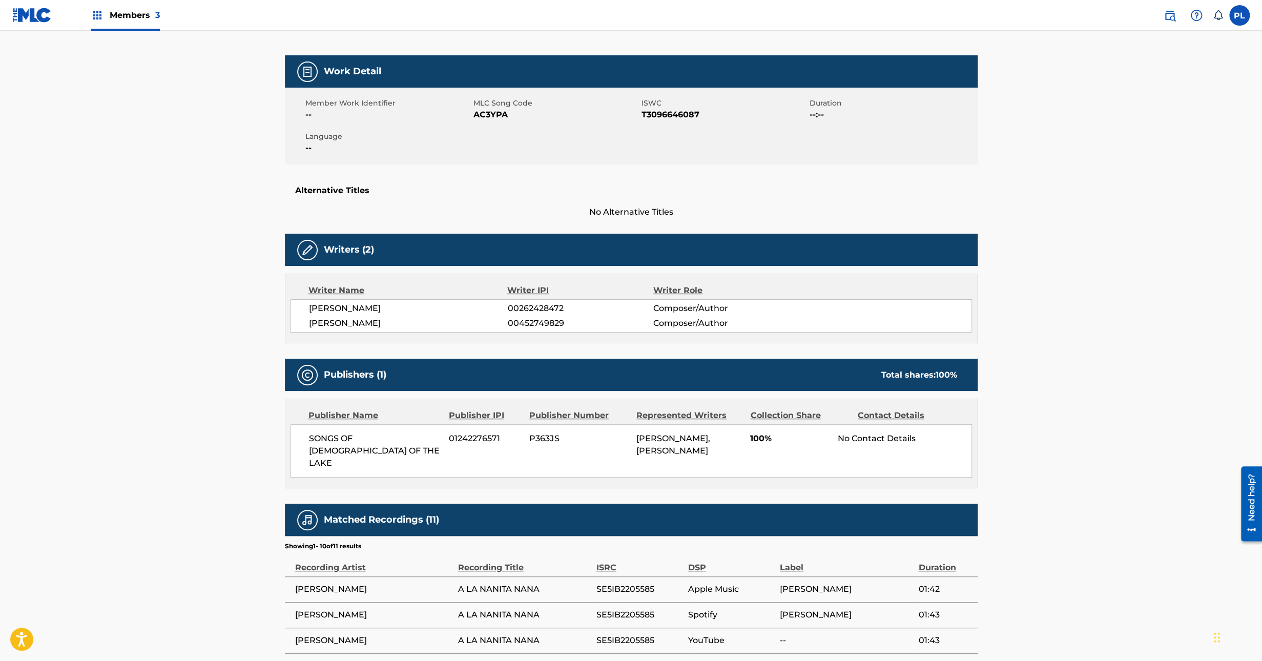
scroll to position [3, 0]
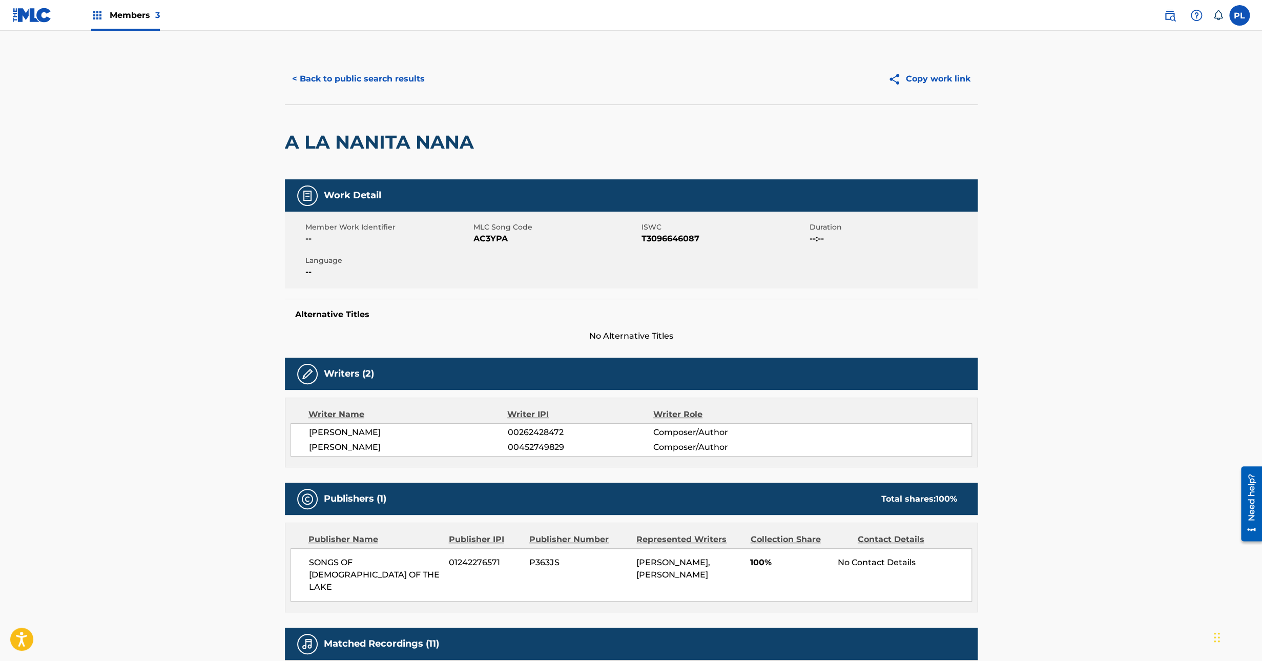
click at [483, 228] on span "MLC Song Code" at bounding box center [556, 227] width 166 height 11
click at [484, 236] on span "AC3YPA" at bounding box center [556, 239] width 166 height 12
copy span "AC3YPA"
click at [367, 80] on button "< Back to public search results" at bounding box center [358, 79] width 147 height 26
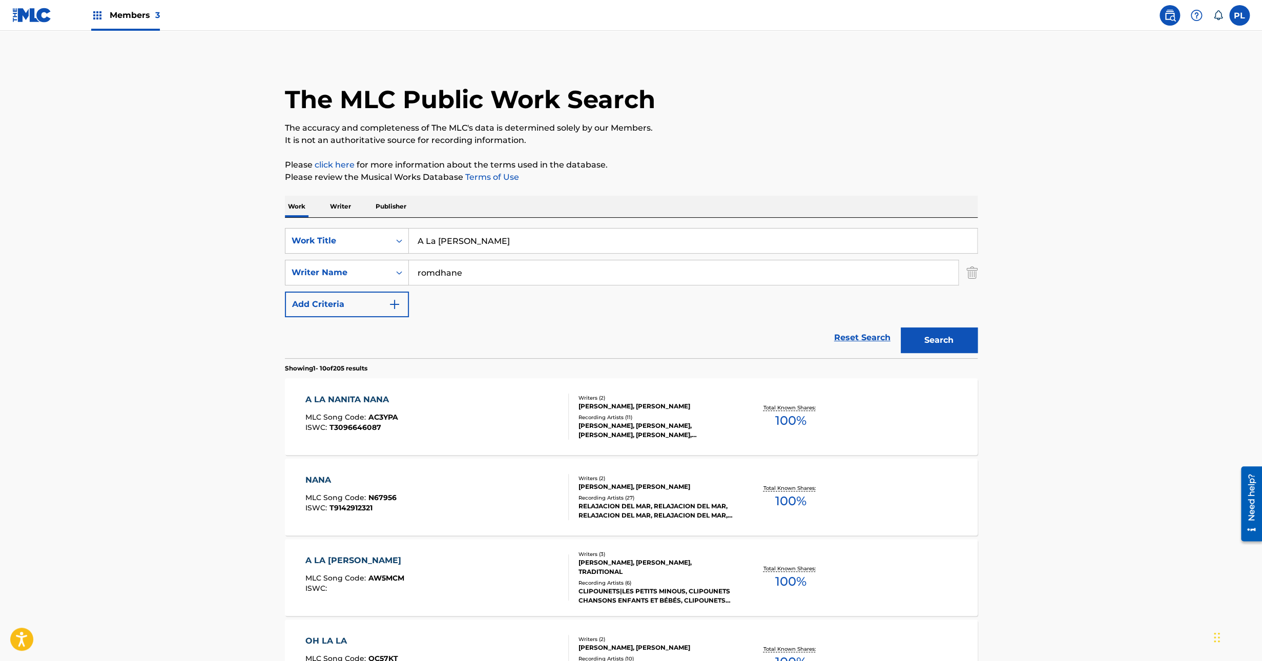
drag, startPoint x: 461, startPoint y: 242, endPoint x: 209, endPoint y: 267, distance: 253.4
click at [198, 265] on main "The MLC Public Work Search The accuracy and completeness of The MLC's data is d…" at bounding box center [631, 634] width 1262 height 1206
paste input "re You Sleeping"
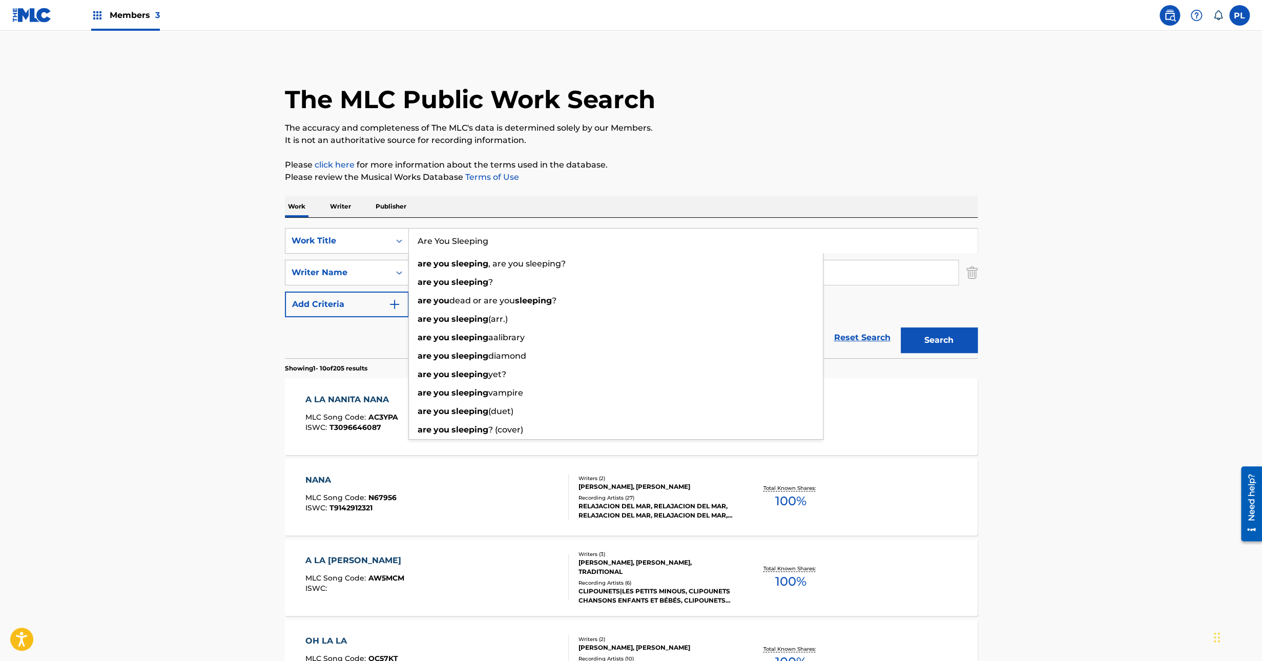
type input "Are You Sleeping"
click at [953, 336] on button "Search" at bounding box center [939, 340] width 77 height 26
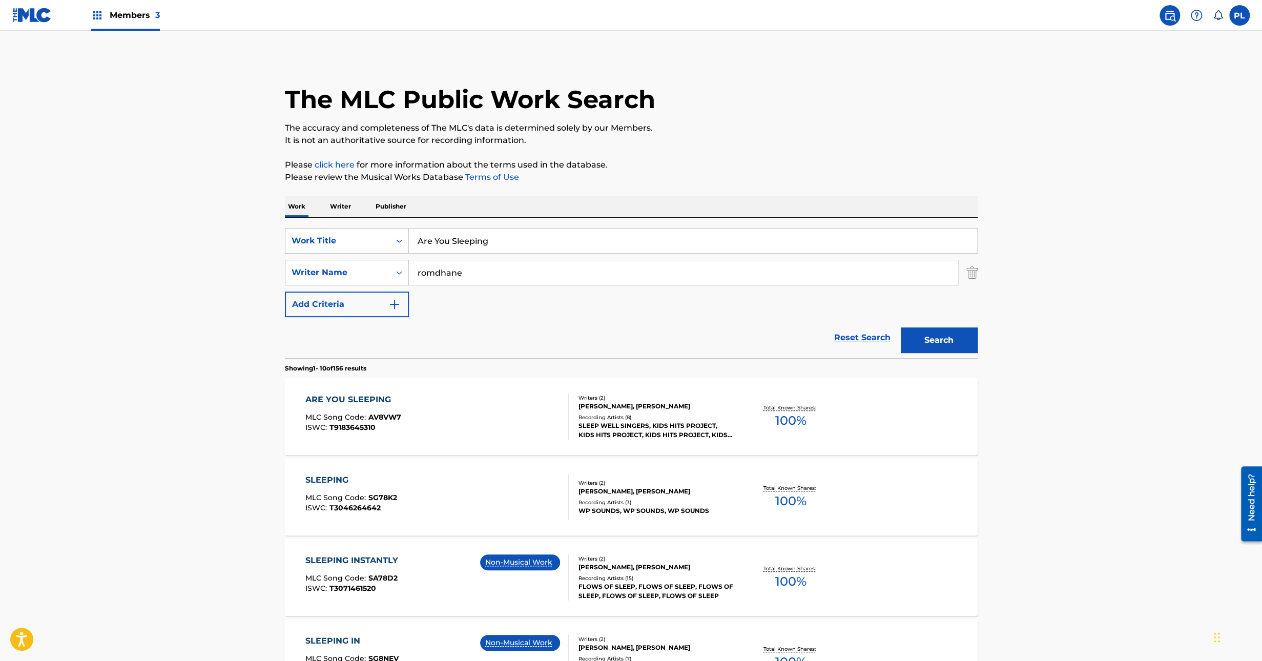
click at [685, 421] on div "SLEEP WELL SINGERS, KIDS HITS PROJECT, KIDS HITS PROJECT, KIDS HITS PROJECT, KI…" at bounding box center [656, 430] width 155 height 18
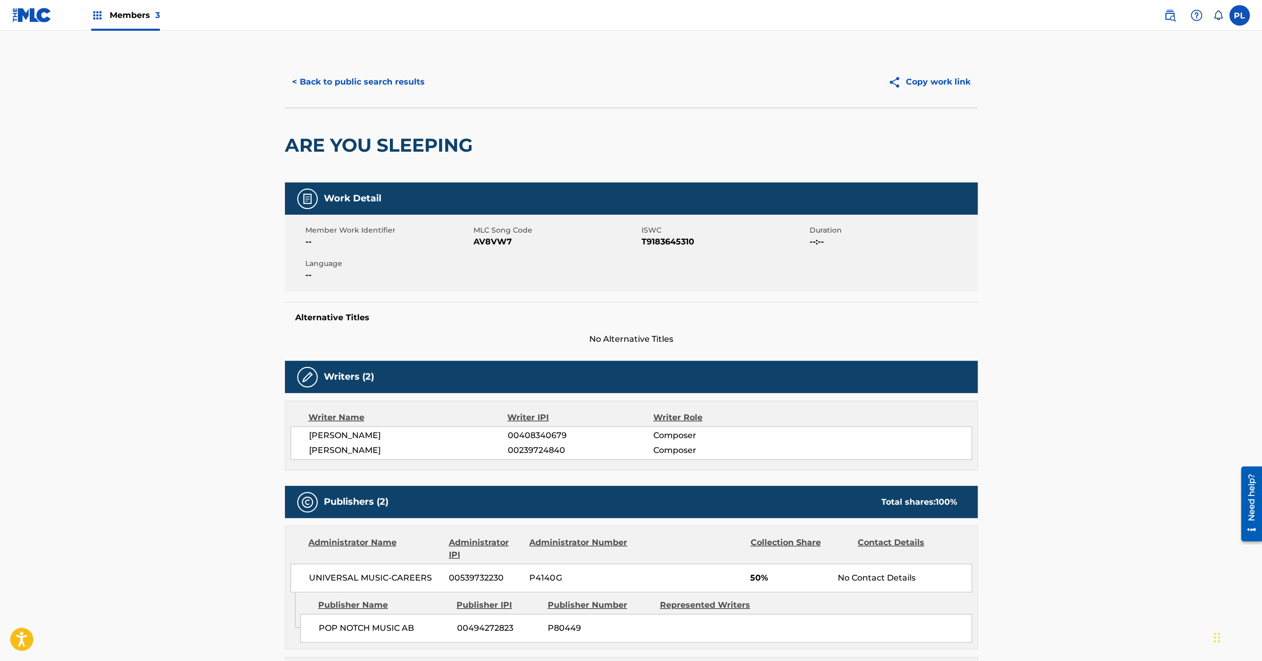
click at [402, 75] on button "< Back to public search results" at bounding box center [358, 82] width 147 height 26
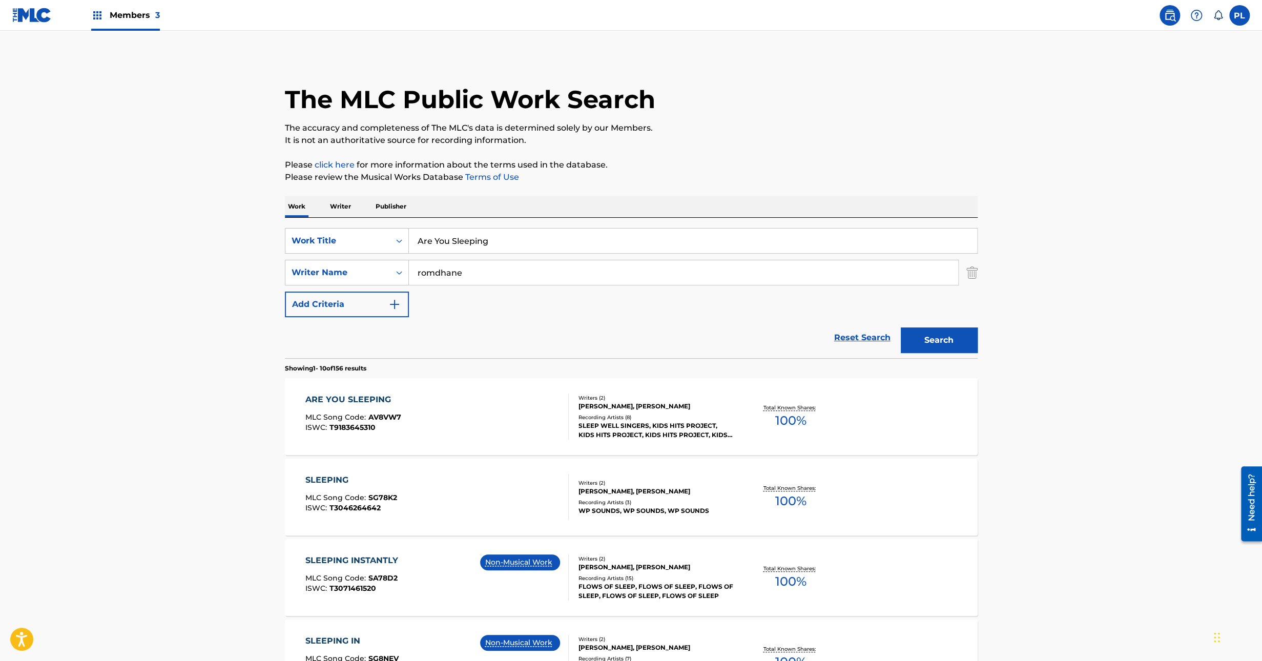
click at [601, 426] on div "SLEEP WELL SINGERS, KIDS HITS PROJECT, KIDS HITS PROJECT, KIDS HITS PROJECT, KI…" at bounding box center [656, 430] width 155 height 18
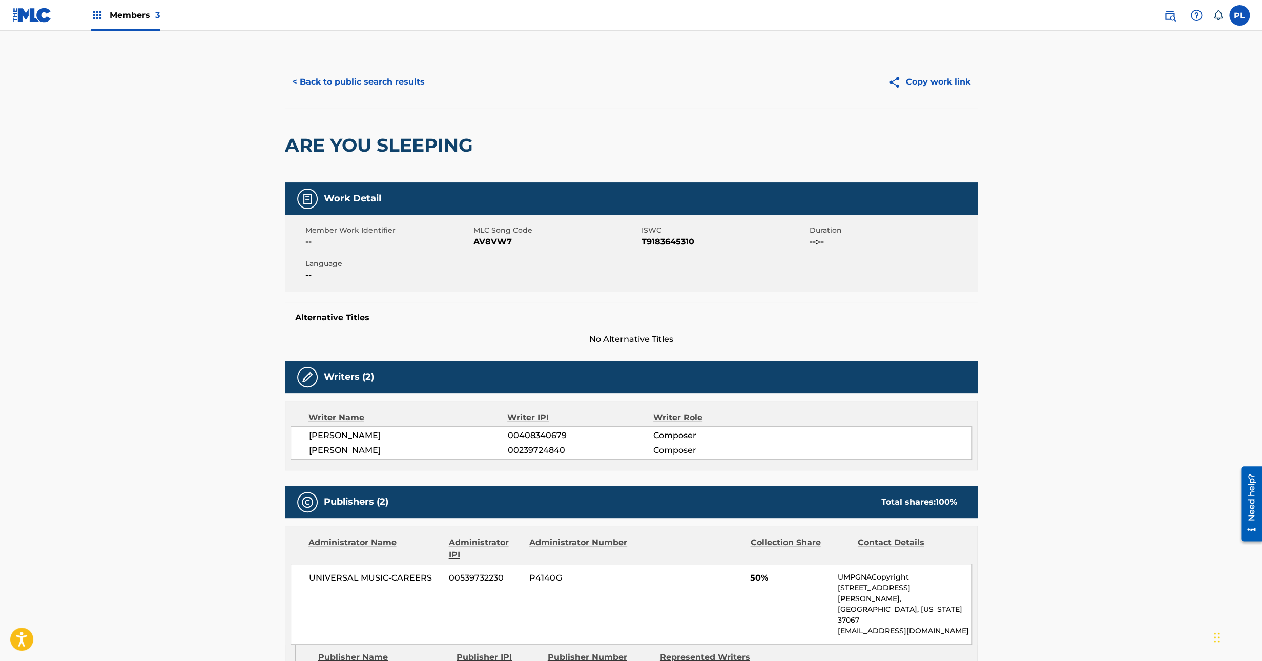
click at [382, 90] on button "< Back to public search results" at bounding box center [358, 82] width 147 height 26
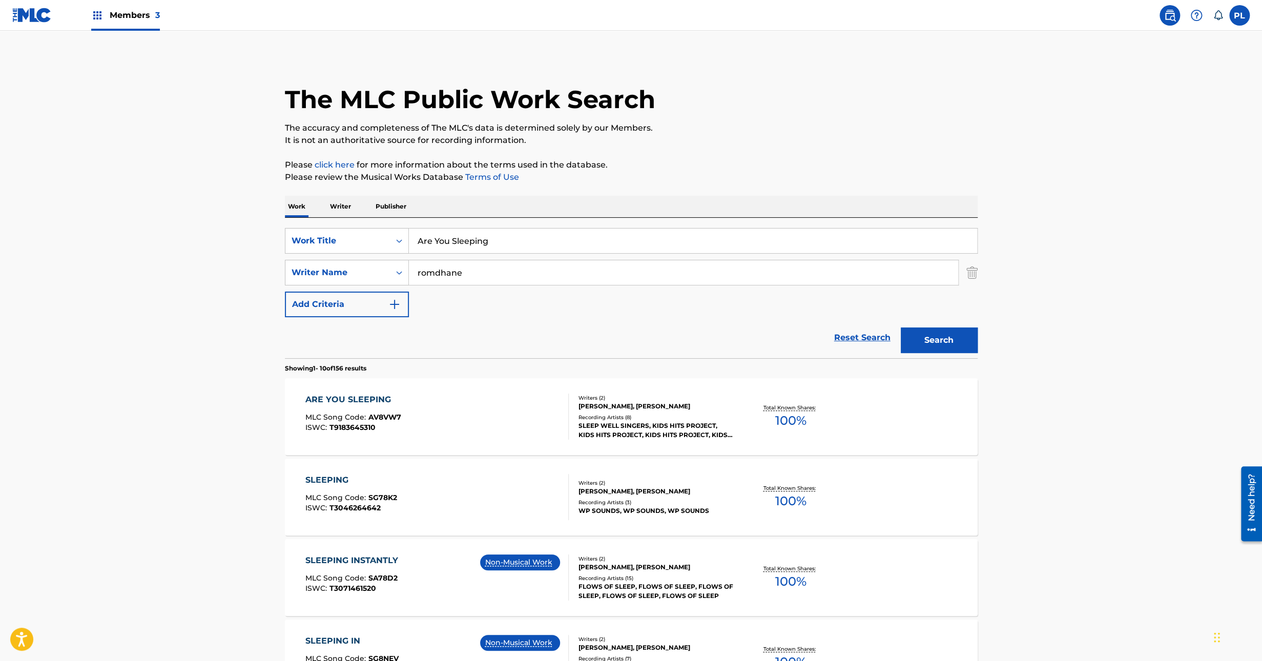
drag, startPoint x: 562, startPoint y: 237, endPoint x: 107, endPoint y: 235, distance: 455.0
click at [111, 235] on main "The MLC Public Work Search The accuracy and completeness of The MLC's data is d…" at bounding box center [631, 634] width 1262 height 1206
paste input "Frère Jacques (Are you Sleeping, Brother John)"
type input "Frère Jacques (Are you Sleeping, Brother John)"
click at [901, 327] on button "Search" at bounding box center [939, 340] width 77 height 26
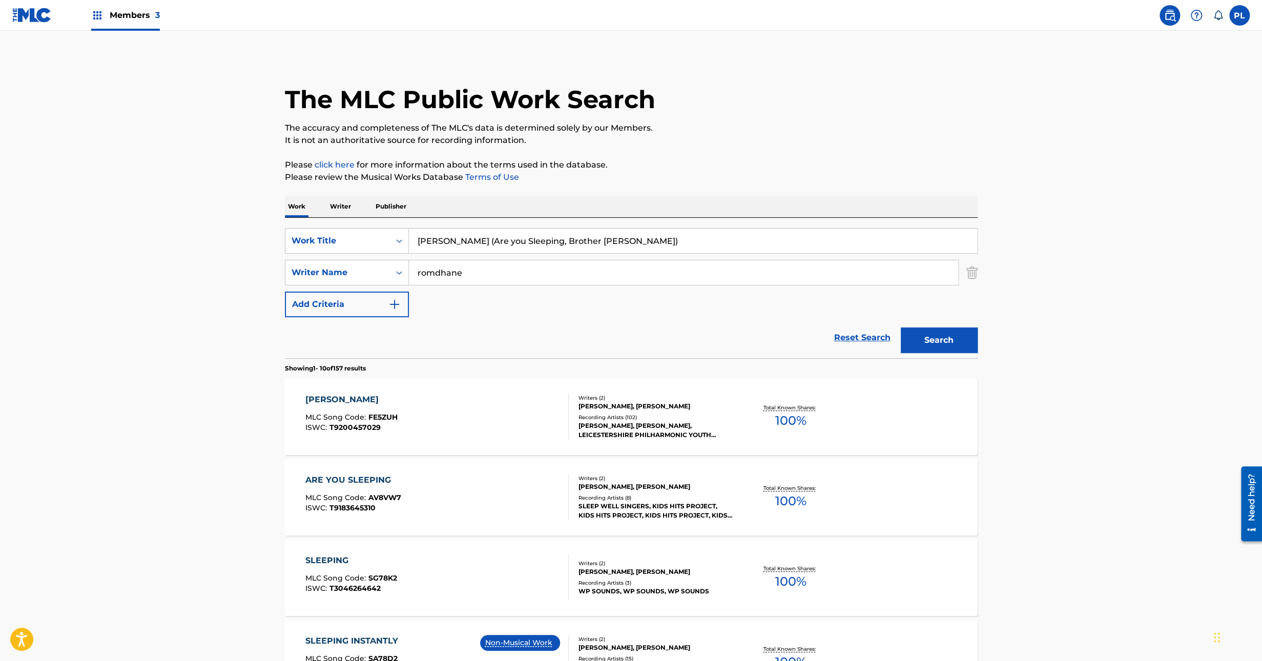
click at [647, 417] on div "Recording Artists ( 102 )" at bounding box center [656, 418] width 155 height 8
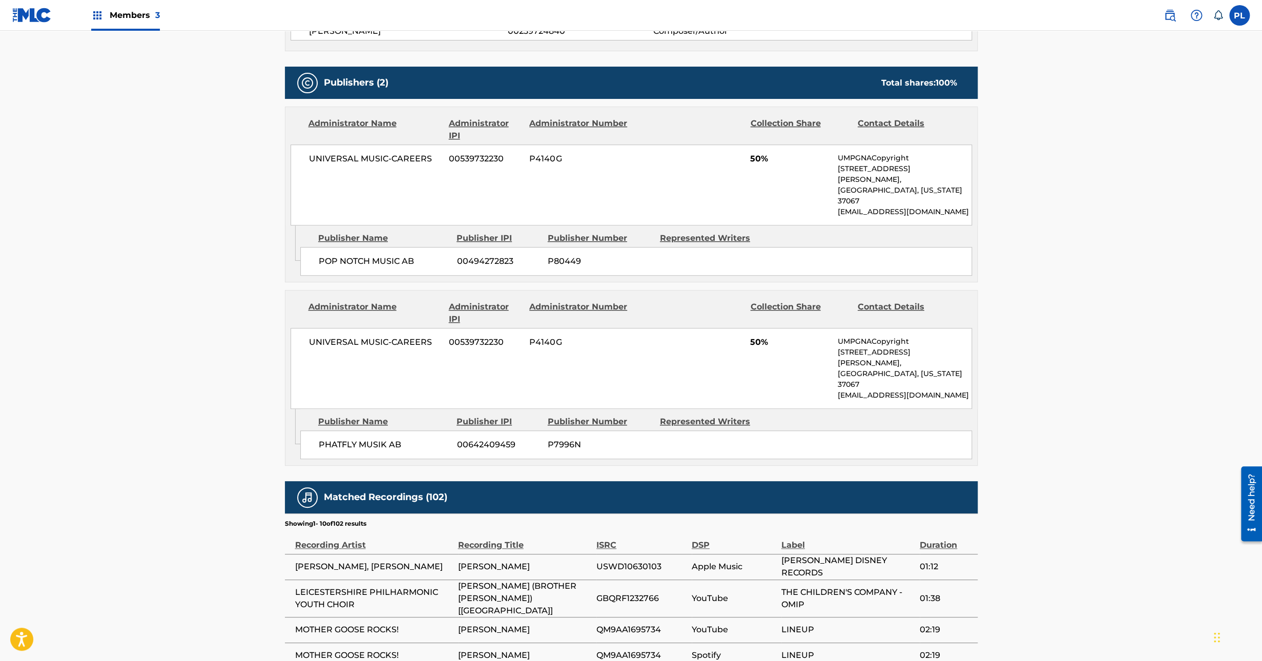
scroll to position [384, 0]
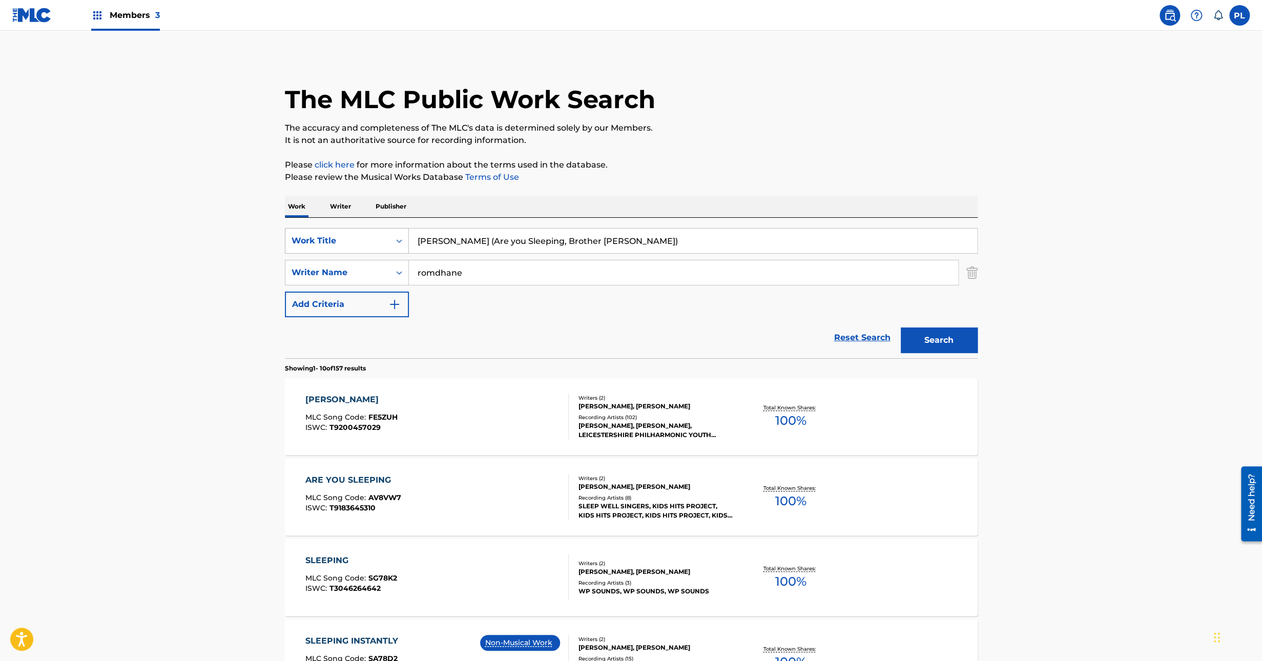
click at [355, 231] on div "Work Title" at bounding box center [337, 240] width 105 height 19
click at [366, 268] on div "MLC Song Code" at bounding box center [346, 267] width 123 height 26
drag, startPoint x: 612, startPoint y: 244, endPoint x: 593, endPoint y: 248, distance: 19.3
click at [613, 243] on input "Search Form" at bounding box center [693, 241] width 568 height 25
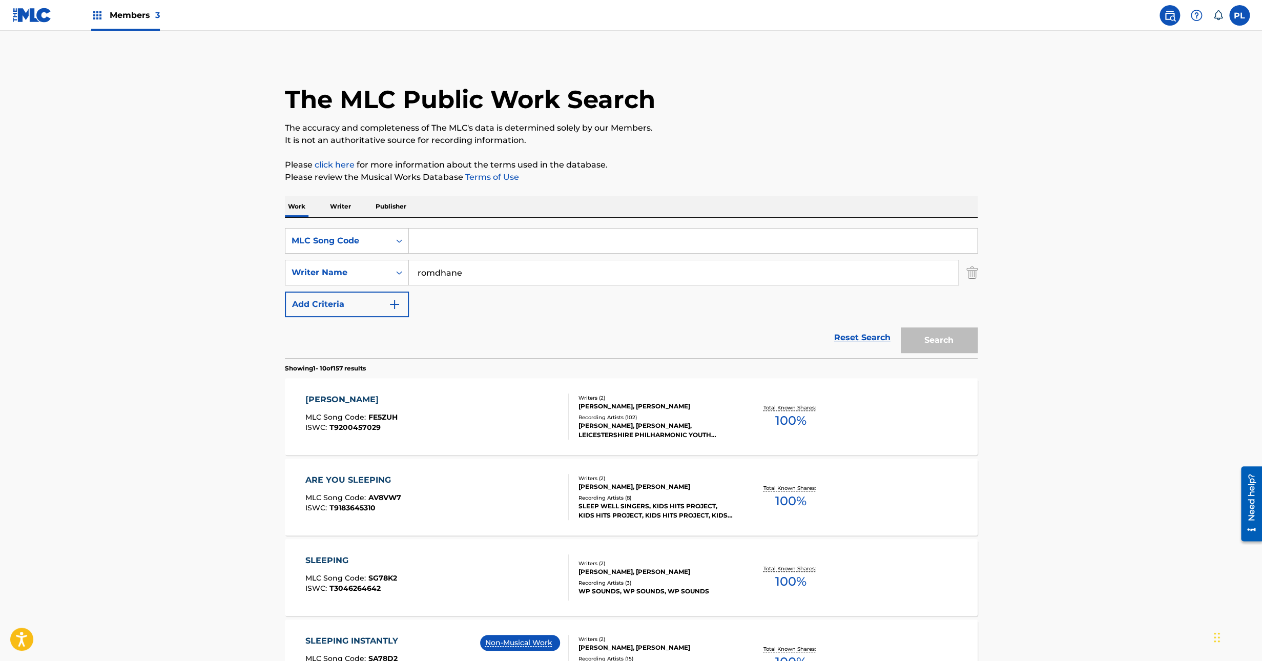
paste input "FB0DAR"
type input "FB0DAR"
drag, startPoint x: 393, startPoint y: 267, endPoint x: 129, endPoint y: 260, distance: 264.0
click at [184, 253] on main "The MLC Public Work Search The accuracy and completeness of The MLC's data is d…" at bounding box center [631, 634] width 1262 height 1206
click at [901, 327] on button "Search" at bounding box center [939, 340] width 77 height 26
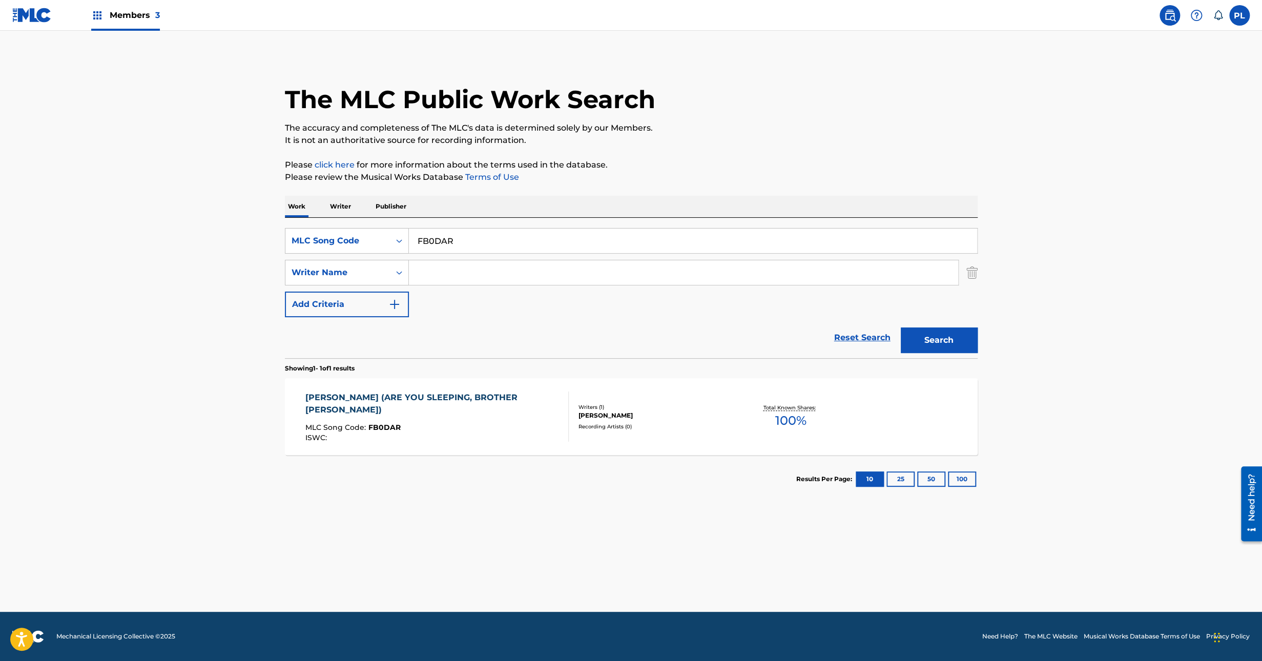
click at [593, 435] on div "FRRE JACQUES (ARE YOU SLEEPING, BROTHER JOHN) MLC Song Code : FB0DAR ISWC : Wri…" at bounding box center [631, 416] width 693 height 77
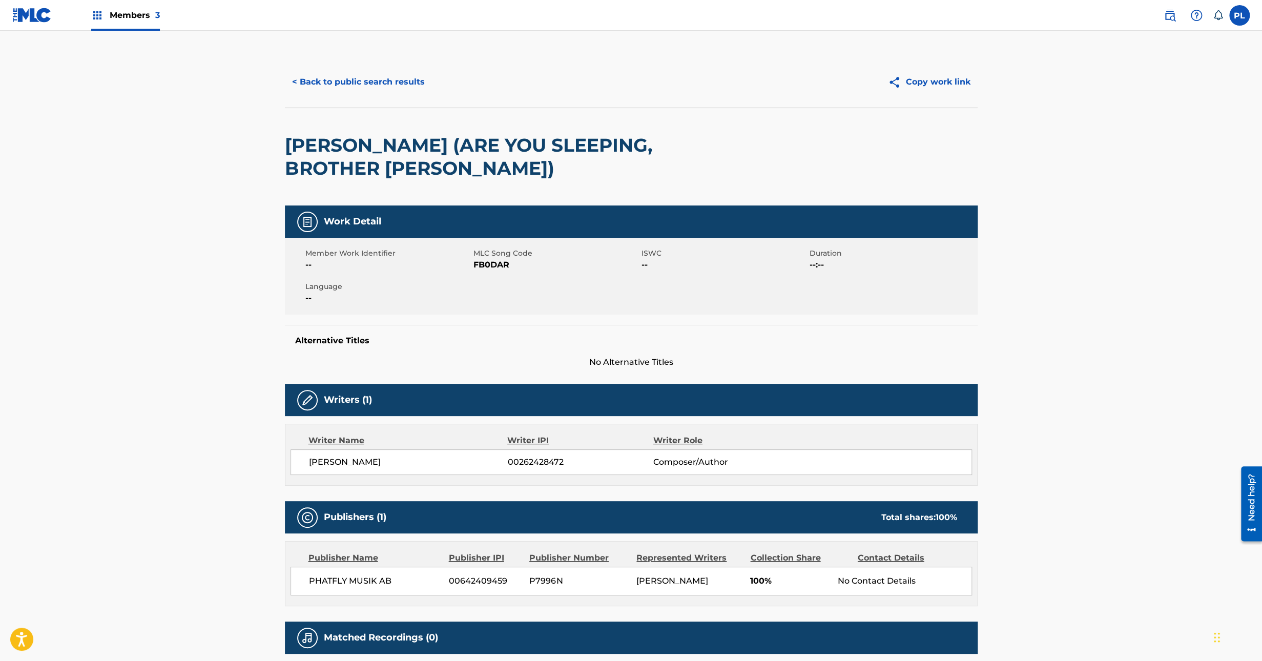
click at [501, 261] on span "FB0DAR" at bounding box center [556, 265] width 166 height 12
copy span "FB0DAR"
click at [380, 71] on button "< Back to public search results" at bounding box center [358, 82] width 147 height 26
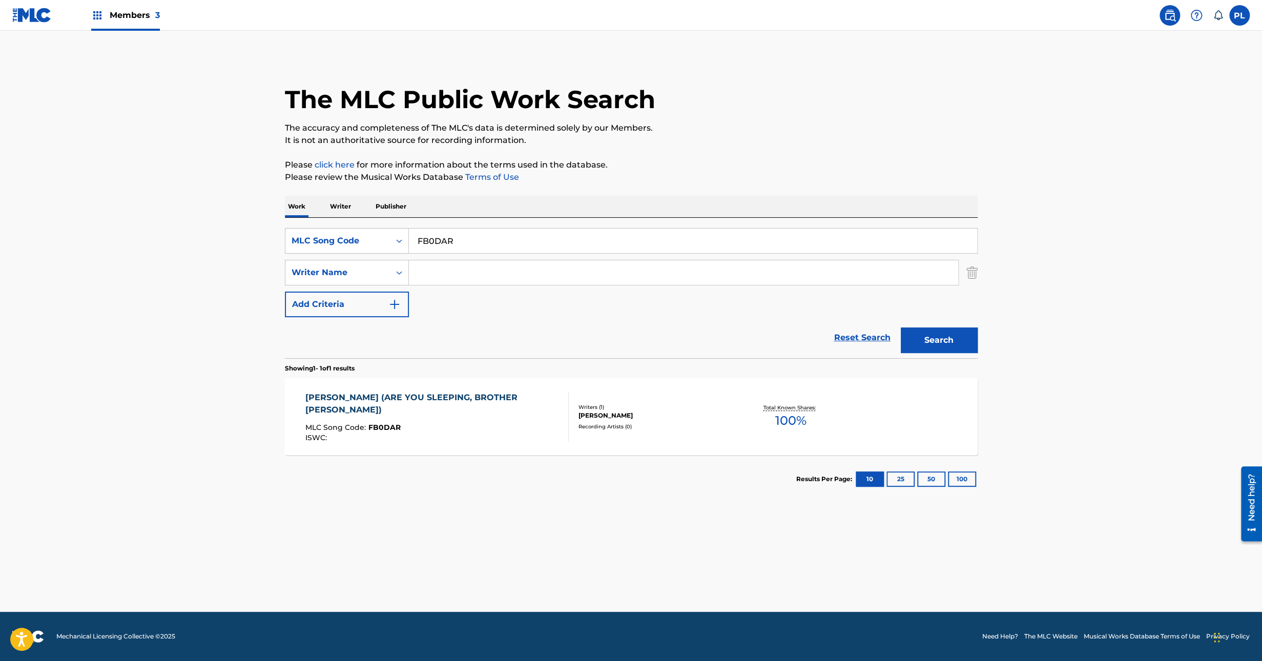
drag, startPoint x: 502, startPoint y: 244, endPoint x: 300, endPoint y: 254, distance: 201.6
click at [324, 254] on div "SearchWithCriteria024b1fb4-bf18-4d83-b7e2-81c9ee57d215 MLC Song Code FB0DAR Sea…" at bounding box center [631, 272] width 693 height 89
type input "are you slee"
click at [340, 244] on div "MLC Song Code" at bounding box center [338, 241] width 92 height 12
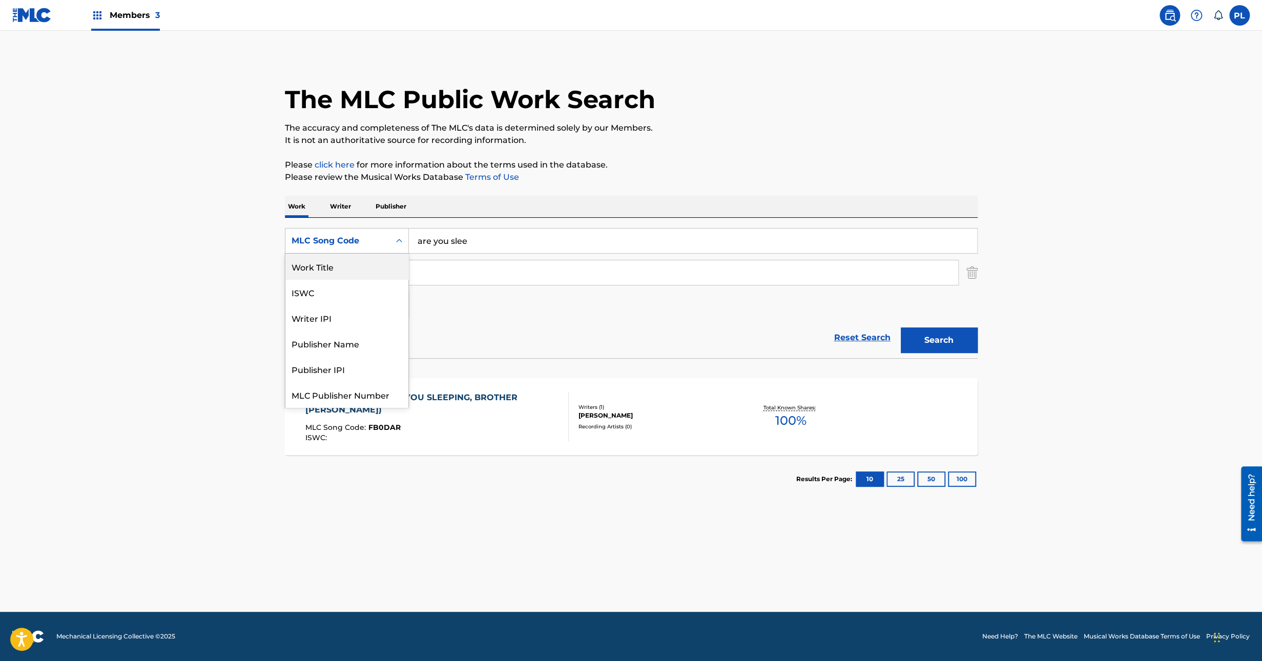
click at [345, 268] on div "Work Title" at bounding box center [346, 267] width 123 height 26
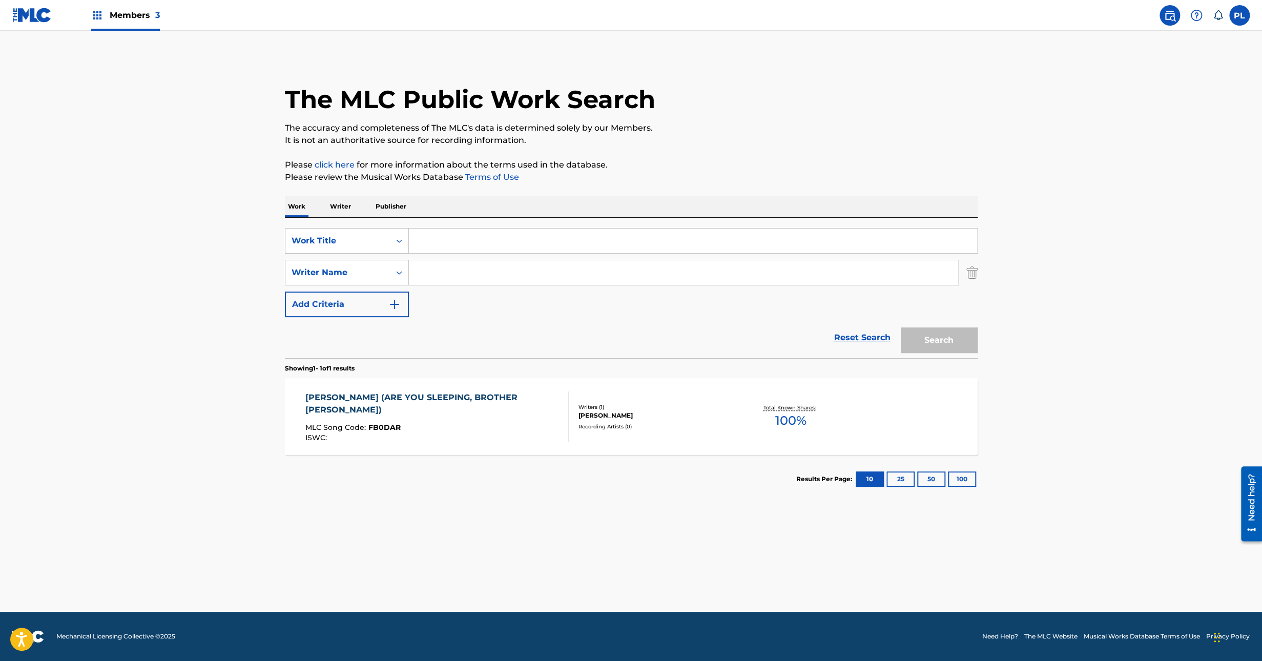
click at [471, 240] on input "Search Form" at bounding box center [693, 241] width 568 height 25
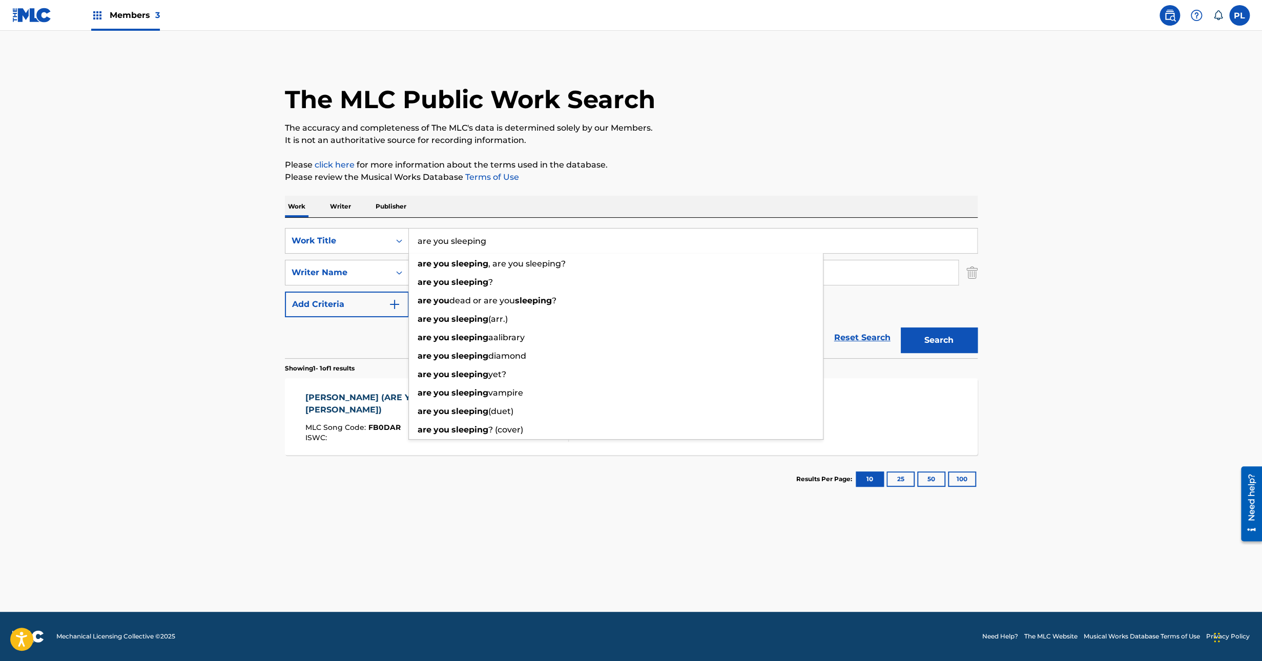
type input "are you sleeping"
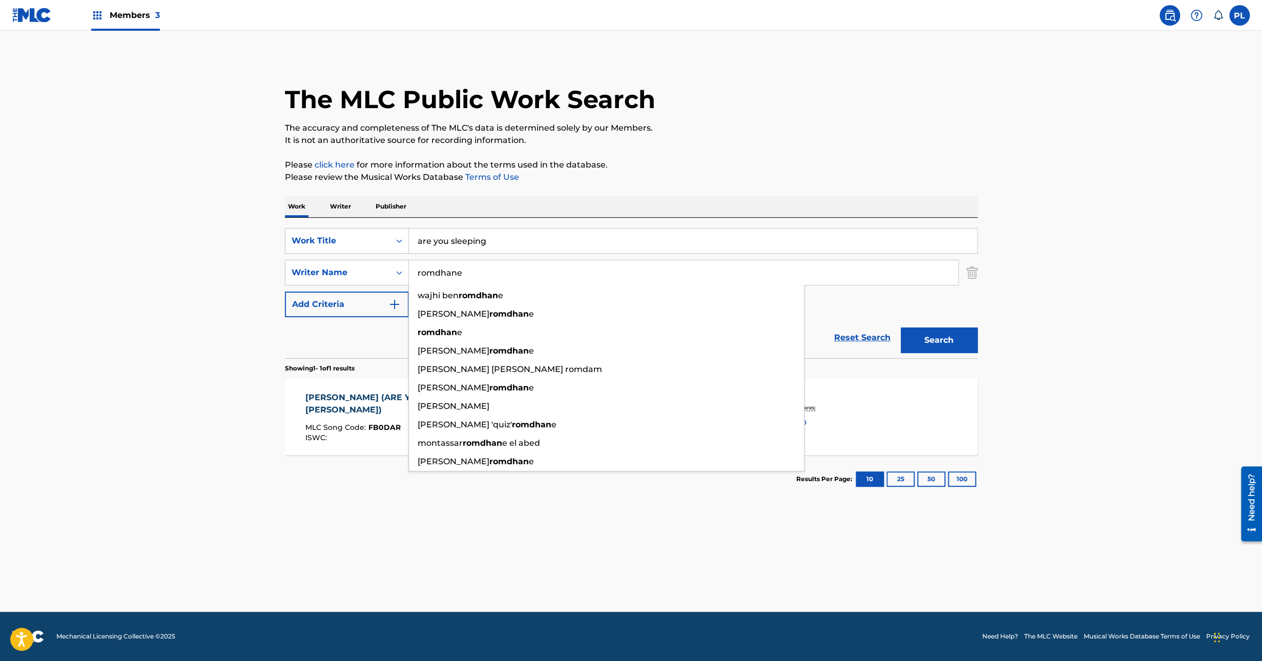
type input "romdhane"
click at [901, 327] on button "Search" at bounding box center [939, 340] width 77 height 26
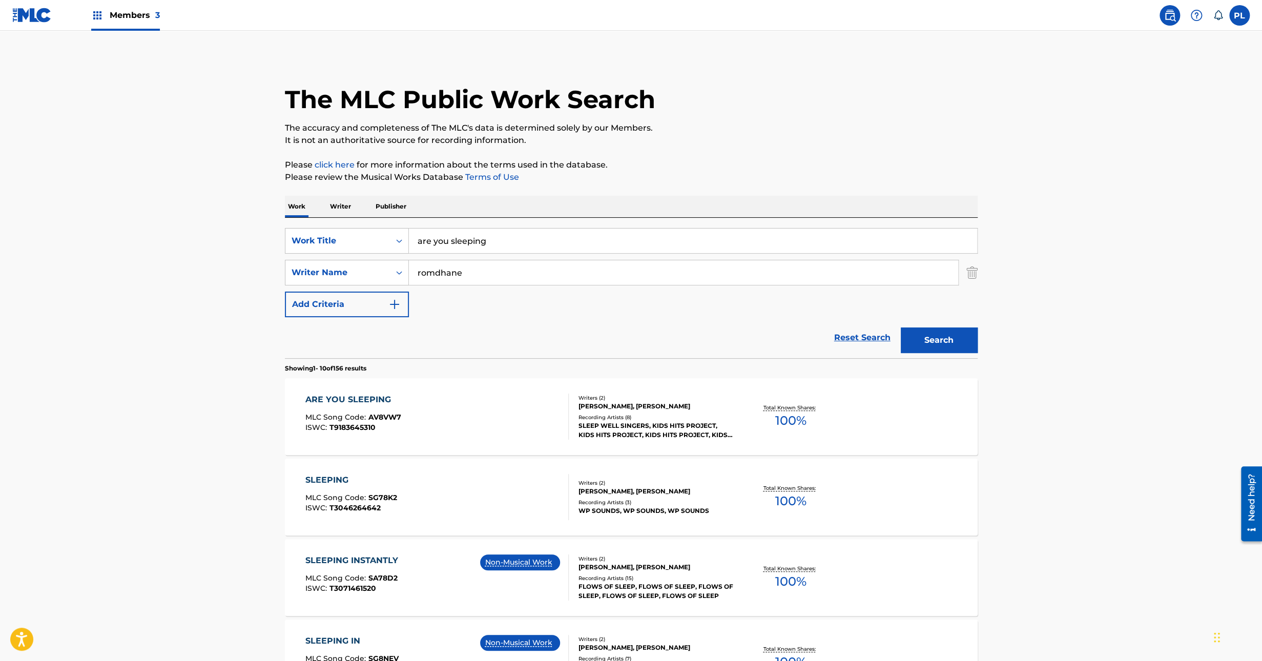
click at [223, 417] on main "The MLC Public Work Search The accuracy and completeness of The MLC's data is d…" at bounding box center [631, 634] width 1262 height 1206
click at [566, 419] on div at bounding box center [564, 417] width 8 height 46
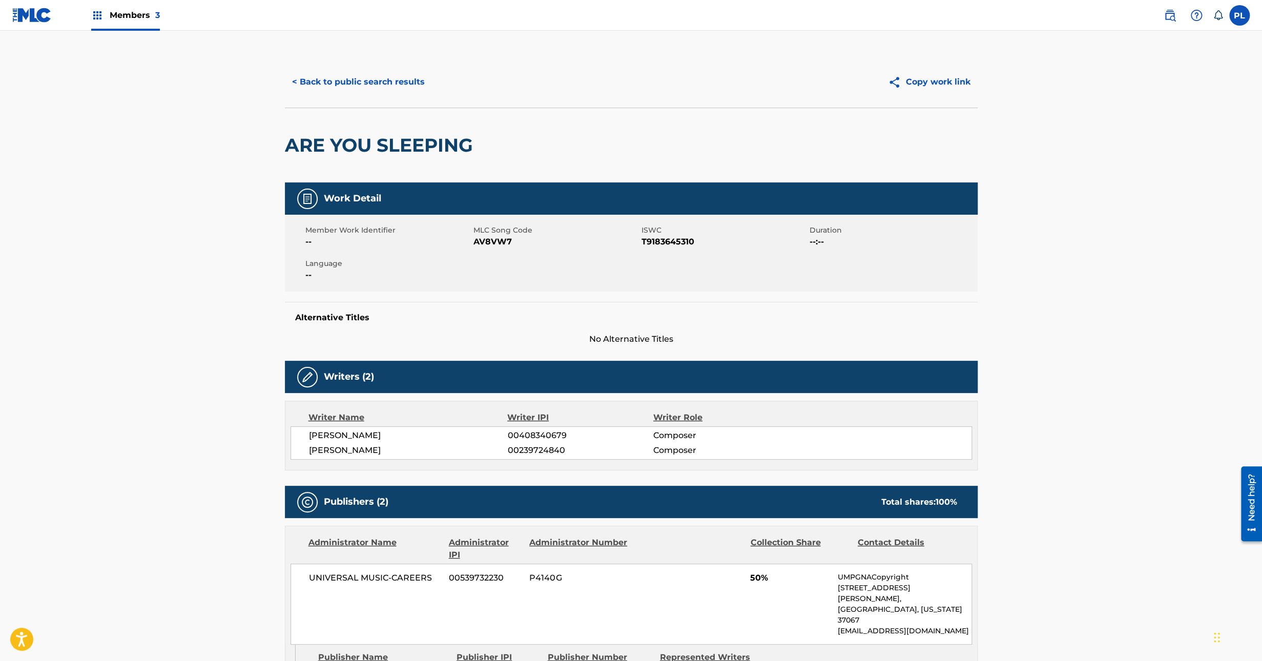
click at [556, 447] on span "00239724840" at bounding box center [580, 450] width 146 height 12
copy span "00239724840"
click at [369, 79] on button "< Back to public search results" at bounding box center [358, 82] width 147 height 26
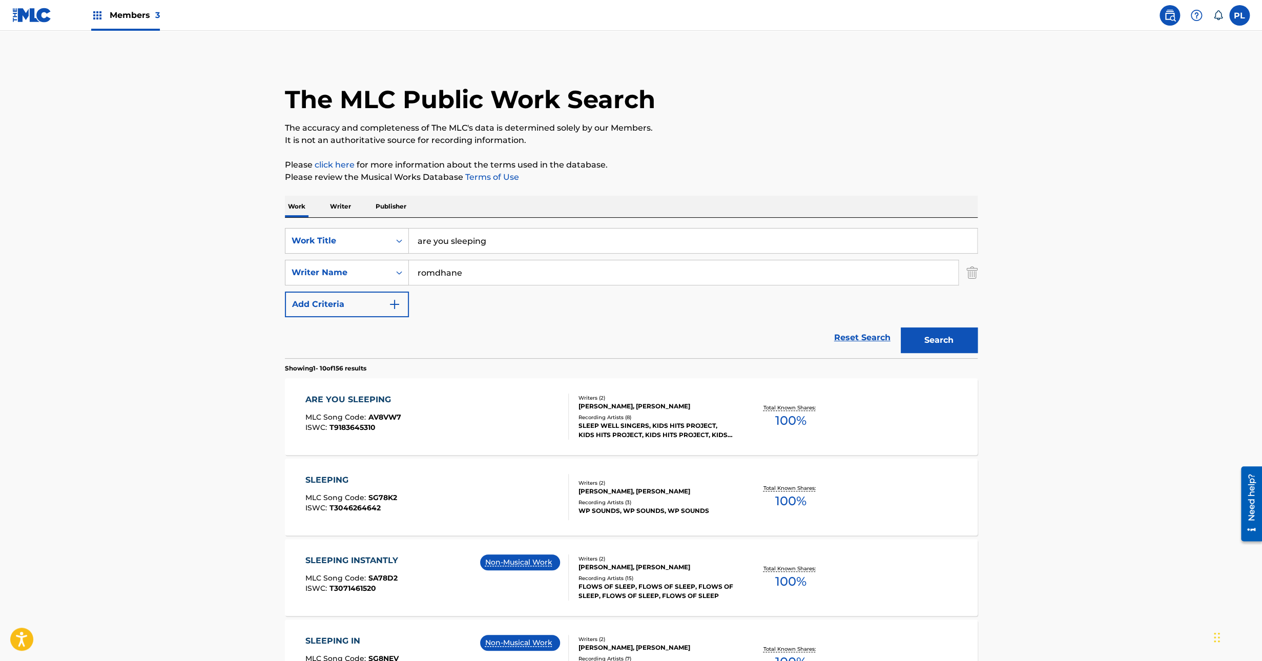
drag, startPoint x: 512, startPoint y: 239, endPoint x: 350, endPoint y: 257, distance: 162.9
click at [317, 243] on div "SearchWithCriteria88ed27be-7aac-4945-9a06-c8ac6e18c2f7 Work Title are you sleep…" at bounding box center [631, 241] width 693 height 26
paste input "o holy night"
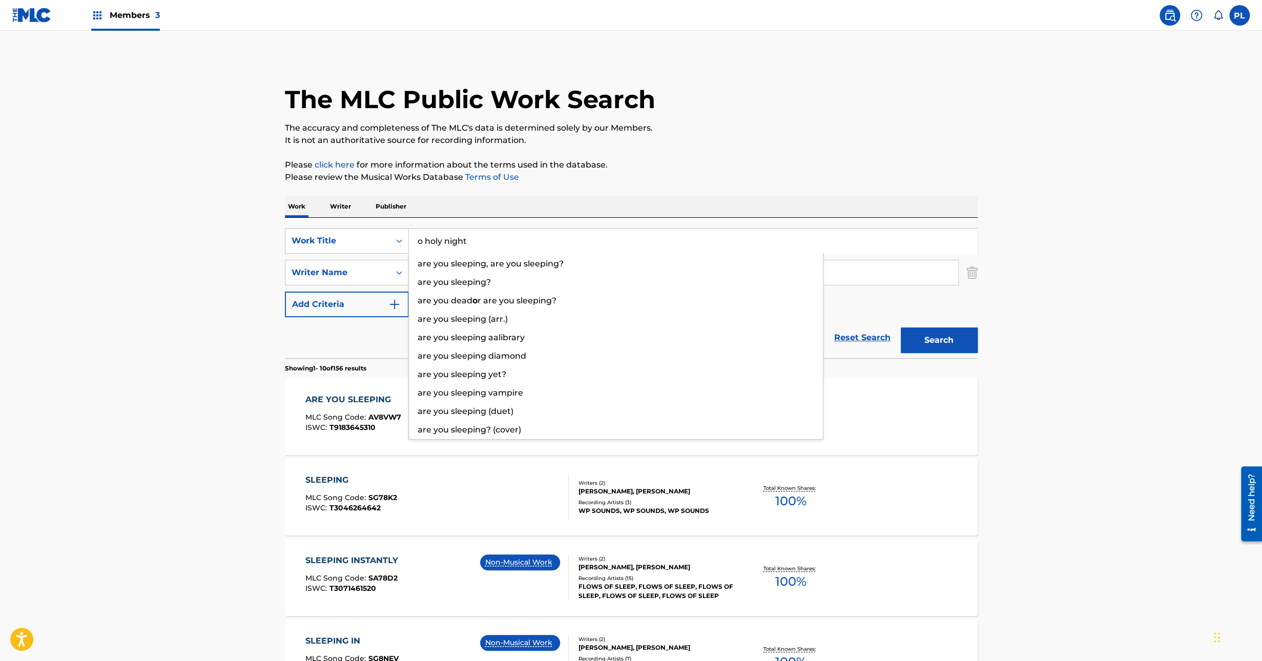
type input "o holy night"
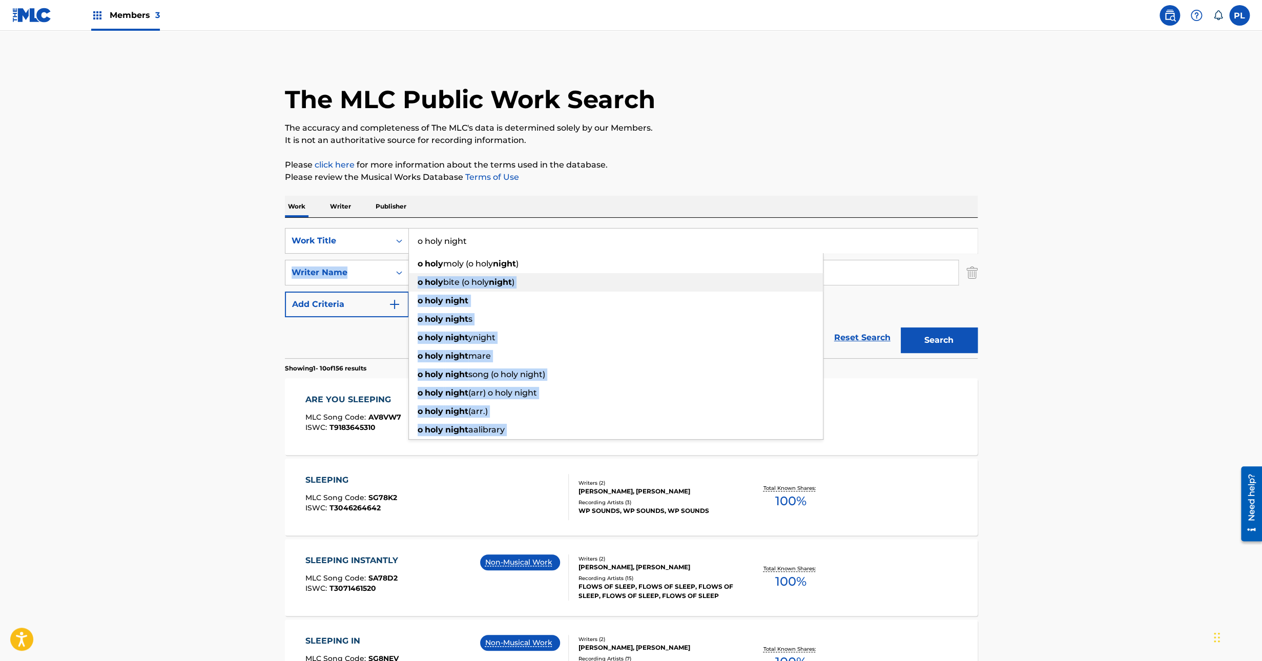
drag, startPoint x: 508, startPoint y: 279, endPoint x: 347, endPoint y: 286, distance: 160.6
click at [348, 286] on div "SearchWithCriteria88ed27be-7aac-4945-9a06-c8ac6e18c2f7 Work Title o holy night …" at bounding box center [631, 272] width 693 height 89
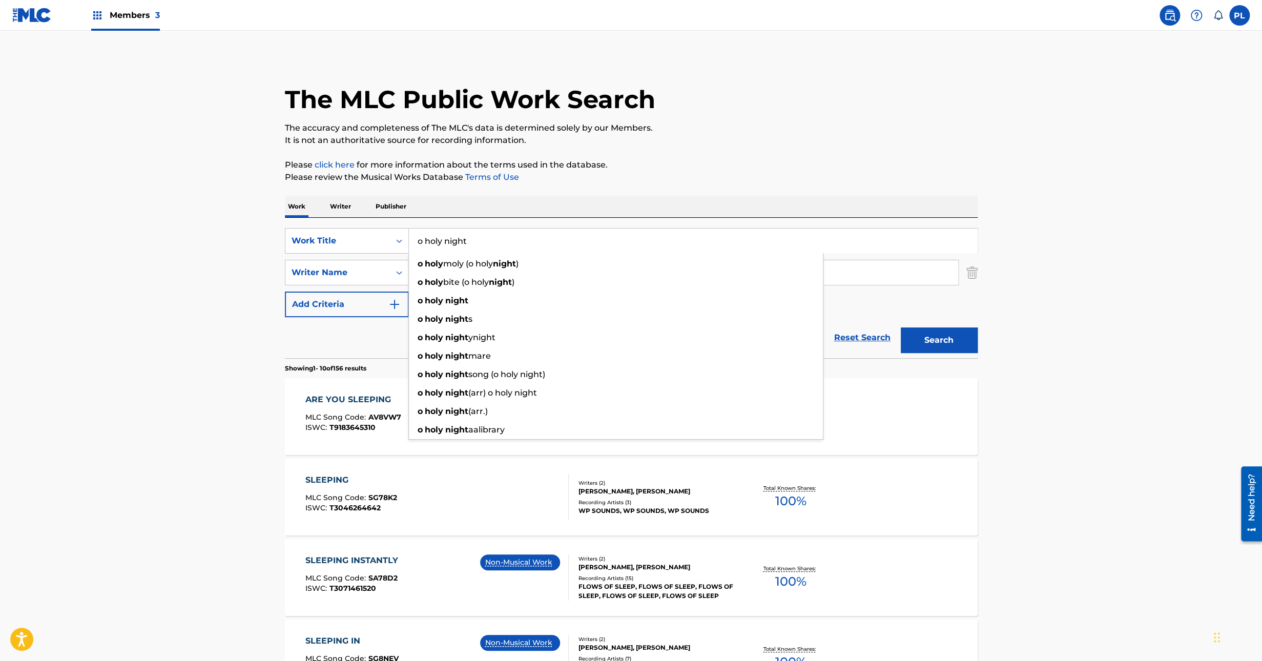
click at [553, 179] on p "Please review the Musical Works Database Terms of Use" at bounding box center [631, 177] width 693 height 12
click at [701, 112] on div "The MLC Public Work Search" at bounding box center [631, 93] width 693 height 75
click at [966, 53] on main "The MLC Public Work Search The accuracy and completeness of The MLC's data is d…" at bounding box center [631, 634] width 1262 height 1206
drag, startPoint x: 1144, startPoint y: 271, endPoint x: 1135, endPoint y: 280, distance: 13.4
click at [1145, 274] on main "The MLC Public Work Search The accuracy and completeness of The MLC's data is d…" at bounding box center [631, 634] width 1262 height 1206
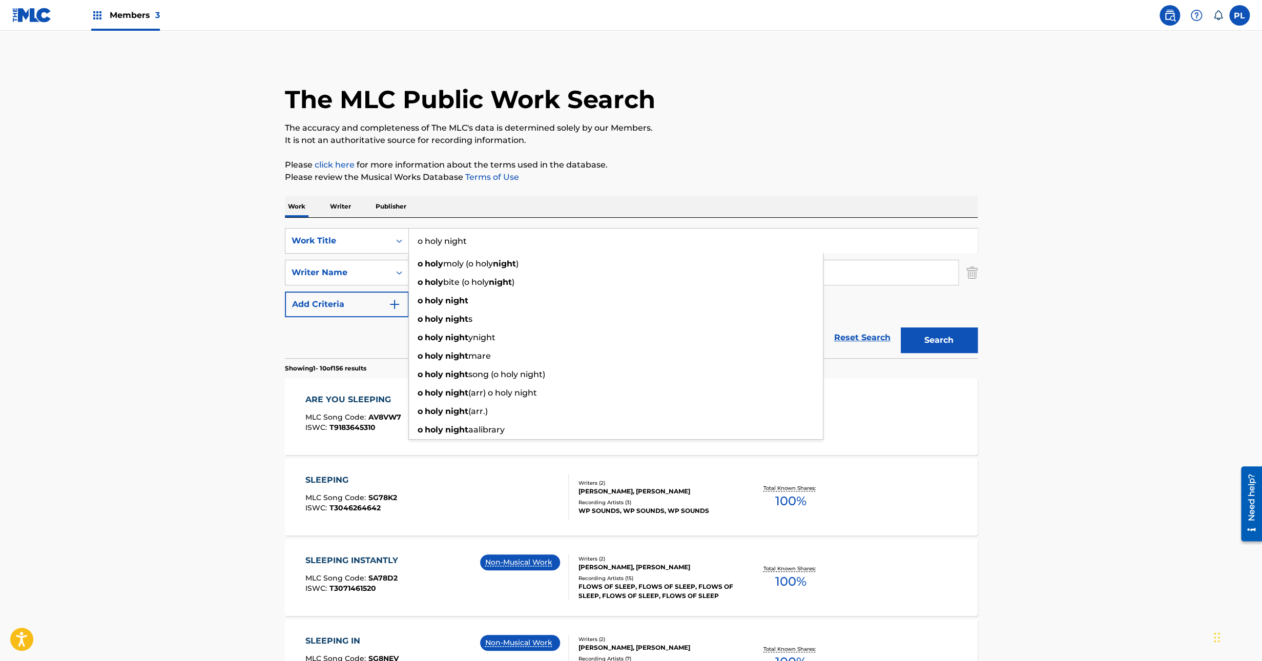
click at [98, 324] on main "The MLC Public Work Search The accuracy and completeness of The MLC's data is d…" at bounding box center [631, 634] width 1262 height 1206
click at [509, 299] on div "o holy night" at bounding box center [616, 301] width 414 height 18
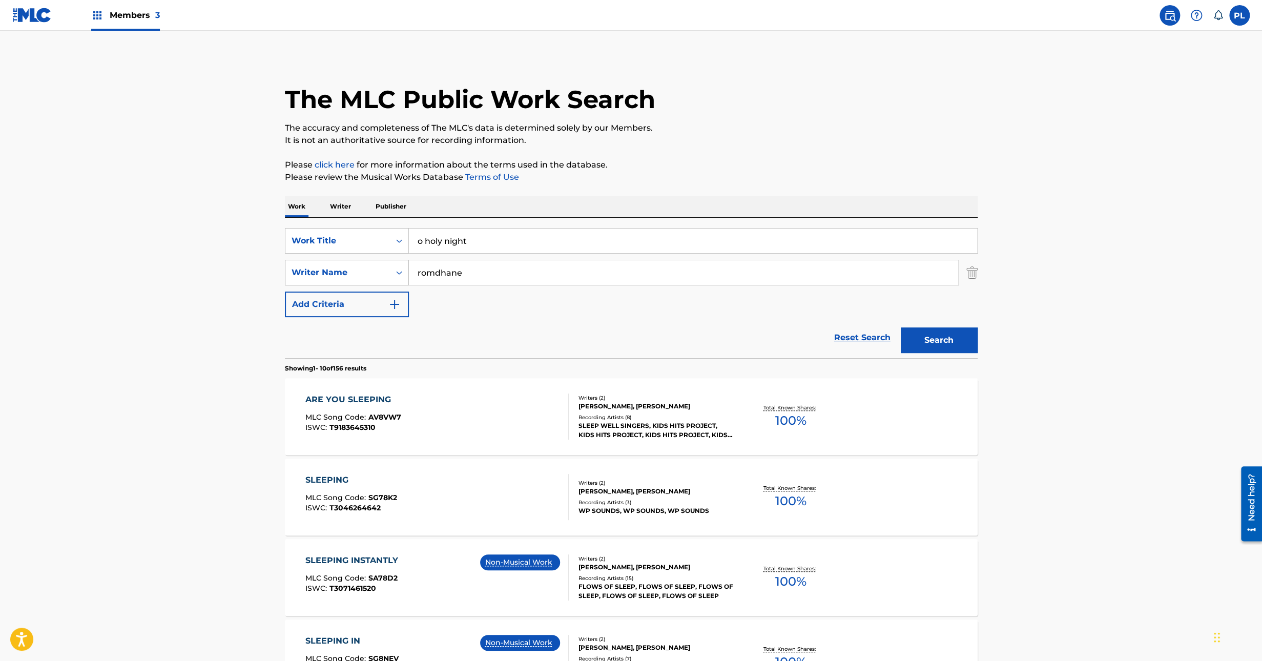
drag, startPoint x: 475, startPoint y: 273, endPoint x: 296, endPoint y: 283, distance: 178.7
click at [296, 283] on div "SearchWithCriteria0299d2ec-6699-4e66-b61c-6a710665faab Writer Name romdhane" at bounding box center [631, 273] width 693 height 26
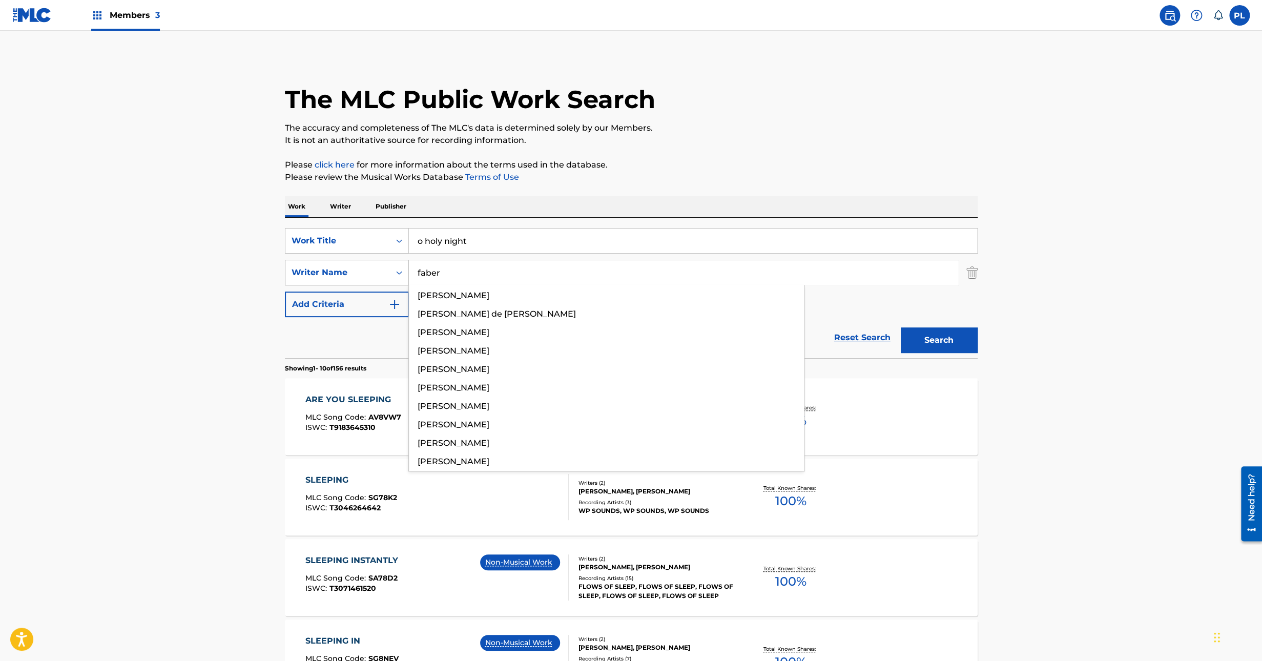
type input "faber"
click at [901, 327] on button "Search" at bounding box center [939, 340] width 77 height 26
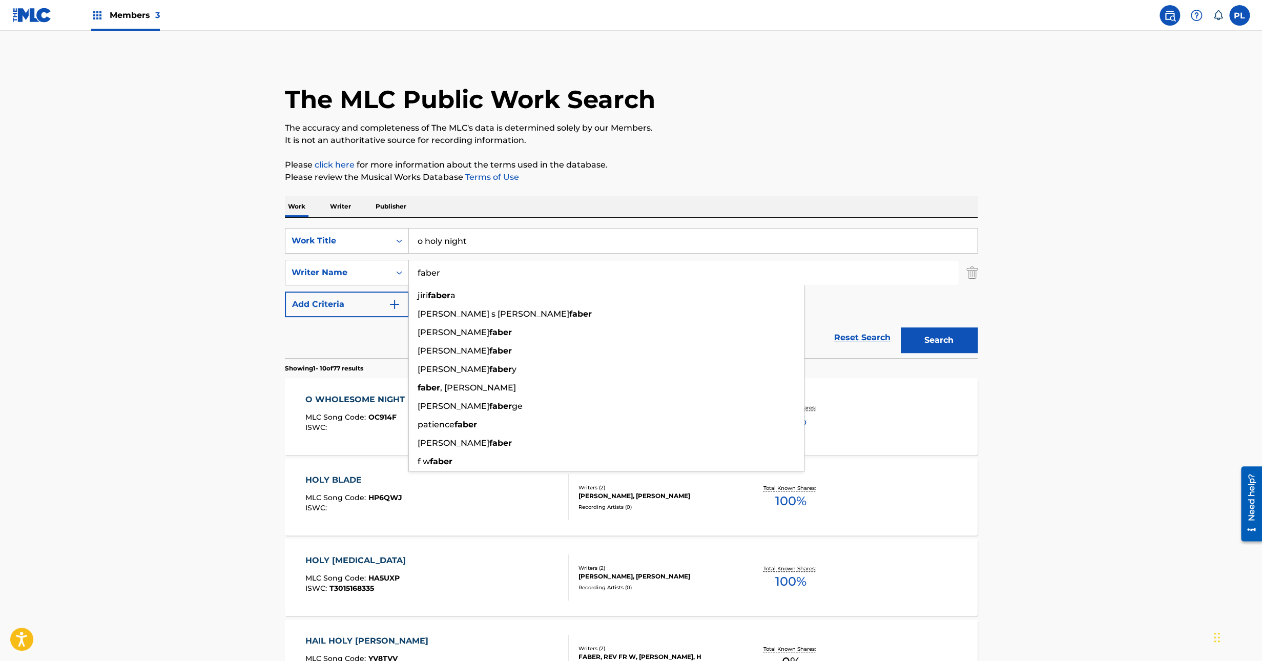
click at [138, 338] on main "The MLC Public Work Search The accuracy and completeness of The MLC's data is d…" at bounding box center [631, 634] width 1262 height 1206
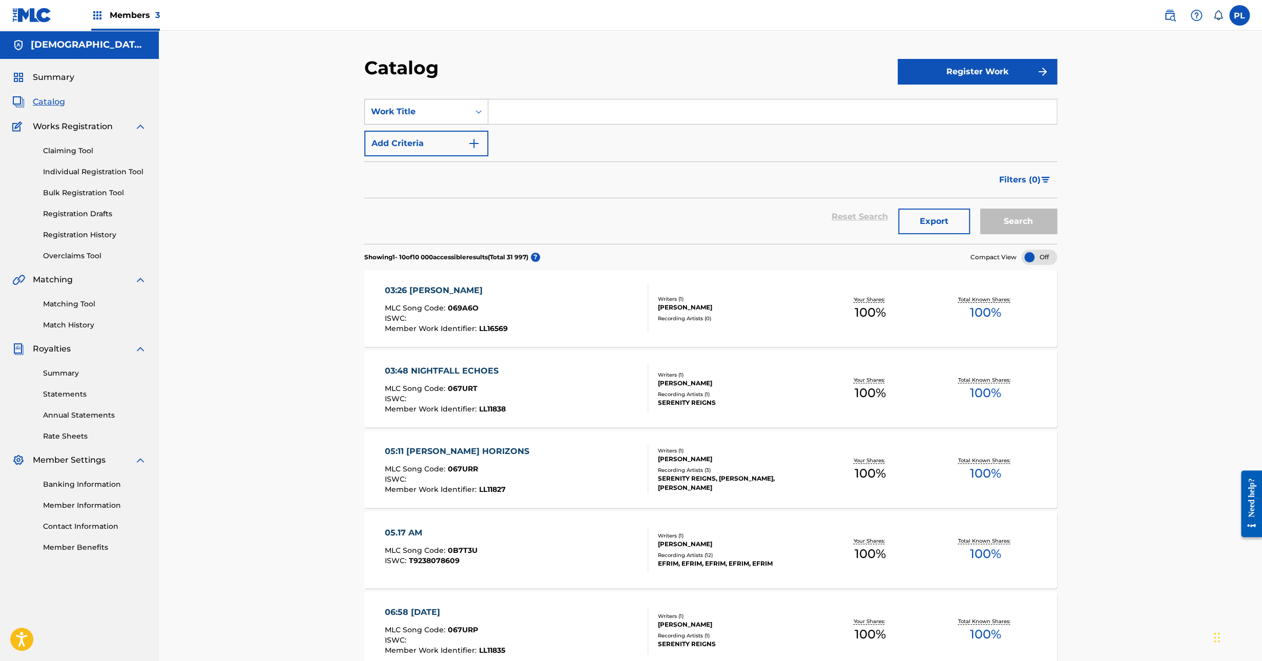
click at [454, 115] on div "Work Title" at bounding box center [417, 112] width 92 height 12
drag, startPoint x: 427, startPoint y: 216, endPoint x: 556, endPoint y: 130, distance: 155.2
click at [427, 216] on div "MLC Song Code" at bounding box center [426, 214] width 123 height 26
drag, startPoint x: 557, startPoint y: 111, endPoint x: 582, endPoint y: 113, distance: 24.7
click at [557, 111] on input "Search Form" at bounding box center [772, 111] width 568 height 25
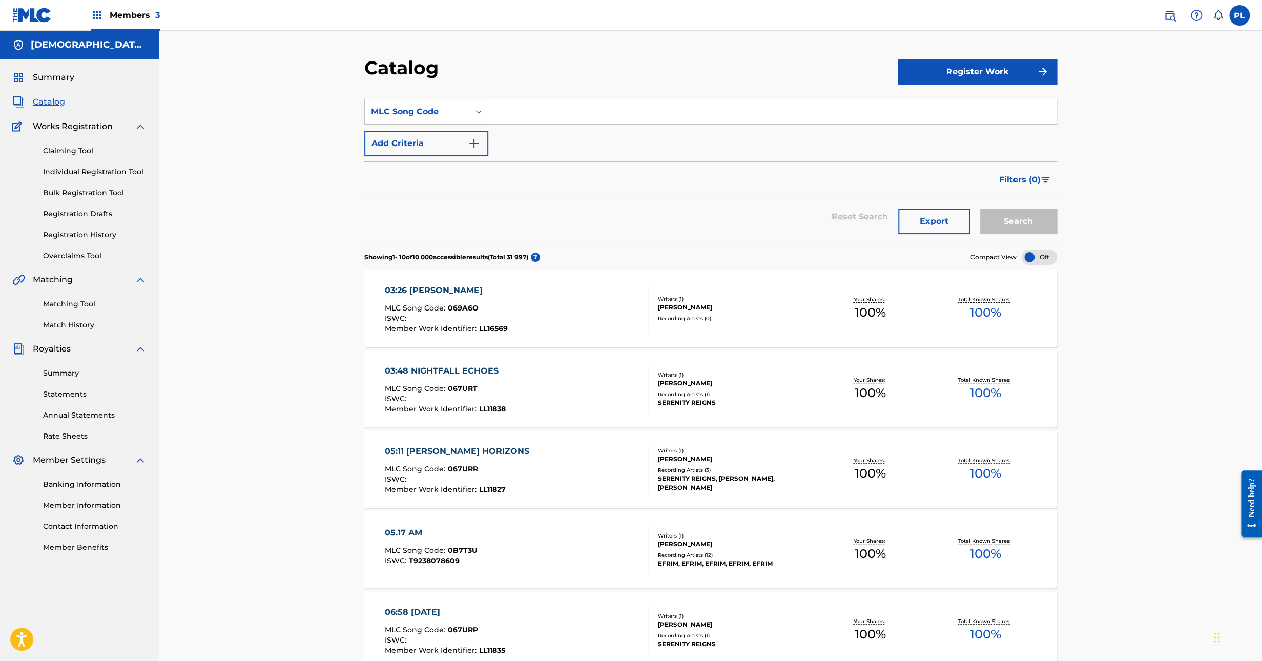
paste input "BE8JT3"
type input "BE8JT3"
click at [980, 209] on button "Search" at bounding box center [1018, 222] width 77 height 26
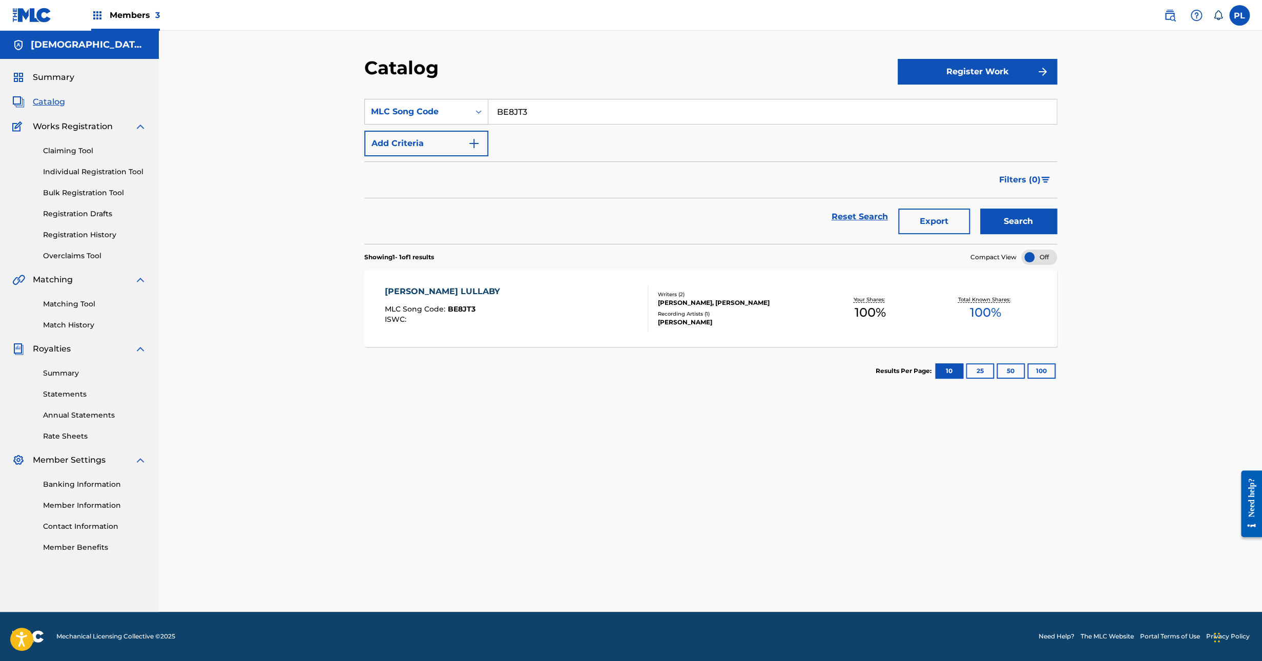
click at [696, 301] on div "[PERSON_NAME], [PERSON_NAME]" at bounding box center [735, 302] width 155 height 9
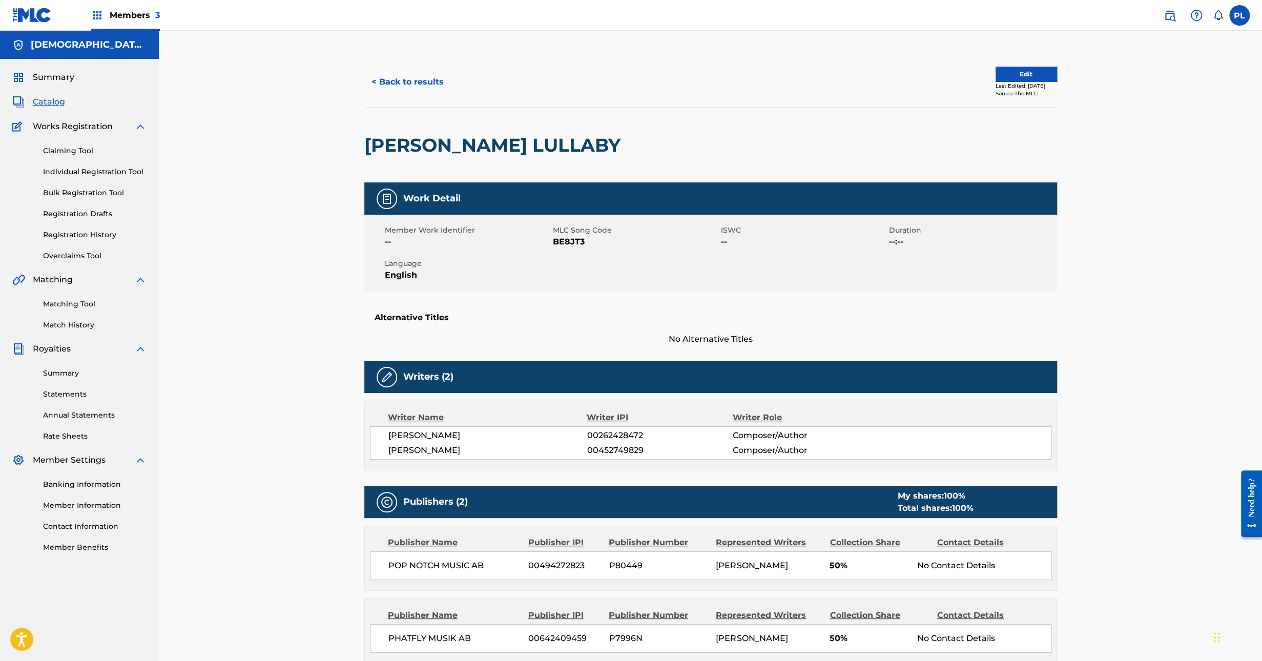
click at [999, 71] on button "Edit" at bounding box center [1026, 74] width 61 height 15
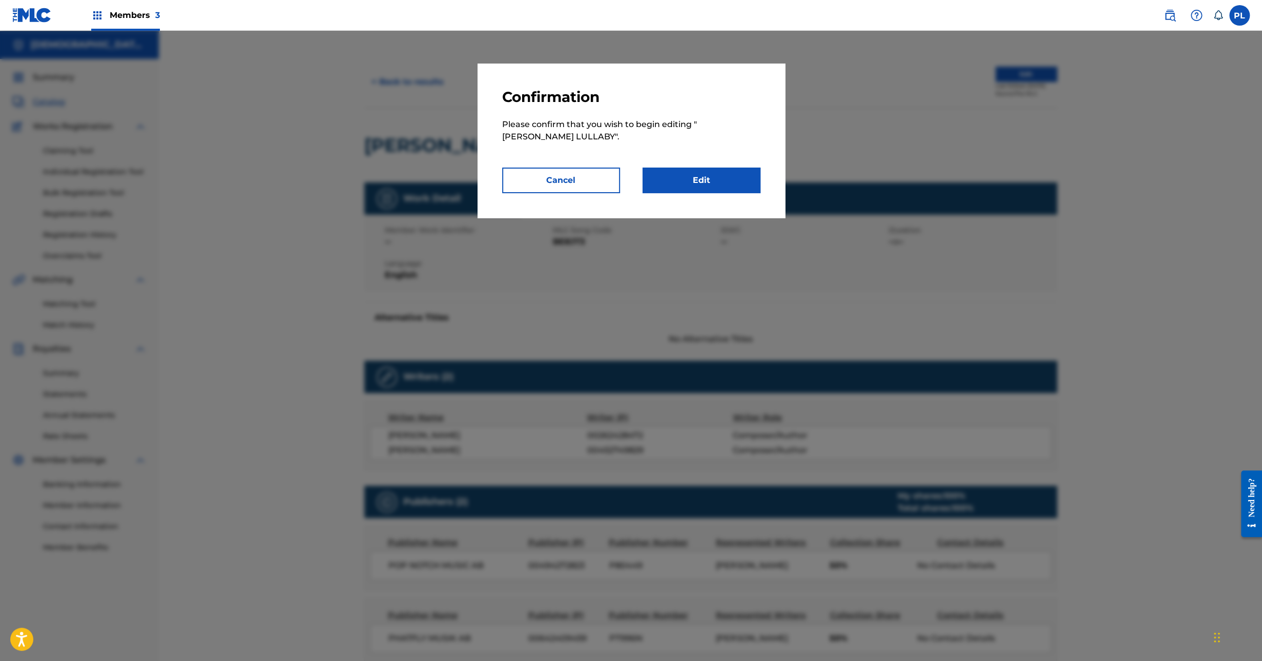
click at [700, 181] on link "Edit" at bounding box center [702, 181] width 118 height 26
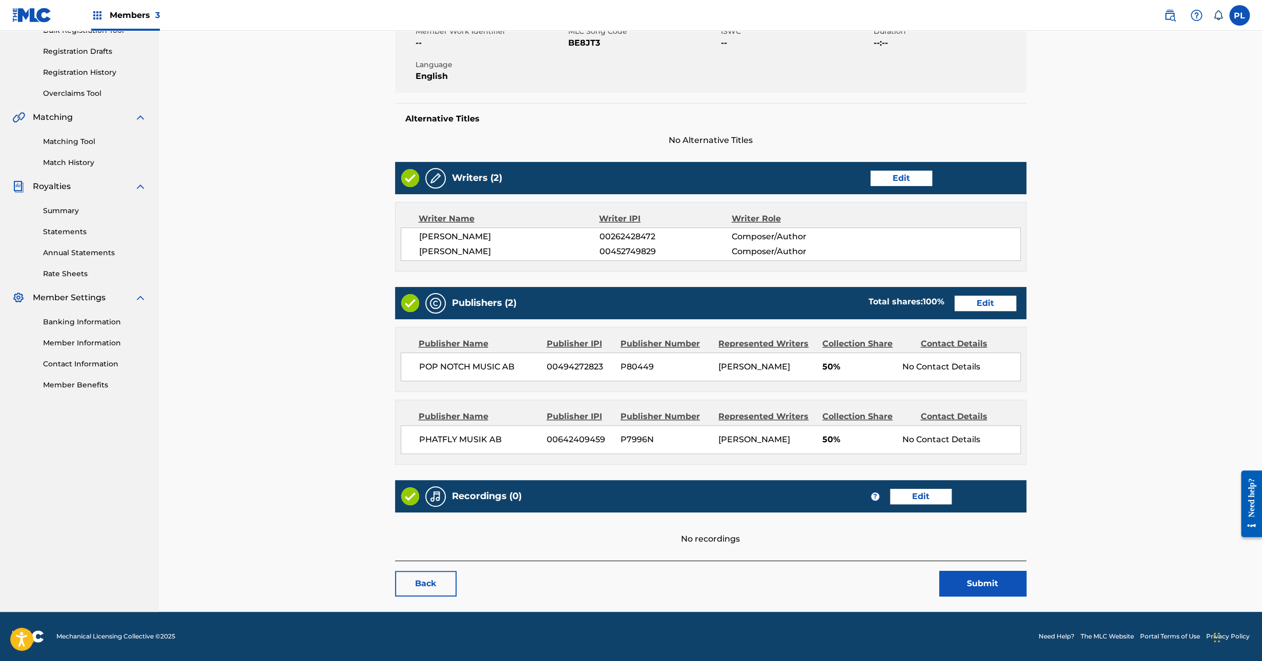
scroll to position [174, 0]
click at [916, 496] on link "Edit" at bounding box center [920, 496] width 61 height 15
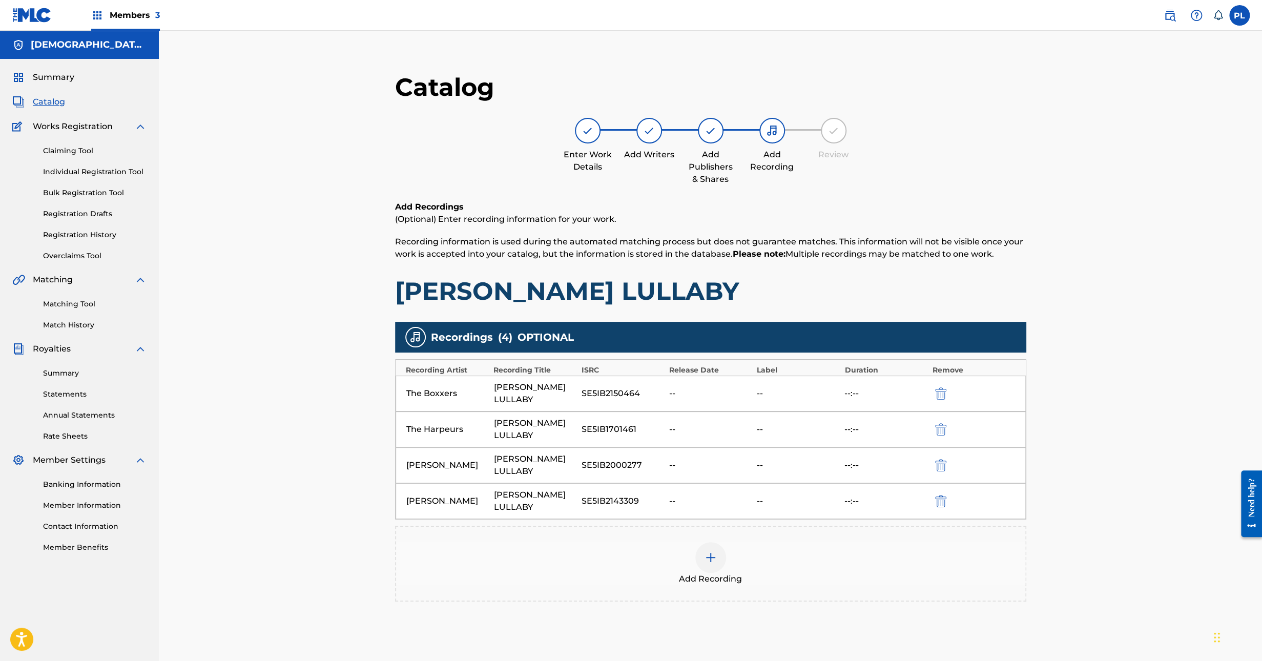
click at [715, 551] on img at bounding box center [711, 557] width 12 height 12
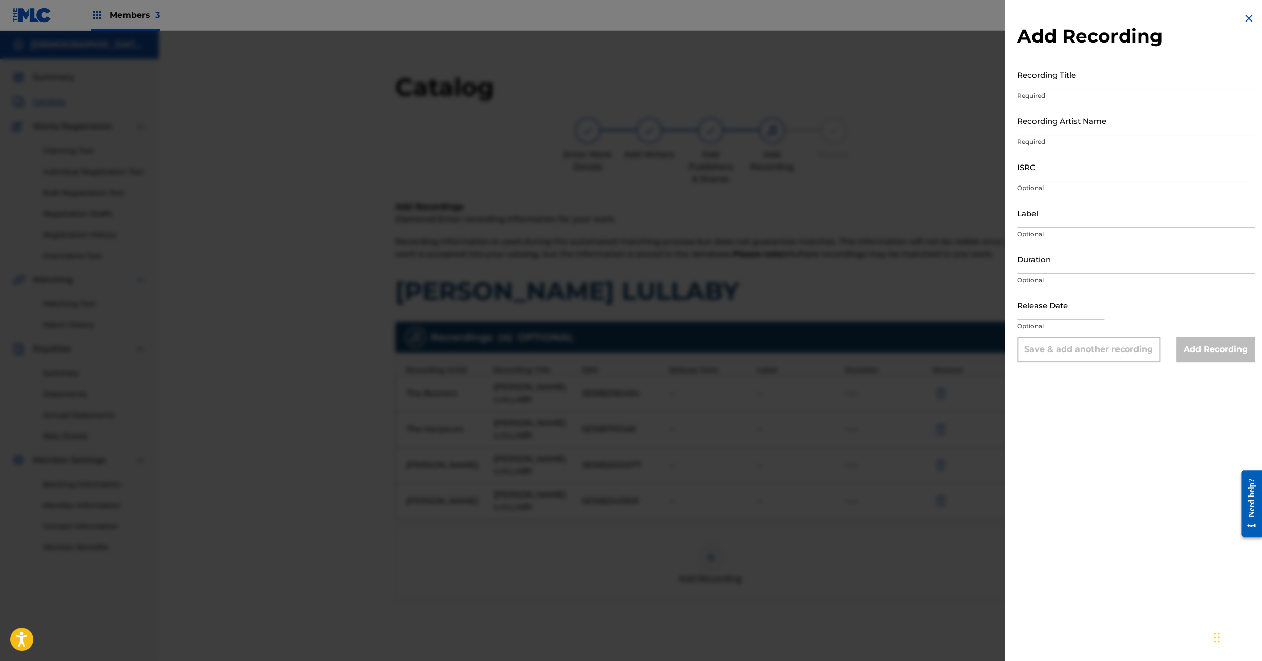
click at [1055, 78] on input "Recording Title" at bounding box center [1136, 74] width 238 height 29
paste input "SE5IB2144695 LIA PHILLIPS BRAHMS LULLABY"
type input "BRAHMS LULLABY"
click at [1108, 123] on input "Recording Artist Name" at bounding box center [1136, 120] width 238 height 29
paste input "SE5IB2144695 LIA PHILLIPS"
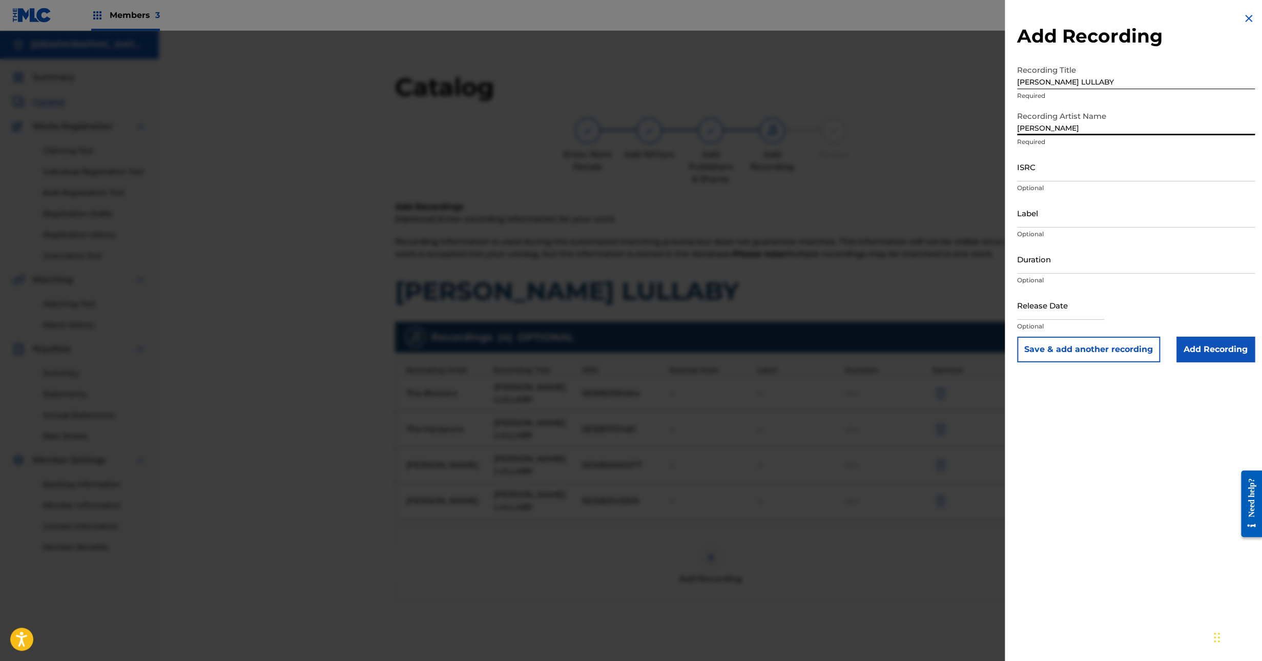
type input "LIA PHILLIPS"
drag, startPoint x: 1039, startPoint y: 164, endPoint x: 1264, endPoint y: 172, distance: 225.6
click at [1039, 164] on input "ISRC" at bounding box center [1136, 166] width 238 height 29
paste input "SE5IB2144695"
type input "SE5IB2144695"
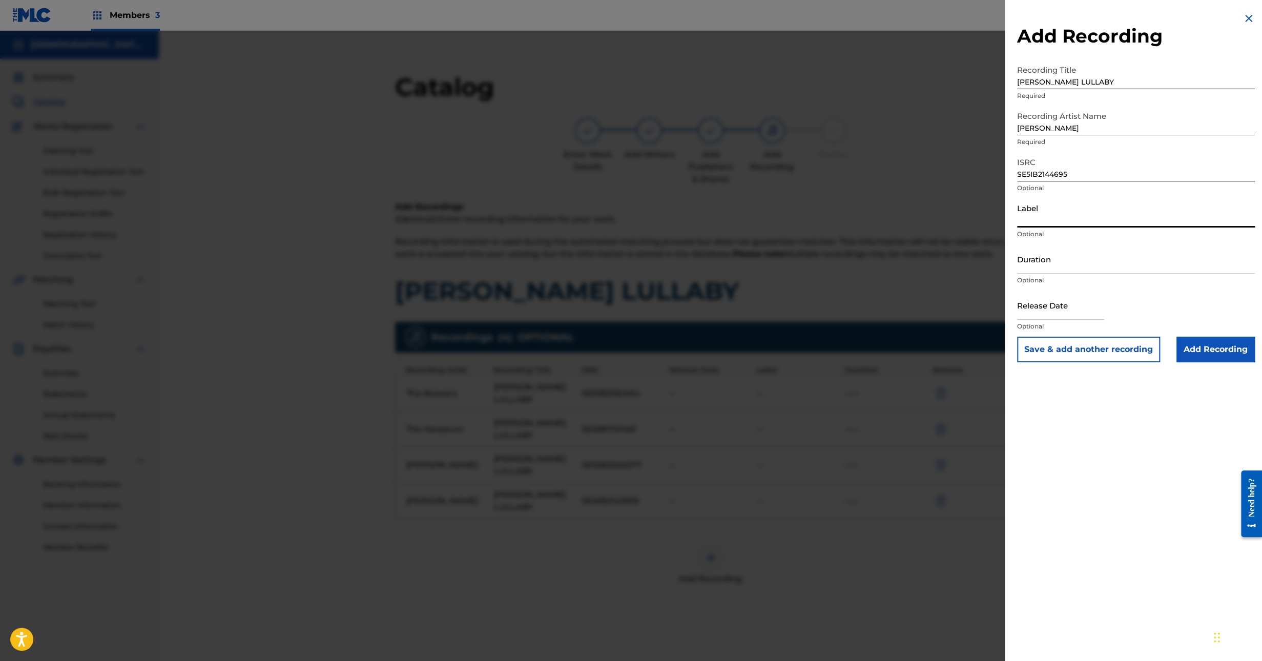
click at [1071, 209] on input "Label" at bounding box center [1136, 212] width 238 height 29
paste input "Lia Phillips"
type input "Lia Phillips"
click at [1062, 262] on input "Duration" at bounding box center [1136, 258] width 238 height 29
type input "01:46"
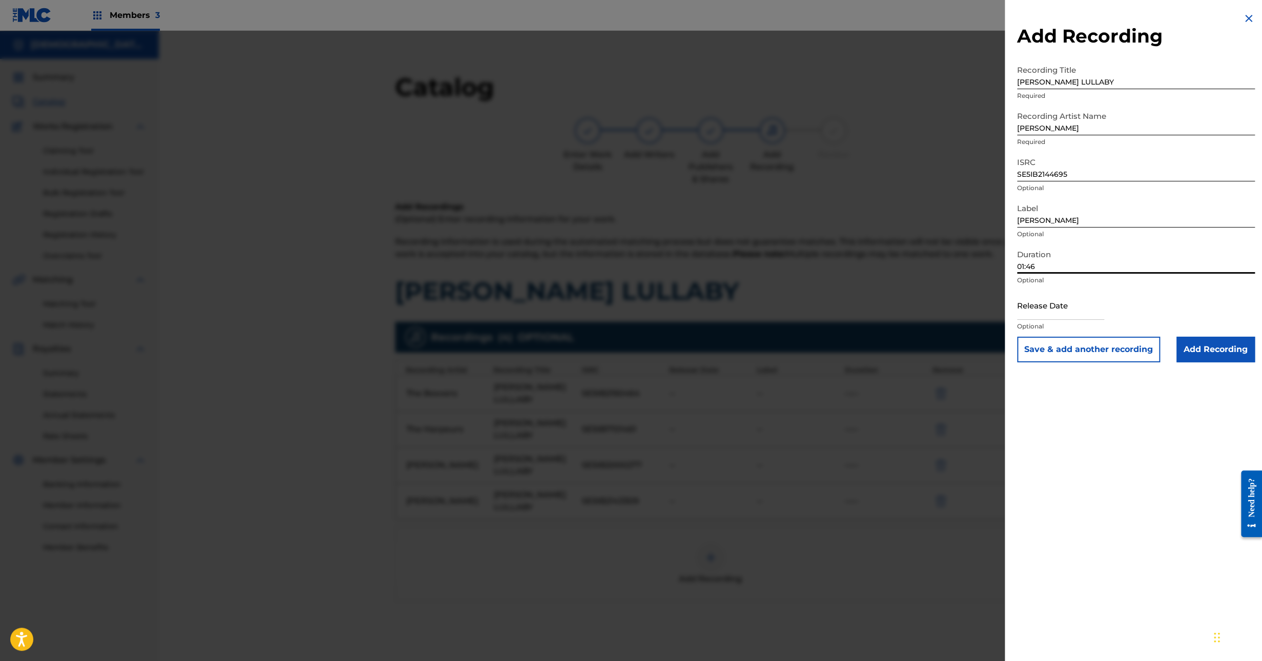
click at [1069, 455] on div "Add Recording Recording Title BRAHMS LULLABY Required Recording Artist Name LIA…" at bounding box center [1136, 330] width 262 height 661
click at [1039, 305] on input "text" at bounding box center [1060, 305] width 87 height 29
paste input "2021-10-26"
type input "2021-10-26"
select select "7"
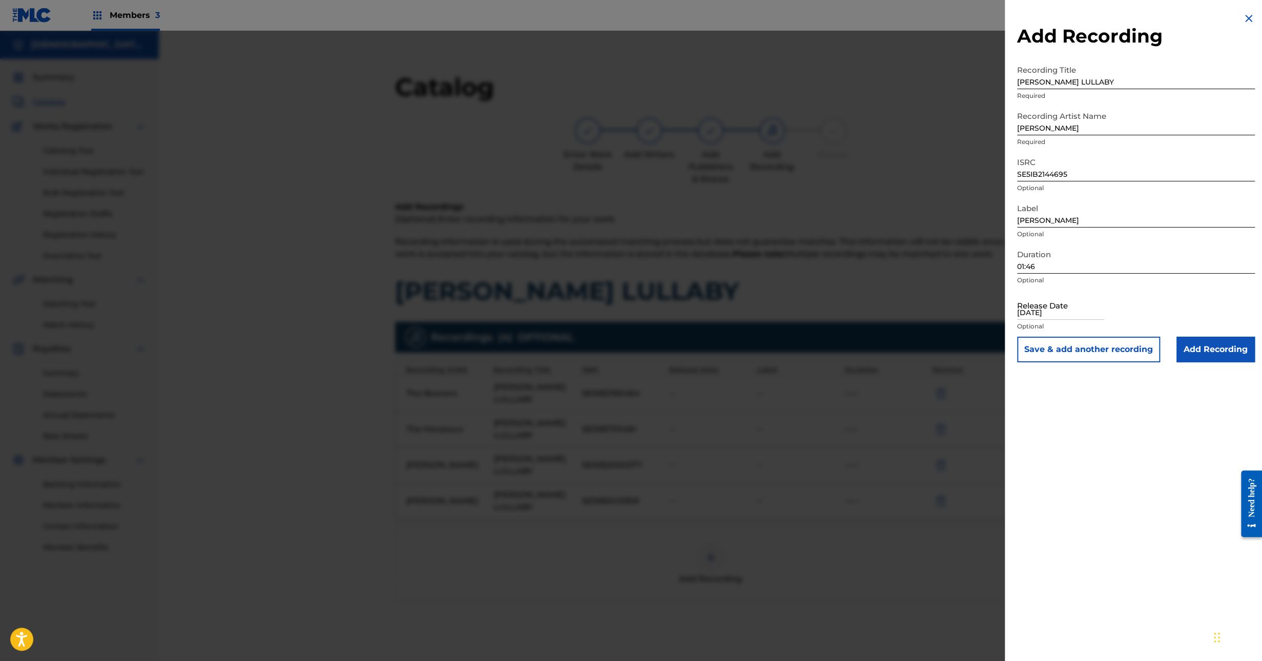
select select "2025"
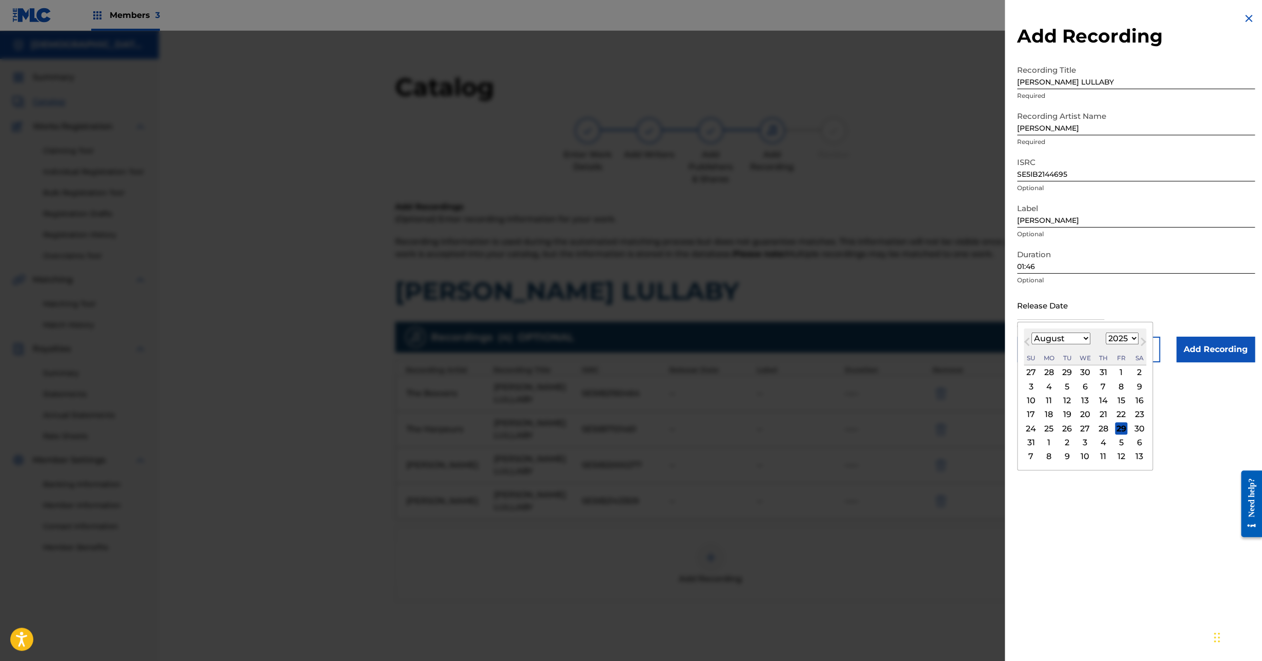
click at [1132, 288] on div "Duration 01:46 Optional" at bounding box center [1136, 267] width 238 height 46
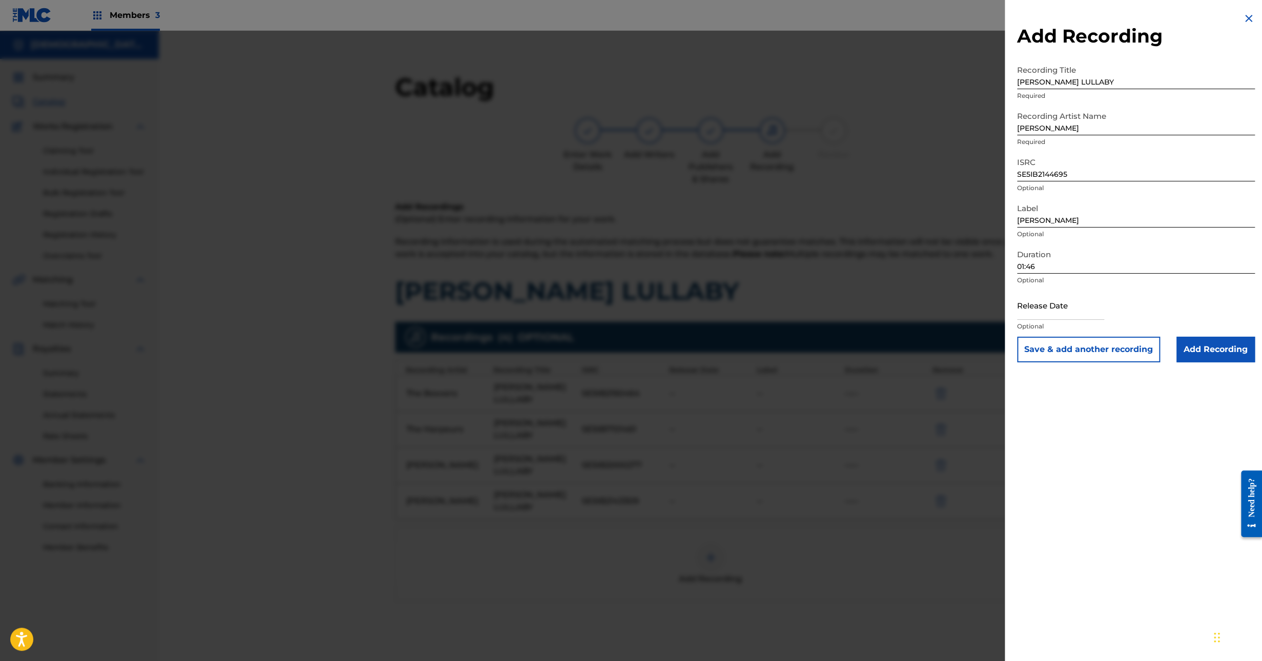
select select "7"
select select "2025"
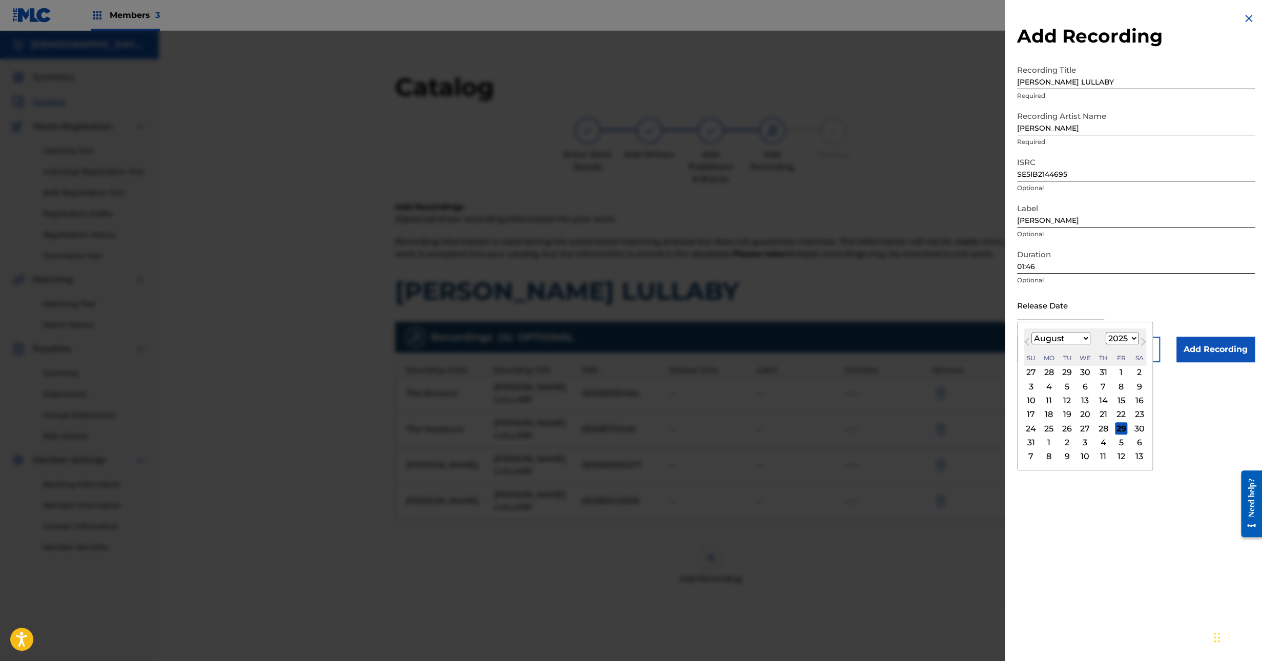
click at [1067, 312] on input "text" at bounding box center [1060, 305] width 87 height 29
paste input "2021-10-26"
type input "2021-10-26"
click at [1081, 337] on select "January February March April May June July August September October November De…" at bounding box center [1061, 339] width 59 height 12
select select "9"
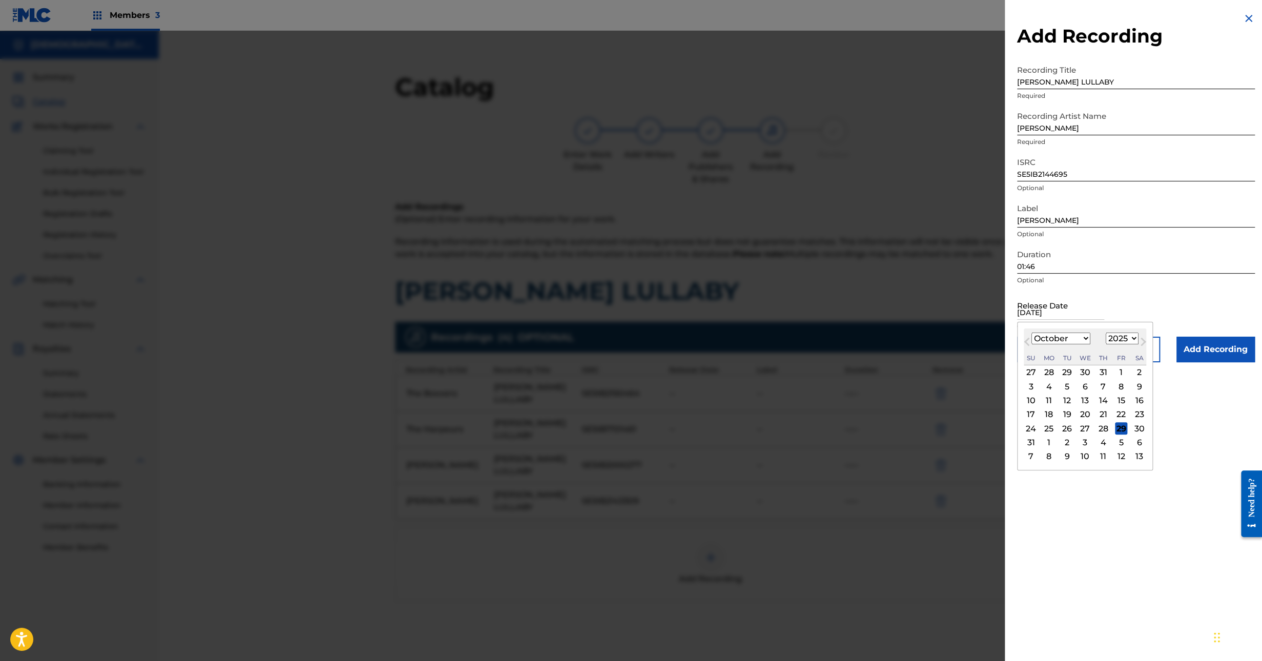
click at [1032, 333] on select "January February March April May June July August September October November De…" at bounding box center [1061, 339] width 59 height 12
click at [1137, 345] on div "October 2025 January February March April May June July August September Octobe…" at bounding box center [1085, 346] width 122 height 37
click at [1133, 341] on select "1900 1901 1902 1903 1904 1905 1906 1907 1908 1909 1910 1911 1912 1913 1914 1915…" at bounding box center [1122, 339] width 33 height 12
select select "2021"
click at [1108, 333] on select "1900 1901 1902 1903 1904 1905 1906 1907 1908 1909 1910 1911 1912 1913 1914 1915…" at bounding box center [1122, 339] width 33 height 12
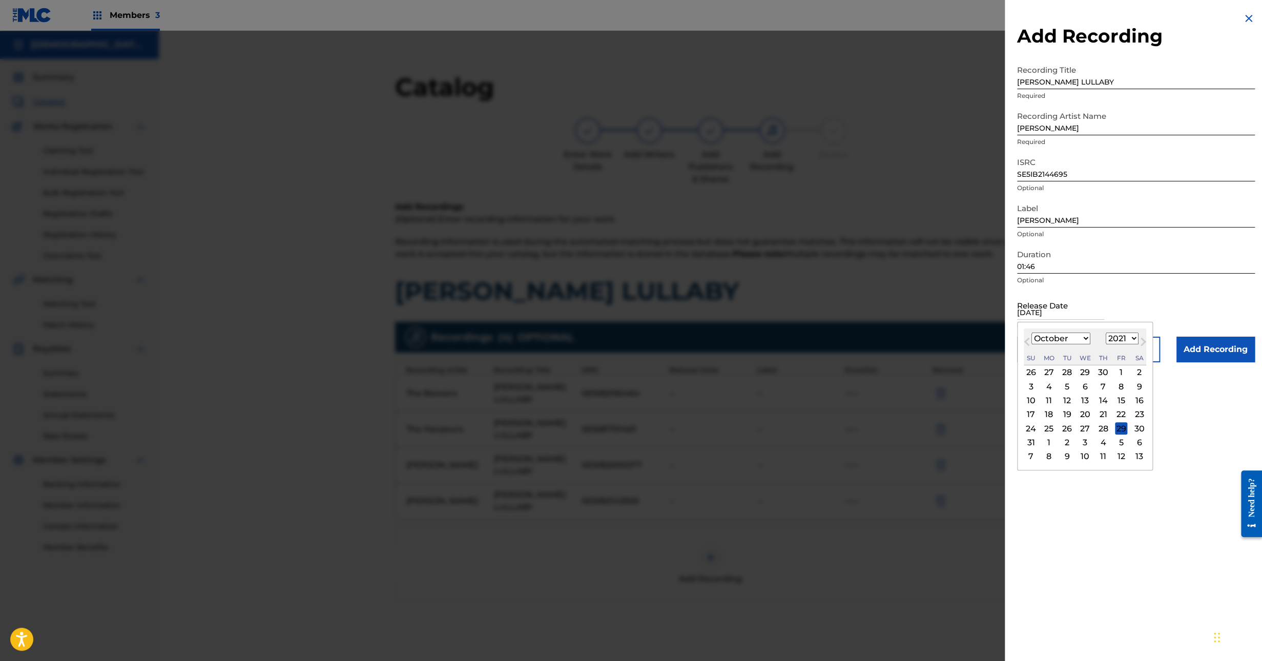
click at [1065, 424] on div "26" at bounding box center [1067, 428] width 12 height 12
type input "October 26 2021"
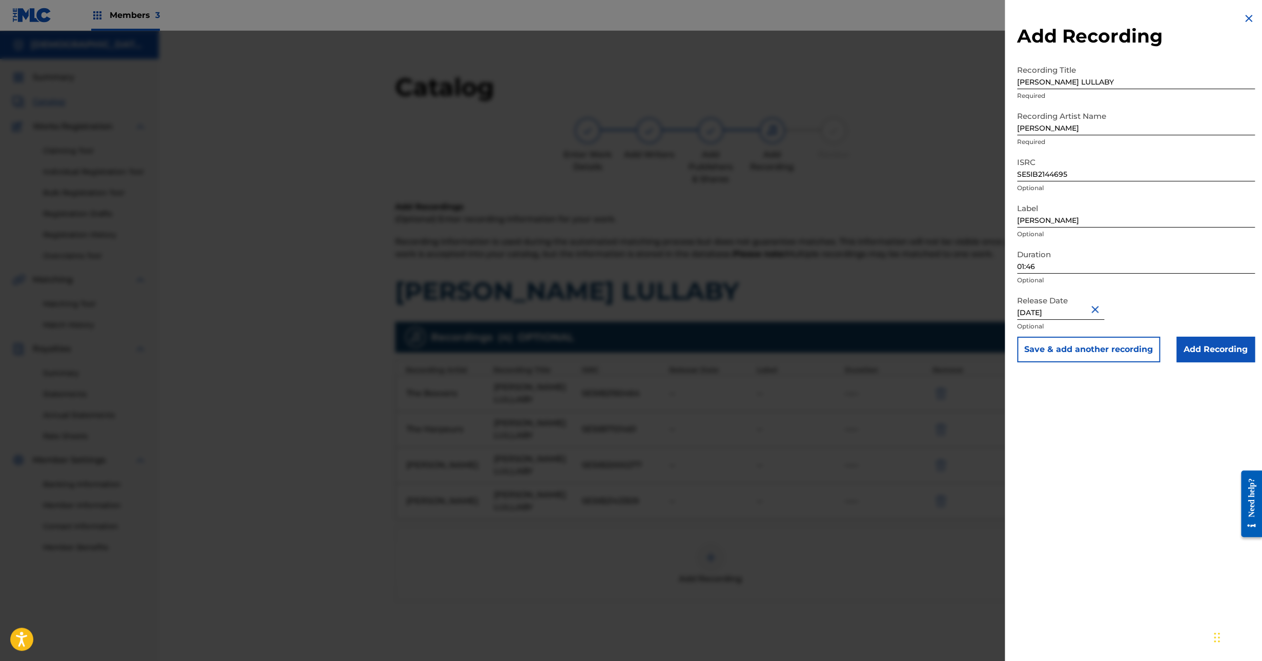
click at [1105, 91] on p "Required" at bounding box center [1136, 95] width 238 height 9
click at [1109, 86] on input "BRAHMS LULLABY" at bounding box center [1136, 74] width 238 height 29
click at [1208, 354] on input "Add Recording" at bounding box center [1216, 350] width 78 height 26
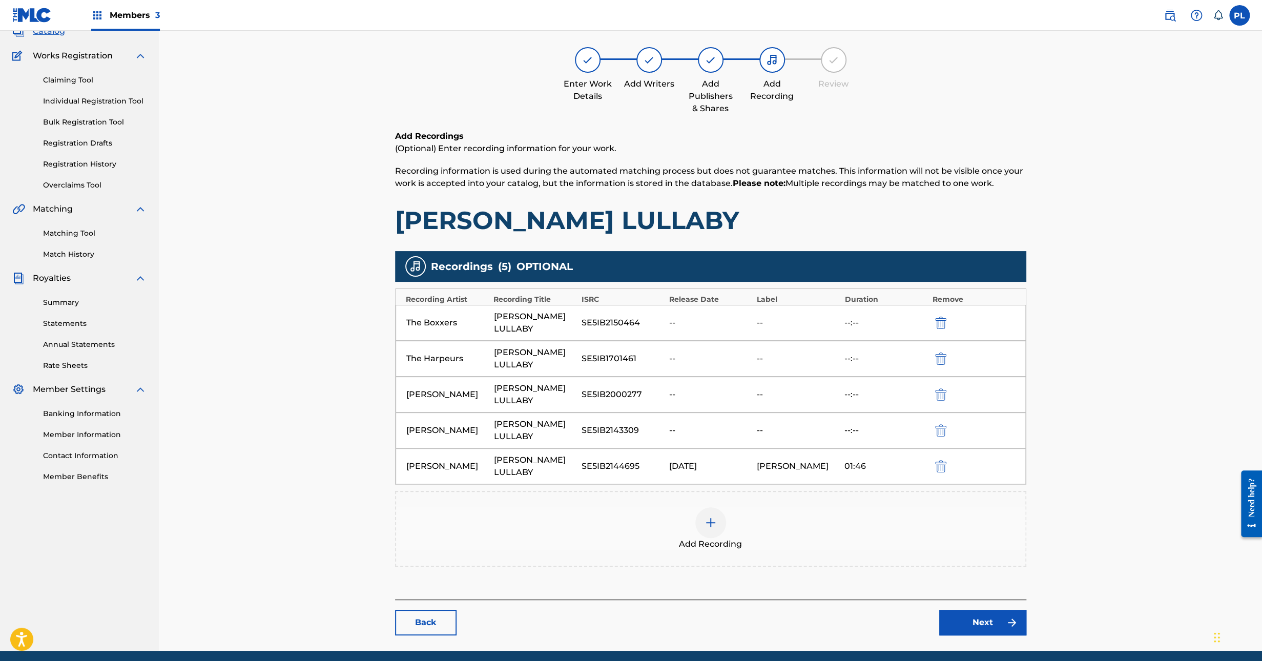
scroll to position [105, 0]
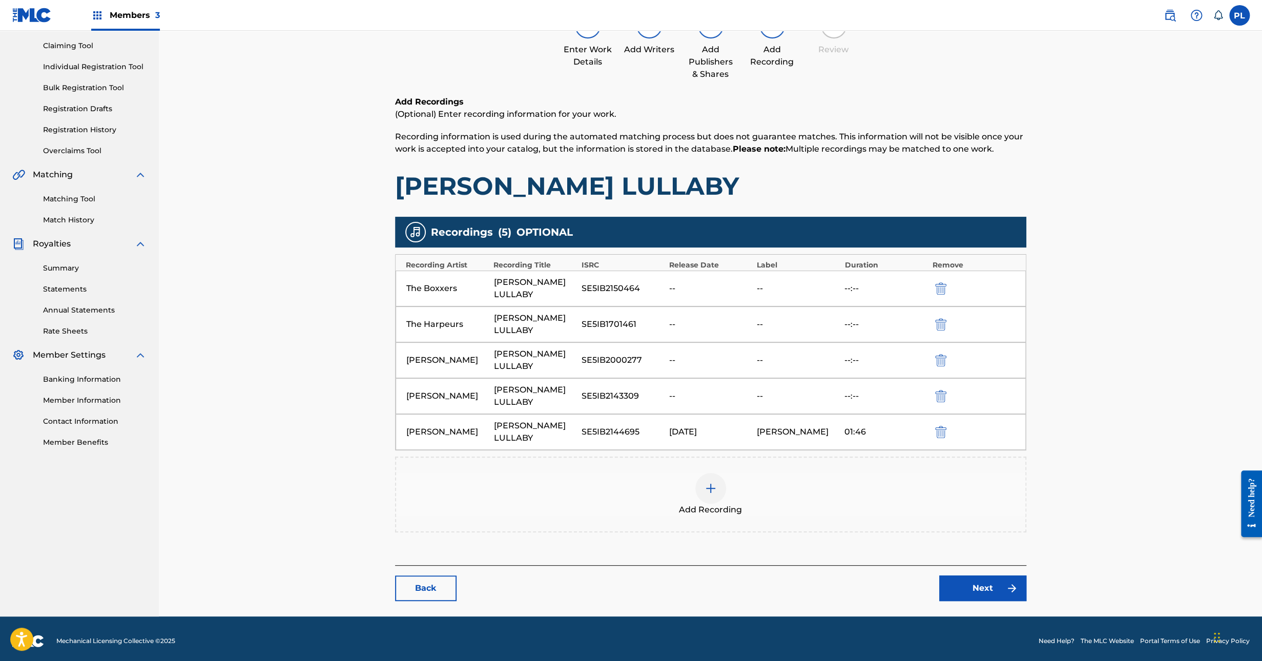
click at [982, 575] on link "Next" at bounding box center [982, 588] width 87 height 26
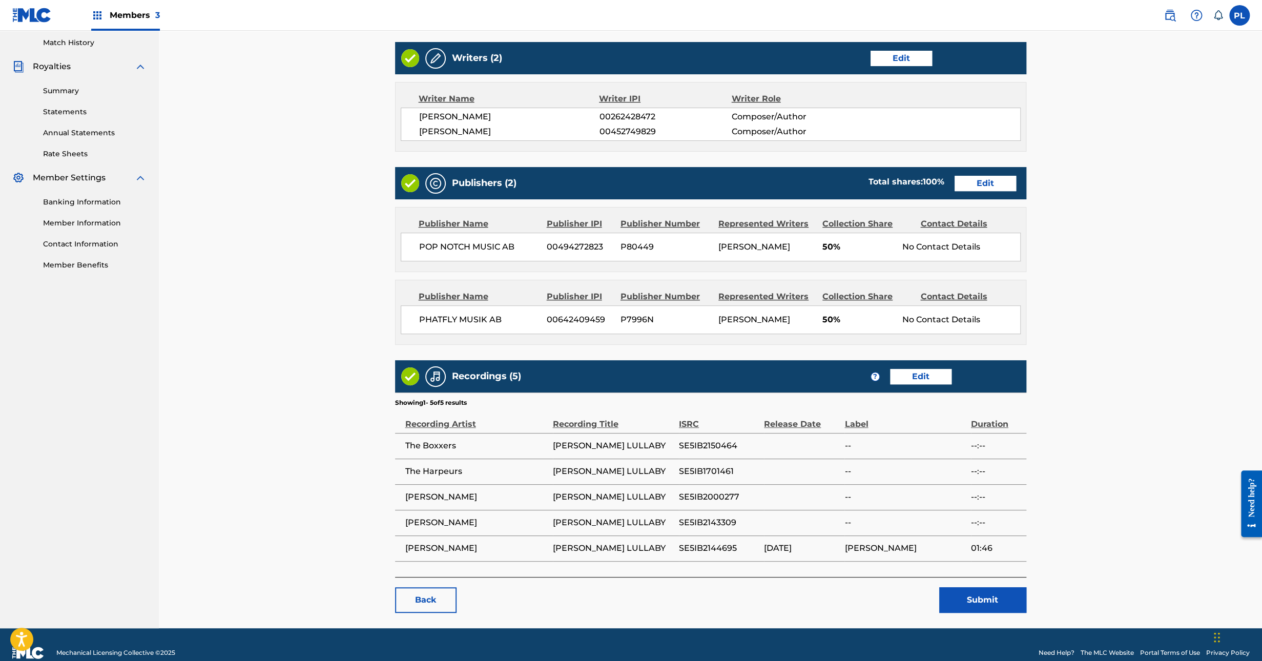
scroll to position [310, 0]
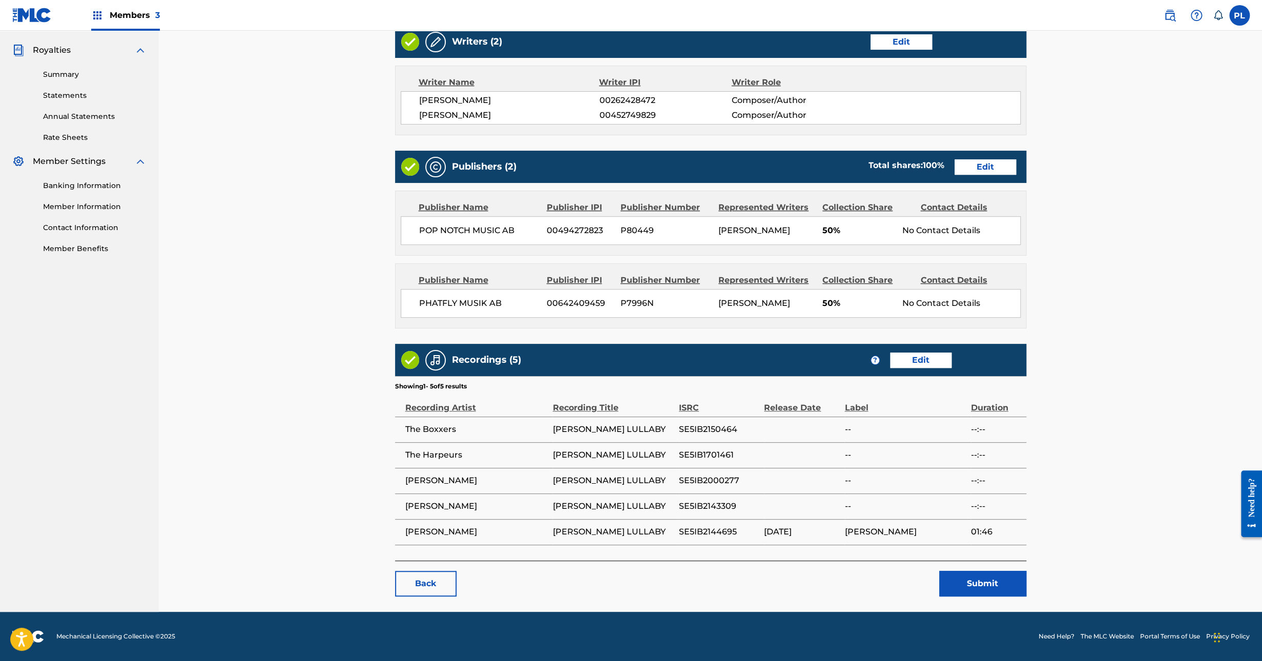
click at [982, 586] on button "Submit" at bounding box center [982, 584] width 87 height 26
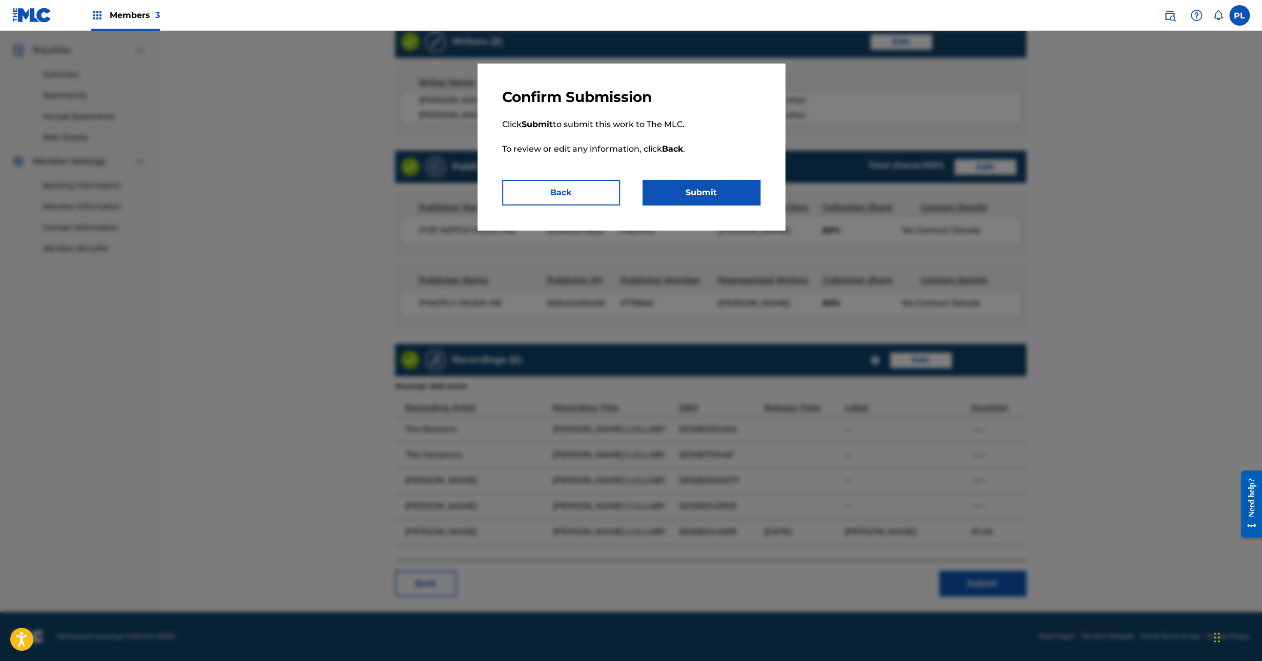
click at [711, 200] on button "Submit" at bounding box center [702, 193] width 118 height 26
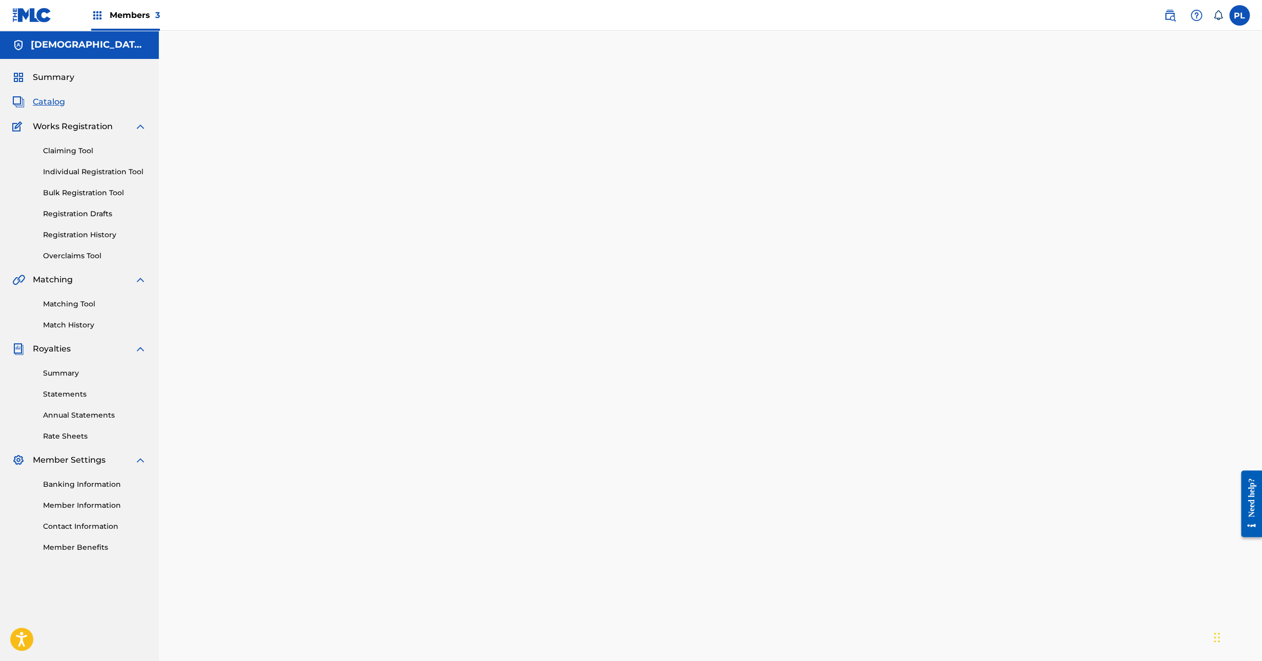
click at [87, 304] on link "Matching Tool" at bounding box center [95, 304] width 104 height 11
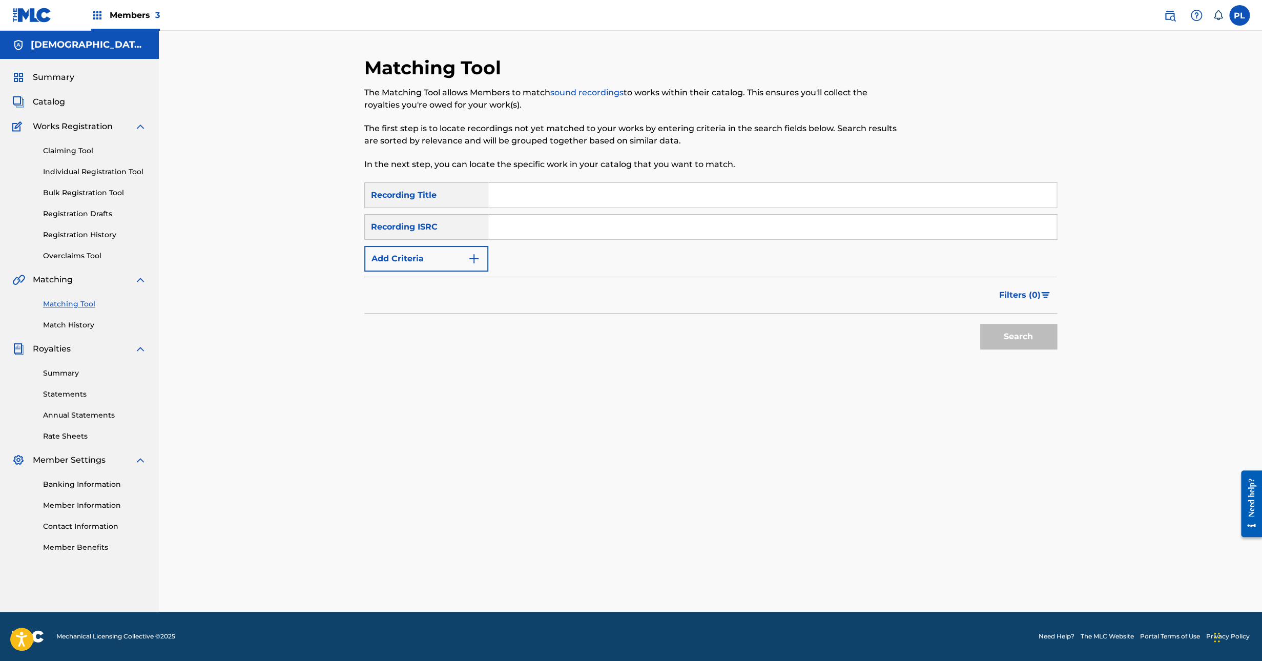
drag, startPoint x: 557, startPoint y: 228, endPoint x: 567, endPoint y: 222, distance: 11.5
click at [557, 228] on input "Search Form" at bounding box center [772, 227] width 568 height 25
paste input "Miles Patrick"
drag, startPoint x: 482, startPoint y: 228, endPoint x: 257, endPoint y: 241, distance: 224.8
click at [272, 235] on div "Matching Tool The Matching Tool allows Members to match sound recordings to wor…" at bounding box center [710, 321] width 1103 height 581
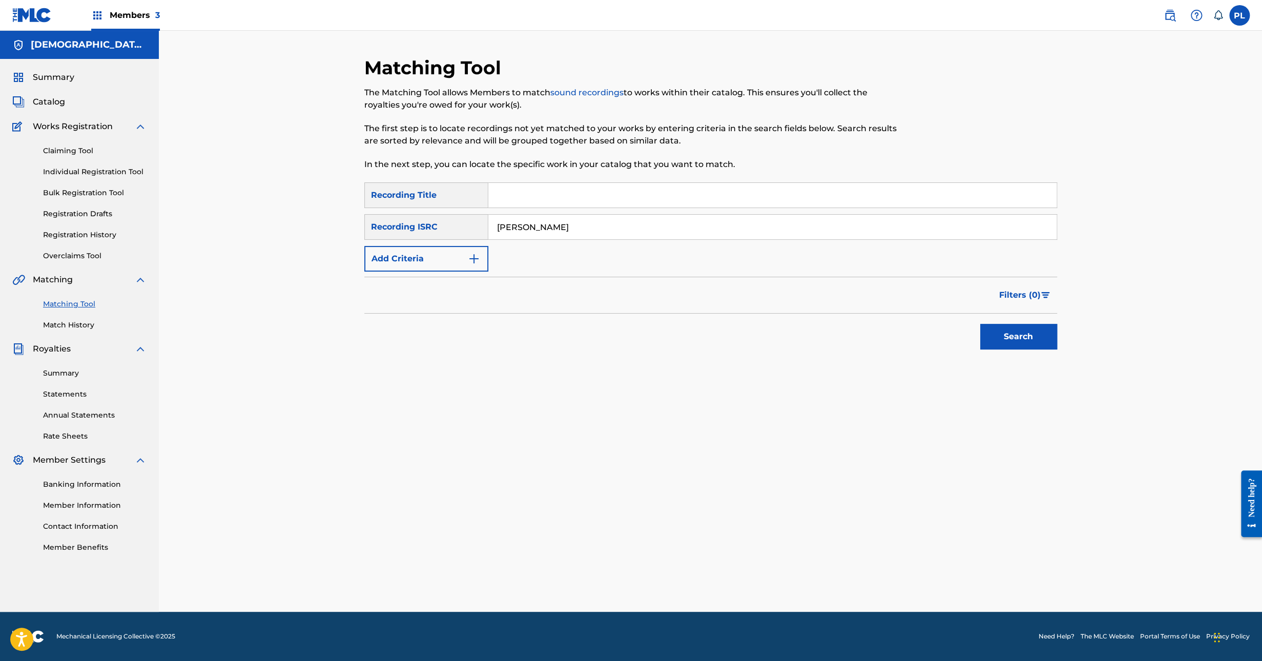
type input "Miles Patrick"
click at [221, 281] on div "Matching Tool The Matching Tool allows Members to match sound recordings to wor…" at bounding box center [710, 321] width 1103 height 581
drag, startPoint x: 594, startPoint y: 228, endPoint x: 354, endPoint y: 248, distance: 241.7
click at [398, 219] on div "SearchWithCriteria0bb4fd88-9cea-4ef0-b8ff-80af3441341a Recording ISRC Miles Pat…" at bounding box center [710, 227] width 693 height 26
click at [360, 271] on div "Matching Tool The Matching Tool allows Members to match sound recordings to wor…" at bounding box center [710, 333] width 717 height 555
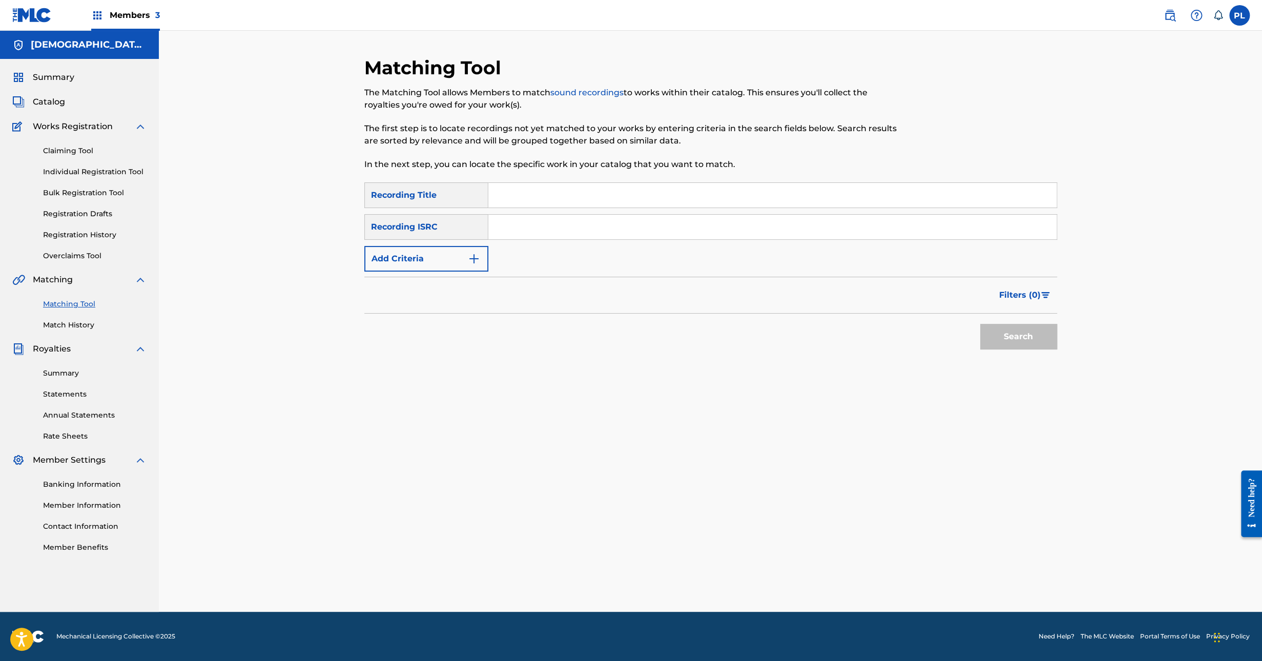
click at [413, 254] on button "Add Criteria" at bounding box center [426, 259] width 124 height 26
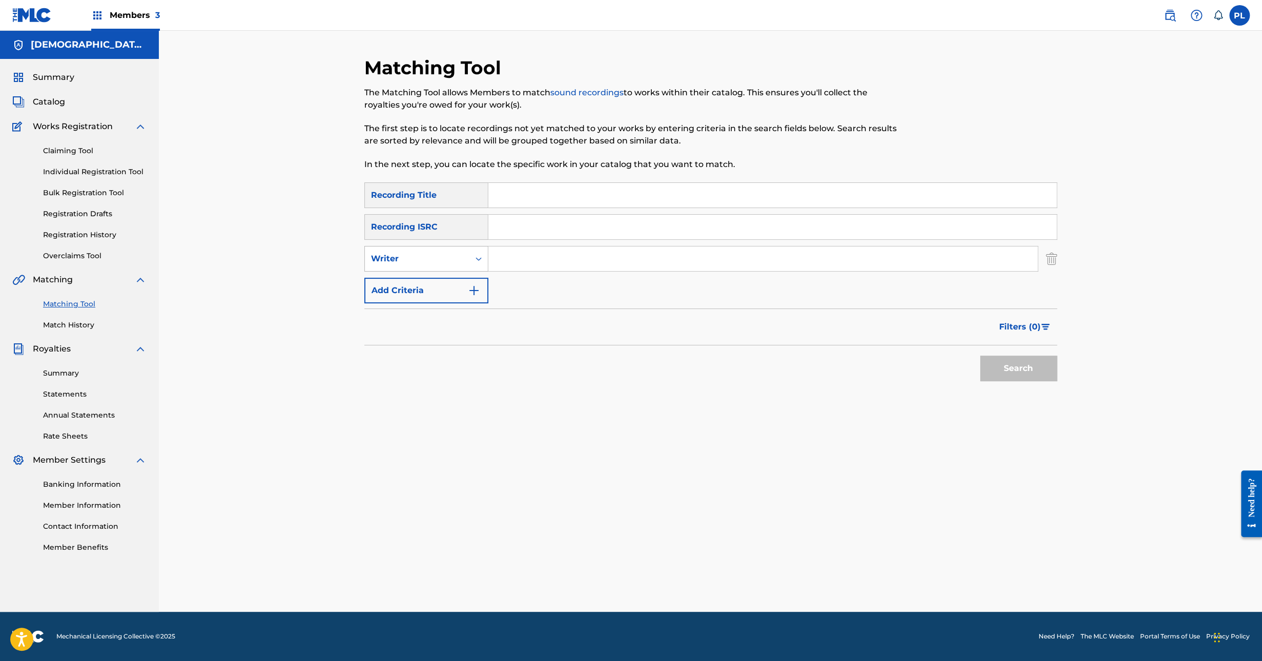
click at [484, 255] on div "Search Form" at bounding box center [478, 259] width 18 height 18
click at [468, 289] on div "Recording Artist" at bounding box center [426, 285] width 123 height 26
click at [531, 259] on input "Search Form" at bounding box center [762, 258] width 549 height 25
type input "Miles Patrick"
click at [1018, 362] on button "Search" at bounding box center [1018, 369] width 77 height 26
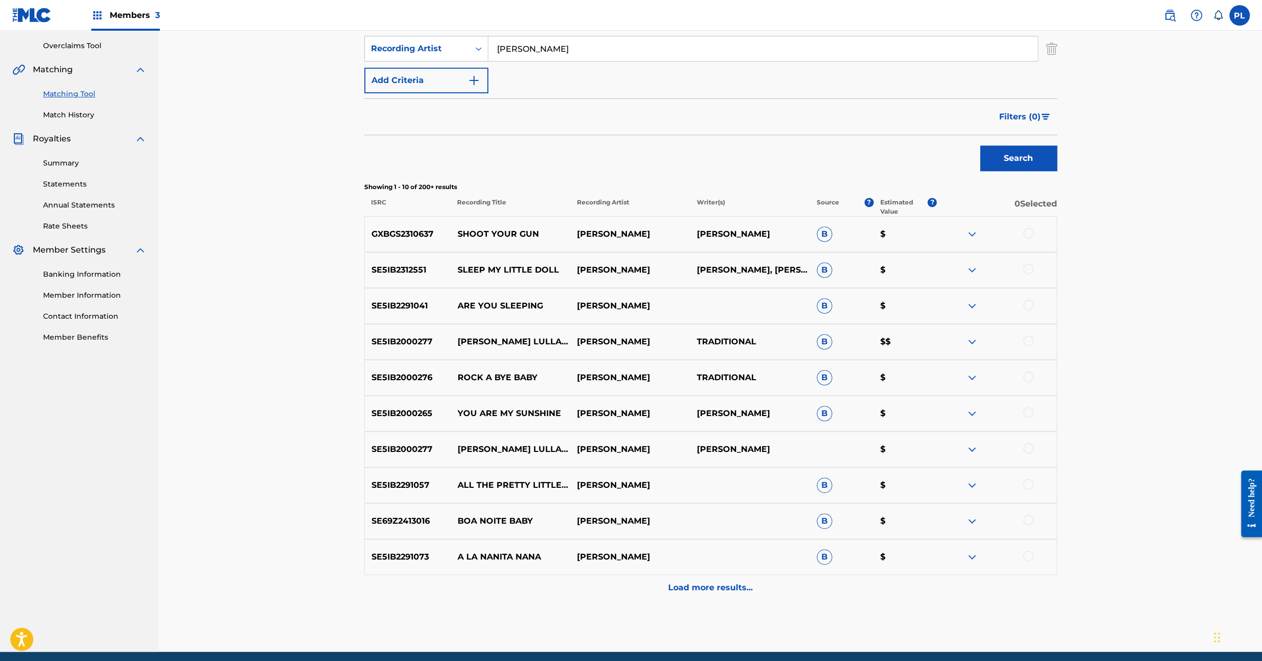
scroll to position [250, 0]
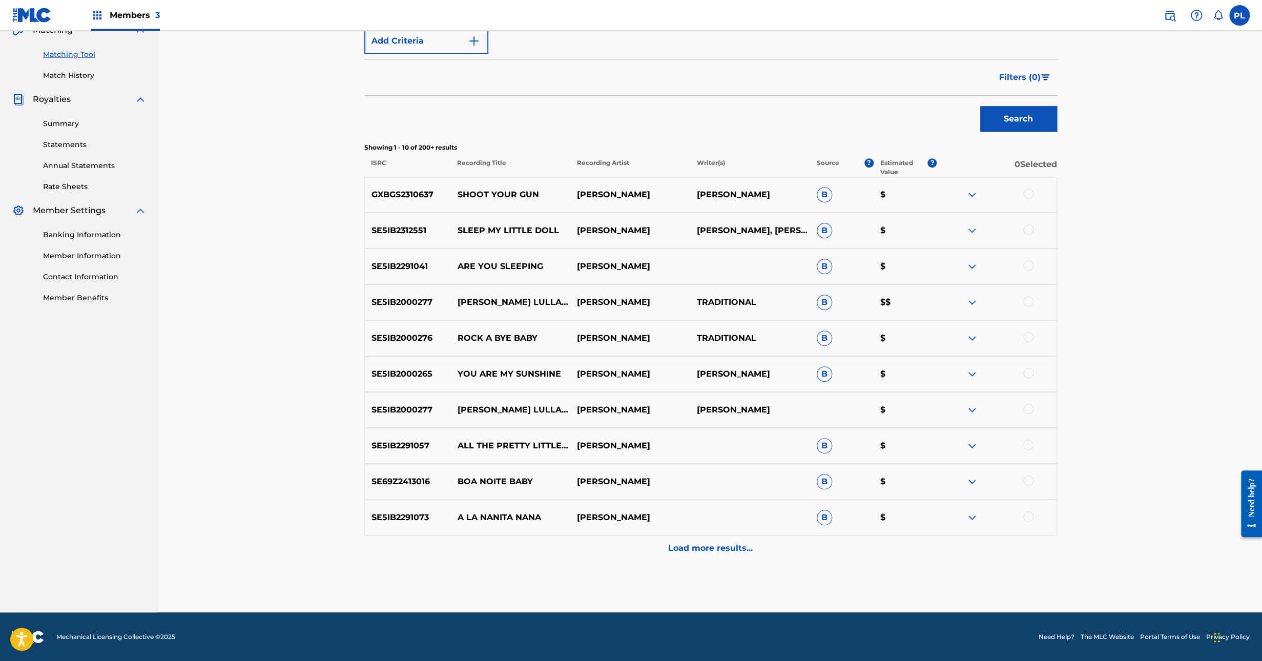
click at [706, 544] on p "Load more results..." at bounding box center [710, 548] width 85 height 12
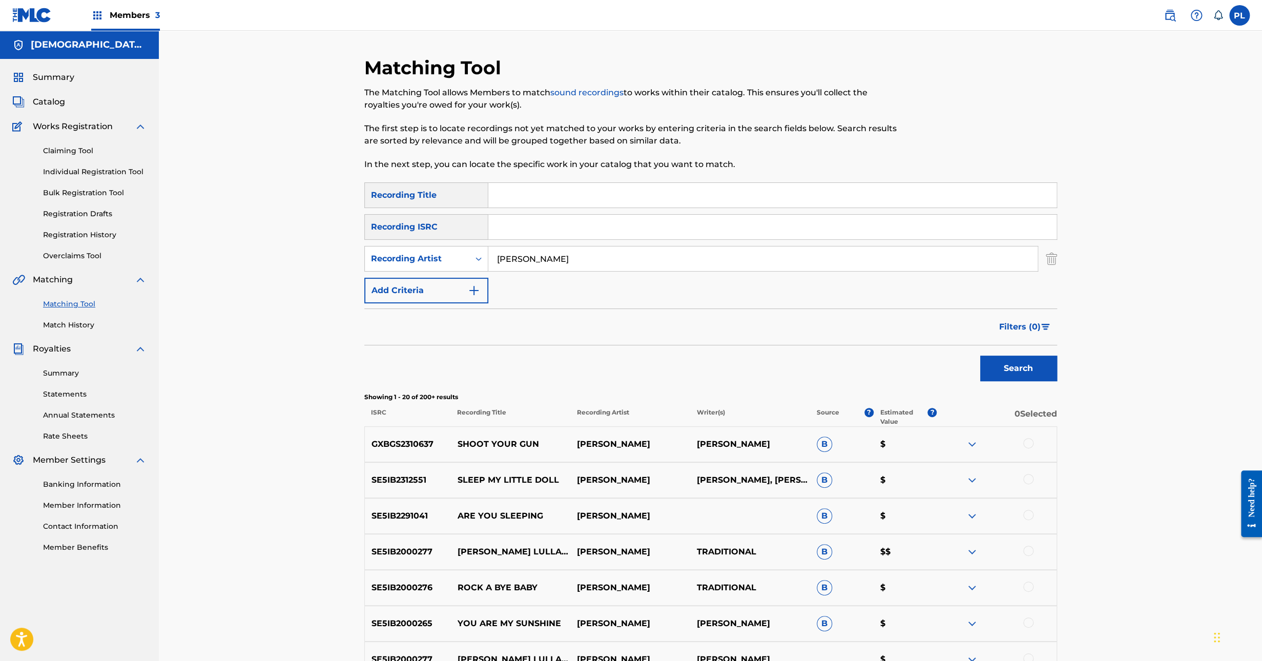
scroll to position [608, 0]
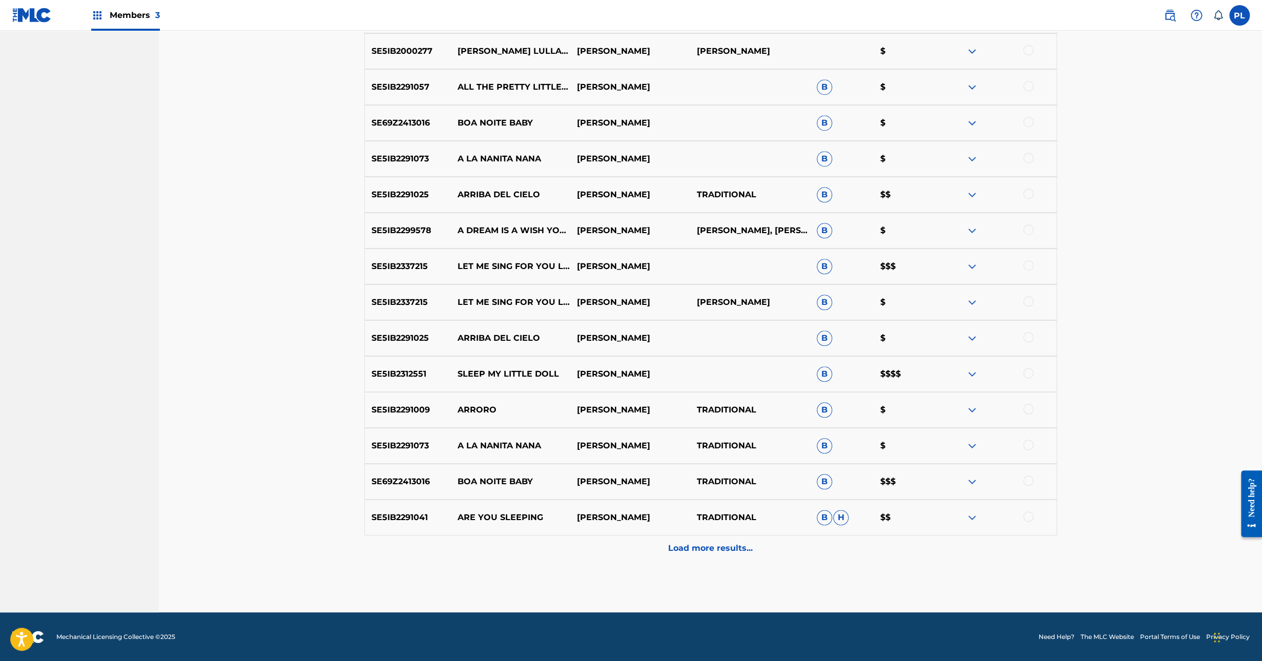
click at [695, 554] on div "Load more results..." at bounding box center [710, 548] width 693 height 26
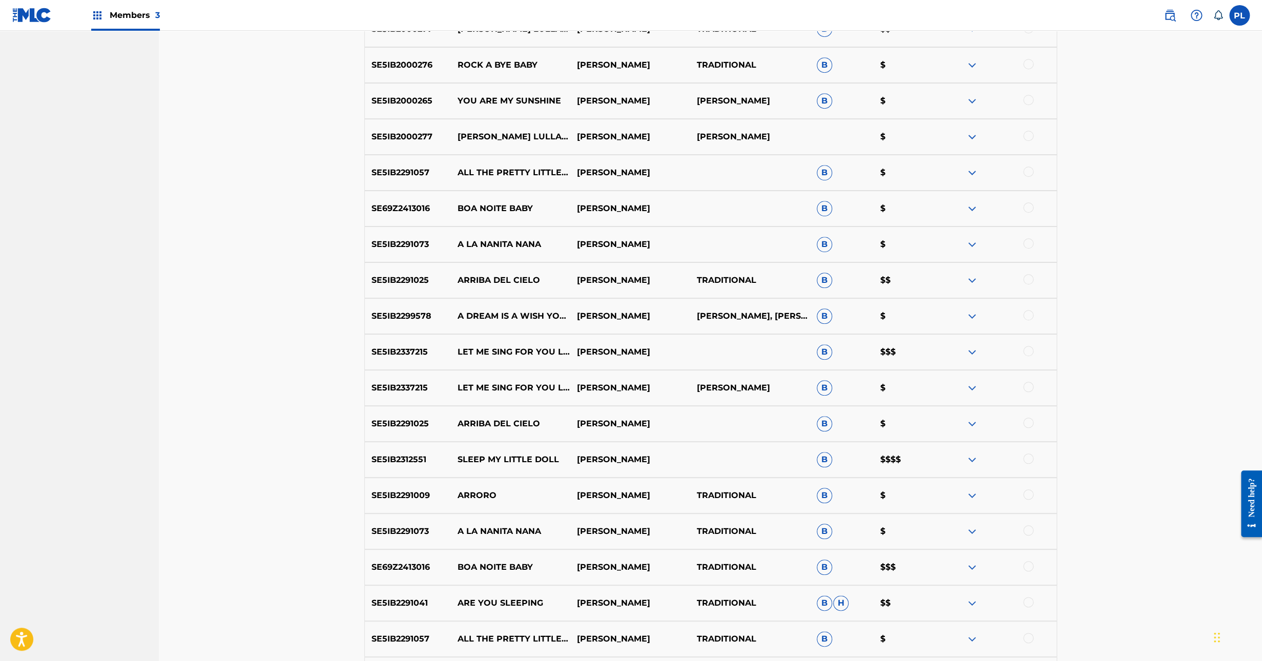
scroll to position [922, 0]
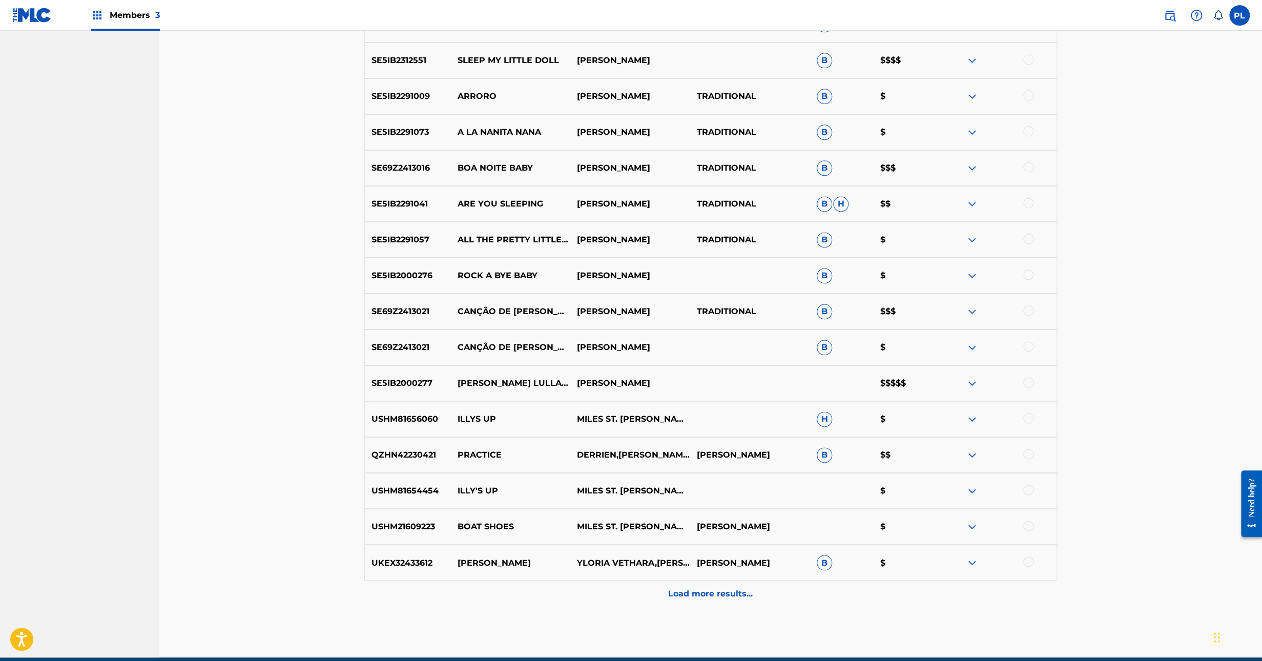
click at [972, 385] on img at bounding box center [972, 383] width 12 height 12
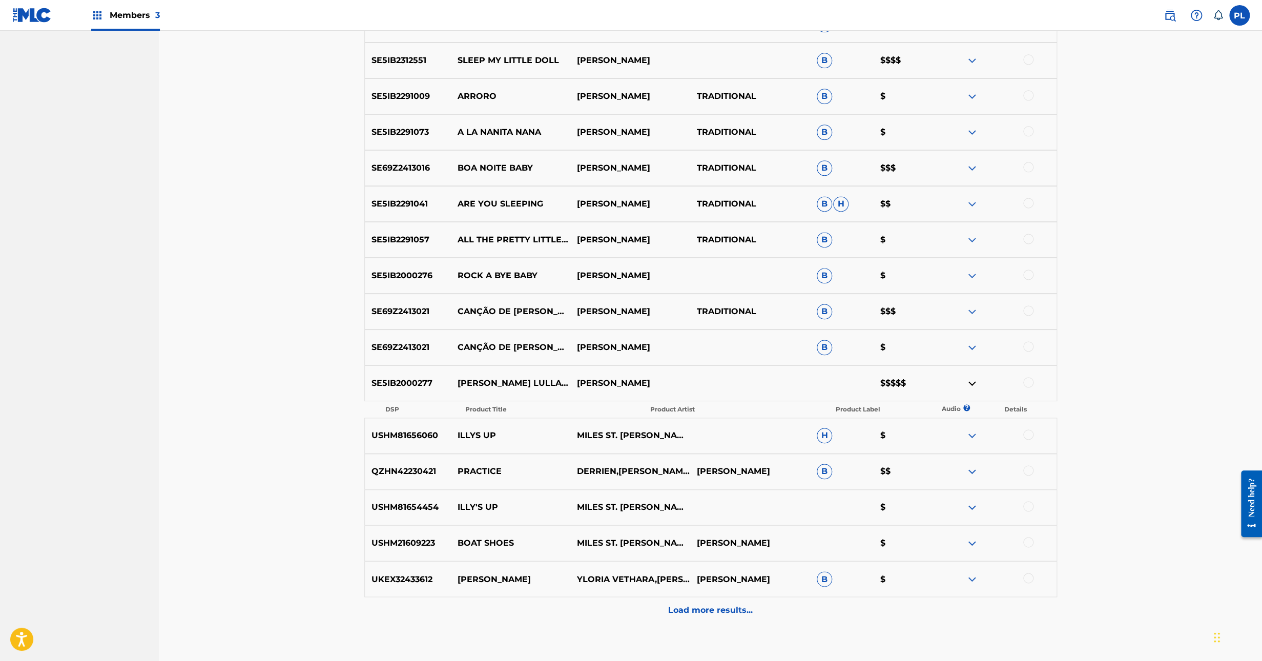
click at [972, 383] on img at bounding box center [972, 383] width 12 height 12
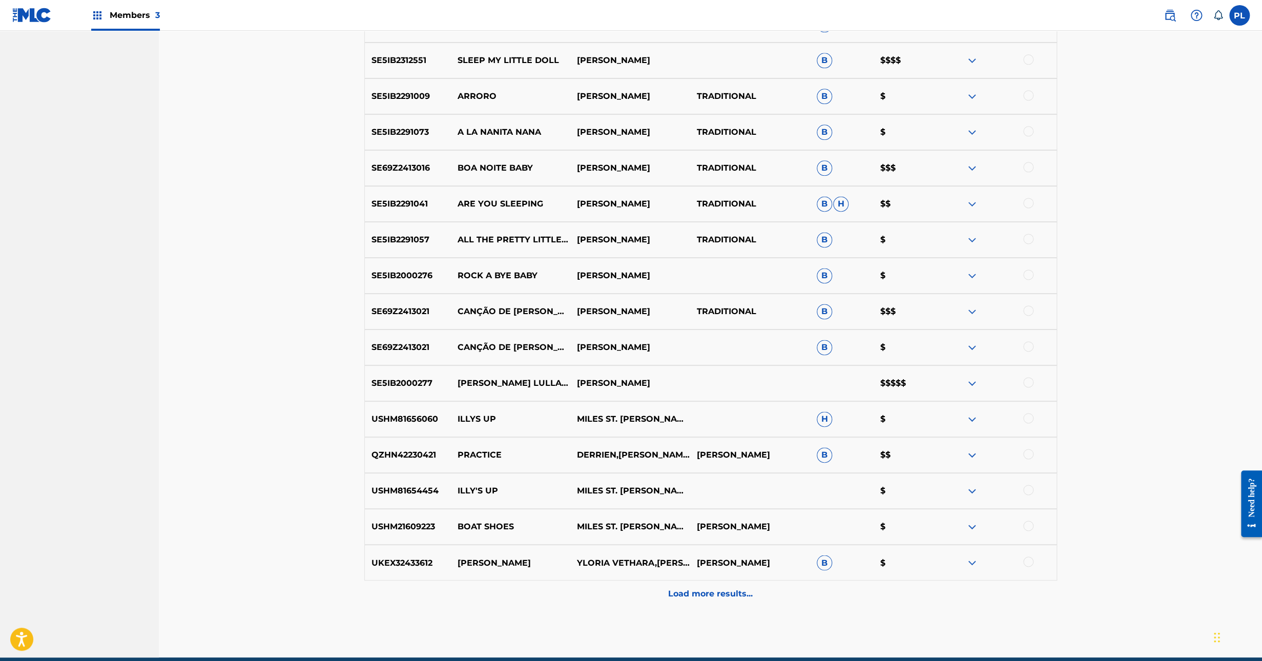
click at [402, 385] on p "SE5IB2000277" at bounding box center [408, 383] width 86 height 12
copy p "SE5IB2000277"
click at [972, 379] on img at bounding box center [972, 383] width 12 height 12
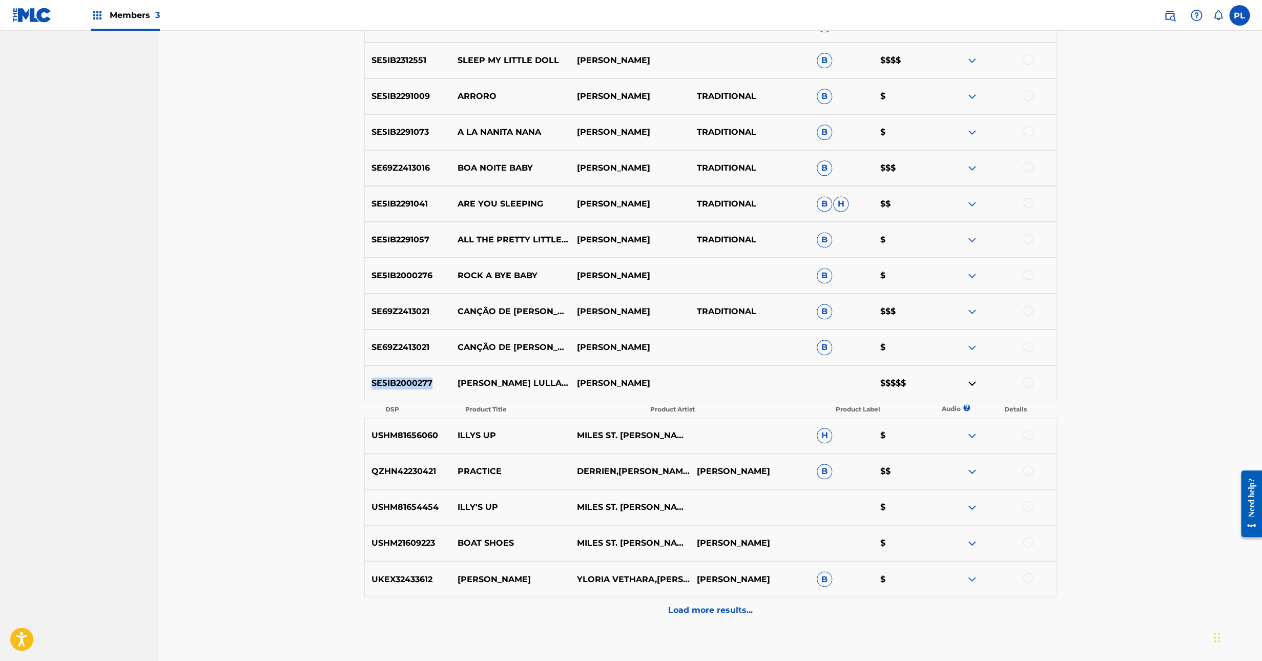
click at [974, 431] on img at bounding box center [972, 435] width 12 height 12
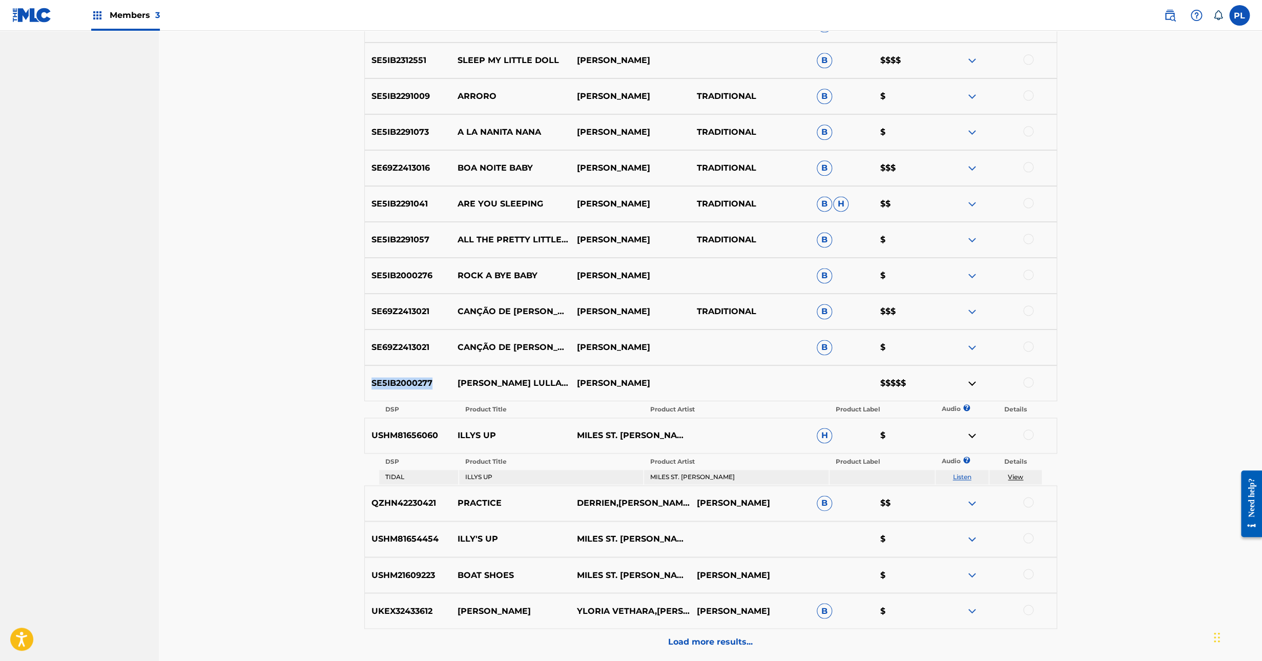
click at [973, 435] on img at bounding box center [972, 435] width 12 height 12
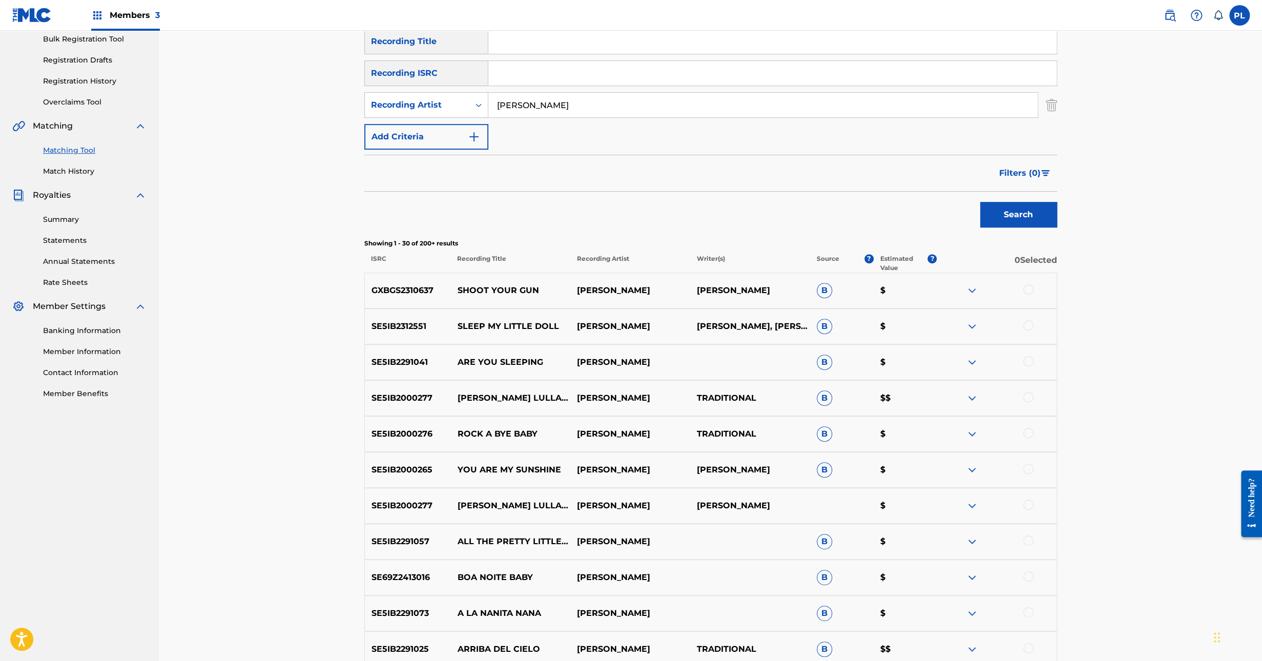
scroll to position [153, 0]
click at [975, 397] on img at bounding box center [972, 399] width 12 height 12
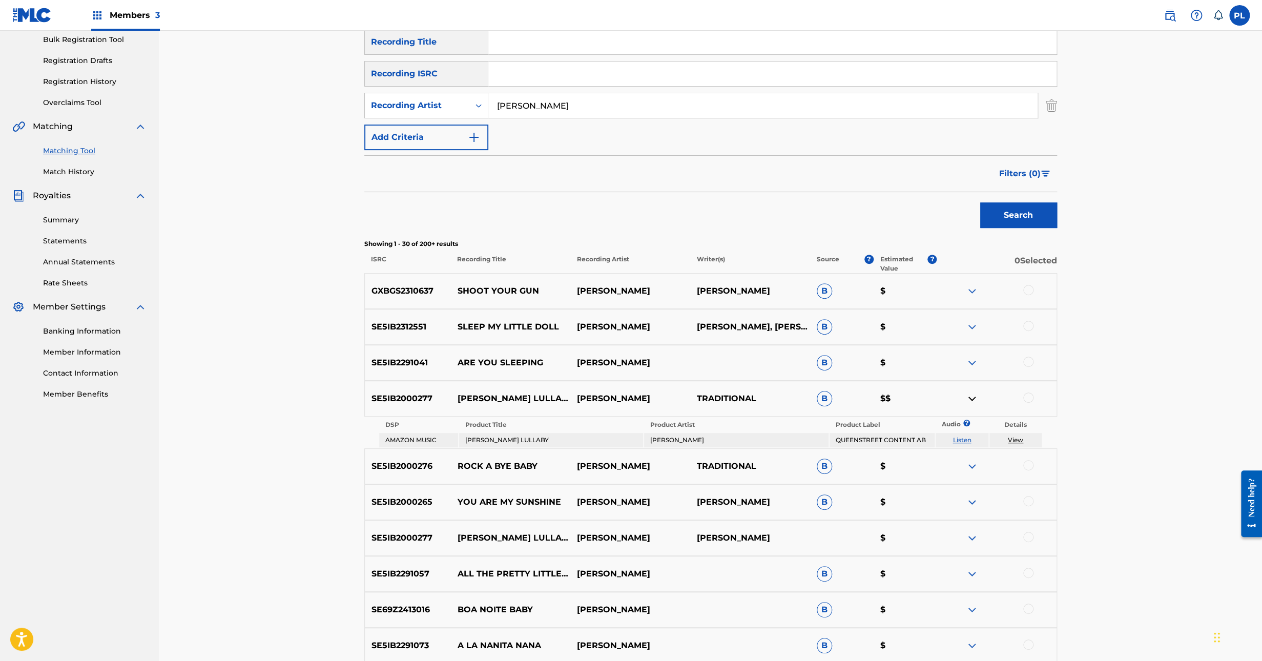
click at [974, 397] on img at bounding box center [972, 399] width 12 height 12
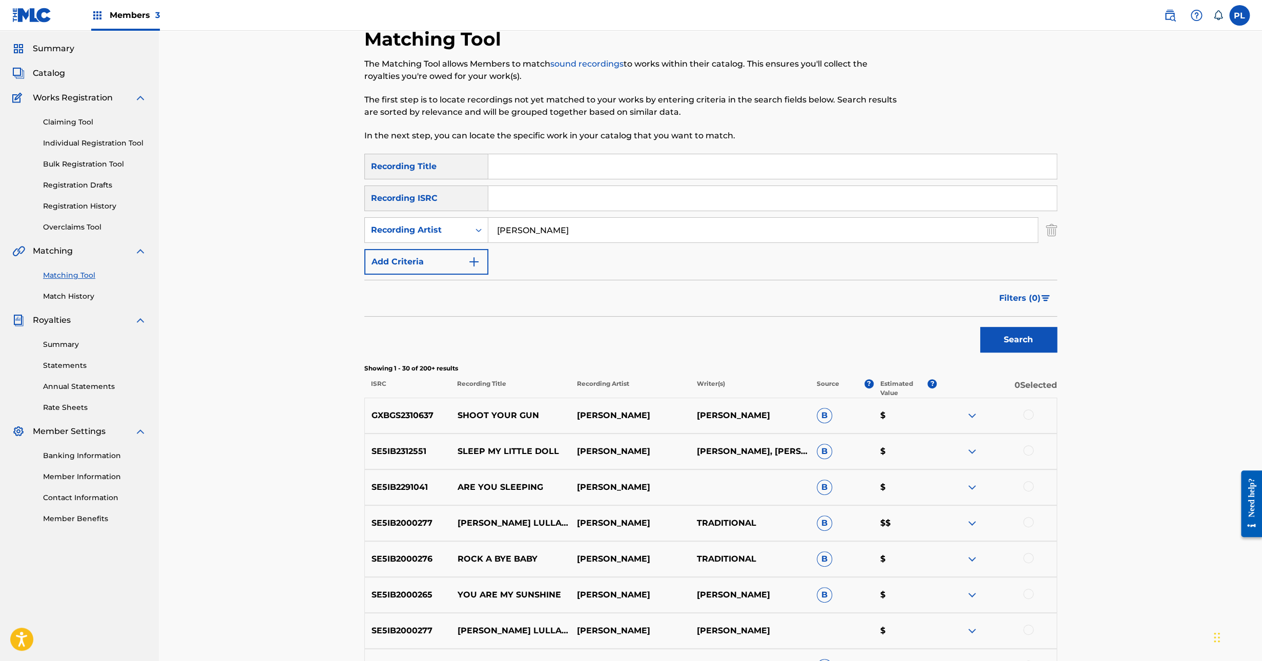
scroll to position [0, 0]
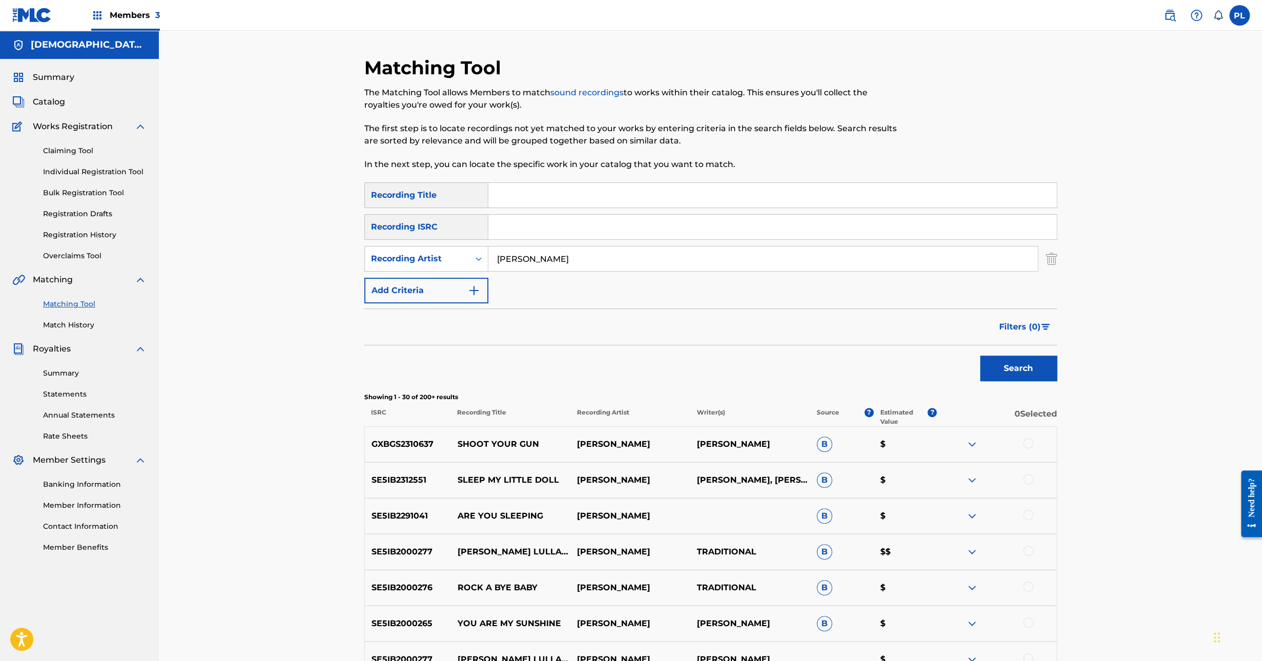
click at [518, 195] on input "Search Form" at bounding box center [772, 195] width 568 height 25
type input "lullaby"
click at [980, 356] on button "Search" at bounding box center [1018, 369] width 77 height 26
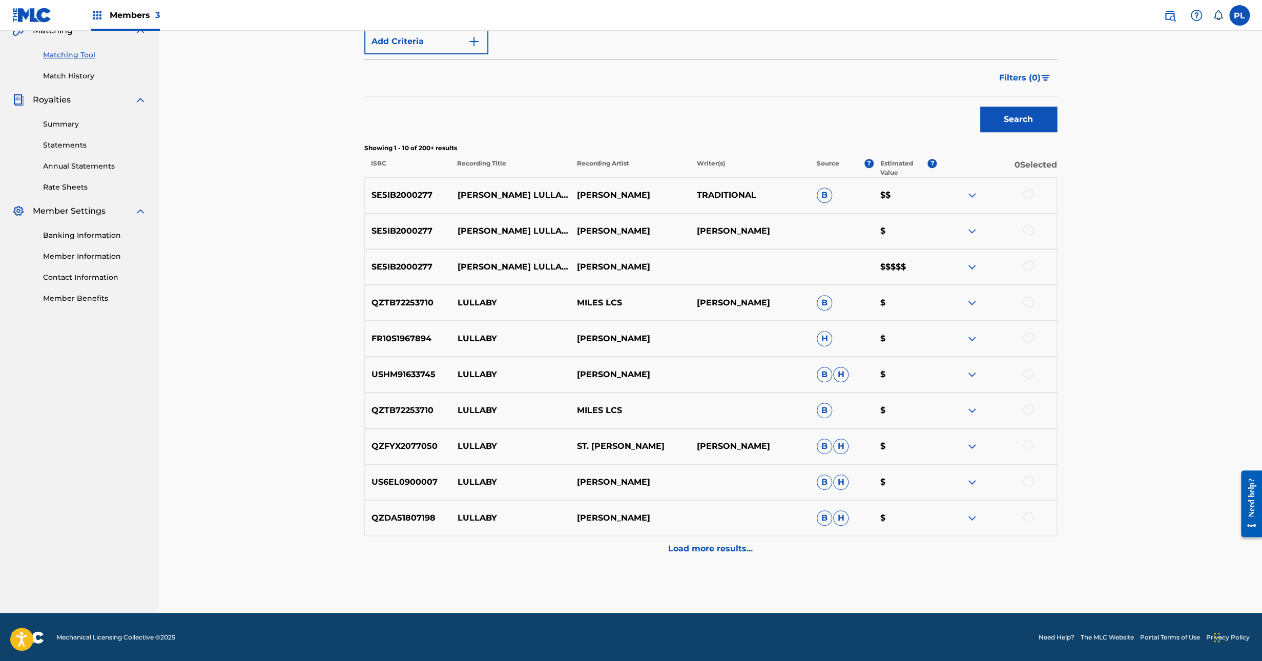
scroll to position [250, 0]
click at [1029, 190] on div at bounding box center [1028, 194] width 10 height 10
click at [1029, 231] on div at bounding box center [1028, 229] width 10 height 10
click at [1030, 265] on div at bounding box center [1028, 265] width 10 height 10
click at [744, 569] on button "Match 3 Groups" at bounding box center [720, 578] width 113 height 26
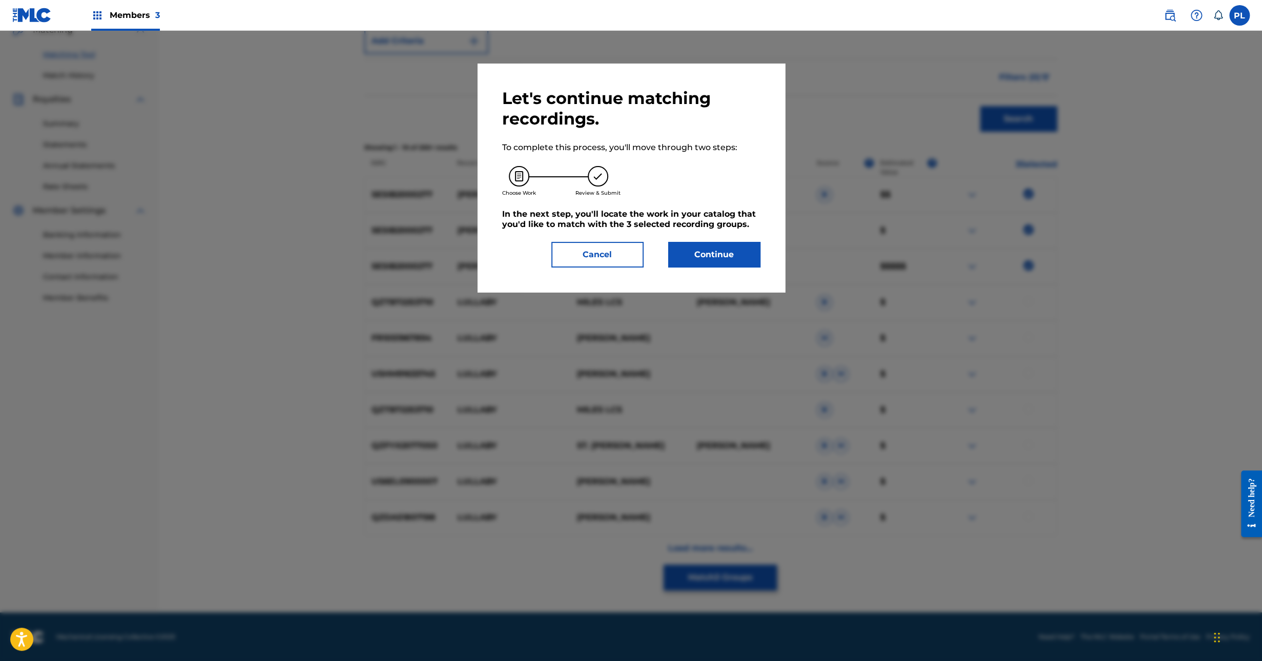
click at [747, 246] on button "Continue" at bounding box center [714, 255] width 92 height 26
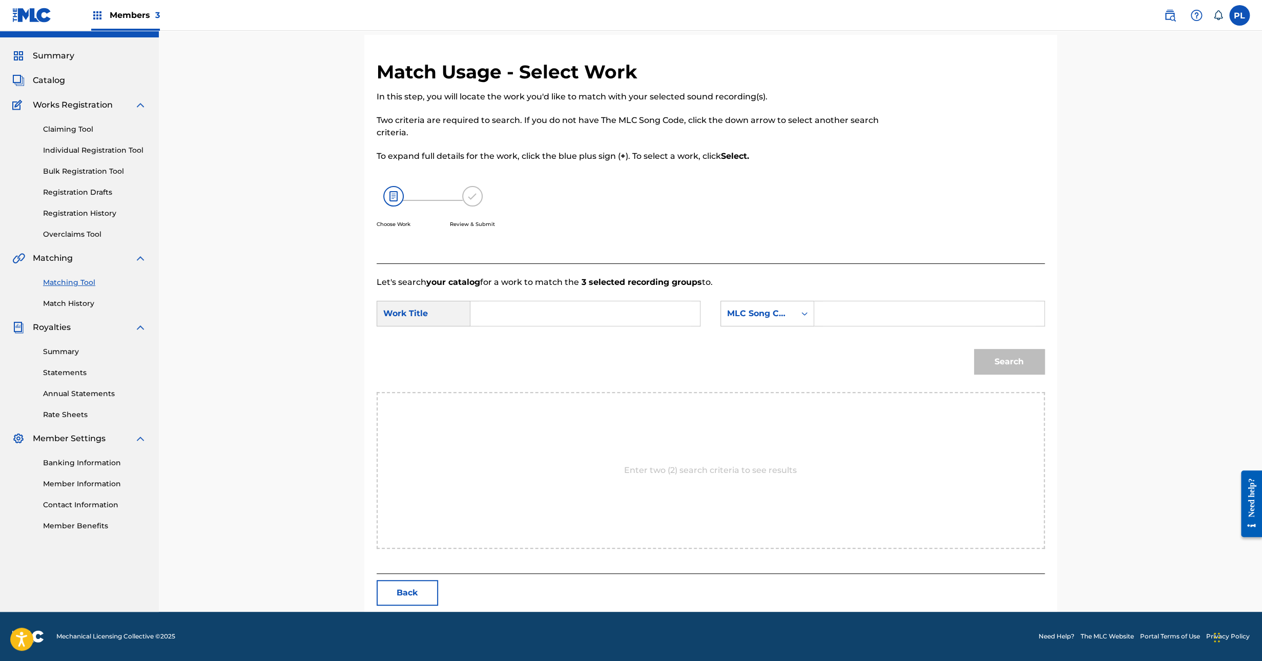
scroll to position [0, 0]
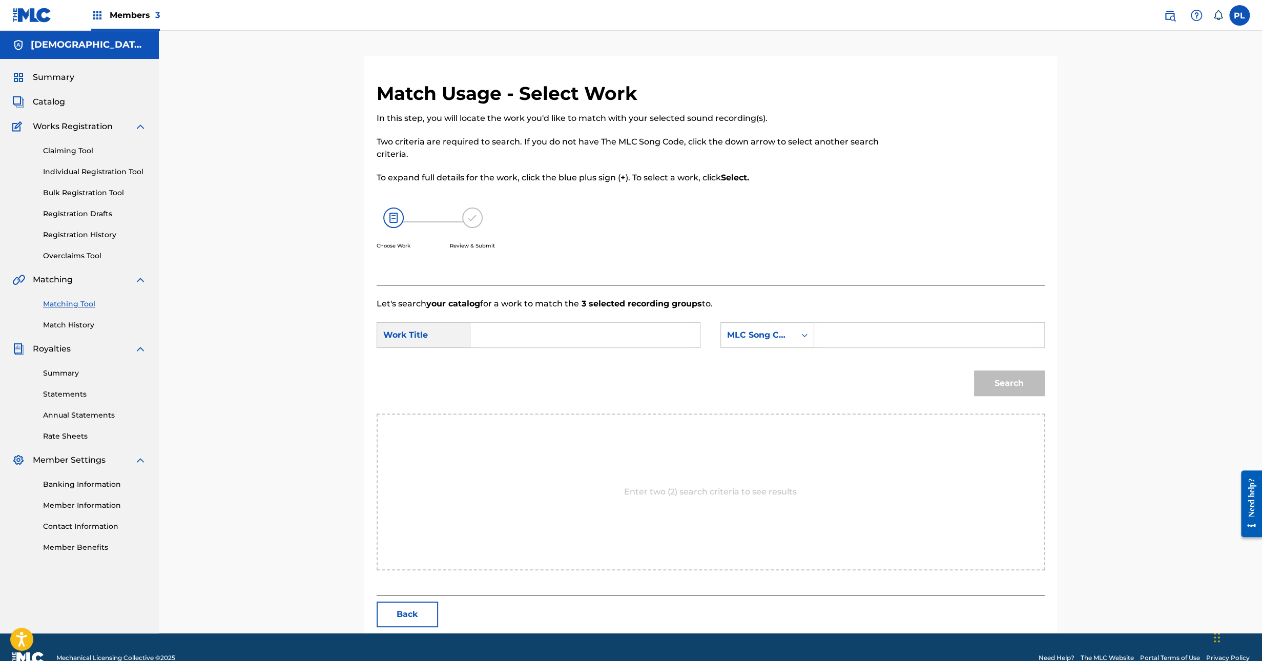
click at [533, 336] on input "Search Form" at bounding box center [585, 335] width 212 height 25
click at [508, 372] on span "ullaby" at bounding box center [502, 370] width 25 height 10
type input "brahms lullaby"
drag, startPoint x: 432, startPoint y: 333, endPoint x: 303, endPoint y: 349, distance: 129.7
click at [304, 349] on div "Match Usage - Select Work In this step, you will locate the work you'd like to …" at bounding box center [710, 332] width 1103 height 603
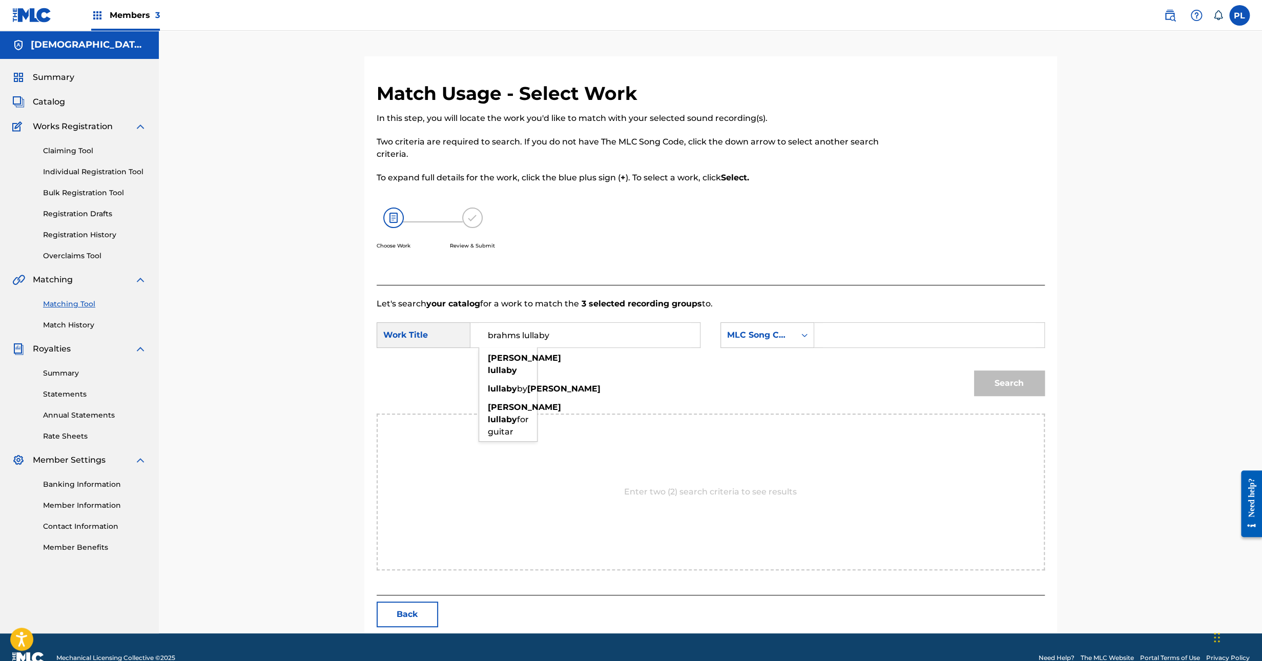
click at [861, 323] on input "Search Form" at bounding box center [929, 335] width 212 height 25
paste input "BE7IQ2"
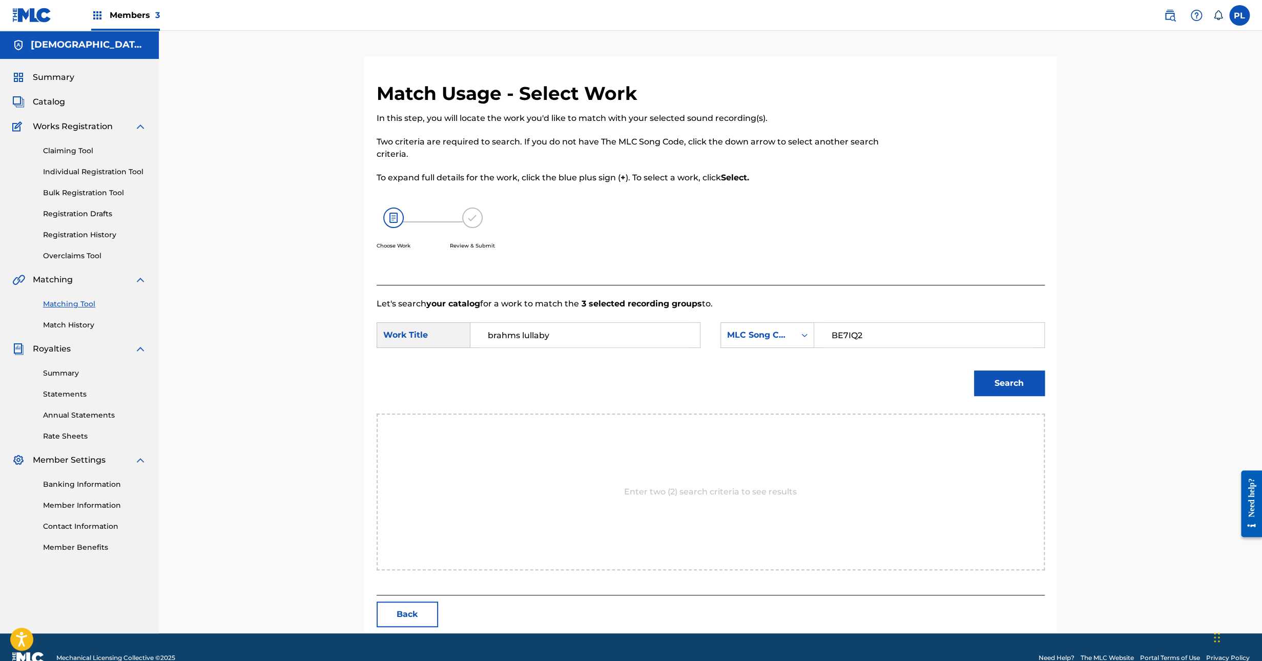
type input "BE7IQ2"
click at [1000, 383] on button "Search" at bounding box center [1009, 383] width 71 height 26
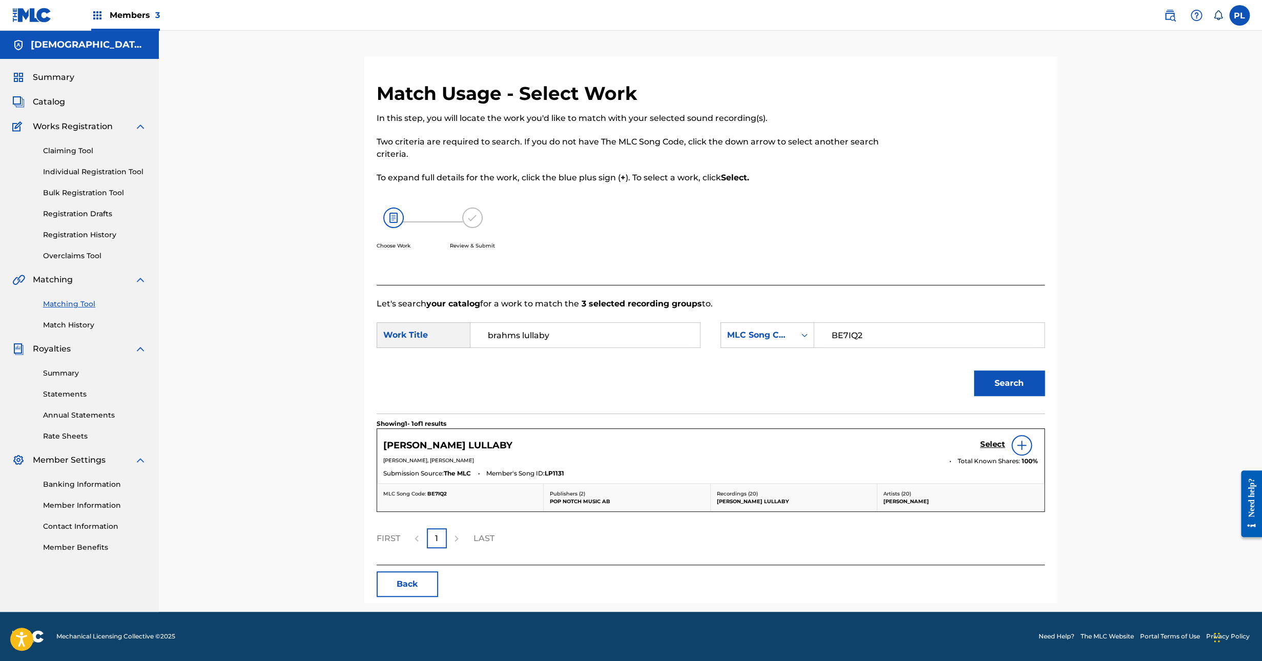
click at [996, 444] on h5 "Select" at bounding box center [992, 445] width 25 height 10
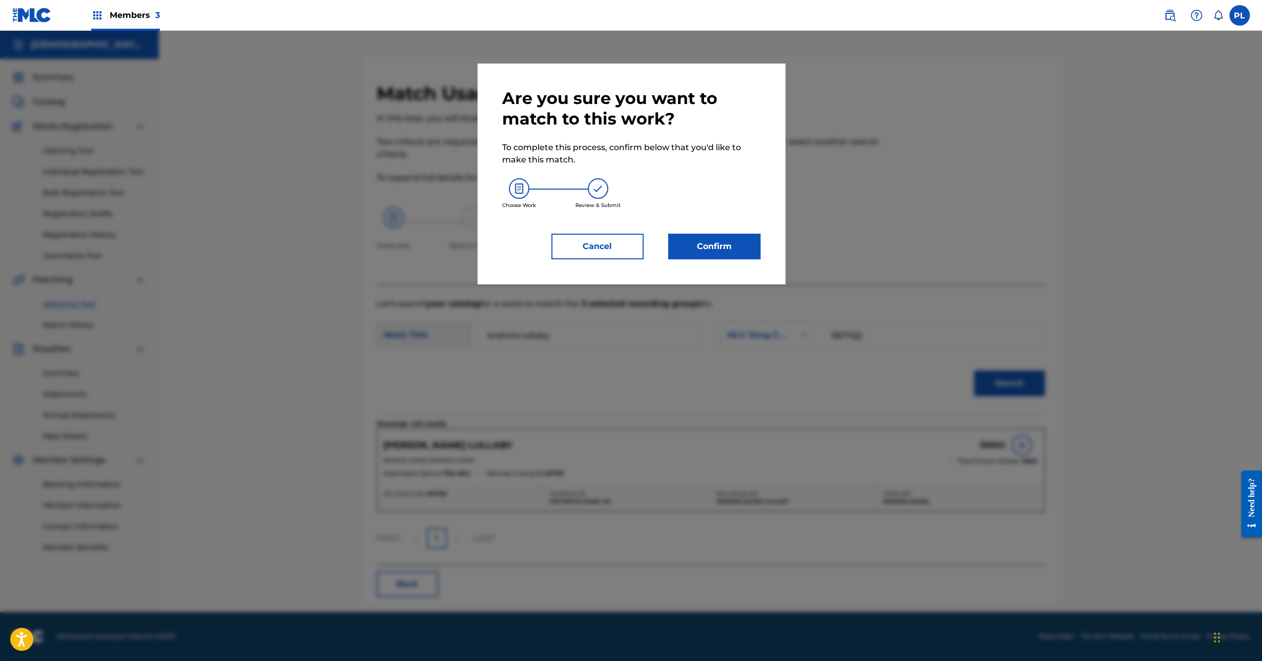
click at [726, 240] on button "Confirm" at bounding box center [714, 247] width 92 height 26
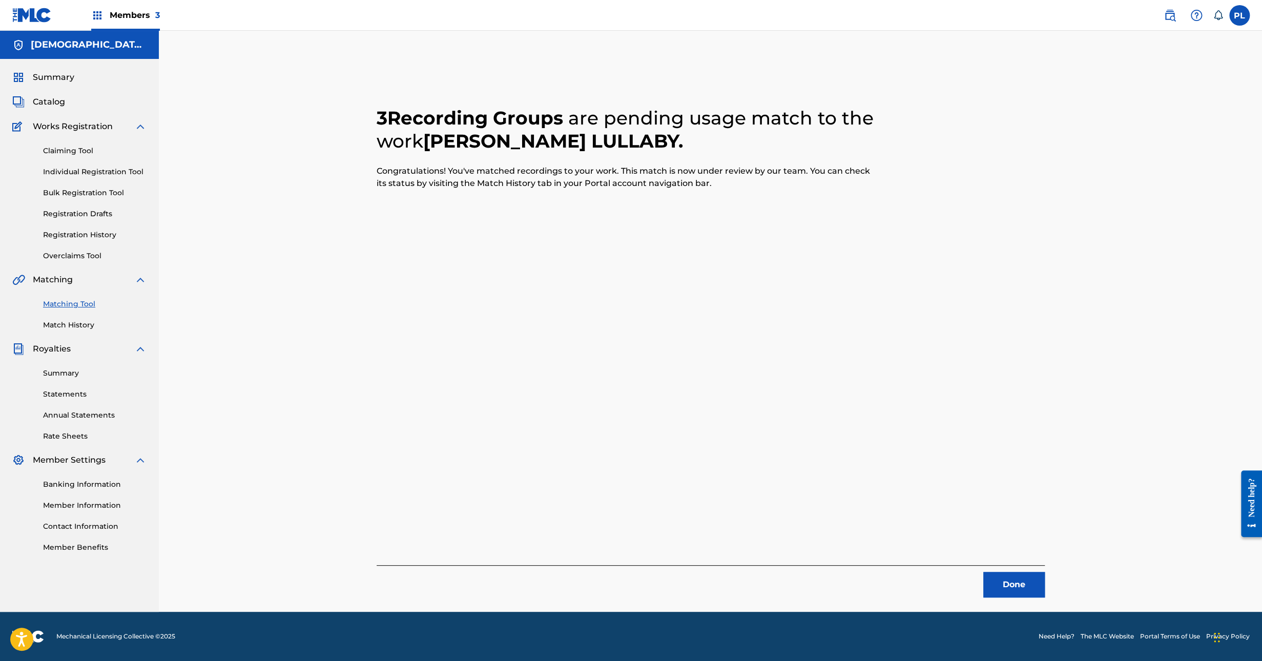
click at [1015, 581] on button "Done" at bounding box center [1013, 585] width 61 height 26
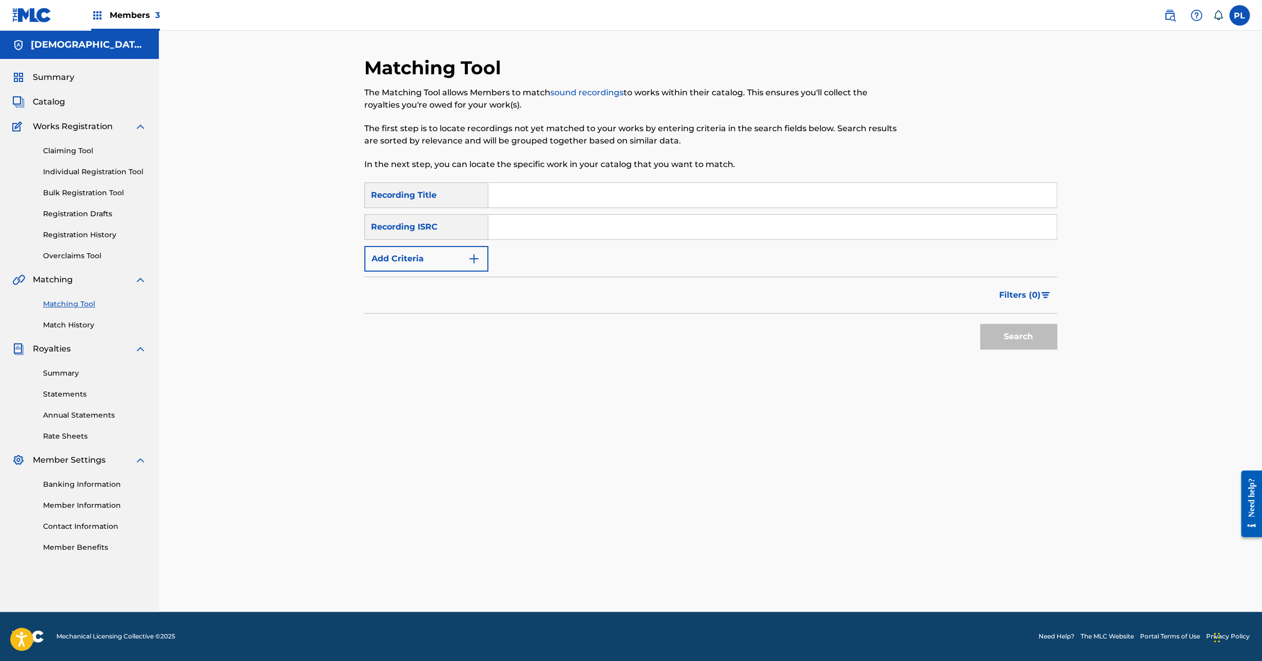
click at [451, 276] on form "SearchWithCriteriae6114f02-e4b3-48ea-9644-c49c45114f80 Recording Title SearchWi…" at bounding box center [710, 268] width 693 height 172
click at [465, 265] on button "Add Criteria" at bounding box center [426, 259] width 124 height 26
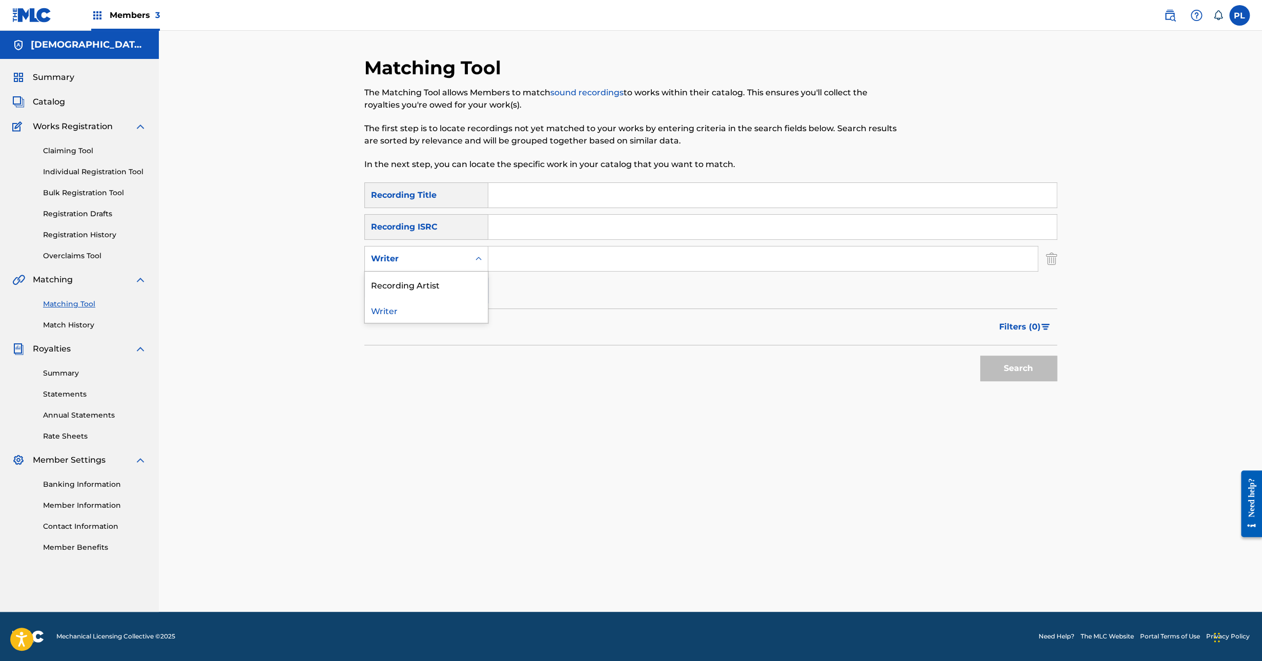
click at [482, 262] on icon "Search Form" at bounding box center [478, 259] width 10 height 10
click at [452, 302] on div "Writer" at bounding box center [426, 310] width 123 height 26
click at [464, 261] on div "Writer" at bounding box center [417, 258] width 105 height 19
click at [446, 292] on div "Recording Artist" at bounding box center [426, 285] width 123 height 26
click at [511, 259] on input "Search Form" at bounding box center [762, 258] width 549 height 25
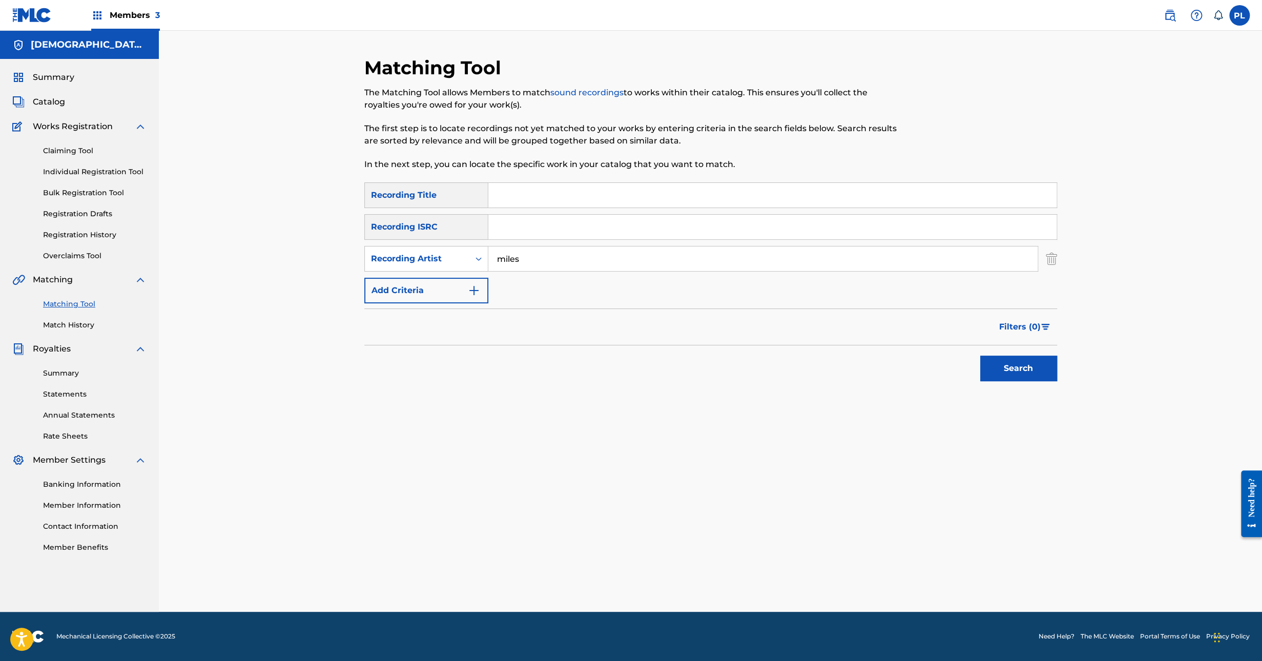
type input "Miles Patrick"
click at [1029, 354] on div "Search" at bounding box center [1016, 365] width 82 height 41
click at [1026, 362] on button "Search" at bounding box center [1018, 369] width 77 height 26
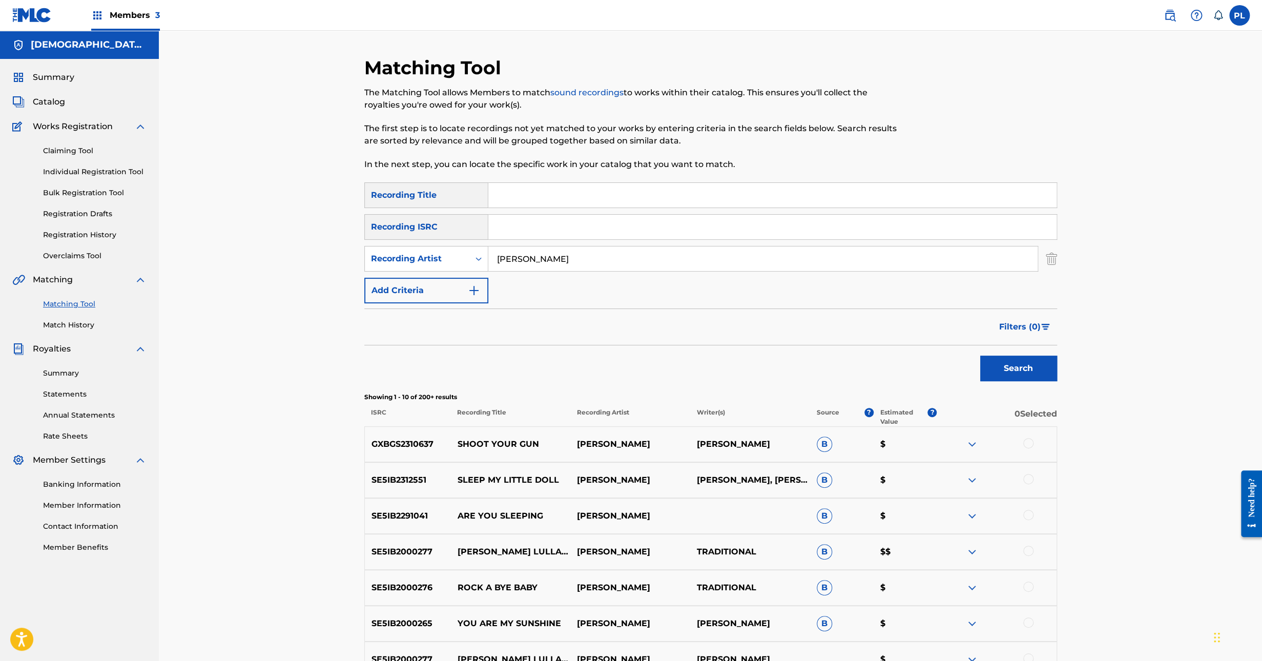
click at [1028, 321] on span "Filters ( 0 )" at bounding box center [1020, 327] width 42 height 12
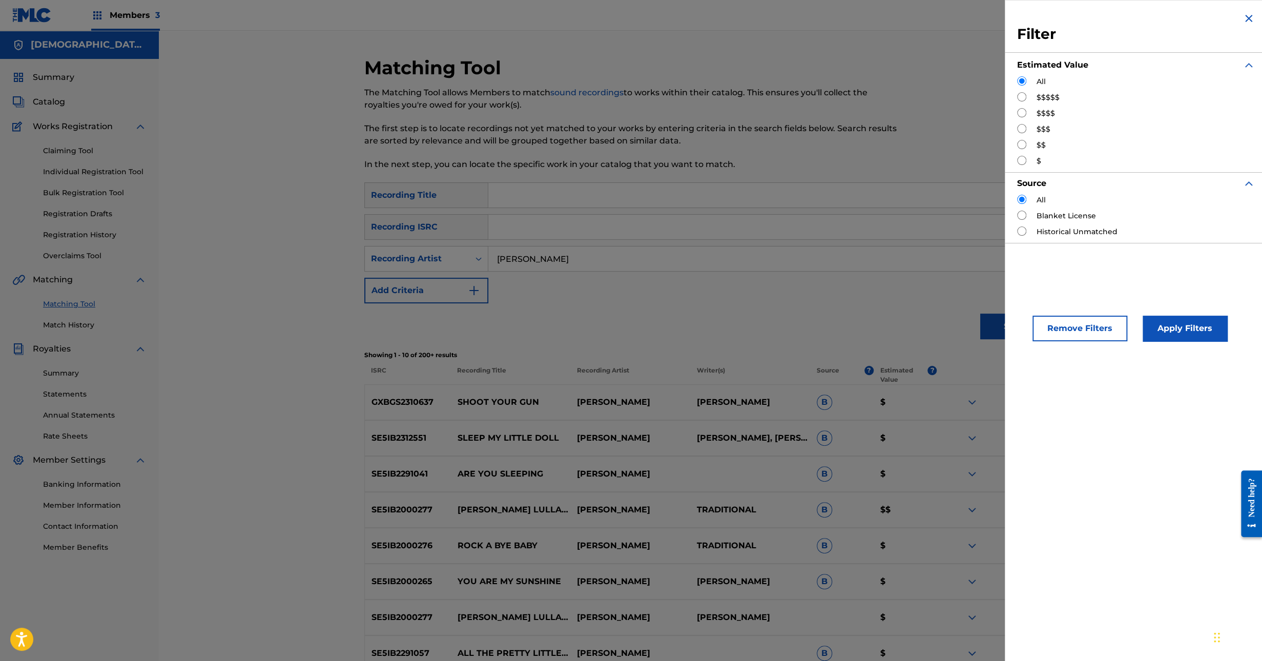
click at [1033, 99] on div "$$$$$" at bounding box center [1136, 97] width 238 height 11
click at [1028, 98] on div "$$$$$" at bounding box center [1136, 97] width 238 height 11
click at [1021, 97] on input "Search Form" at bounding box center [1021, 96] width 9 height 9
radio input "true"
click at [1169, 324] on button "Apply Filters" at bounding box center [1185, 329] width 85 height 26
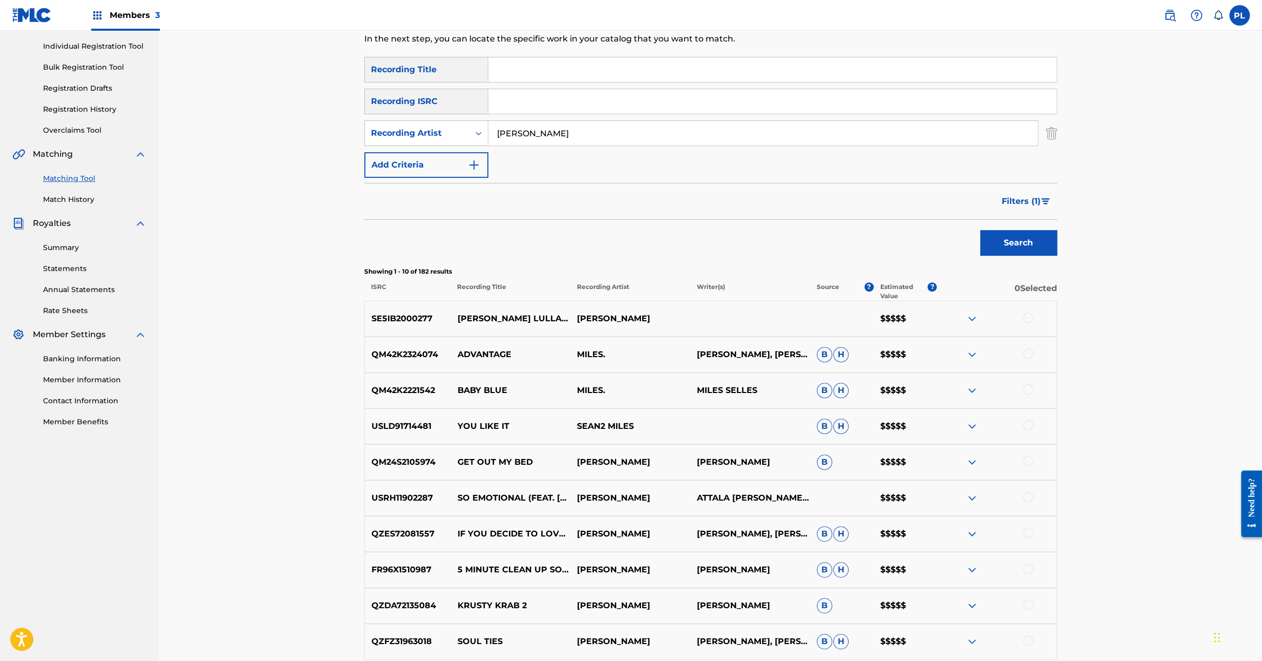
scroll to position [96, 0]
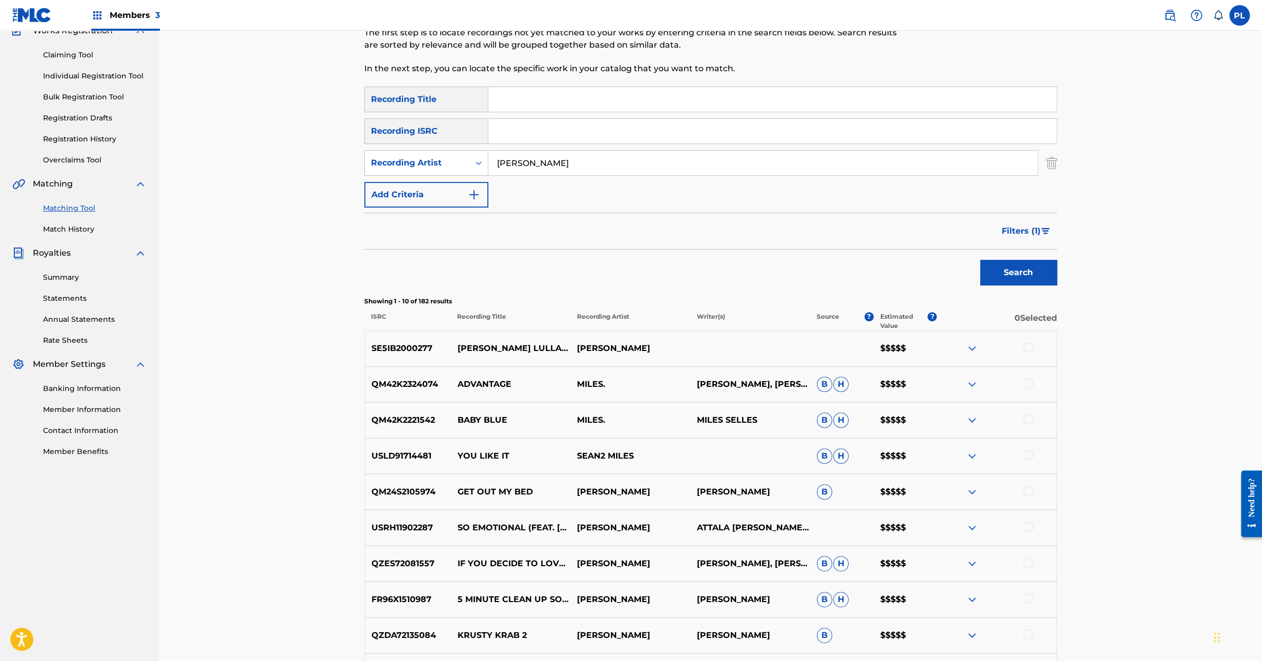
click at [1027, 231] on span "Filters ( 1 )" at bounding box center [1021, 231] width 39 height 12
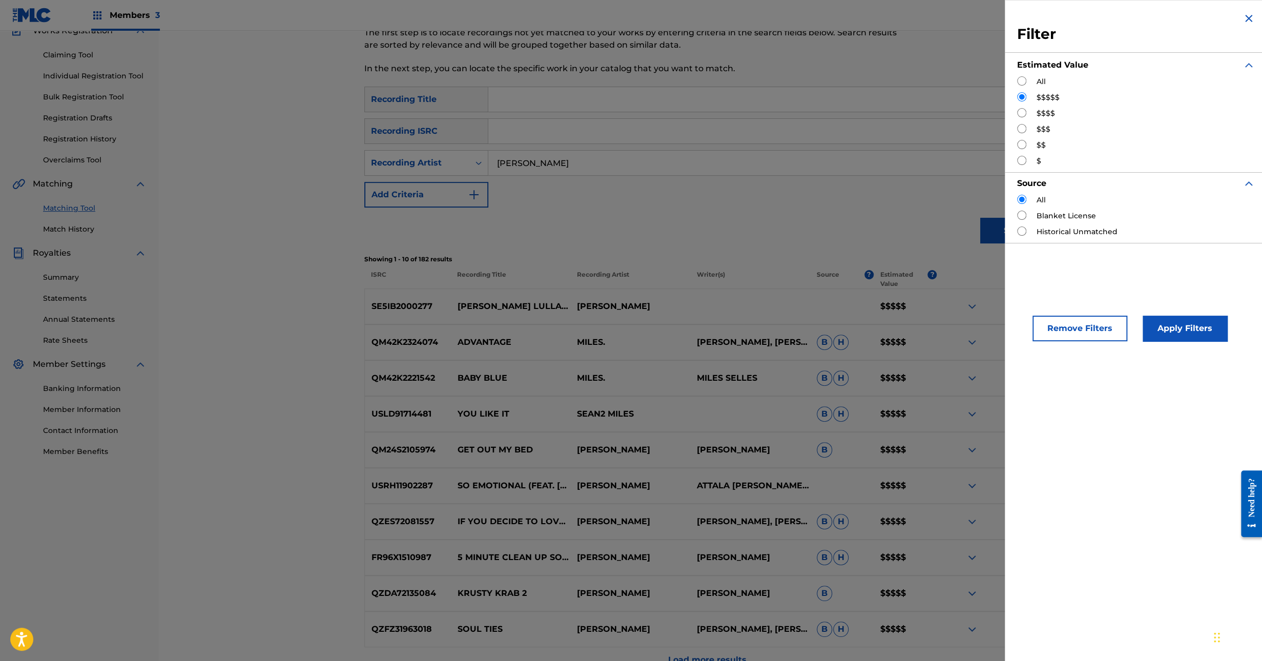
click at [1020, 112] on input "Search Form" at bounding box center [1021, 112] width 9 height 9
radio input "true"
click at [1174, 333] on button "Apply Filters" at bounding box center [1185, 329] width 85 height 26
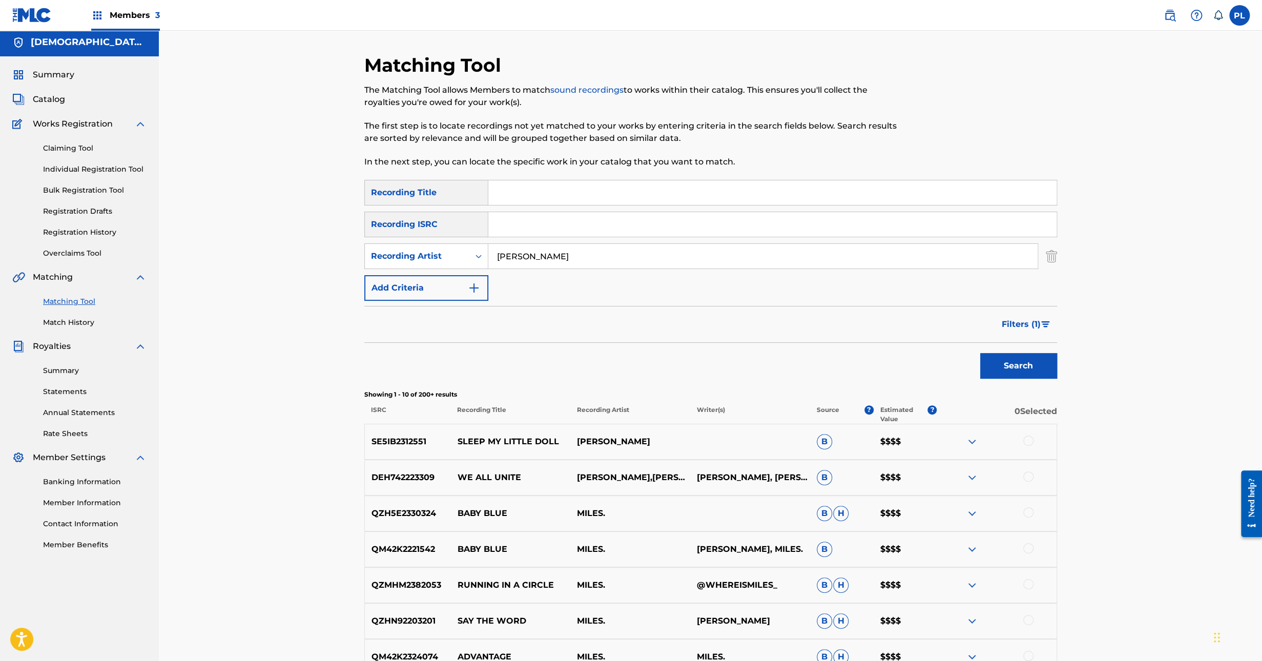
scroll to position [0, 0]
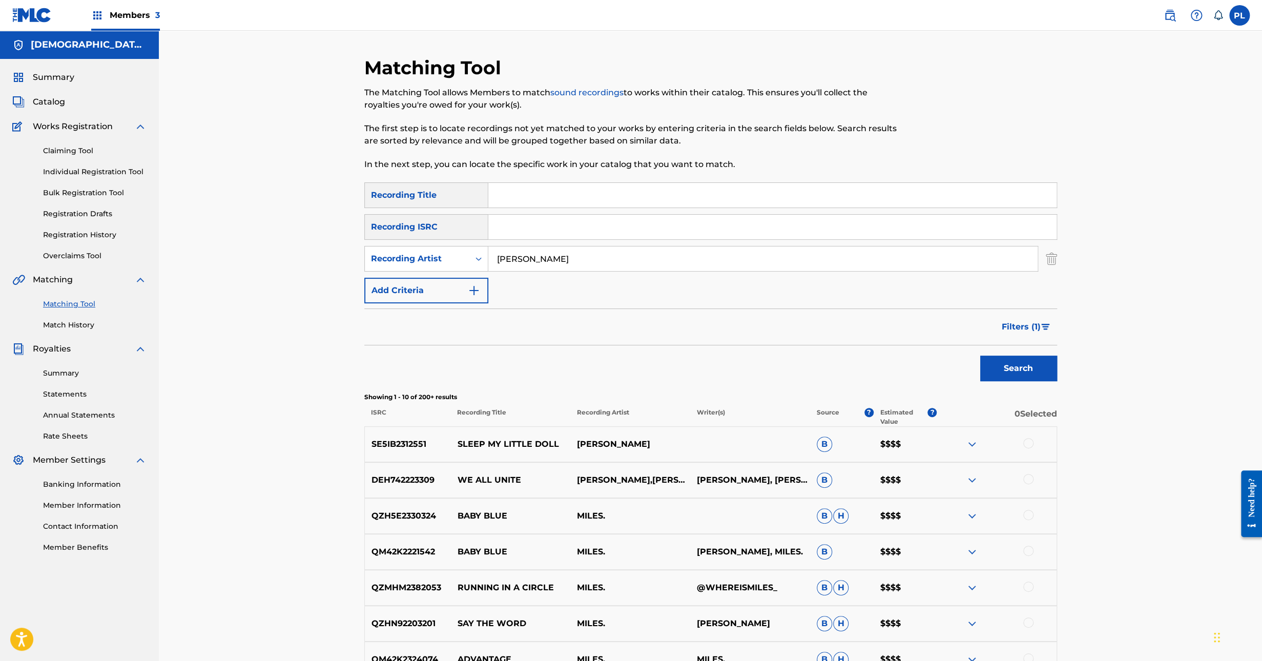
drag, startPoint x: 627, startPoint y: 253, endPoint x: 306, endPoint y: 308, distance: 325.0
click at [306, 308] on div "Matching Tool The Matching Tool allows Members to match sound recordings to wor…" at bounding box center [710, 446] width 1103 height 831
type input "holborns"
click at [980, 356] on button "Search" at bounding box center [1018, 369] width 77 height 26
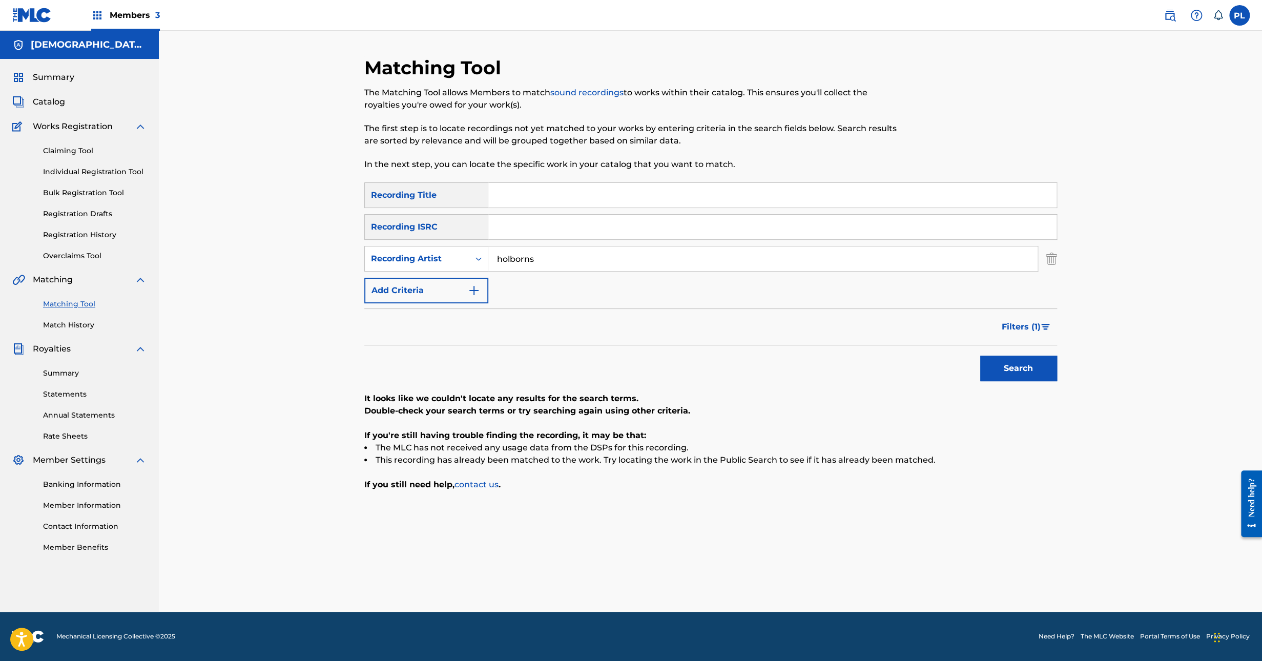
drag, startPoint x: 582, startPoint y: 262, endPoint x: 235, endPoint y: 343, distance: 355.7
click at [235, 342] on div "Matching Tool The Matching Tool allows Members to match sound recordings to wor…" at bounding box center [710, 321] width 1103 height 581
click at [526, 193] on input "Search Form" at bounding box center [772, 195] width 568 height 25
paste input "ARRORO"
type input "ARRORO"
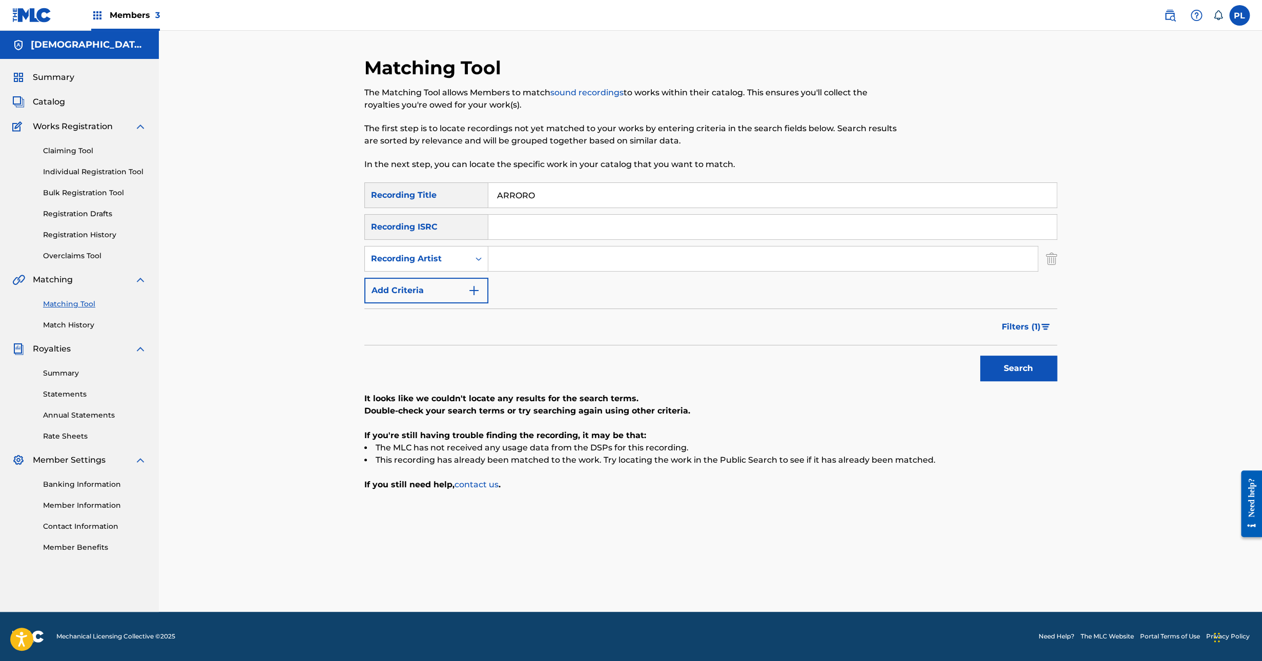
click at [1012, 372] on button "Search" at bounding box center [1018, 369] width 77 height 26
click at [1017, 317] on button "Filters ( 1 )" at bounding box center [1026, 327] width 61 height 26
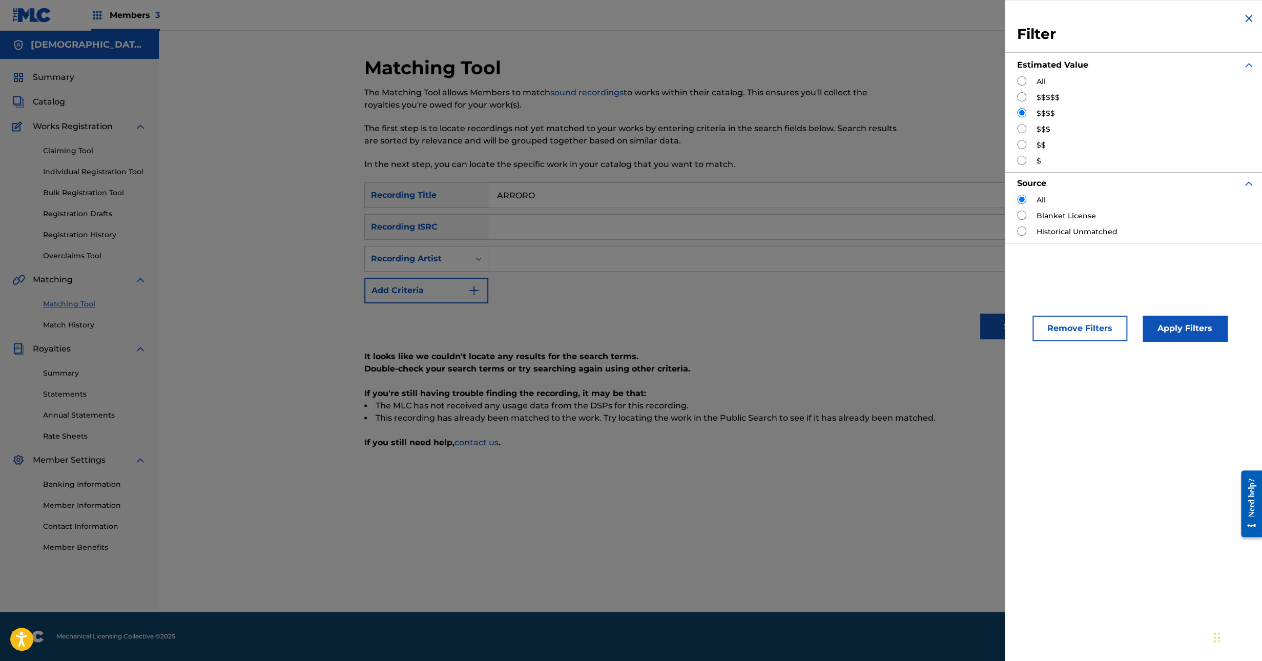
click at [1024, 79] on input "Search Form" at bounding box center [1021, 80] width 9 height 9
radio input "true"
click at [1209, 331] on button "Apply Filters" at bounding box center [1185, 329] width 85 height 26
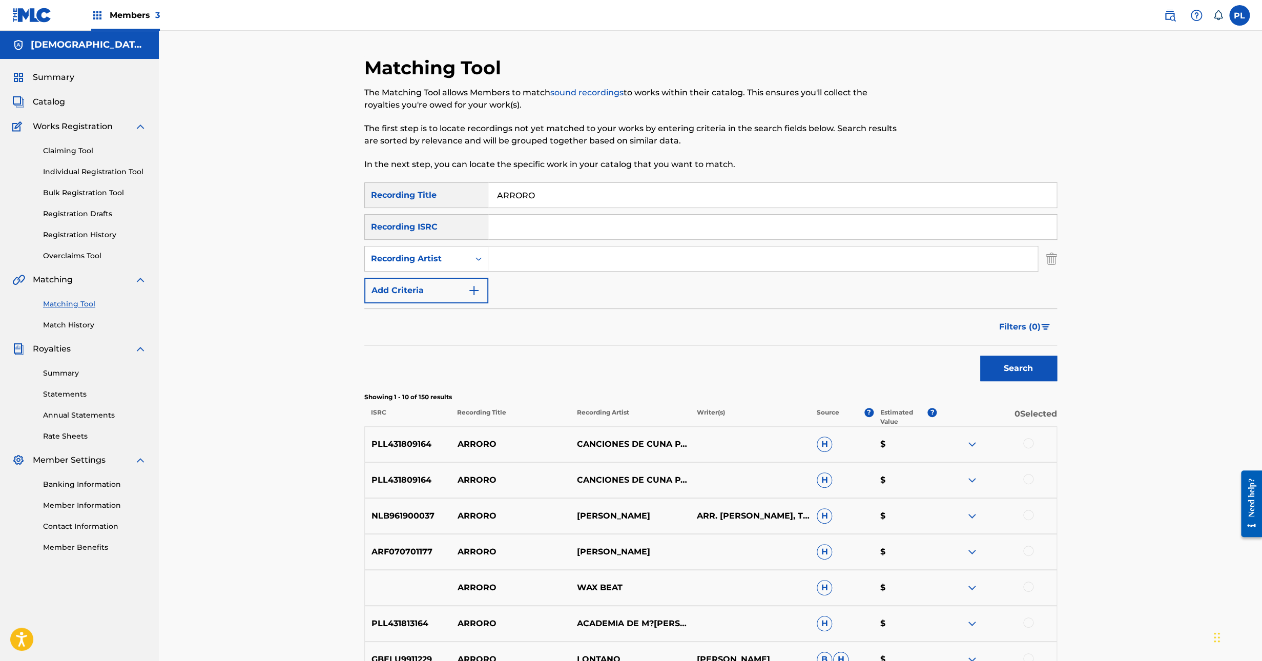
drag, startPoint x: 579, startPoint y: 195, endPoint x: 201, endPoint y: 190, distance: 377.7
click at [207, 189] on div "Matching Tool The Matching Tool allows Members to match sound recordings to wor…" at bounding box center [710, 446] width 1103 height 831
type input "Miles Patrick"
click at [1018, 372] on button "Search" at bounding box center [1018, 369] width 77 height 26
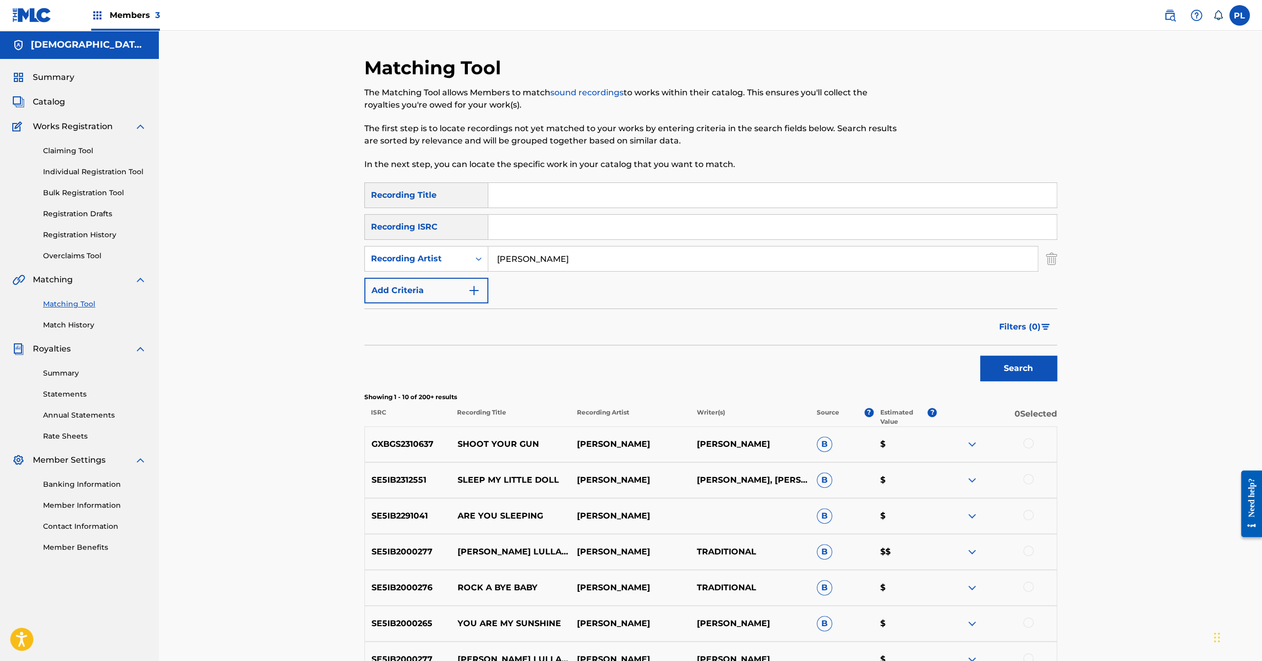
drag, startPoint x: 1156, startPoint y: 34, endPoint x: 1149, endPoint y: 30, distance: 7.4
click at [1156, 34] on div "Matching Tool The Matching Tool allows Members to match sound recordings to wor…" at bounding box center [710, 446] width 1103 height 831
click at [1162, 17] on link at bounding box center [1170, 15] width 20 height 20
click at [575, 190] on input "Search Form" at bounding box center [772, 195] width 568 height 25
paste input "AC3YSB"
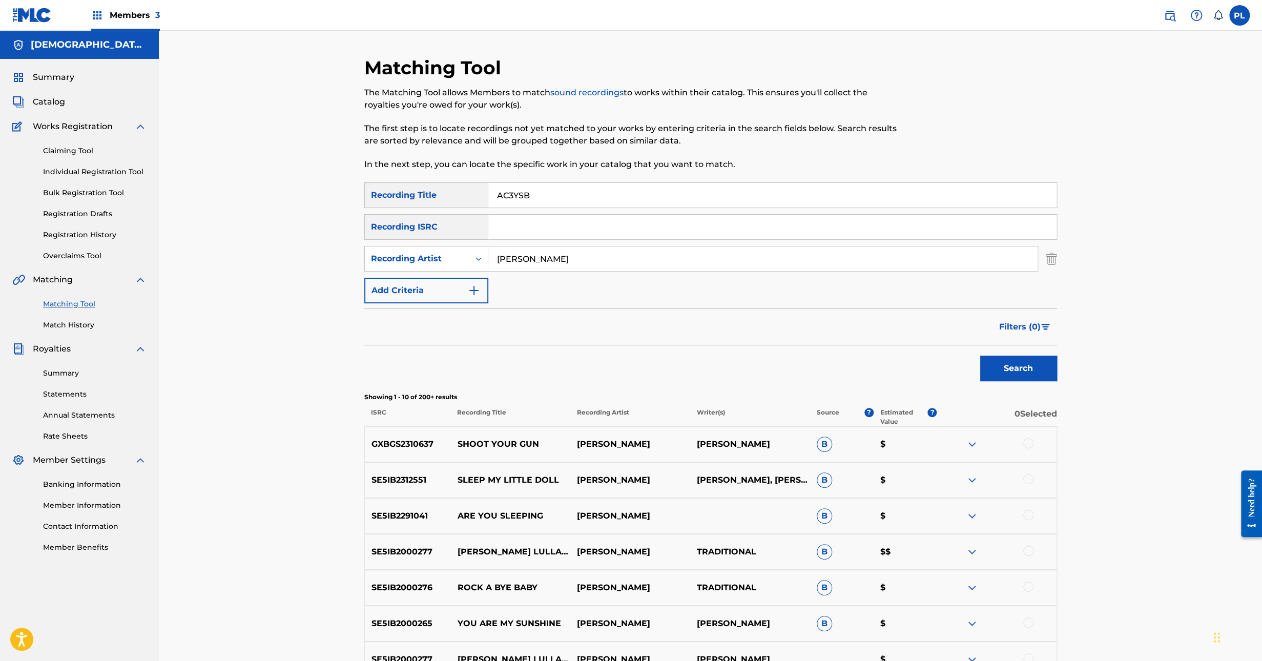
type input "AC3YSB"
drag, startPoint x: 587, startPoint y: 259, endPoint x: 361, endPoint y: 262, distance: 225.5
click at [388, 256] on div "SearchWithCriteria12a60552-af5f-472d-9d03-c505d2b4f0a0 Recording Artist Miles P…" at bounding box center [710, 259] width 693 height 26
click at [438, 228] on div "Recording ISRC" at bounding box center [426, 227] width 124 height 26
click at [510, 223] on input "Search Form" at bounding box center [772, 227] width 568 height 25
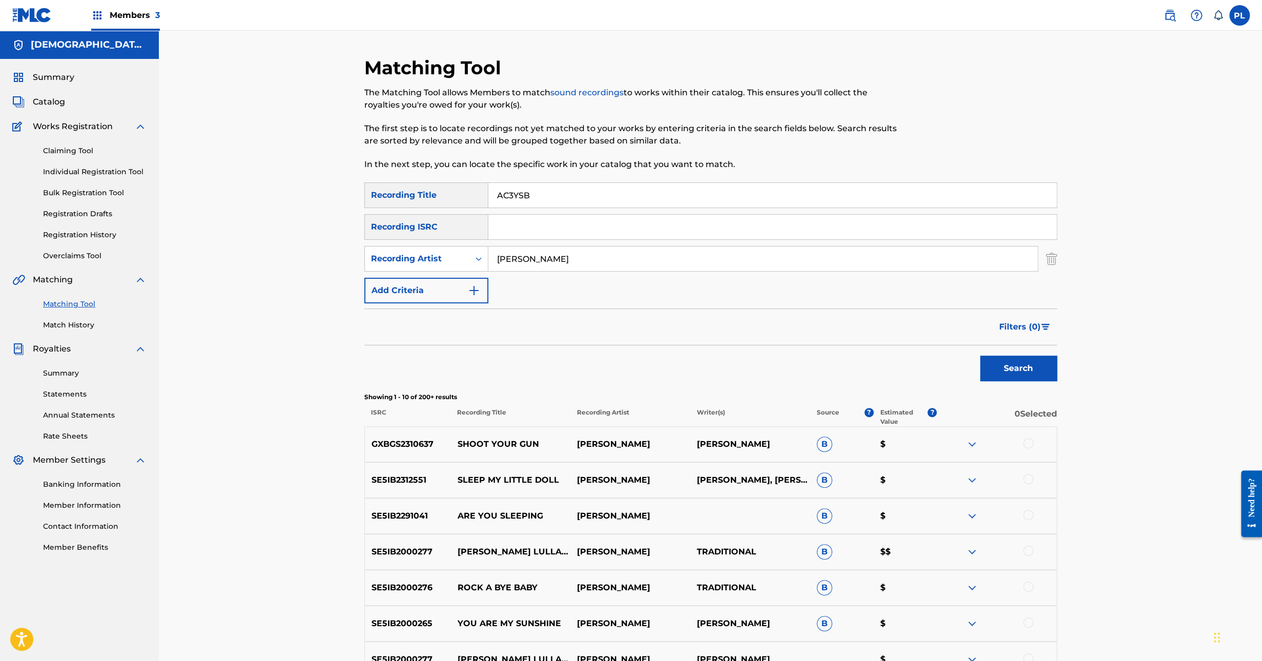
paste input "Miles Patrick"
drag, startPoint x: 554, startPoint y: 219, endPoint x: 194, endPoint y: 211, distance: 360.8
click at [203, 210] on div "Matching Tool The Matching Tool allows Members to match sound recordings to wor…" at bounding box center [710, 446] width 1103 height 831
paste input "SE5IB2291025"
type input "SE5IB2291025"
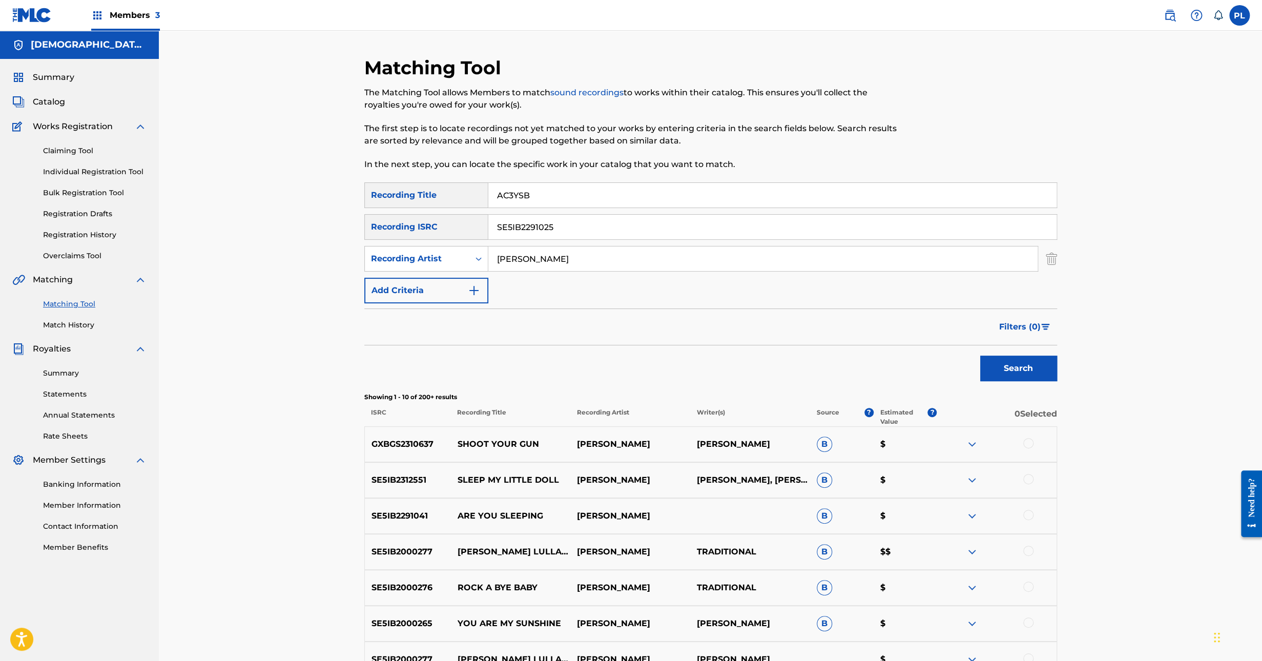
drag, startPoint x: 468, startPoint y: 232, endPoint x: 444, endPoint y: 277, distance: 50.7
click at [423, 241] on div "SearchWithCriteriae6114f02-e4b3-48ea-9644-c49c45114f80 Recording Title AC3YSB S…" at bounding box center [710, 242] width 693 height 121
drag, startPoint x: 630, startPoint y: 193, endPoint x: 113, endPoint y: 188, distance: 517.1
click at [129, 186] on main "LADY OF THE LAKE MUSIC AB Summary Catalog Works Registration Claiming Tool Indi…" at bounding box center [631, 446] width 1262 height 831
click at [1023, 363] on button "Search" at bounding box center [1018, 369] width 77 height 26
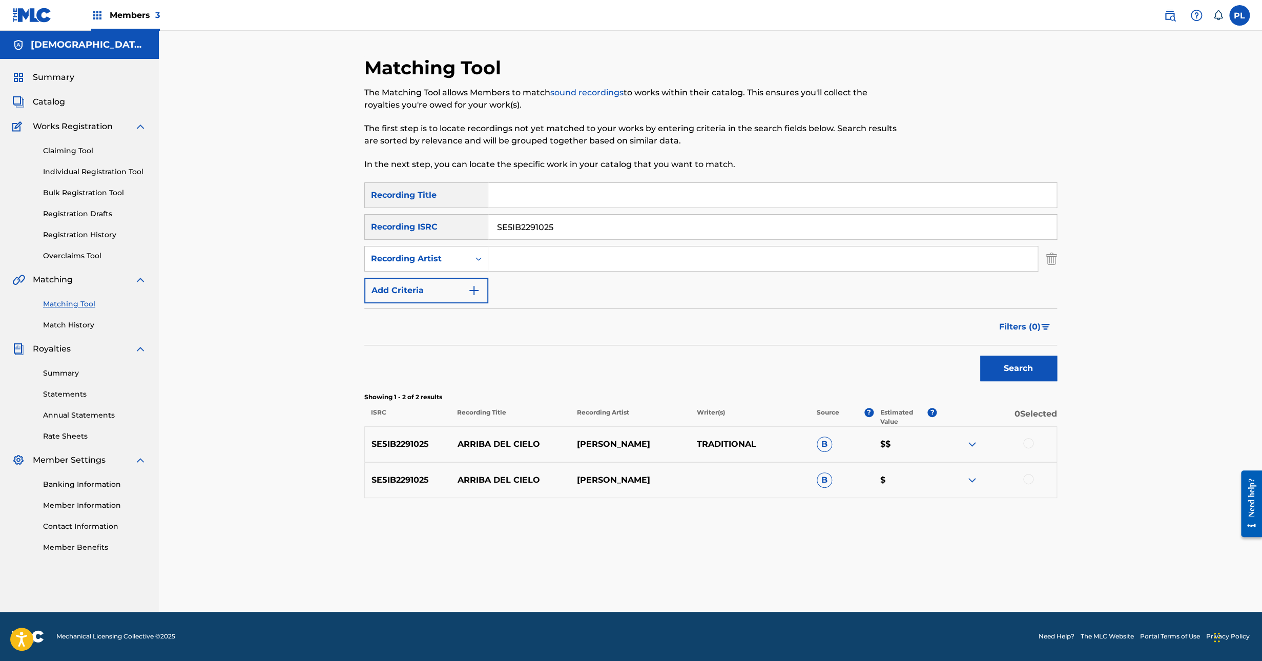
click at [971, 438] on img at bounding box center [972, 444] width 12 height 12
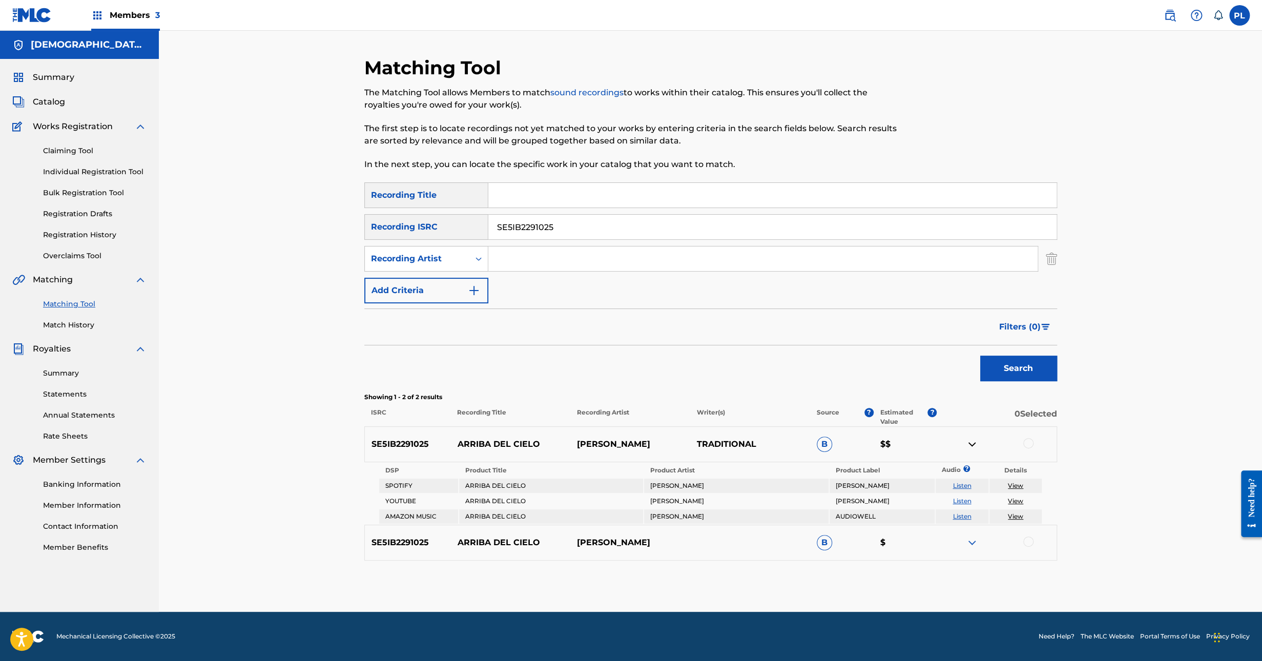
click at [971, 438] on img at bounding box center [972, 444] width 12 height 12
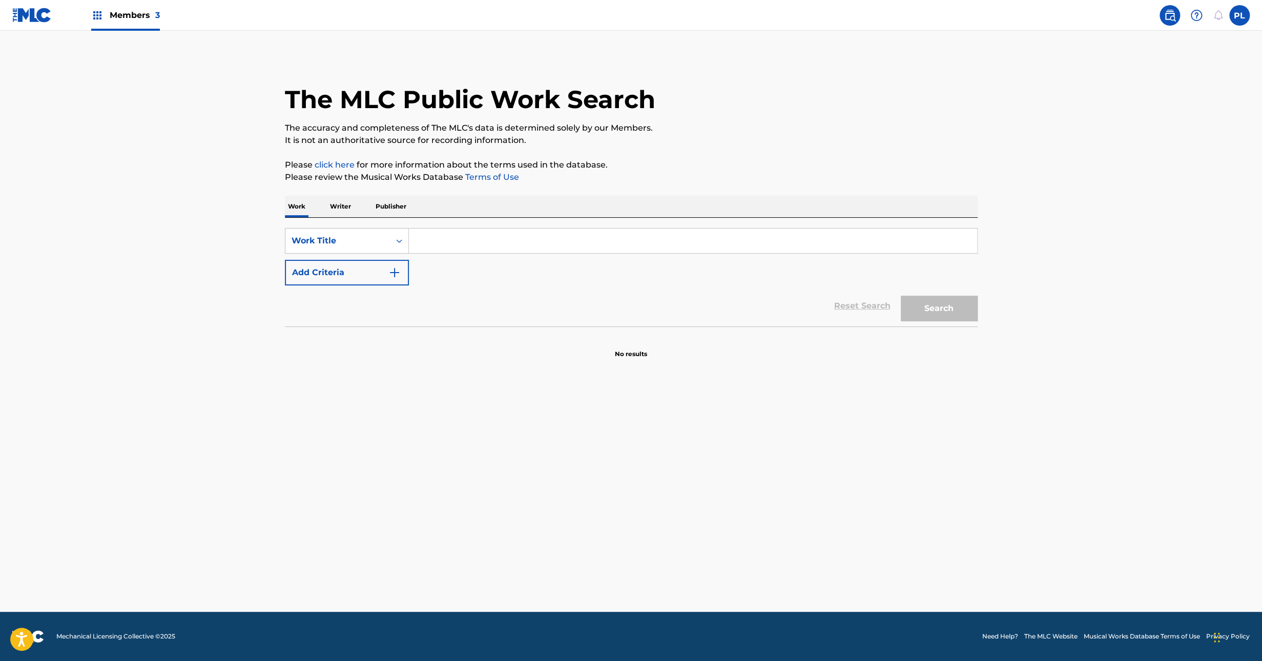
drag, startPoint x: 469, startPoint y: 240, endPoint x: 464, endPoint y: 252, distance: 12.9
click at [464, 251] on input "Search Form" at bounding box center [693, 241] width 568 height 25
paste input "ARRORO"
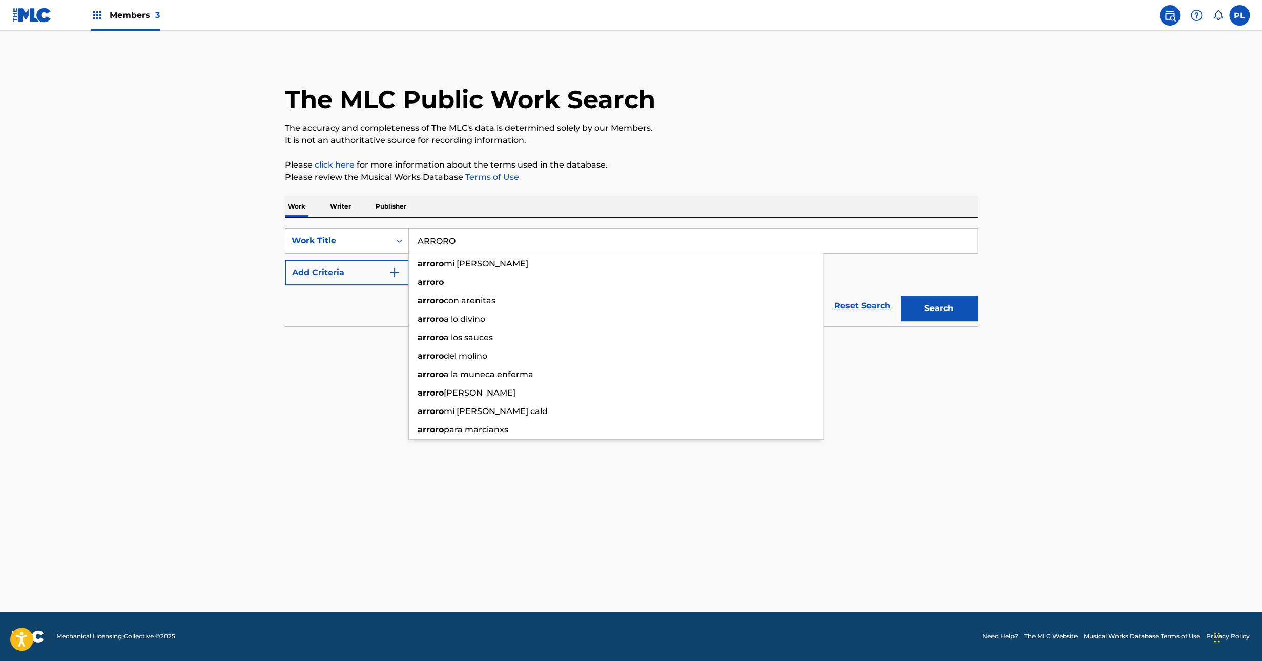
type input "ARRORO"
click at [955, 312] on button "Search" at bounding box center [939, 309] width 77 height 26
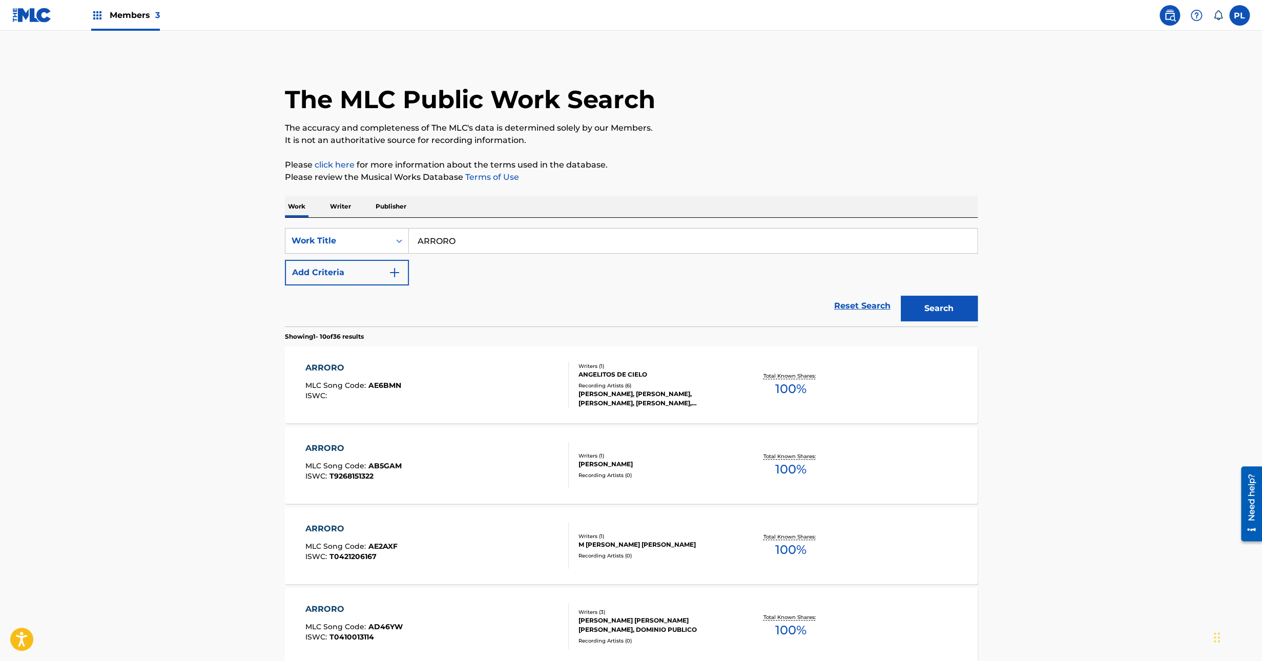
click at [340, 275] on button "Add Criteria" at bounding box center [347, 273] width 124 height 26
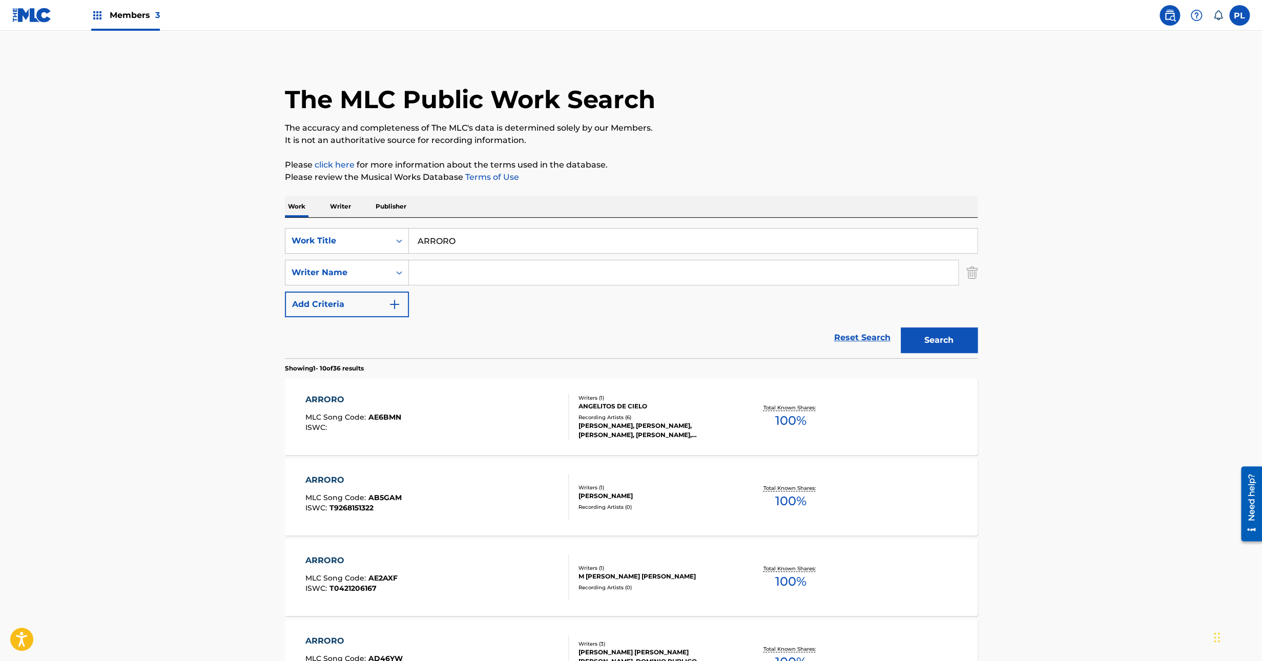
click at [448, 273] on input "Search Form" at bounding box center [683, 272] width 549 height 25
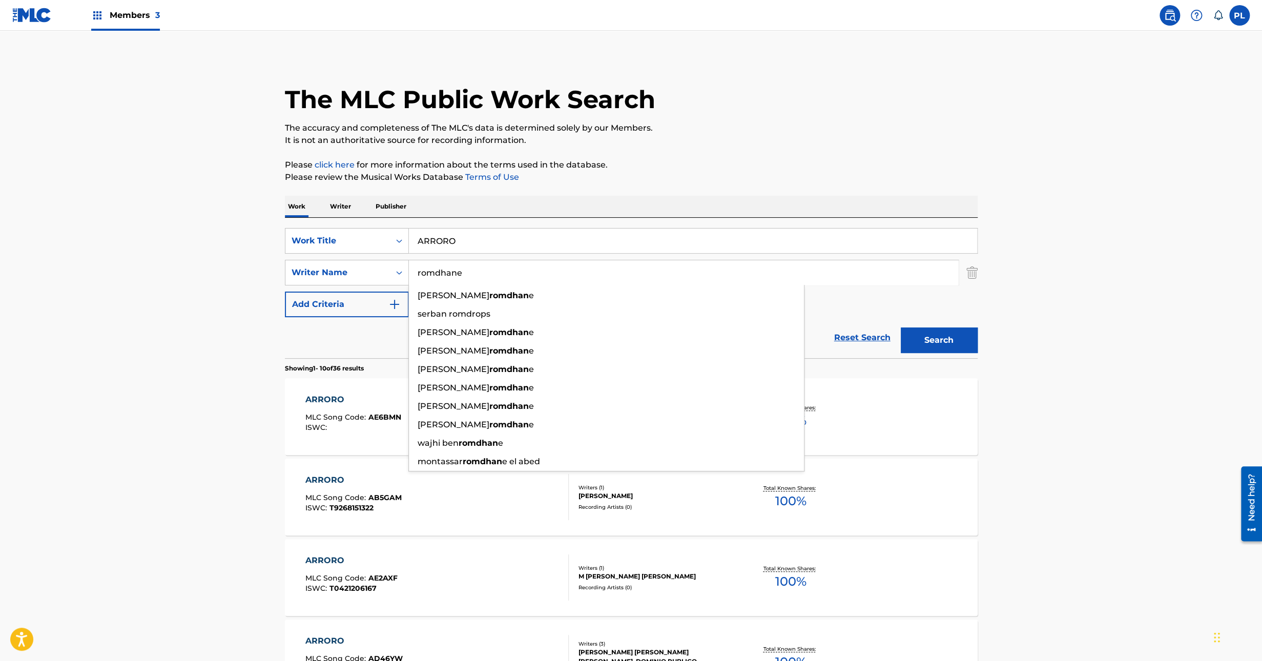
type input "romdhane"
click at [901, 327] on button "Search" at bounding box center [939, 340] width 77 height 26
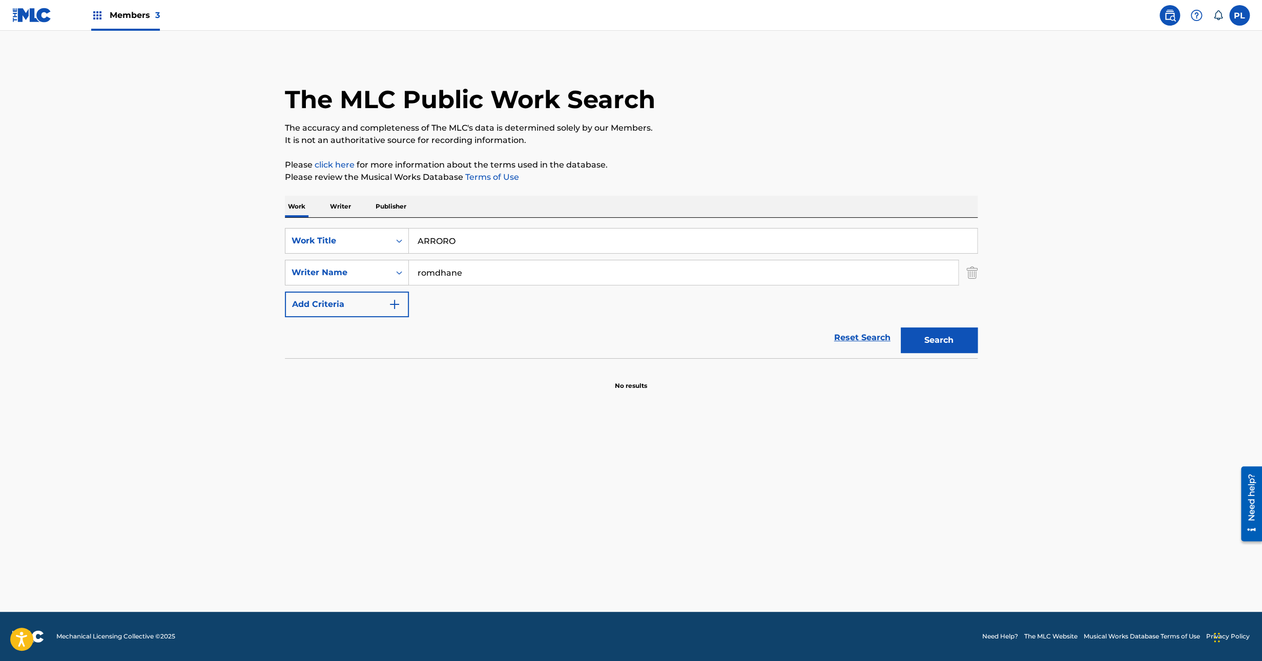
drag, startPoint x: 1104, startPoint y: 153, endPoint x: 1036, endPoint y: 173, distance: 70.9
click at [1103, 153] on main "The MLC Public Work Search The accuracy and completeness of The MLC's data is d…" at bounding box center [631, 321] width 1262 height 581
click at [966, 351] on button "Search" at bounding box center [939, 340] width 77 height 26
drag, startPoint x: 487, startPoint y: 247, endPoint x: 224, endPoint y: 240, distance: 263.0
click at [239, 237] on main "The MLC Public Work Search The accuracy and completeness of The MLC's data is d…" at bounding box center [631, 321] width 1262 height 581
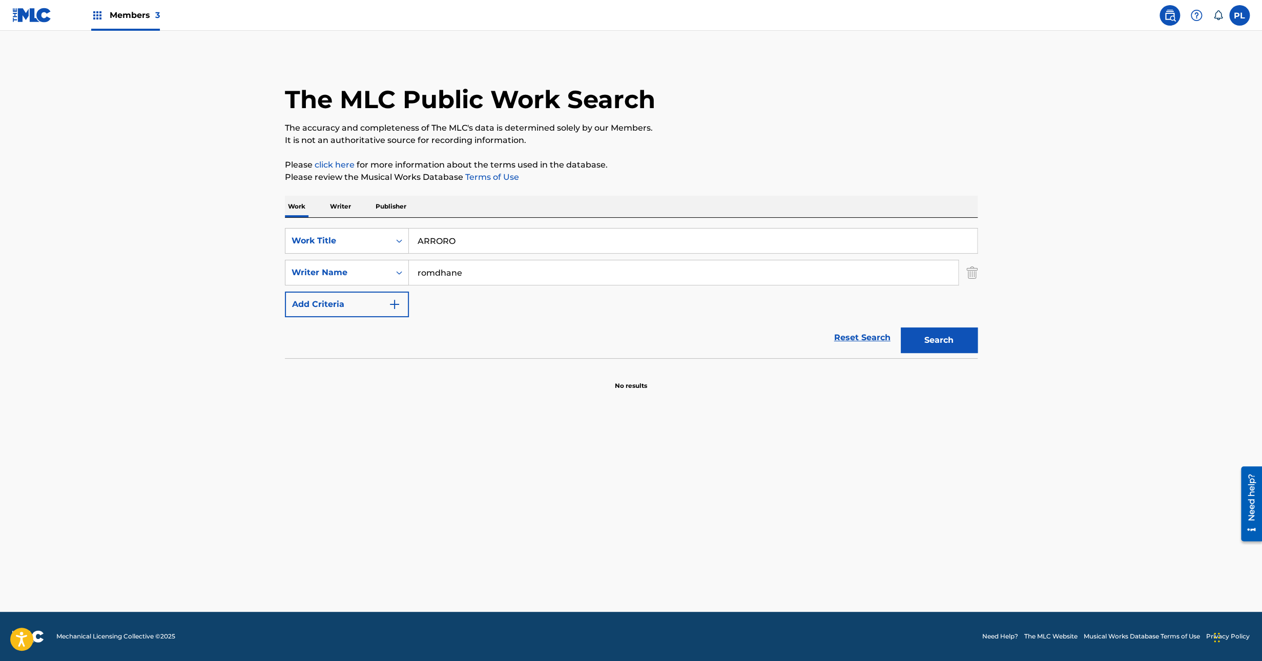
paste input "IBA DEL CIEL"
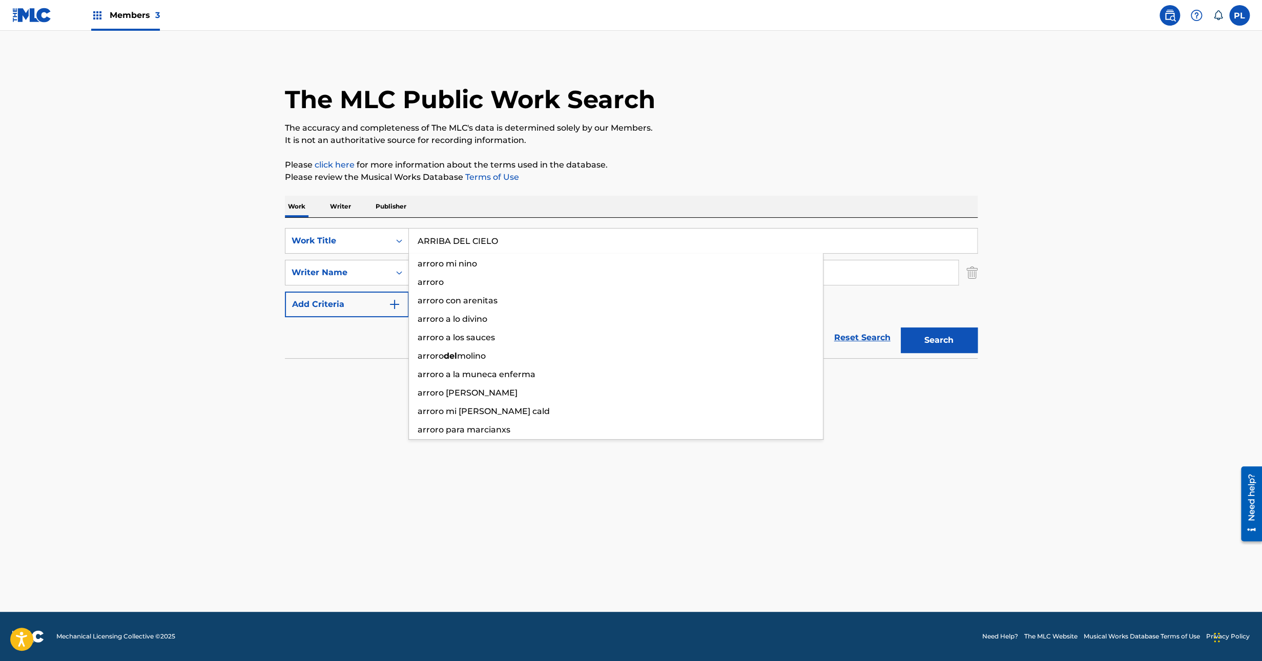
type input "ARRIBA DEL CIELO"
click at [901, 327] on button "Search" at bounding box center [939, 340] width 77 height 26
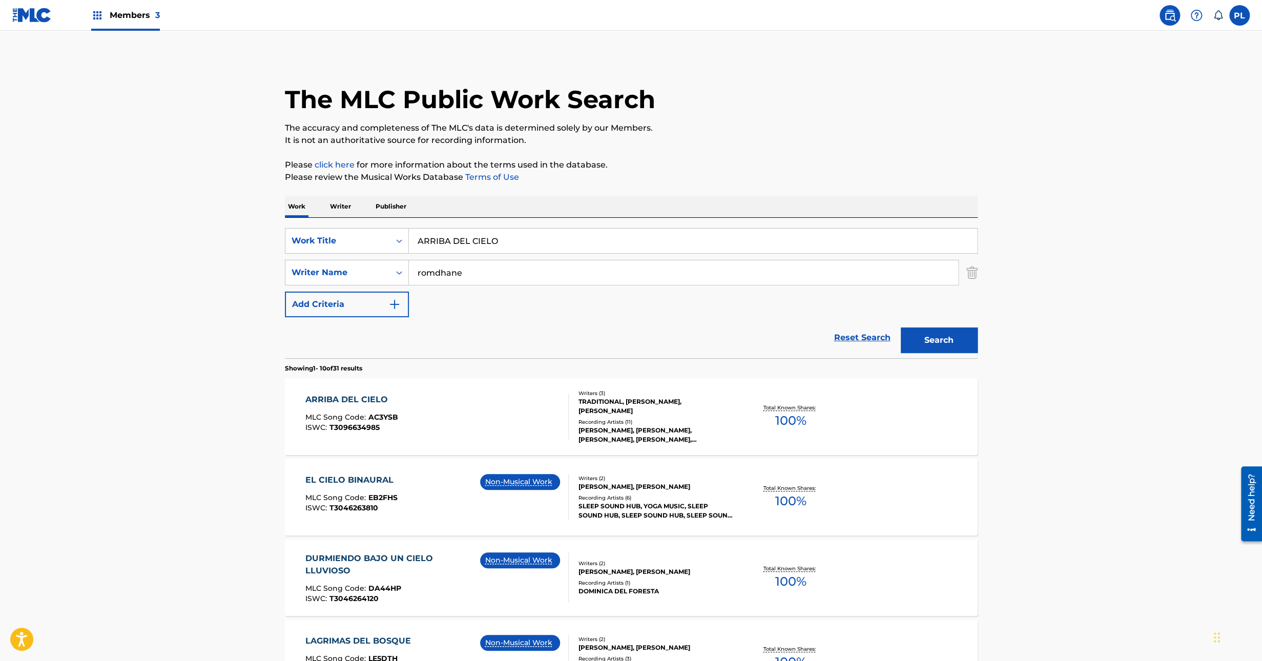
click at [668, 404] on div "TRADITIONAL, [PERSON_NAME], [PERSON_NAME]" at bounding box center [656, 406] width 155 height 18
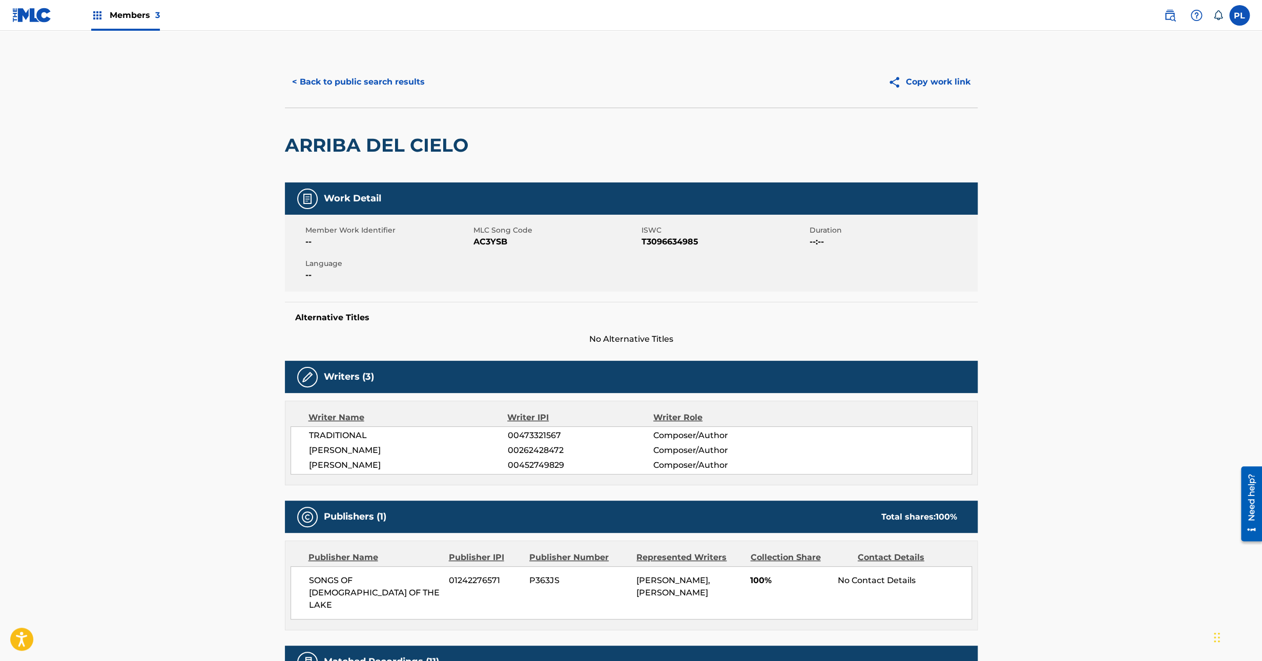
click at [489, 243] on span "AC3YSB" at bounding box center [556, 242] width 166 height 12
copy span "AC3YSB"
click at [196, 418] on main "< Back to public search results Copy work link ARRIBA DEL CIELO Work Detail Mem…" at bounding box center [631, 529] width 1262 height 997
click at [286, 442] on div "Writer Name Writer IPI Writer Role TRADITIONAL 00473321567 Composer/Author [PER…" at bounding box center [631, 443] width 693 height 85
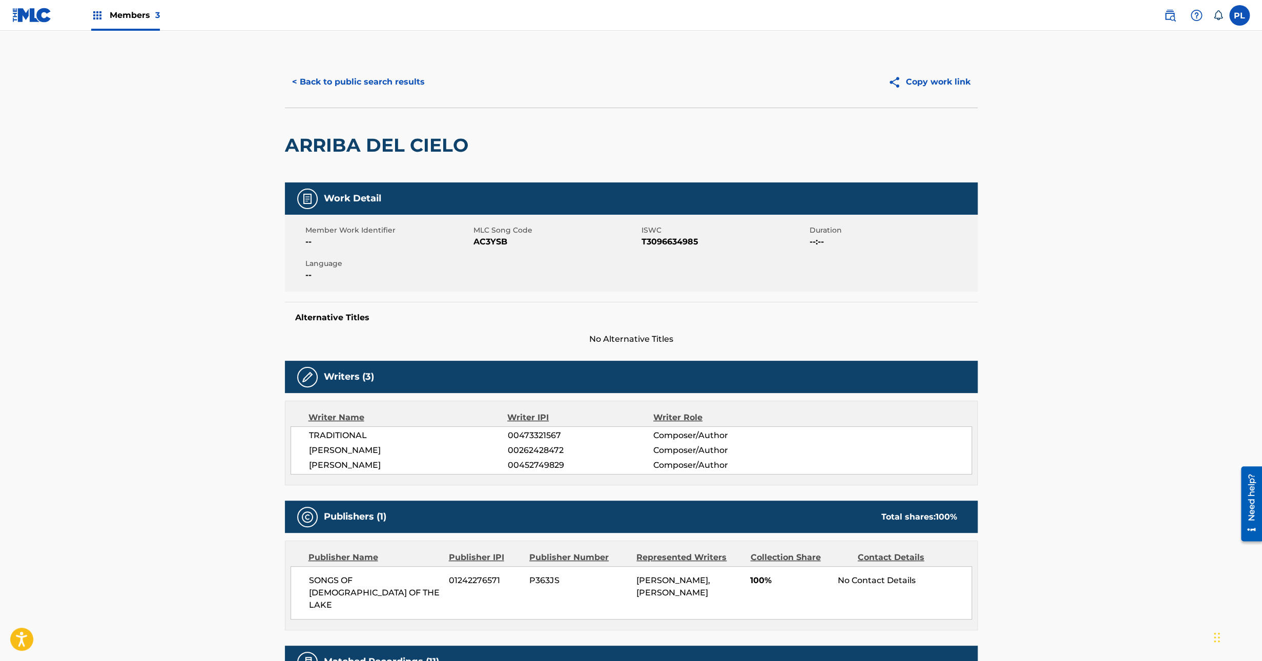
drag, startPoint x: 286, startPoint y: 442, endPoint x: 174, endPoint y: 438, distance: 112.3
click at [174, 438] on main "< Back to public search results Copy work link ARRIBA DEL CIELO Work Detail Mem…" at bounding box center [631, 529] width 1262 height 997
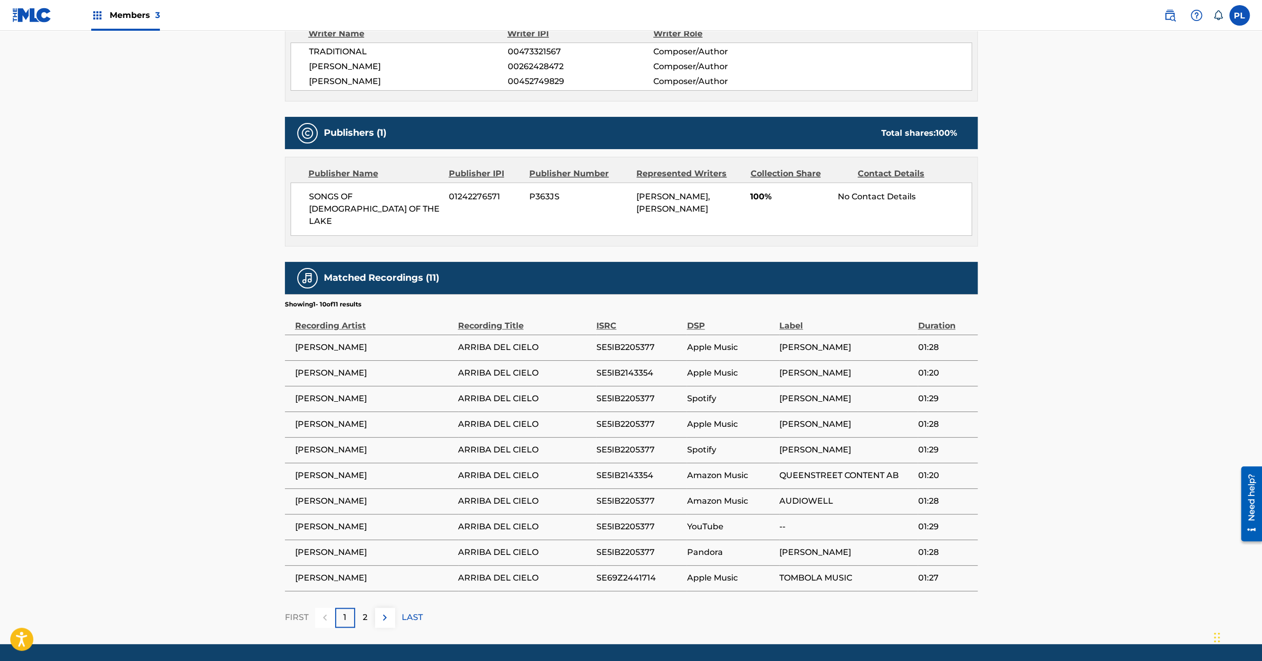
scroll to position [402, 0]
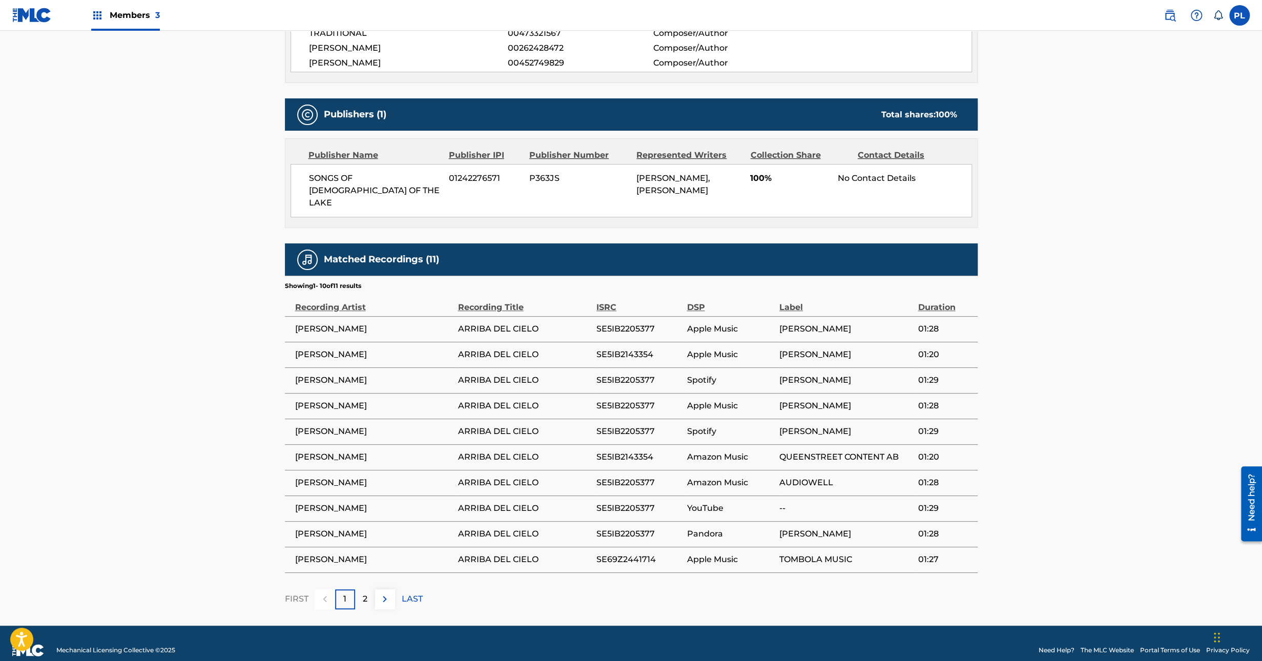
click at [366, 593] on p "2" at bounding box center [365, 599] width 5 height 12
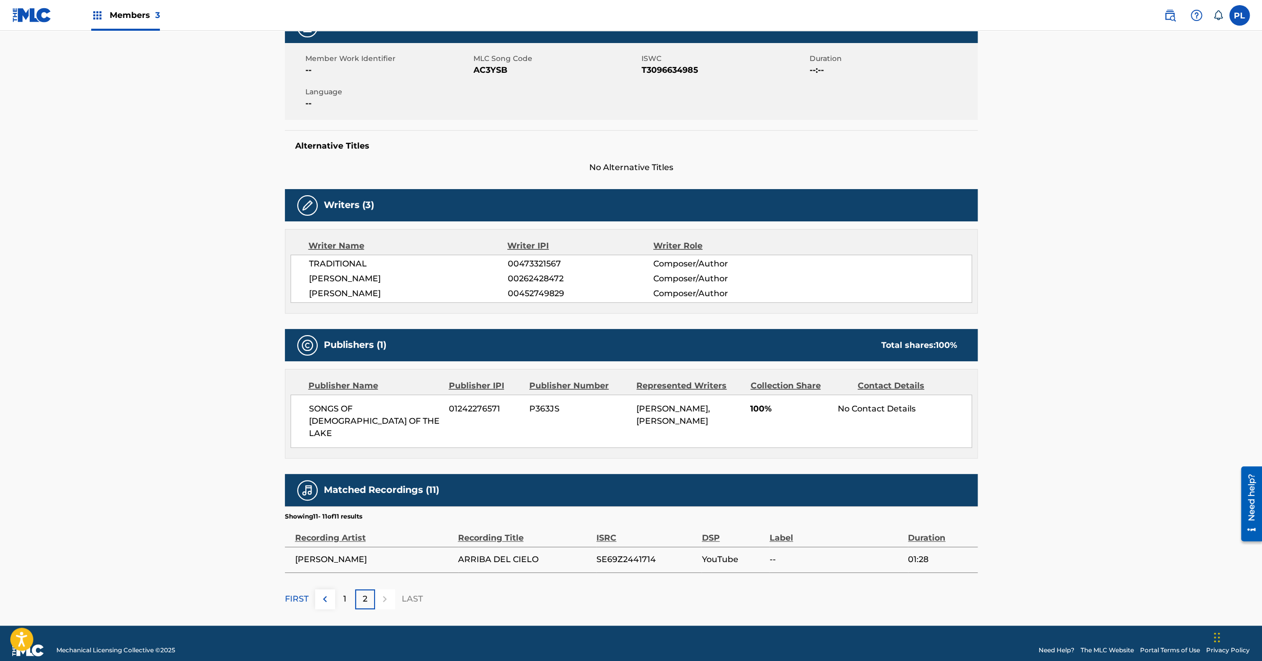
scroll to position [0, 0]
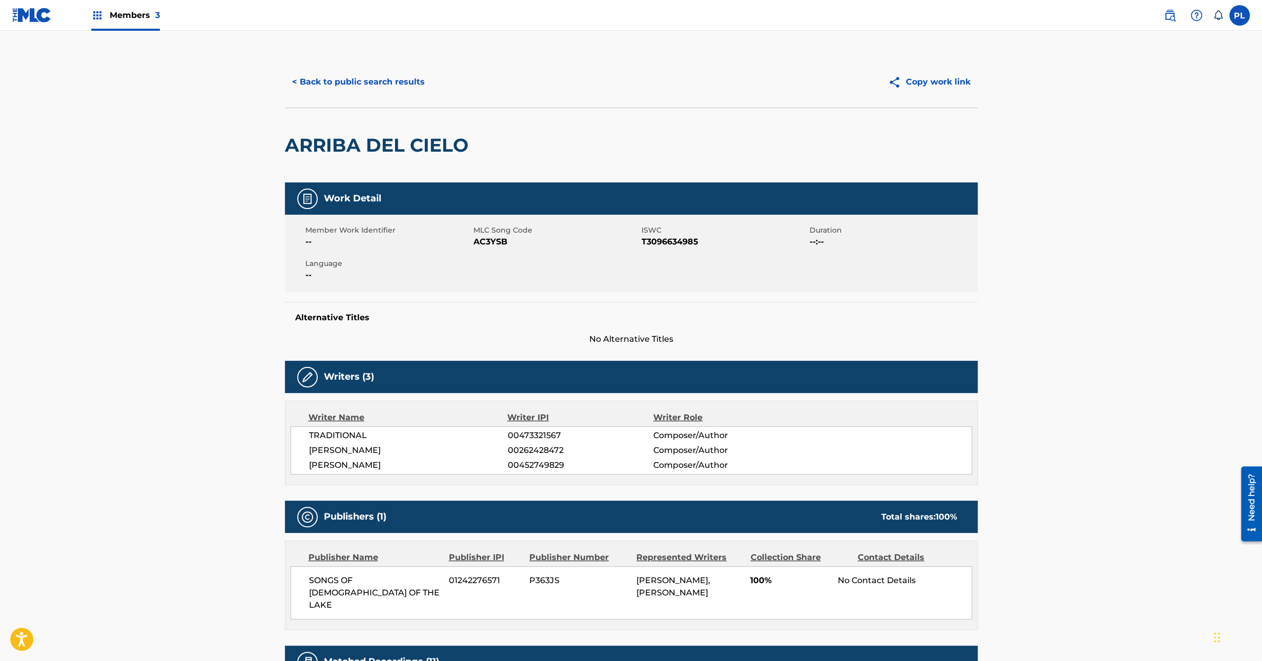
click at [495, 241] on span "AC3YSB" at bounding box center [556, 242] width 166 height 12
copy span "AC3YSB"
click at [377, 84] on button "< Back to public search results" at bounding box center [358, 82] width 147 height 26
